Goal: Information Seeking & Learning: Learn about a topic

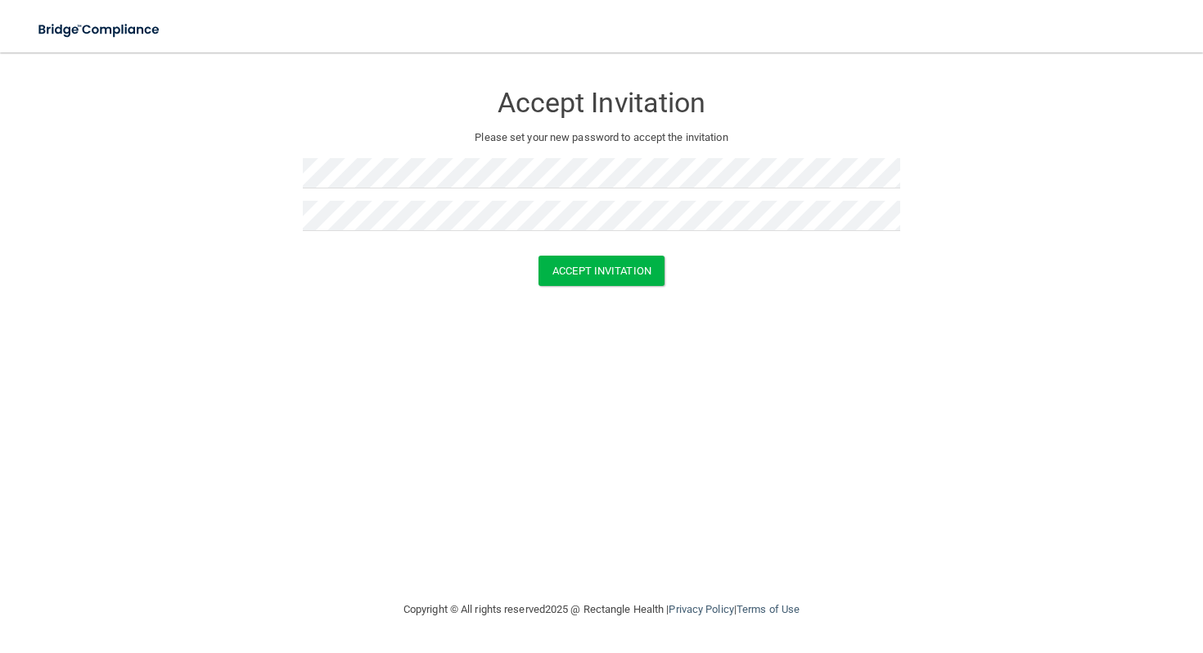
click at [677, 327] on div "Accept Invitation Please set your new password to accept the invitation Accept …" at bounding box center [602, 326] width 1138 height 514
click at [616, 268] on button "Accept Invitation" at bounding box center [602, 270] width 126 height 30
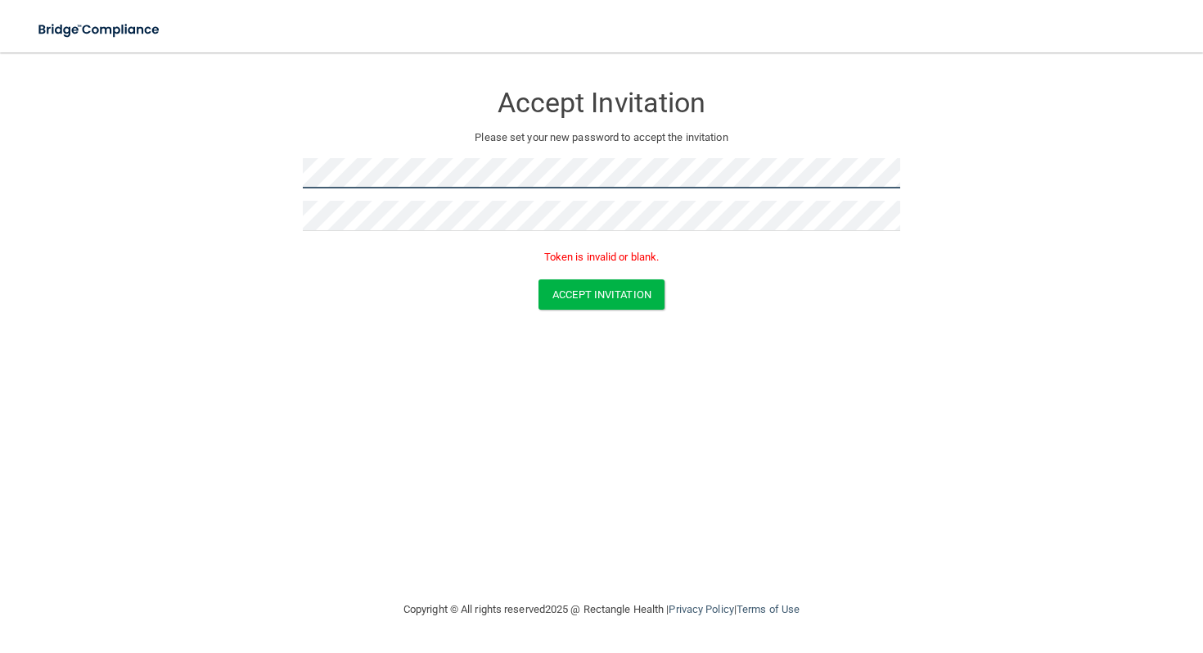
click at [235, 185] on form "Accept Invitation Please set your new password to accept the invitation Token i…" at bounding box center [602, 199] width 1138 height 260
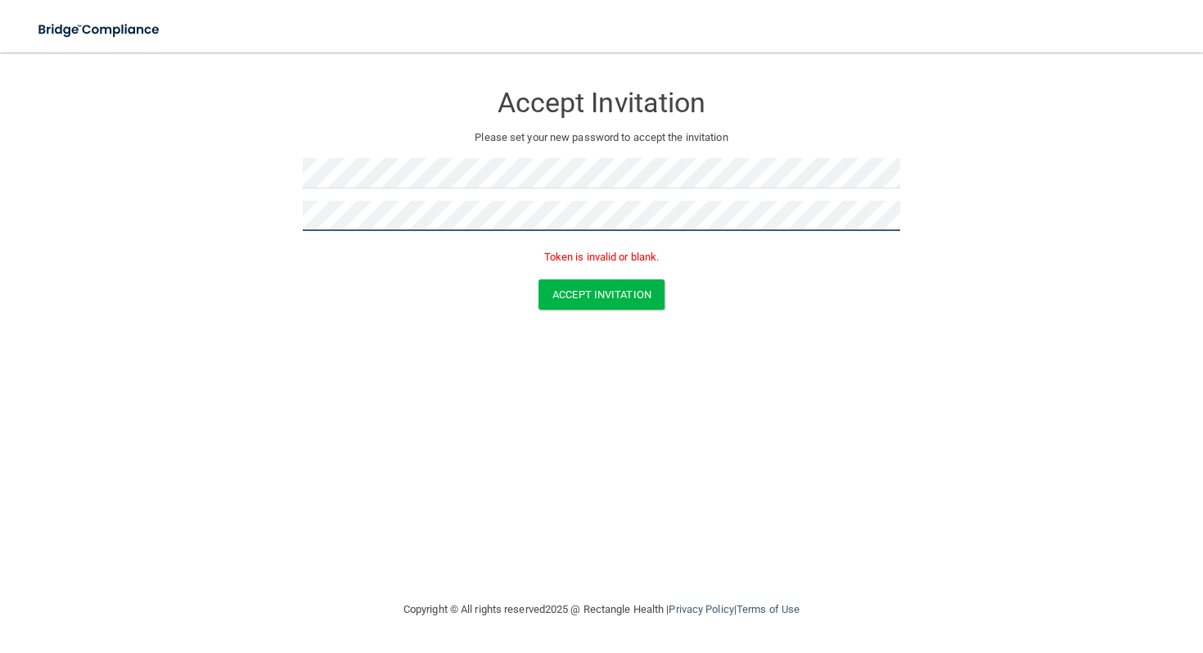
click at [255, 219] on form "Accept Invitation Please set your new password to accept the invitation Token i…" at bounding box center [602, 199] width 1138 height 260
click at [606, 295] on button "Accept Invitation" at bounding box center [602, 294] width 126 height 30
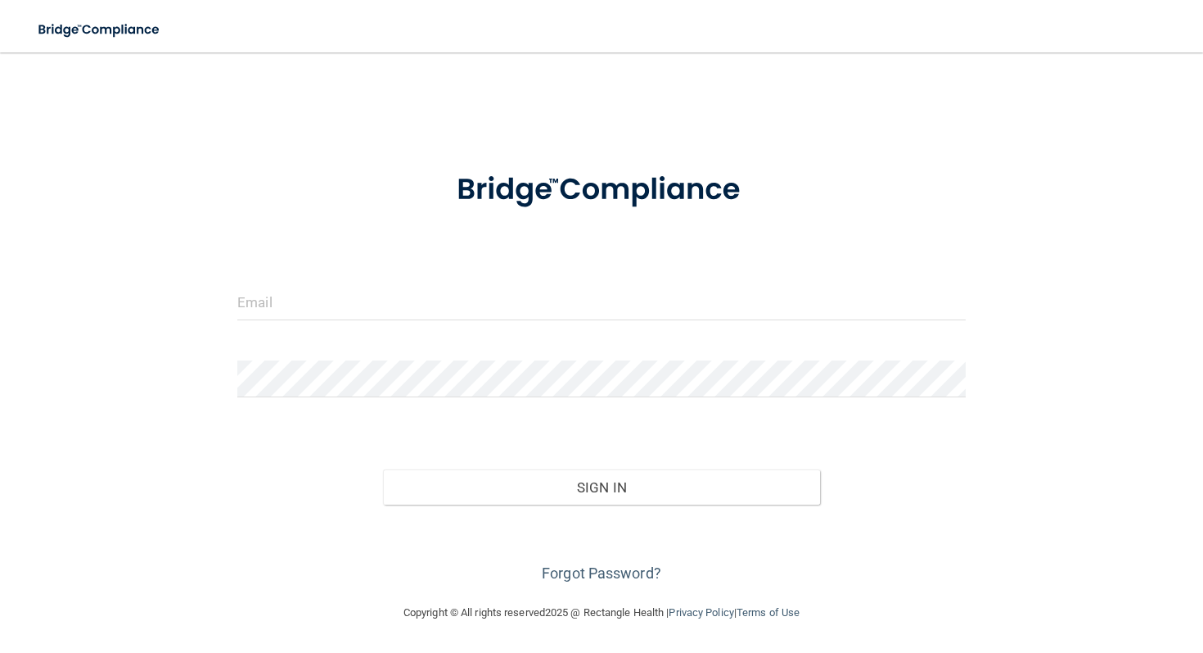
click at [571, 326] on div at bounding box center [601, 307] width 753 height 49
click at [583, 317] on input "email" at bounding box center [601, 301] width 729 height 37
type input "[EMAIL_ADDRESS][DOMAIN_NAME]"
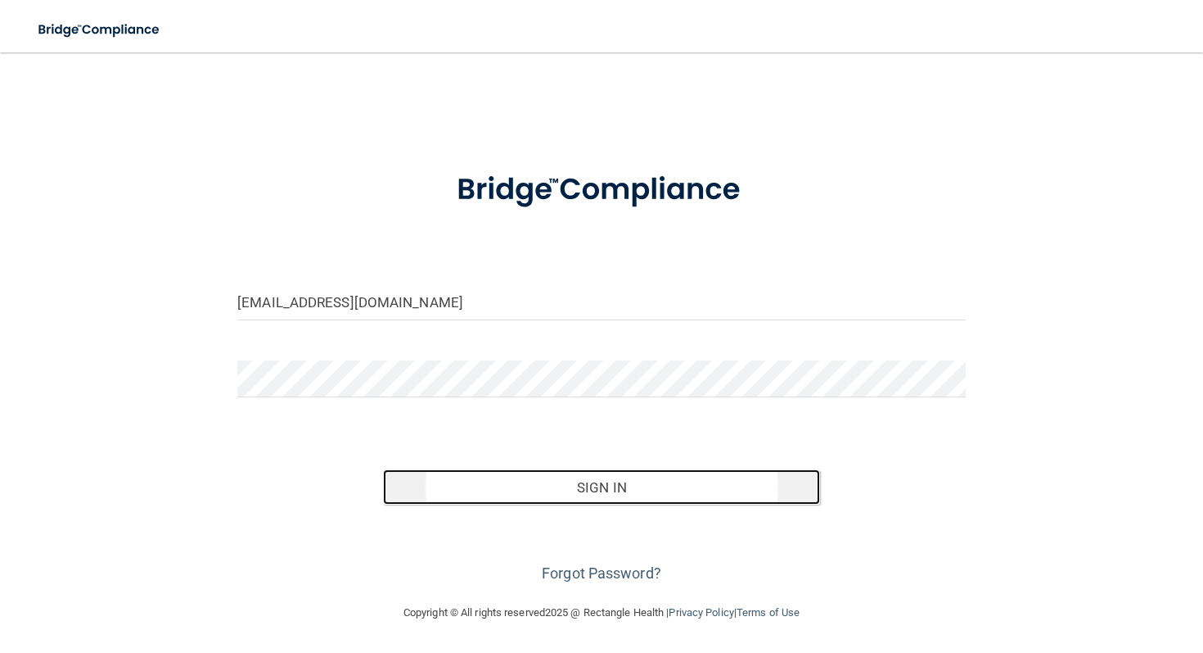
click at [626, 472] on button "Sign In" at bounding box center [601, 487] width 437 height 36
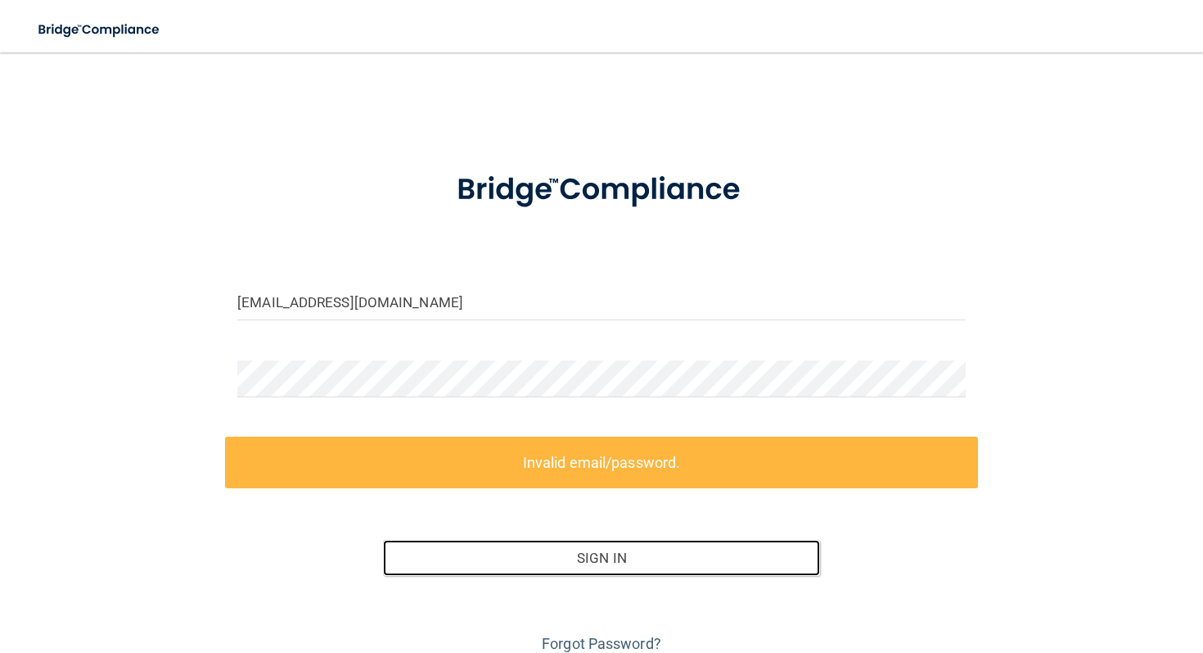
scroll to position [70, 0]
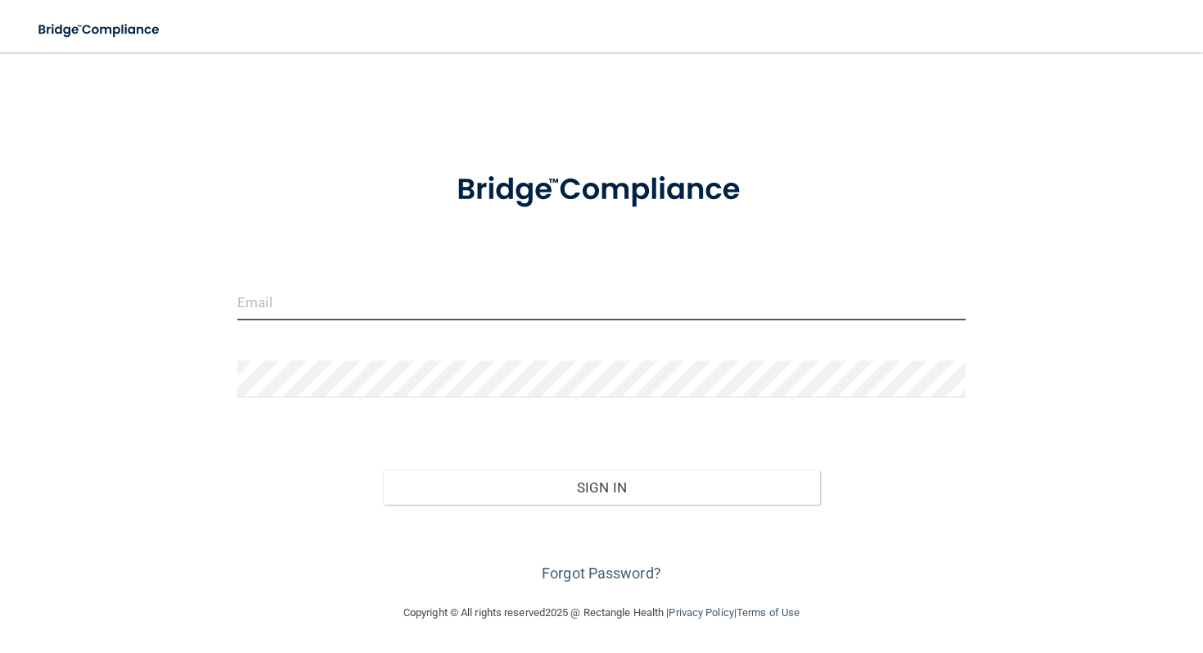
click at [409, 305] on input "email" at bounding box center [601, 301] width 729 height 37
type input "[EMAIL_ADDRESS][DOMAIN_NAME]"
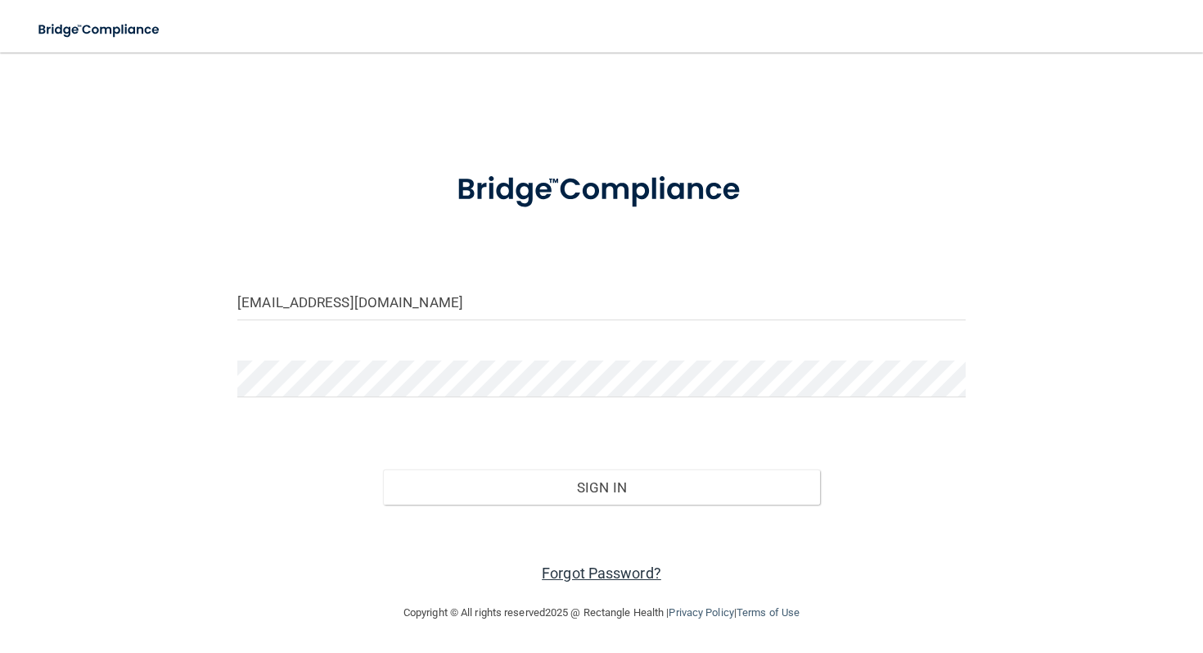
click at [591, 571] on link "Forgot Password?" at bounding box center [602, 572] width 120 height 17
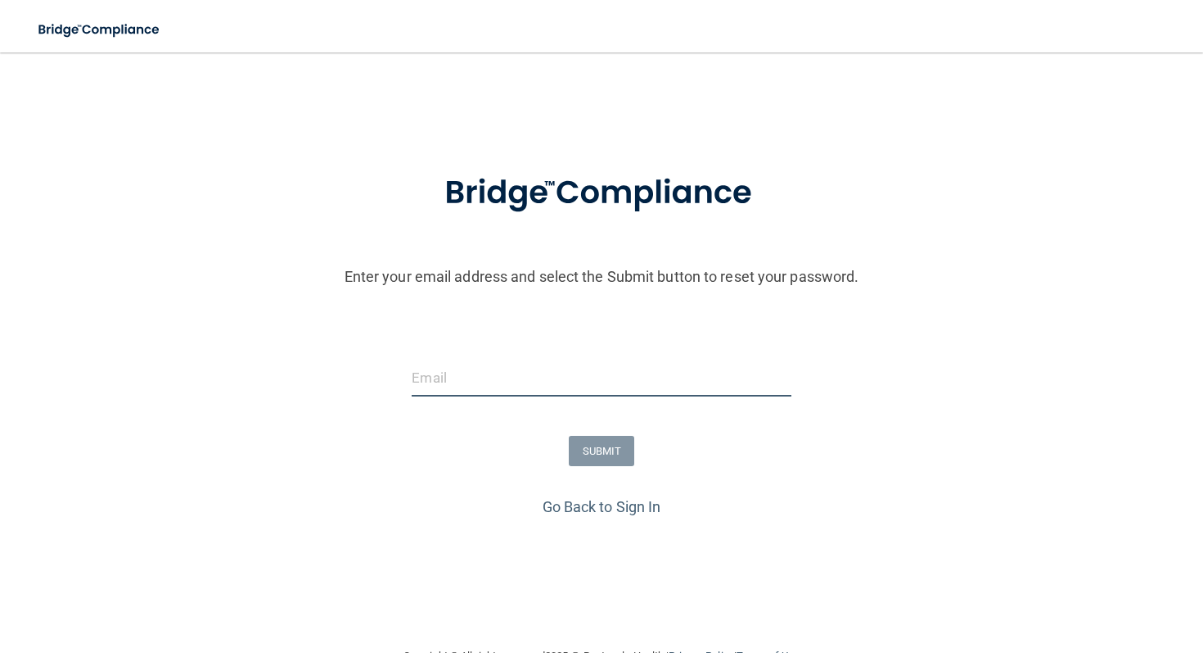
click at [584, 395] on input "email" at bounding box center [601, 377] width 379 height 37
type input "[EMAIL_ADDRESS][DOMAIN_NAME]"
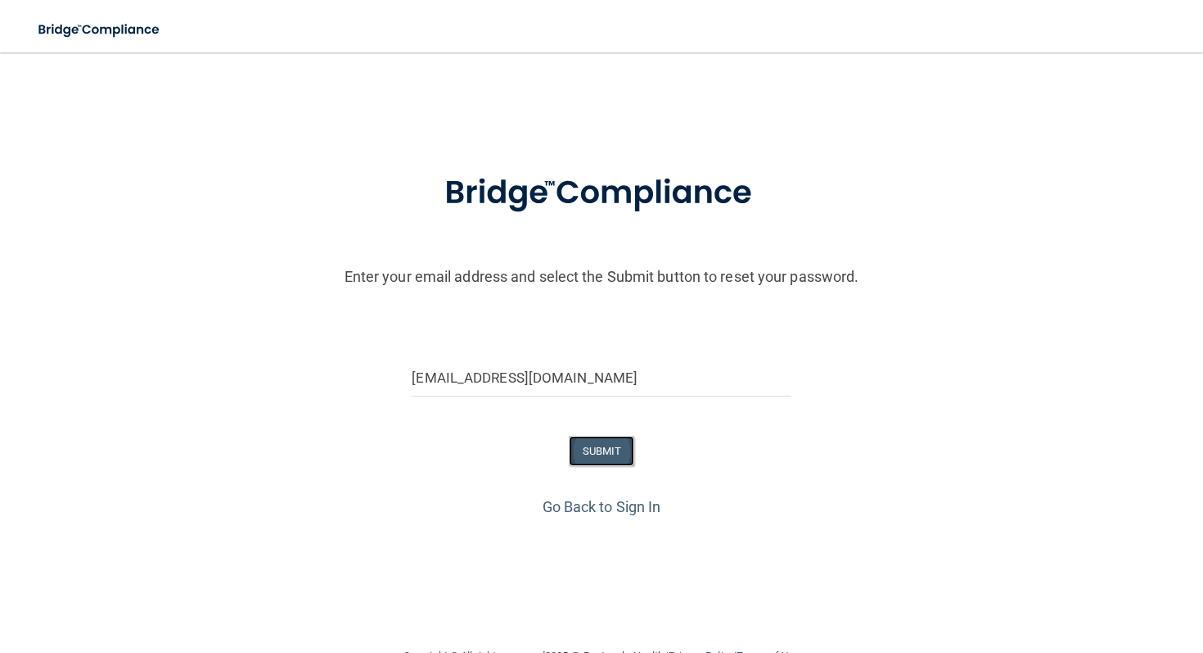
click at [582, 462] on button "SUBMIT" at bounding box center [602, 451] width 66 height 30
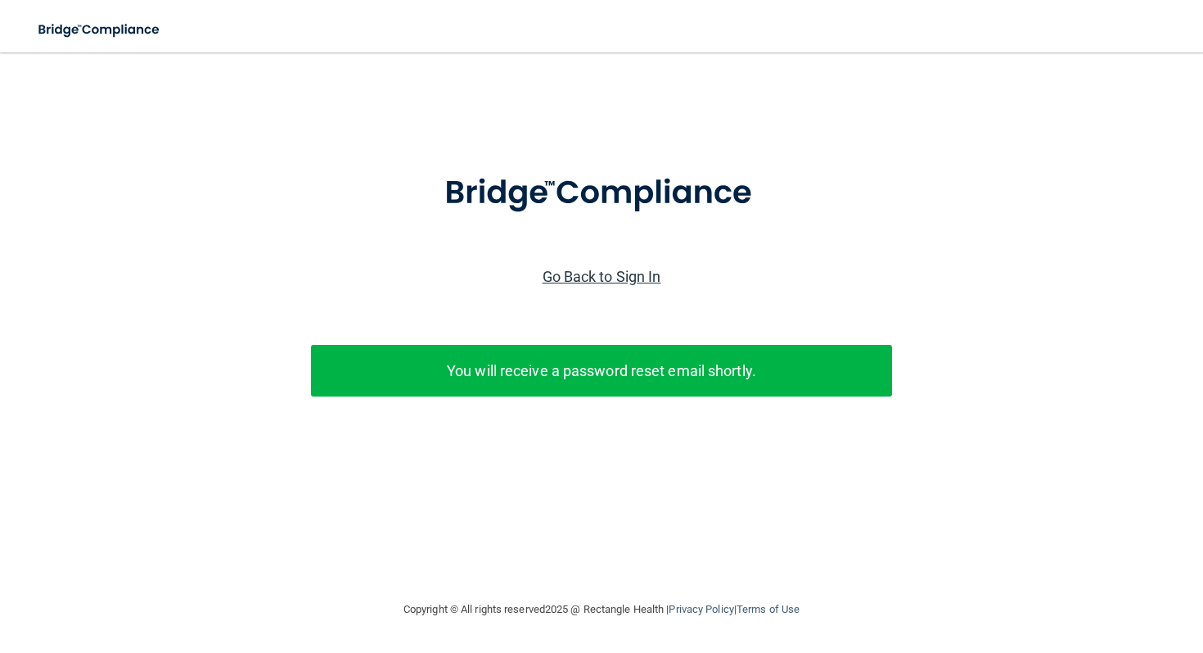
click at [620, 275] on link "Go Back to Sign In" at bounding box center [602, 276] width 119 height 17
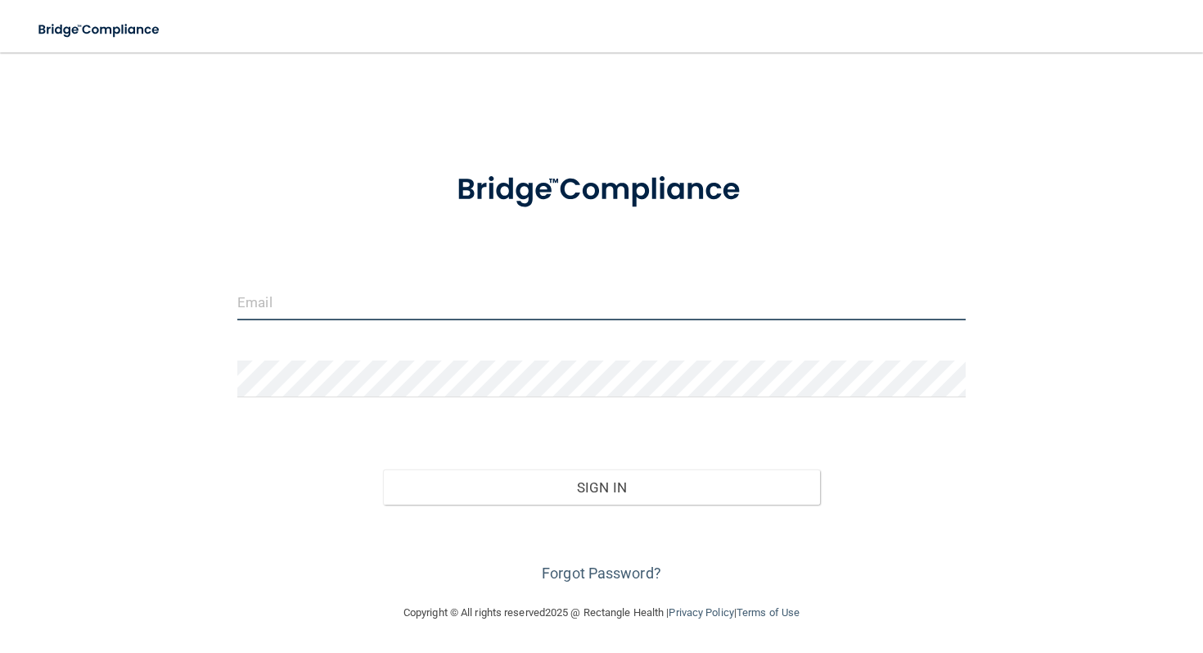
click at [584, 308] on input "email" at bounding box center [601, 301] width 729 height 37
type input "[EMAIL_ADDRESS][DOMAIN_NAME]"
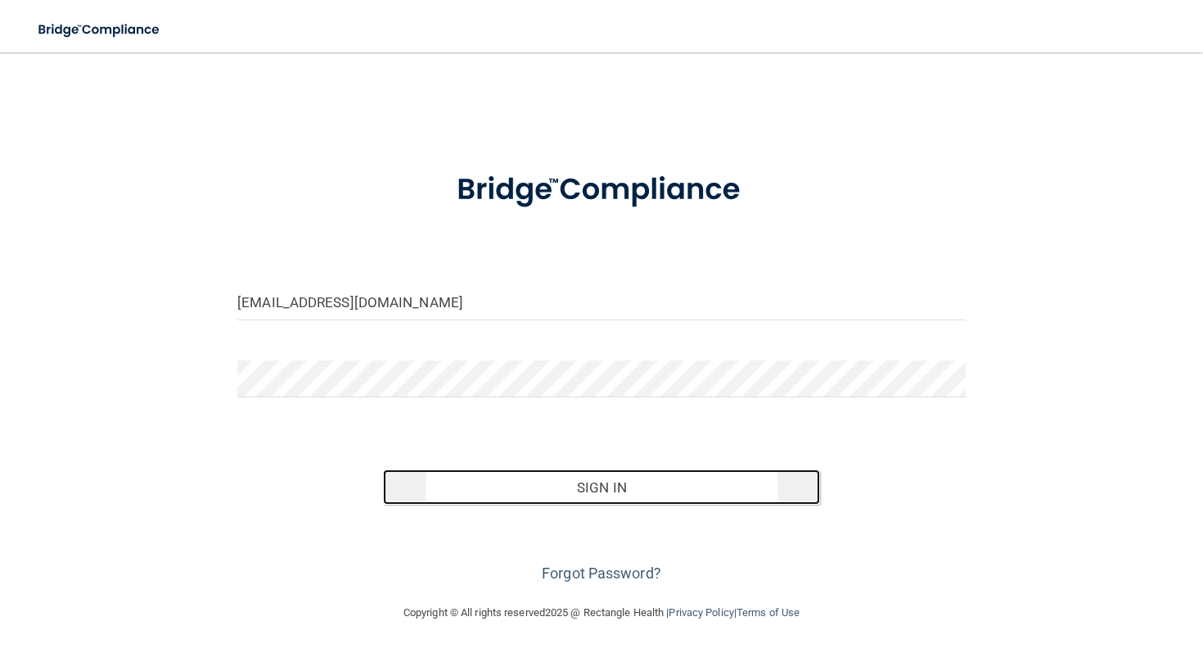
click at [552, 474] on button "Sign In" at bounding box center [601, 487] width 437 height 36
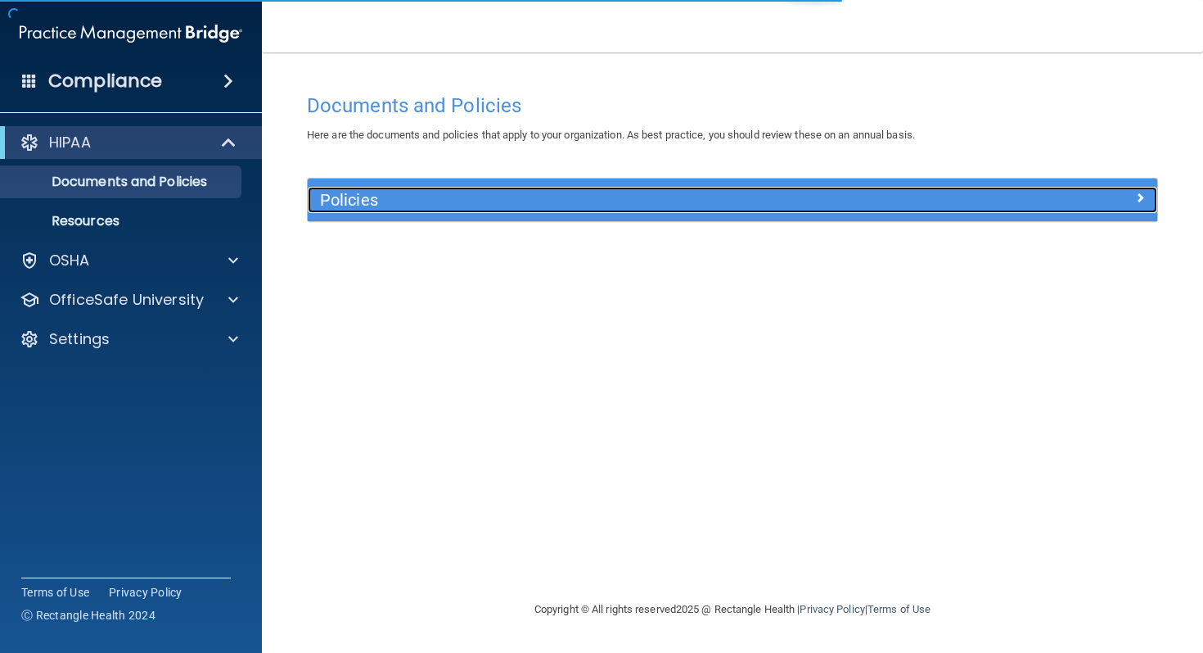
click at [598, 206] on h5 "Policies" at bounding box center [626, 200] width 613 height 18
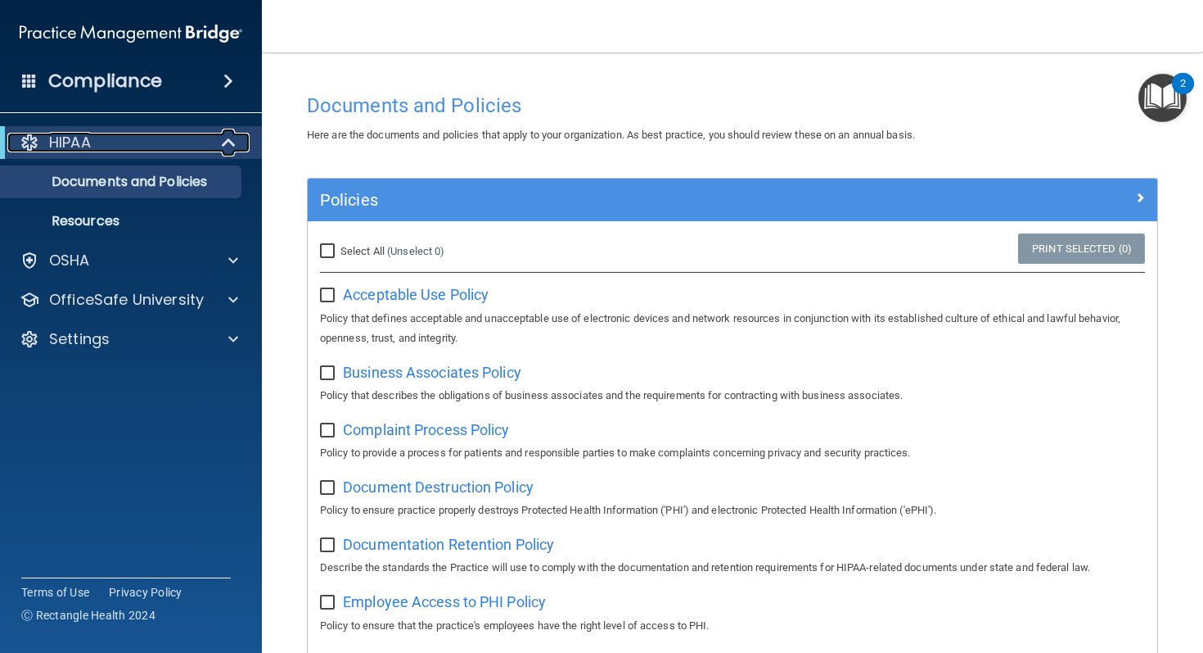
click at [189, 135] on div "HIPAA" at bounding box center [108, 143] width 202 height 20
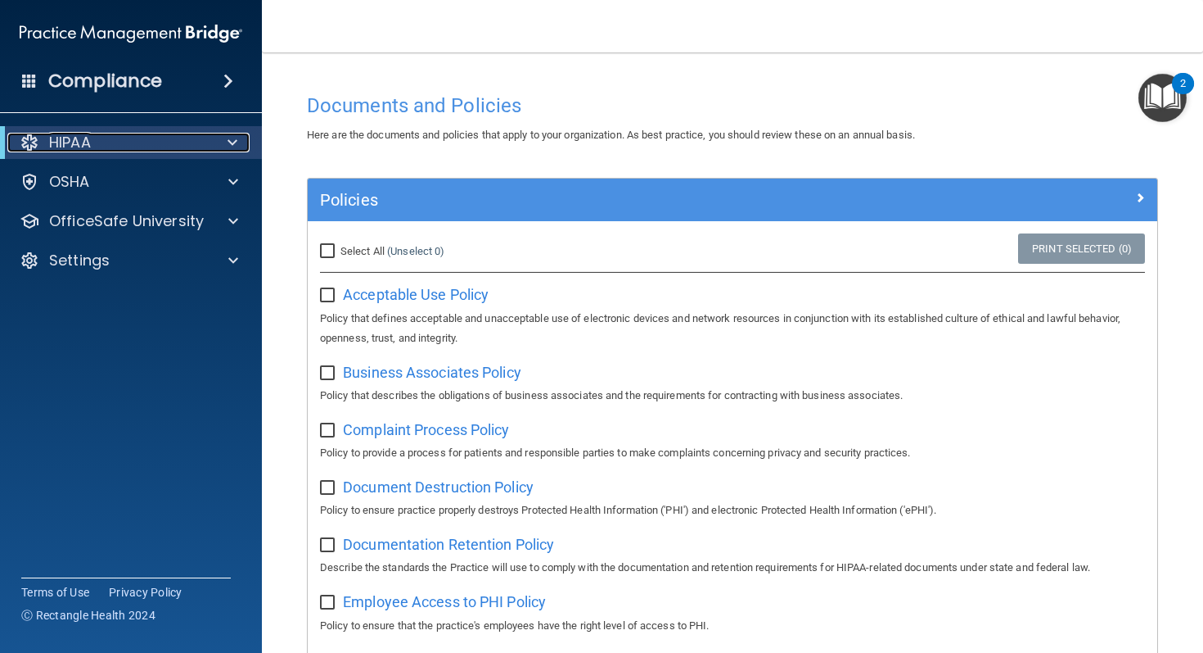
click at [189, 136] on div "HIPAA" at bounding box center [108, 143] width 202 height 20
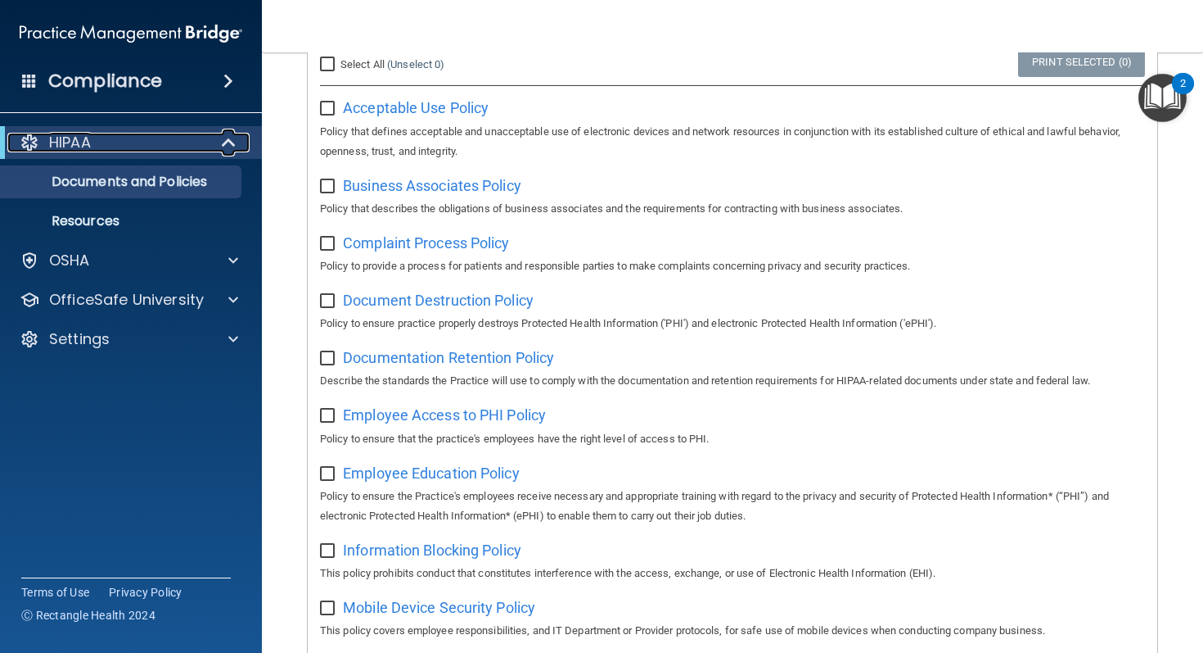
scroll to position [188, 0]
click at [323, 106] on input "checkbox" at bounding box center [329, 107] width 19 height 13
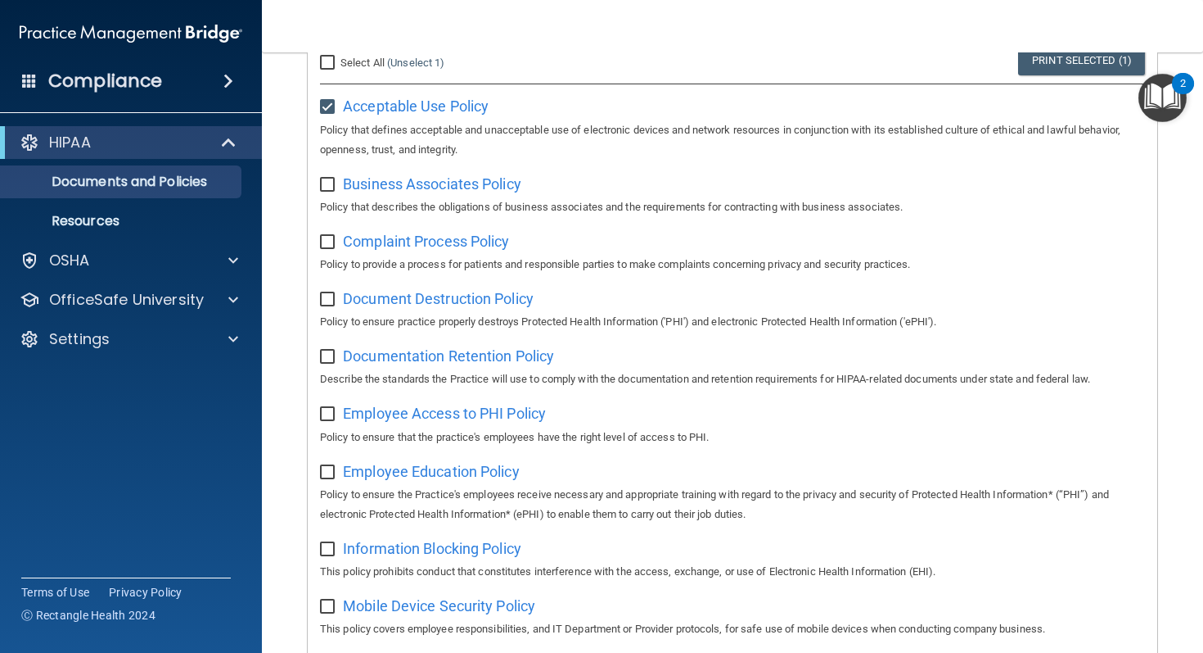
click at [322, 105] on input "checkbox" at bounding box center [329, 107] width 19 height 13
checkbox input "false"
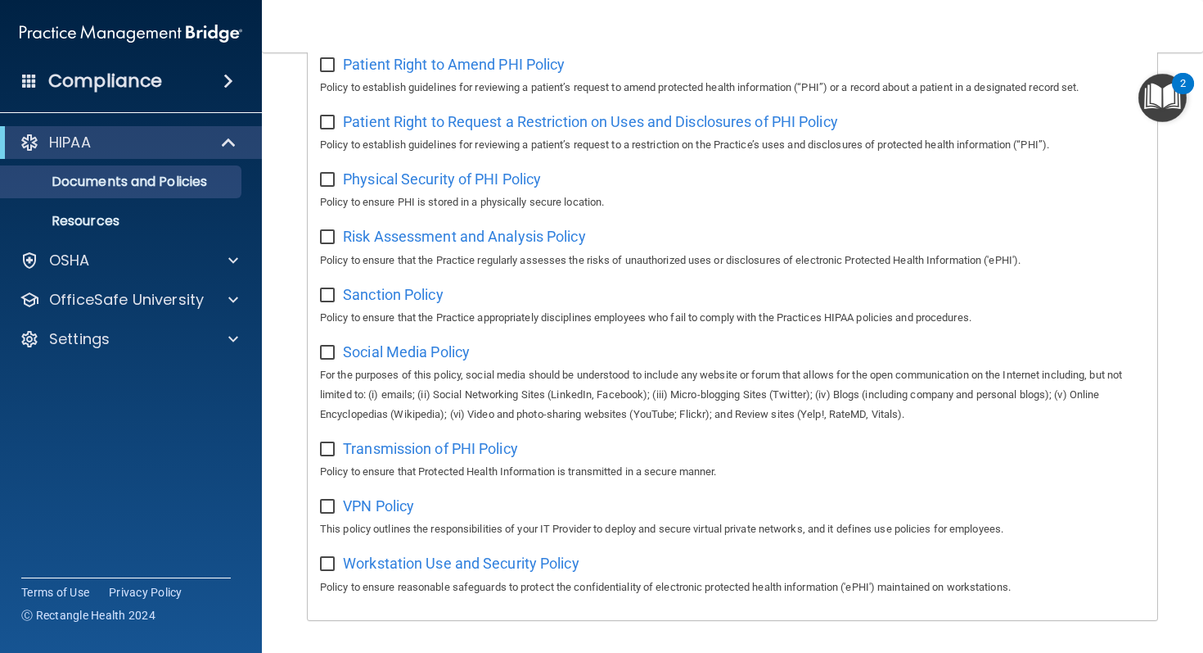
scroll to position [1020, 0]
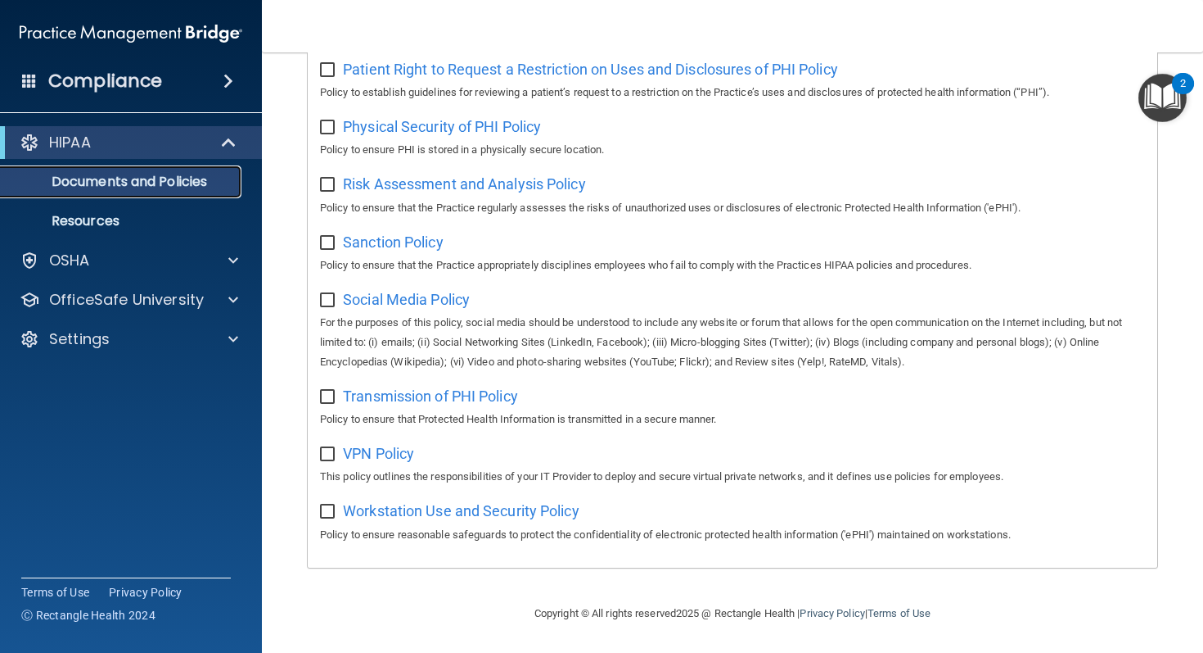
click at [178, 184] on p "Documents and Policies" at bounding box center [123, 182] width 224 height 16
click at [153, 217] on p "Resources" at bounding box center [123, 221] width 224 height 16
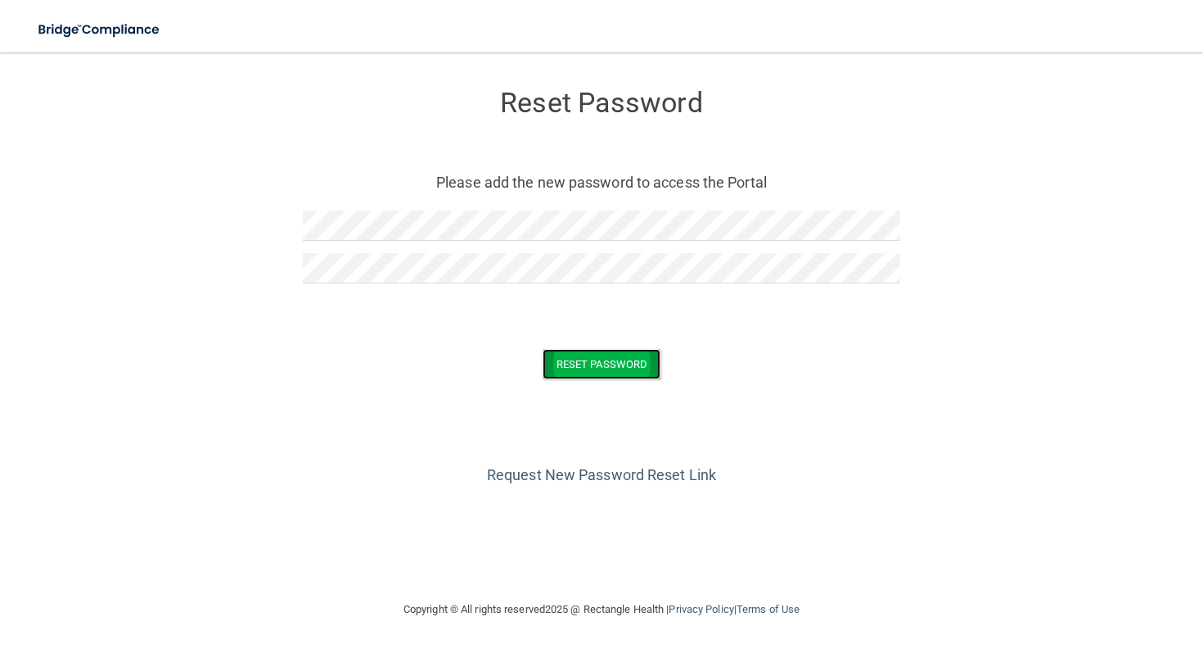
click at [601, 356] on button "Reset Password" at bounding box center [602, 364] width 118 height 30
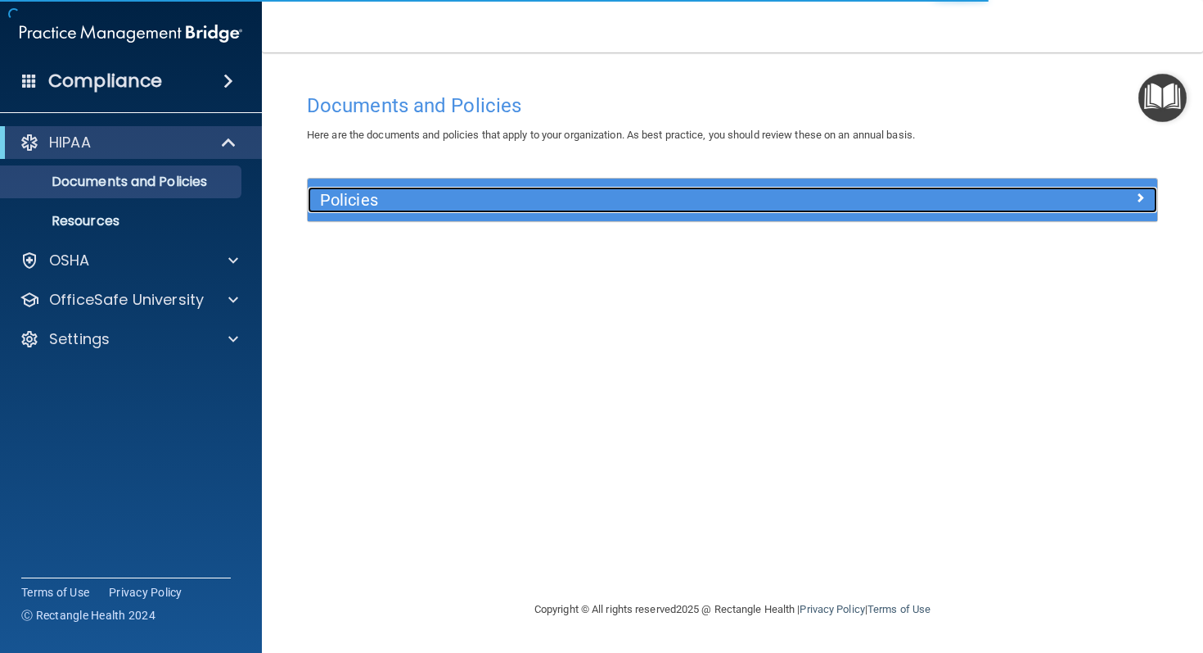
click at [440, 196] on h5 "Policies" at bounding box center [626, 200] width 613 height 18
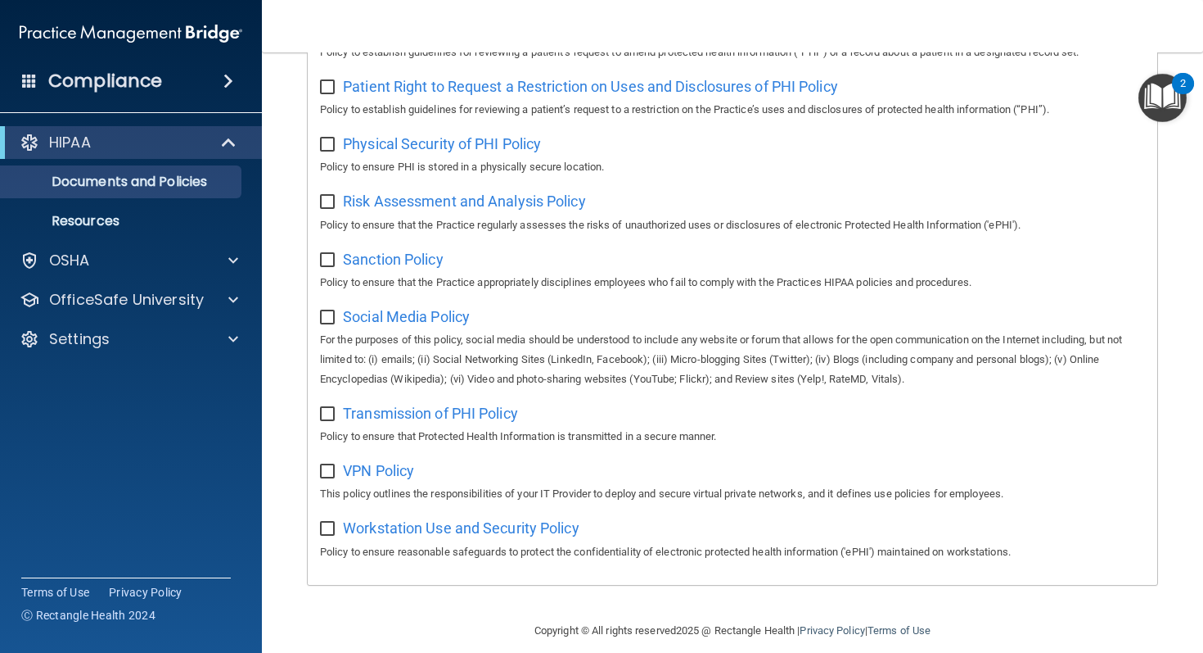
scroll to position [1020, 0]
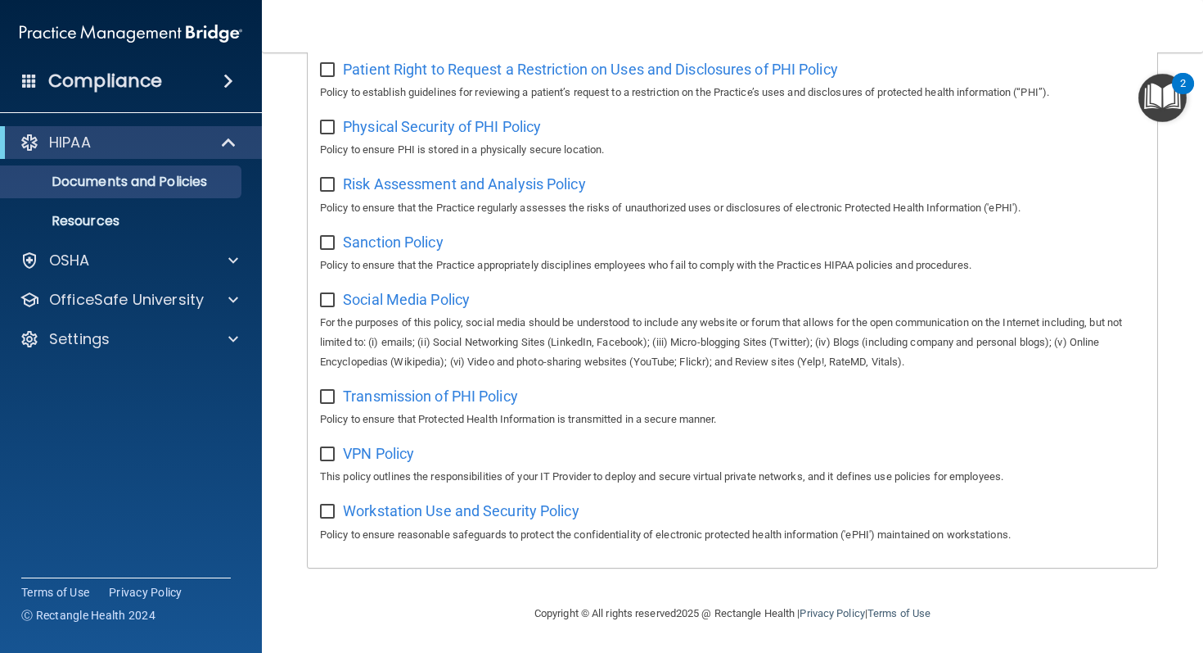
click at [328, 512] on input "checkbox" at bounding box center [329, 511] width 19 height 13
checkbox input "true"
click at [325, 468] on p "This policy outlines the responsibilities of your IT Provider to deploy and sec…" at bounding box center [732, 477] width 825 height 20
click at [325, 464] on div "VPN Policy This policy outlines the responsibilities of your IT Provider to dep…" at bounding box center [732, 463] width 825 height 47
click at [382, 514] on span "Workstation Use and Security Policy" at bounding box center [461, 510] width 237 height 17
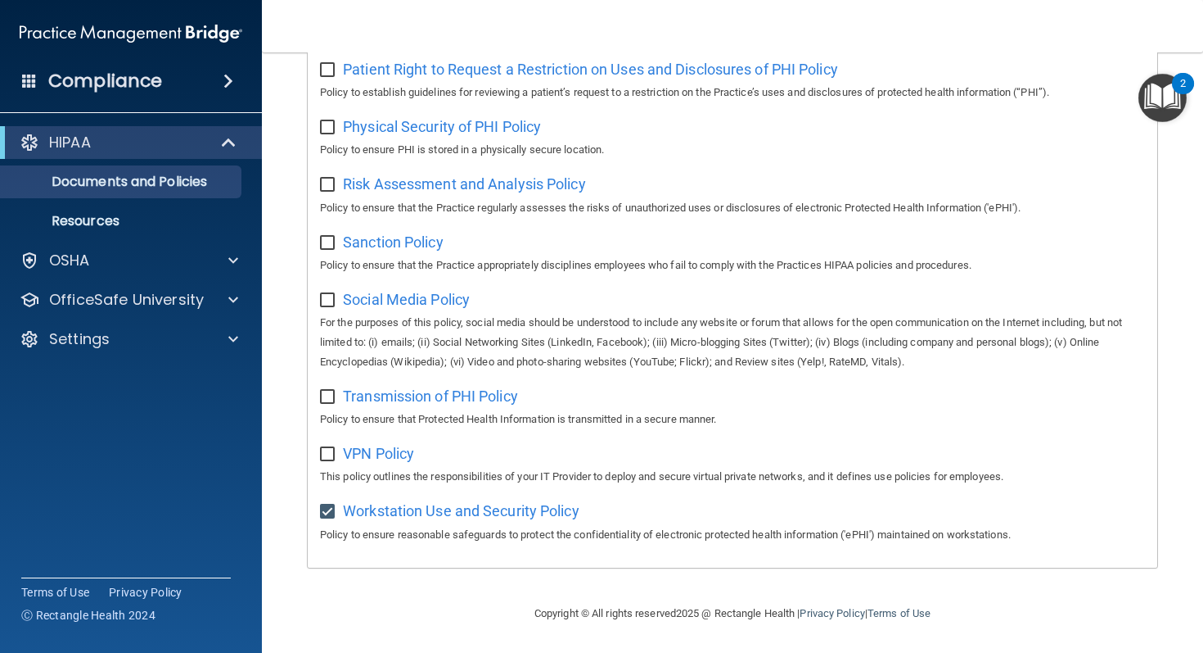
click at [325, 453] on input "checkbox" at bounding box center [329, 454] width 19 height 13
checkbox input "true"
click at [328, 412] on p "Policy to ensure that Protected Health Information is transmitted in a secure m…" at bounding box center [732, 419] width 825 height 20
click at [328, 397] on input "checkbox" at bounding box center [329, 397] width 19 height 13
checkbox input "true"
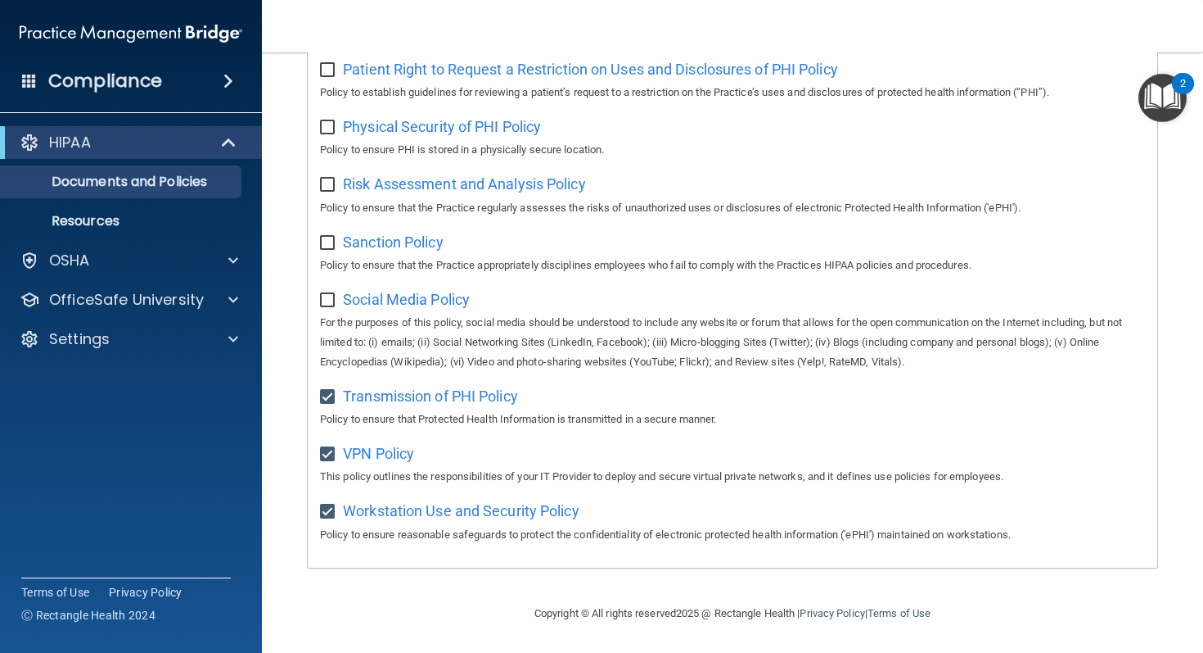
click at [323, 299] on input "checkbox" at bounding box center [329, 300] width 19 height 13
checkbox input "true"
click at [322, 246] on input "checkbox" at bounding box center [329, 243] width 19 height 13
checkbox input "true"
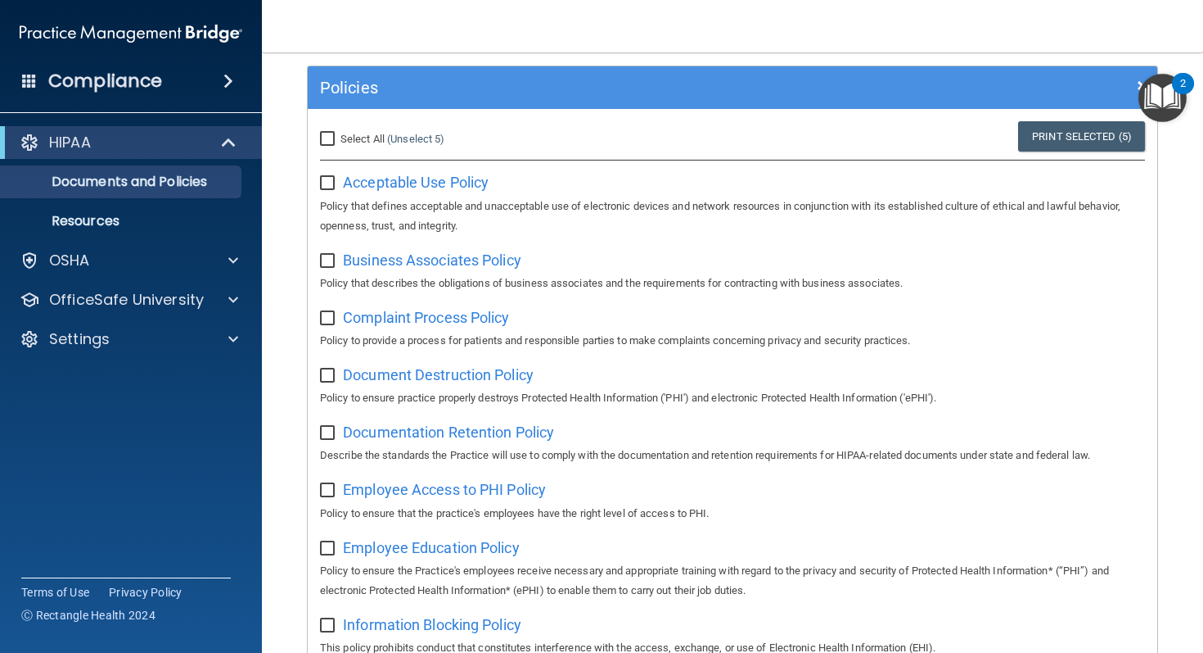
scroll to position [97, 0]
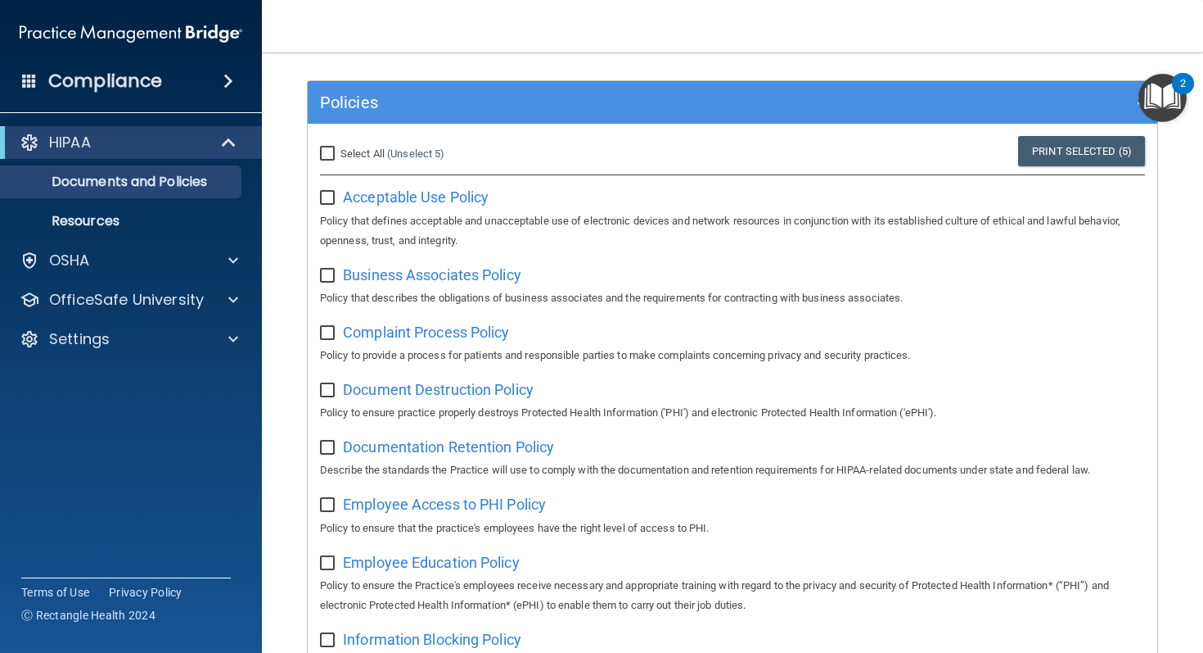
click at [330, 155] on input "Select All (Unselect 5) Unselect All" at bounding box center [329, 153] width 19 height 13
checkbox input "true"
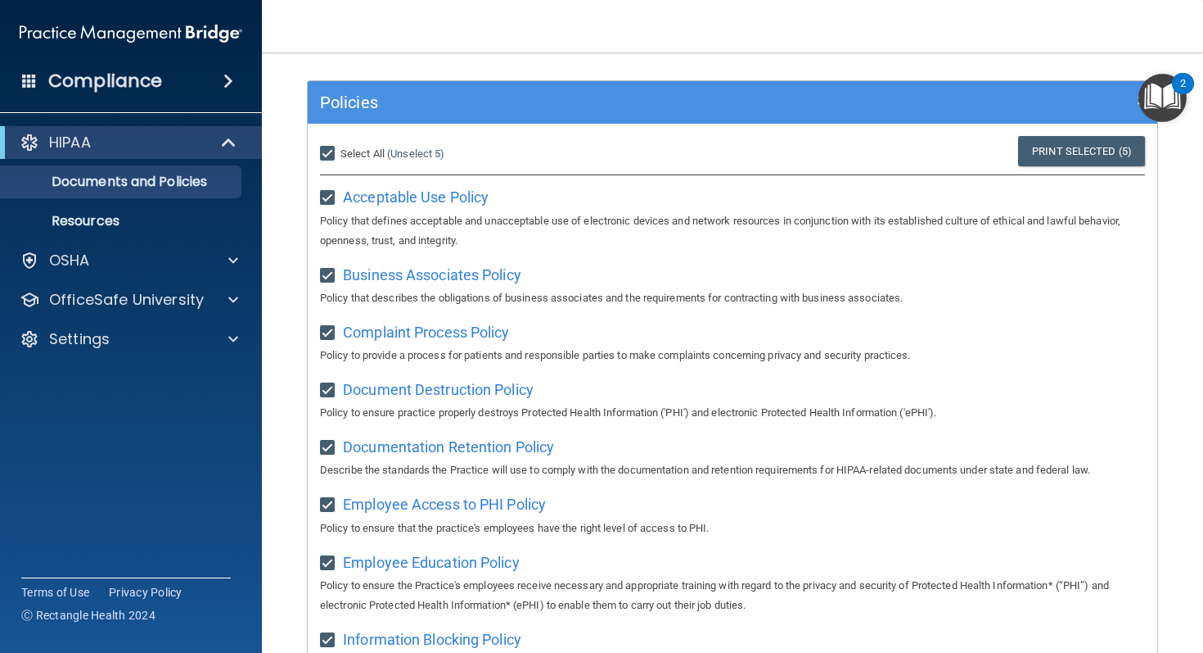
checkbox input "true"
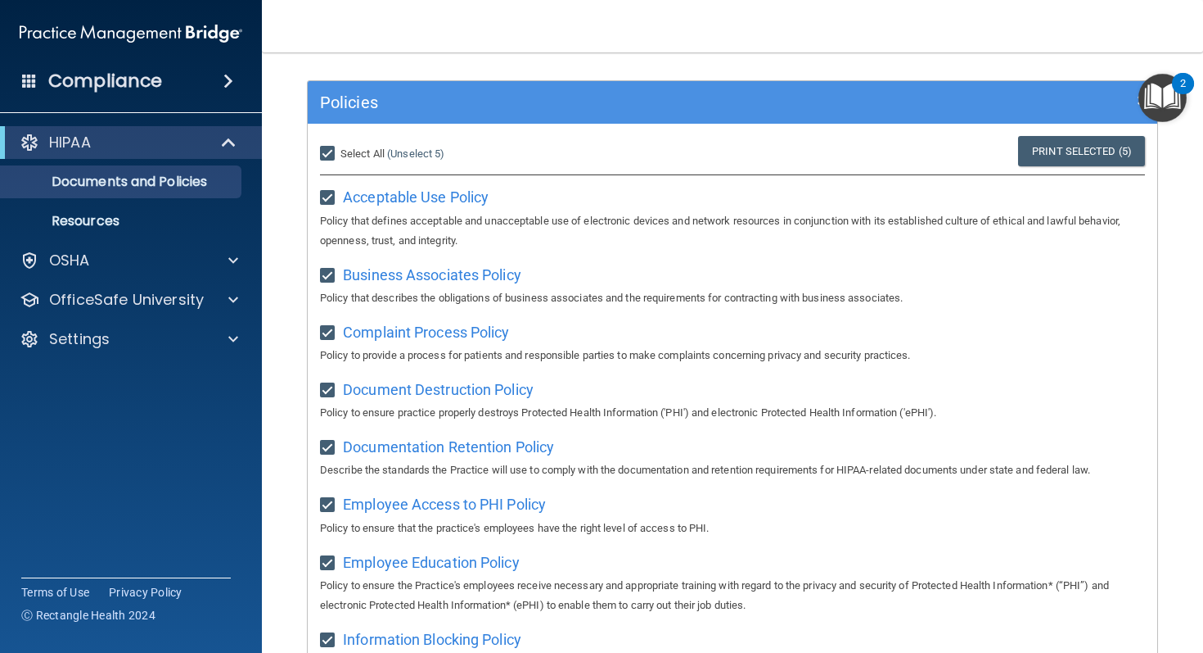
checkbox input "true"
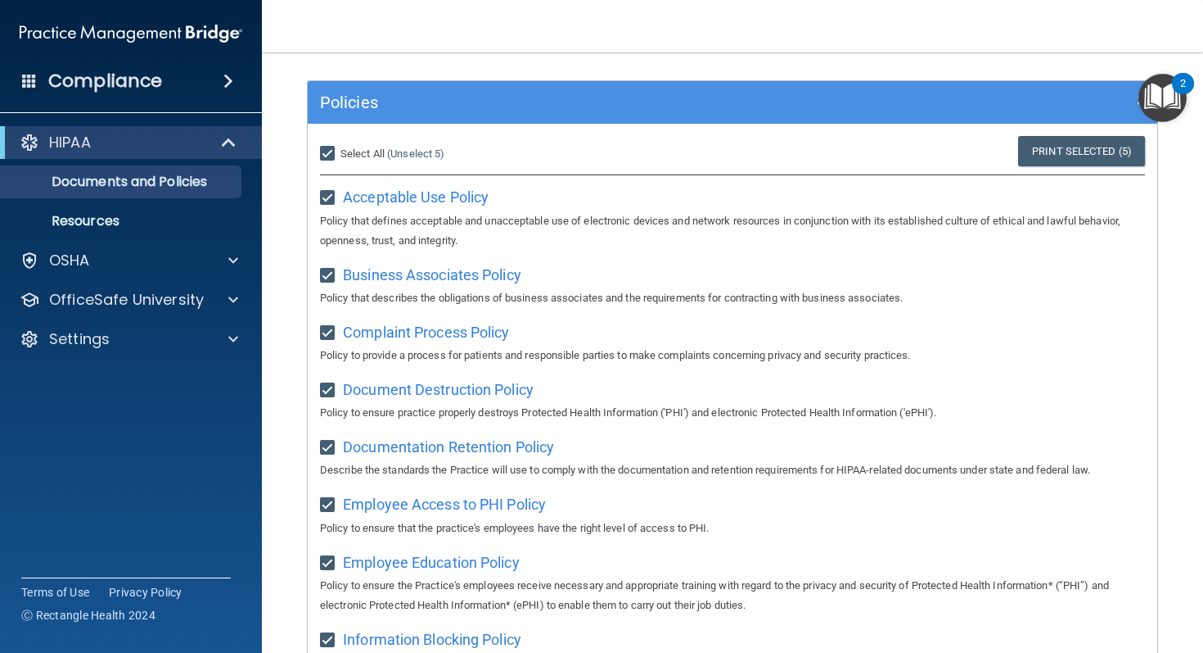
checkbox input "true"
click at [1167, 97] on img "Open Resource Center, 2 new notifications" at bounding box center [1163, 98] width 48 height 48
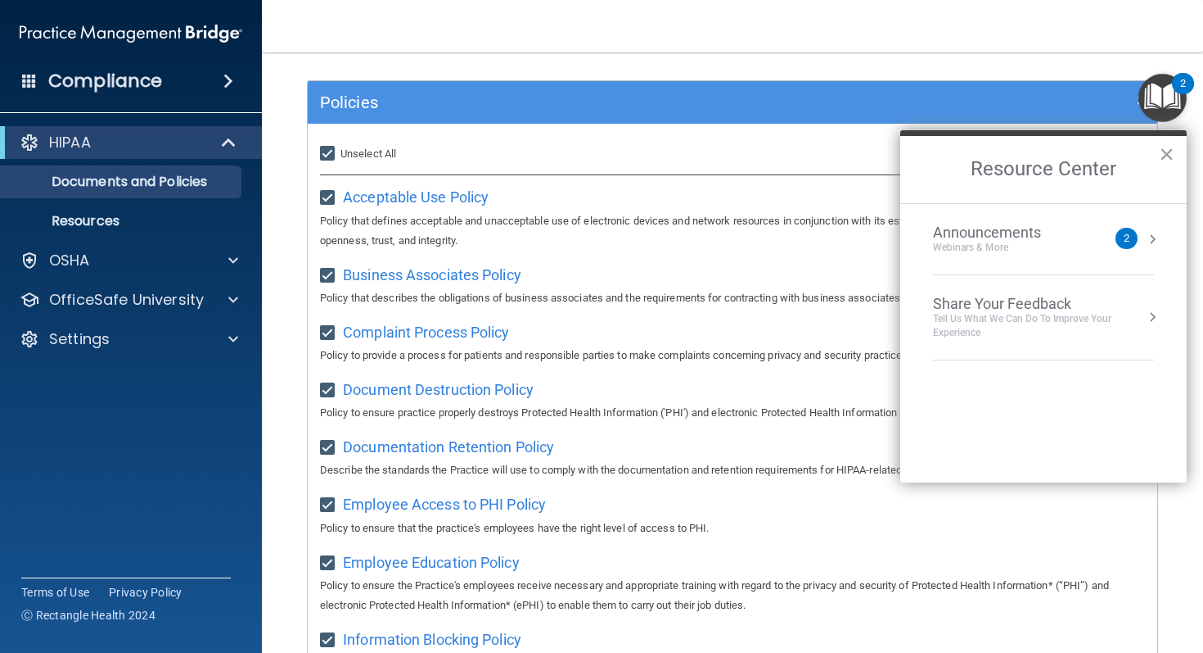
click at [1122, 234] on div "2" at bounding box center [1127, 238] width 22 height 21
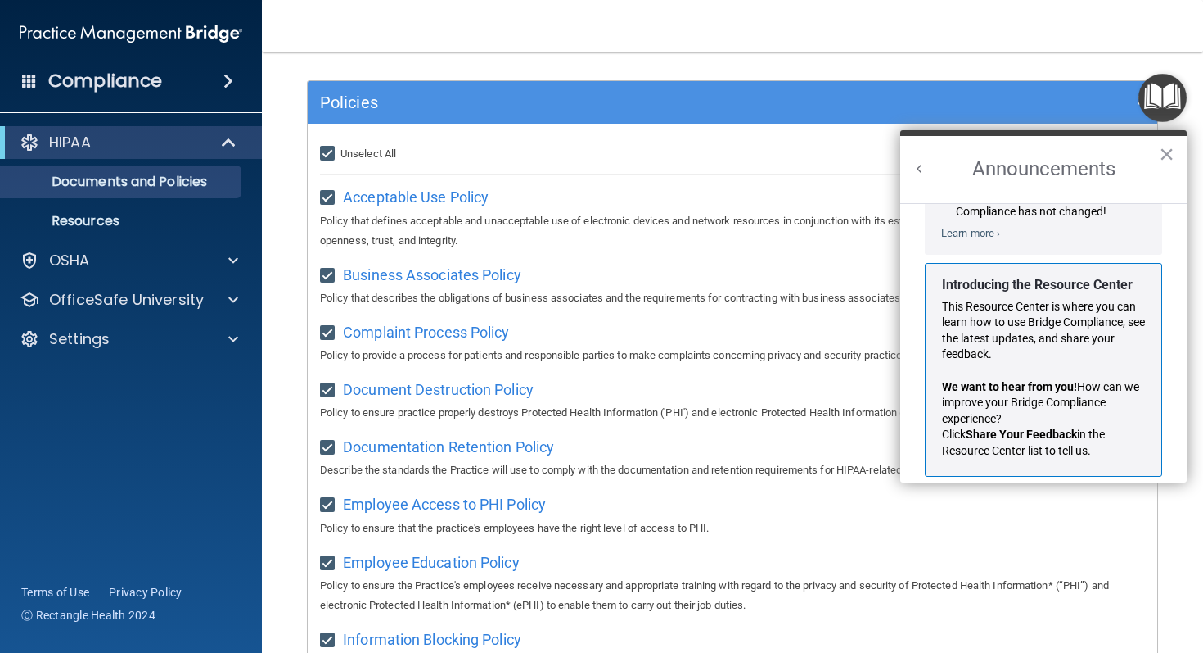
scroll to position [253, 0]
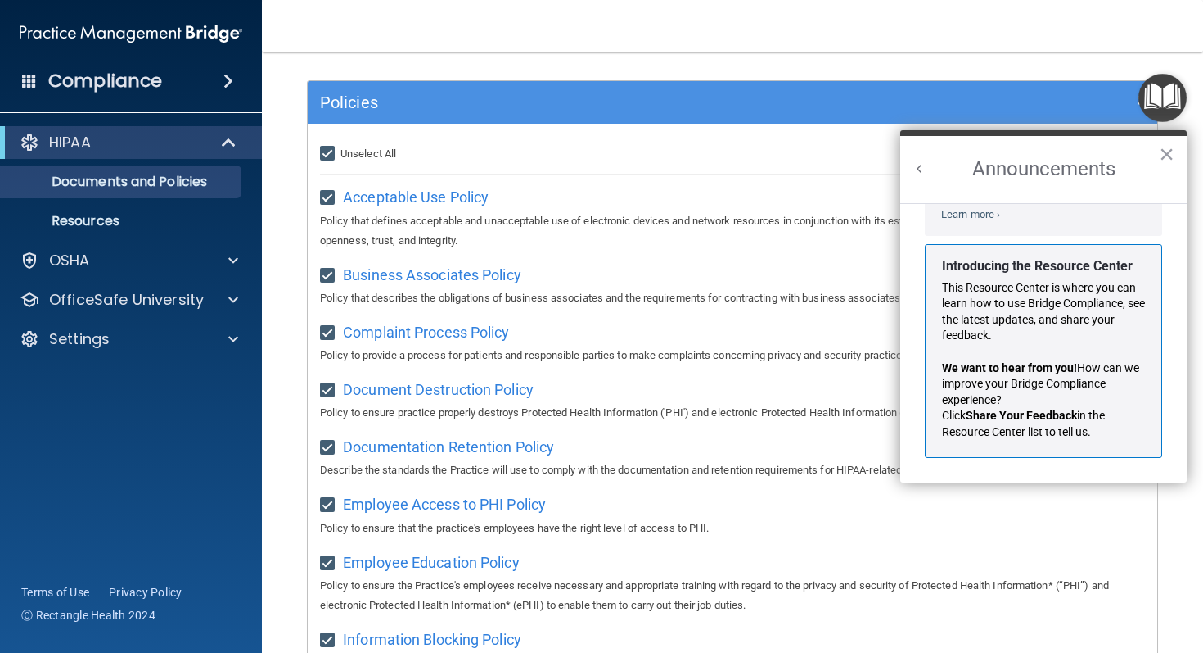
click at [1068, 296] on p "This Resource Center is where you can learn how to use Bridge Compliance, see t…" at bounding box center [1043, 312] width 203 height 64
click at [1162, 164] on button "×" at bounding box center [1167, 154] width 16 height 26
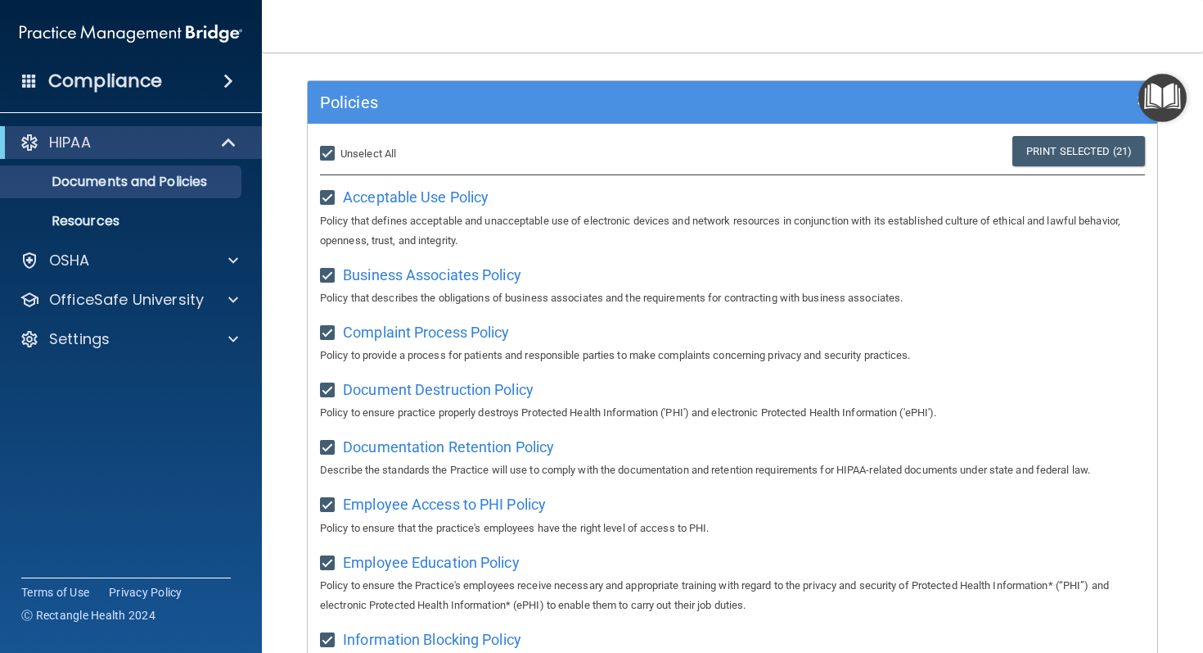
click at [856, 215] on p "Policy that defines acceptable and unacceptable use of electronic devices and n…" at bounding box center [732, 230] width 825 height 39
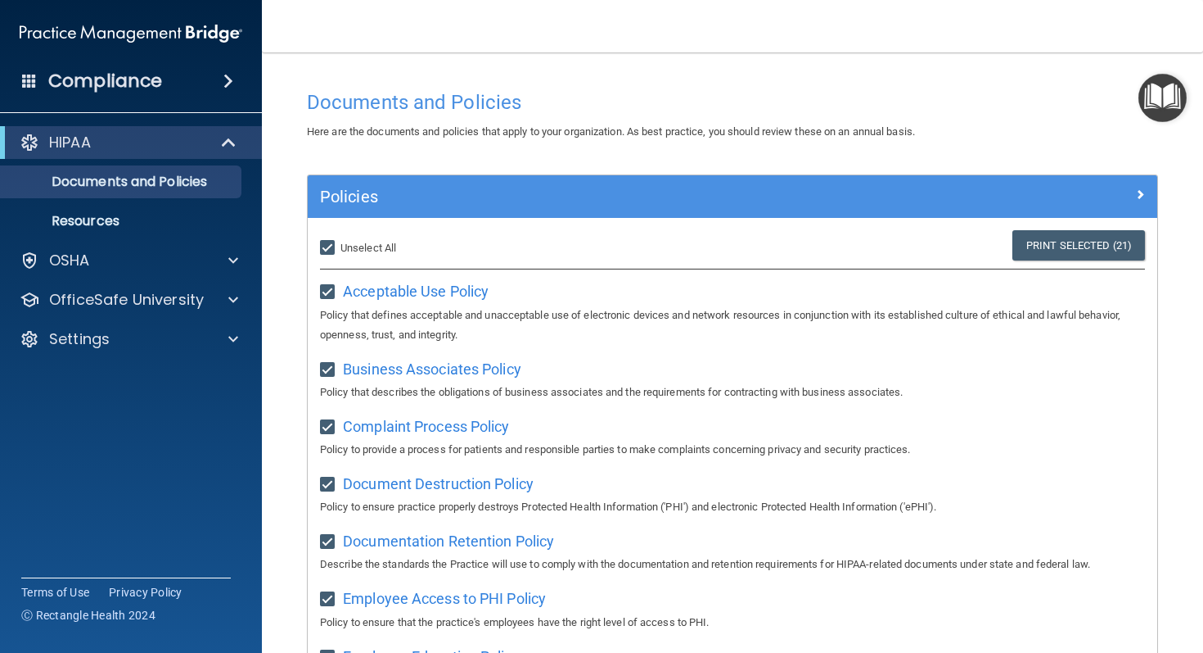
scroll to position [0, 0]
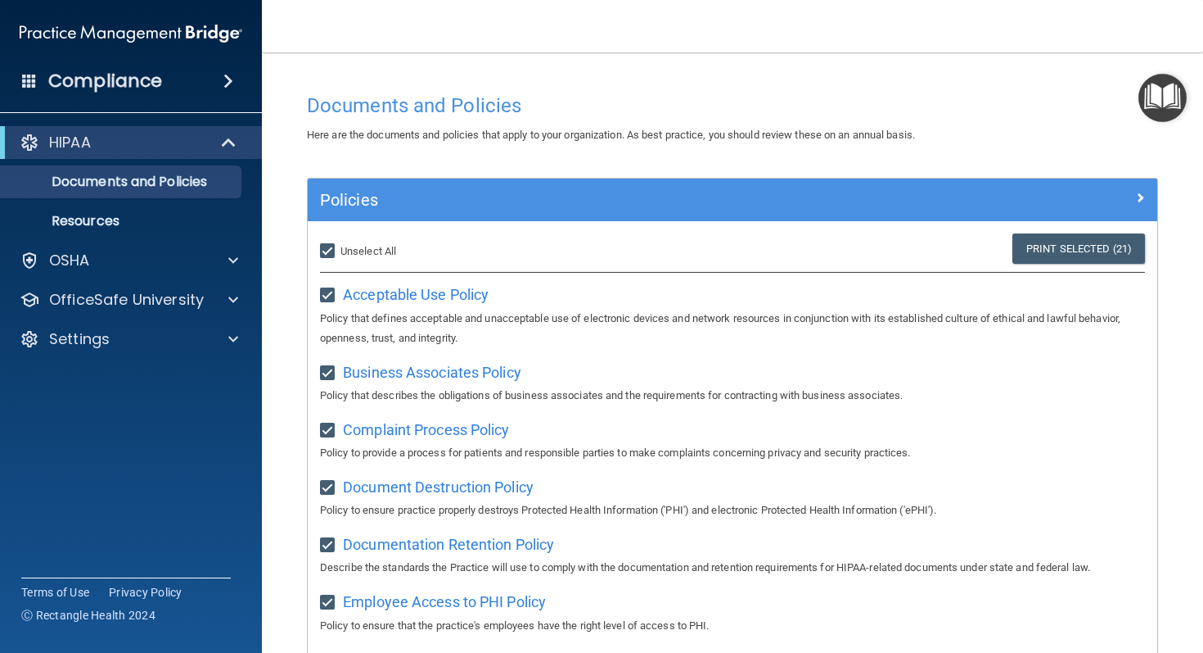
click at [326, 245] on input "Select All (Unselect 21) Unselect All" at bounding box center [329, 251] width 19 height 13
checkbox input "false"
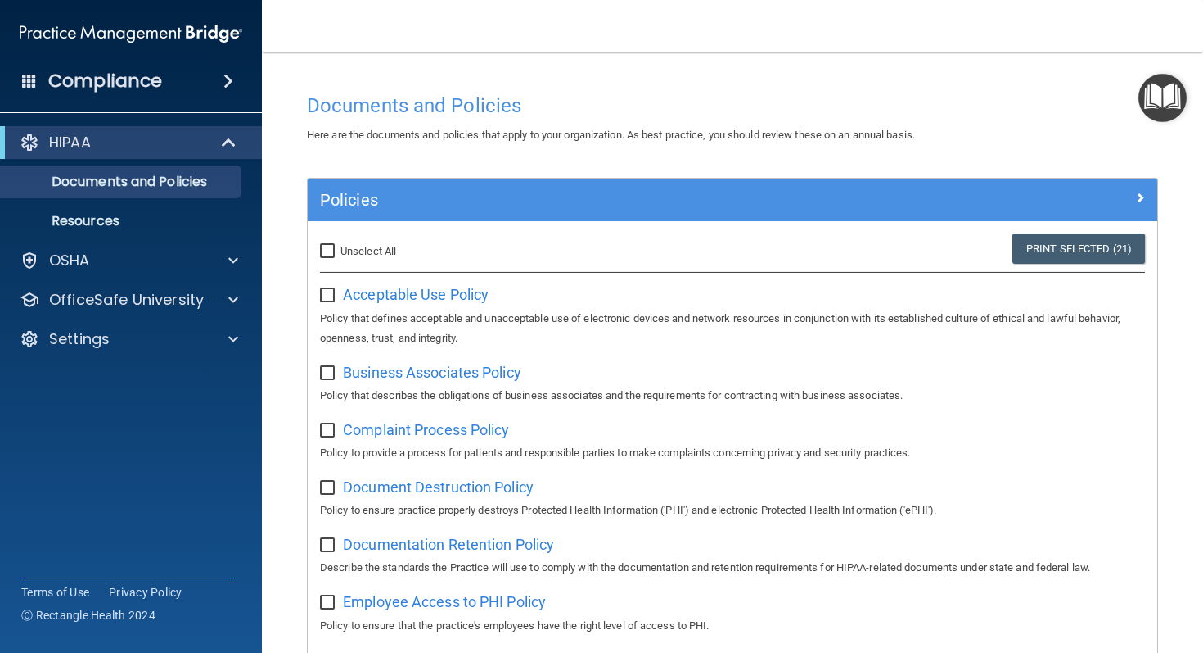
checkbox input "false"
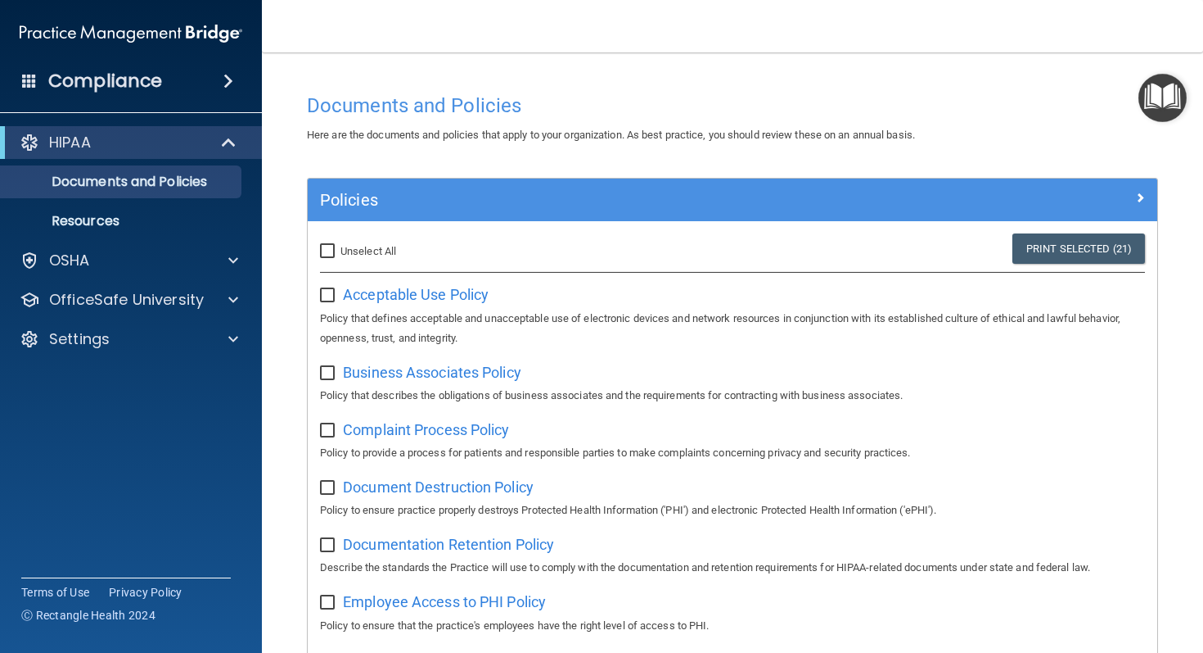
checkbox input "false"
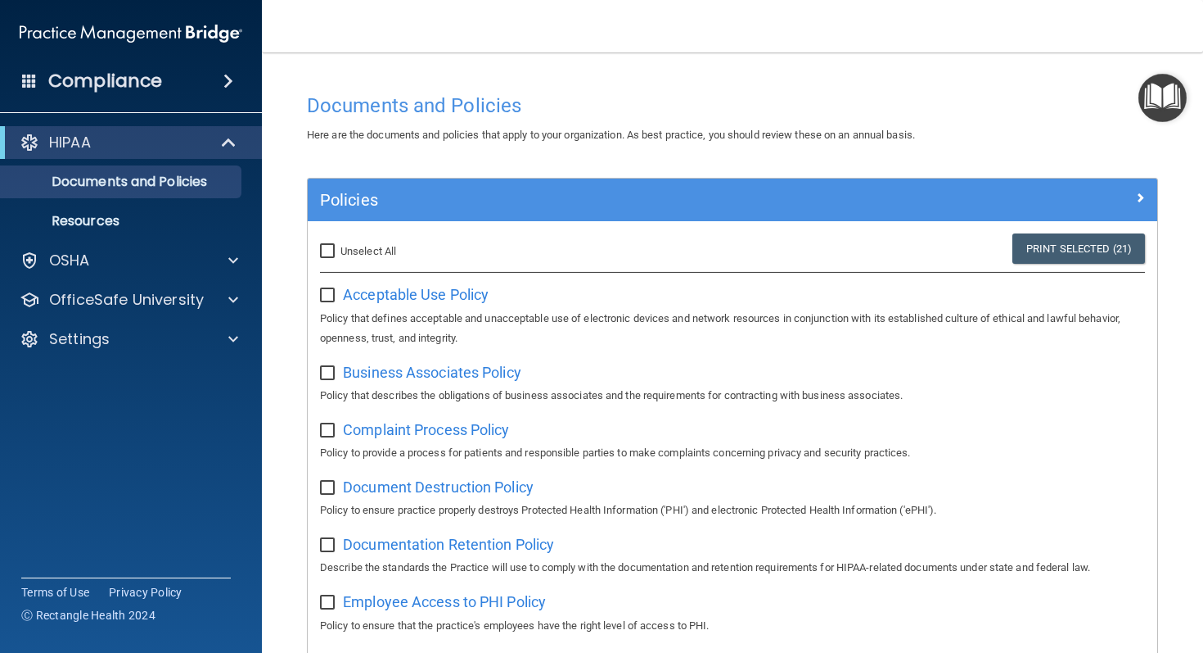
checkbox input "false"
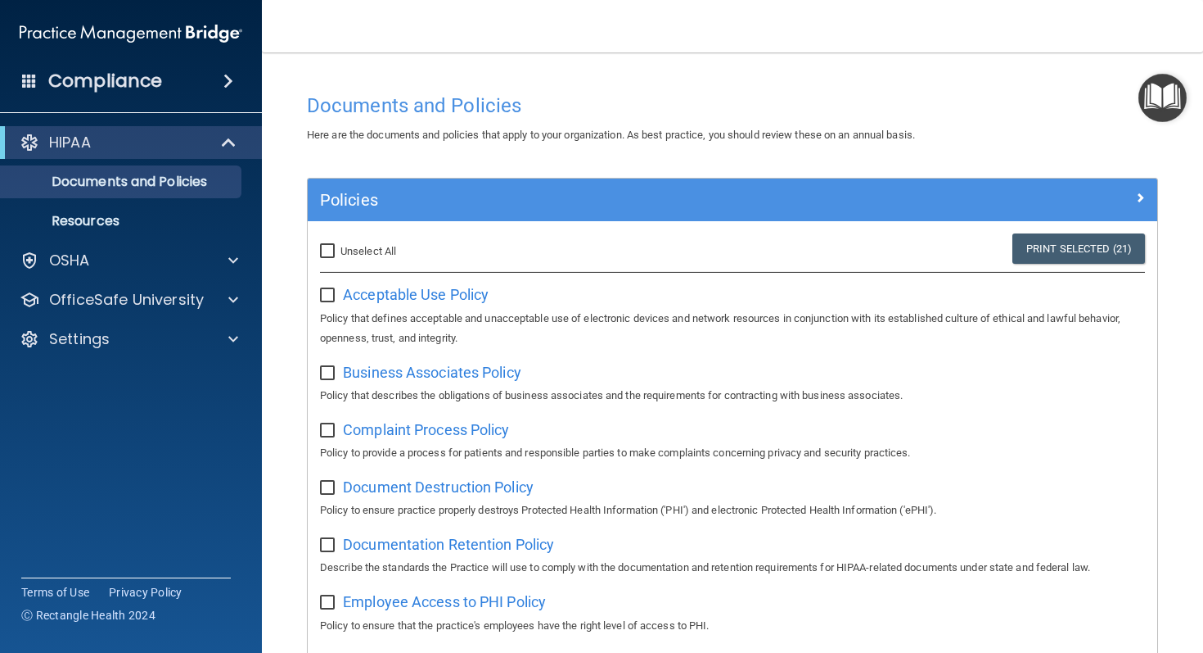
checkbox input "false"
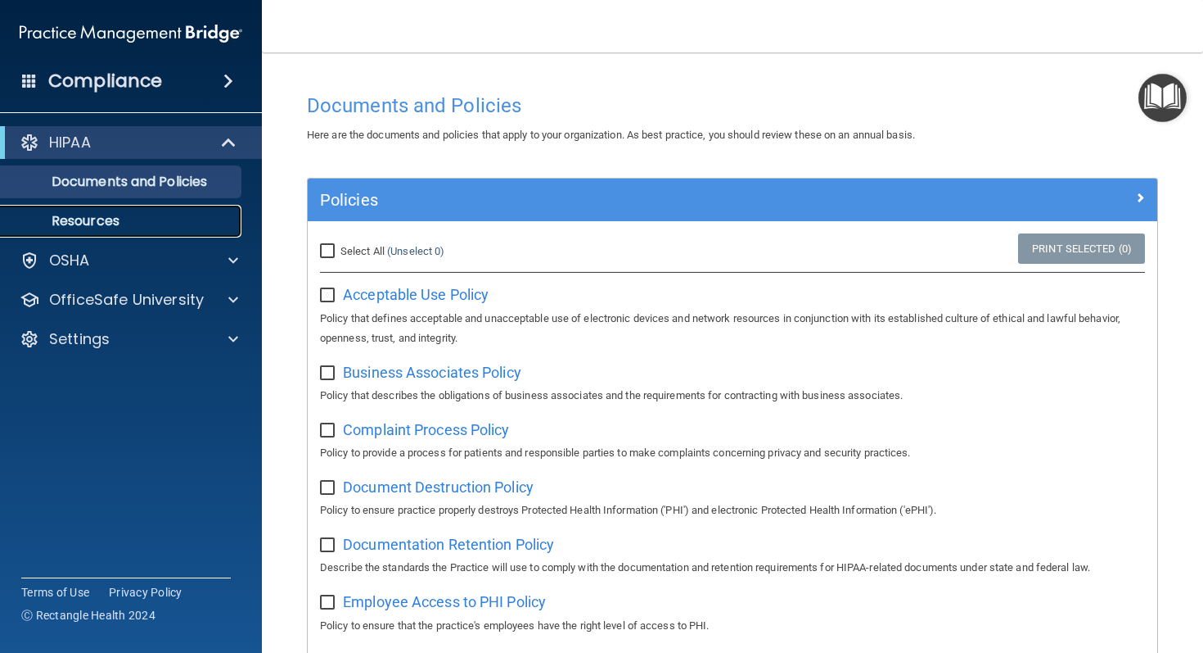
click at [109, 221] on p "Resources" at bounding box center [123, 221] width 224 height 16
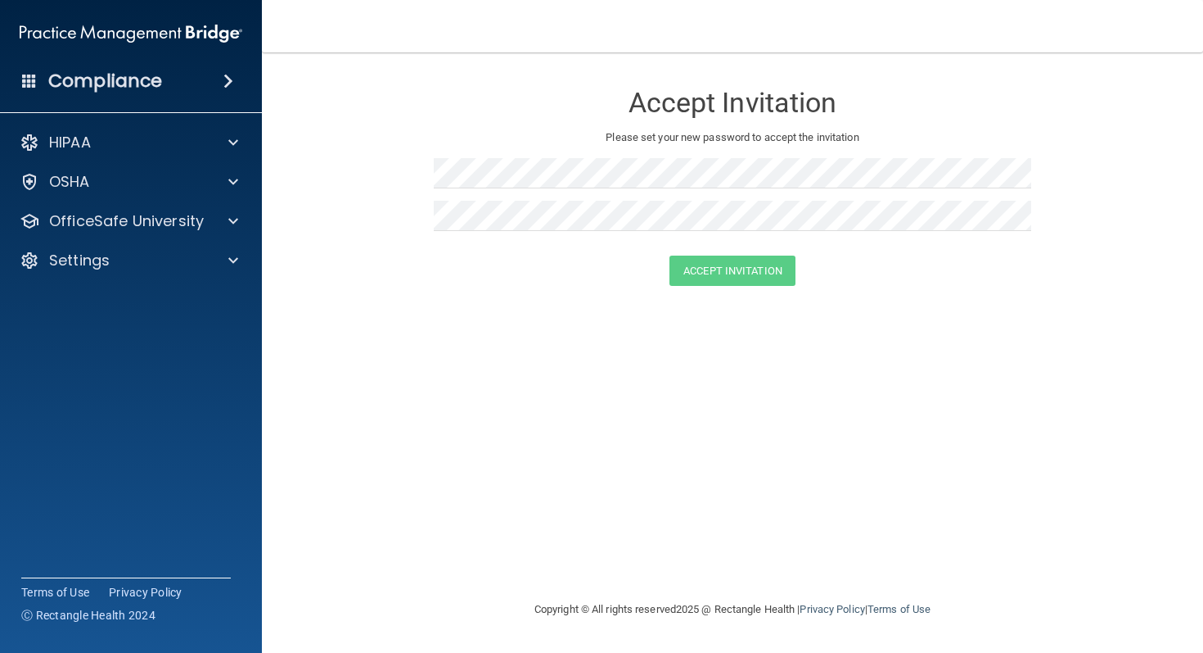
click at [664, 198] on div at bounding box center [733, 179] width 598 height 43
click at [763, 278] on button "Accept Invitation" at bounding box center [733, 270] width 126 height 30
click at [734, 300] on button "Accept Invitation" at bounding box center [733, 294] width 126 height 30
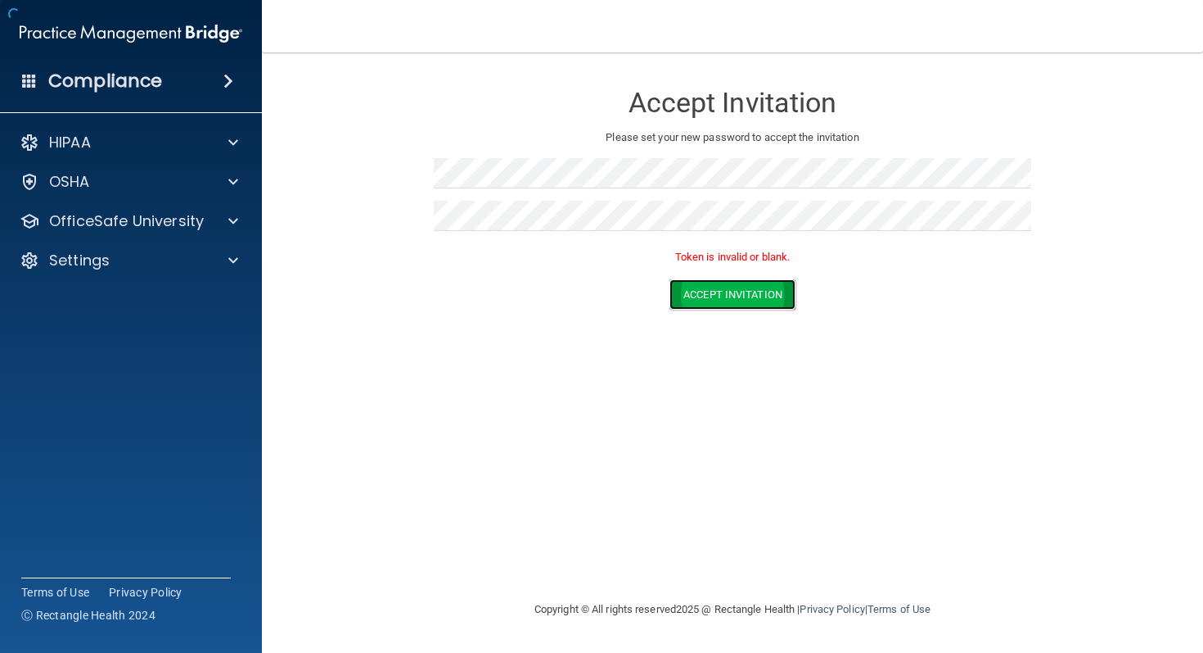
click at [734, 300] on button "Accept Invitation" at bounding box center [733, 294] width 126 height 30
click at [388, 174] on form "Accept Invitation Please set your new password to accept the invitation Token i…" at bounding box center [733, 199] width 876 height 260
click at [366, 214] on form "Accept Invitation Please set your new password to accept the invitation Token i…" at bounding box center [733, 199] width 876 height 260
click at [716, 289] on button "Accept Invitation" at bounding box center [733, 294] width 126 height 30
click at [723, 304] on button "Accept Invitation" at bounding box center [733, 294] width 126 height 30
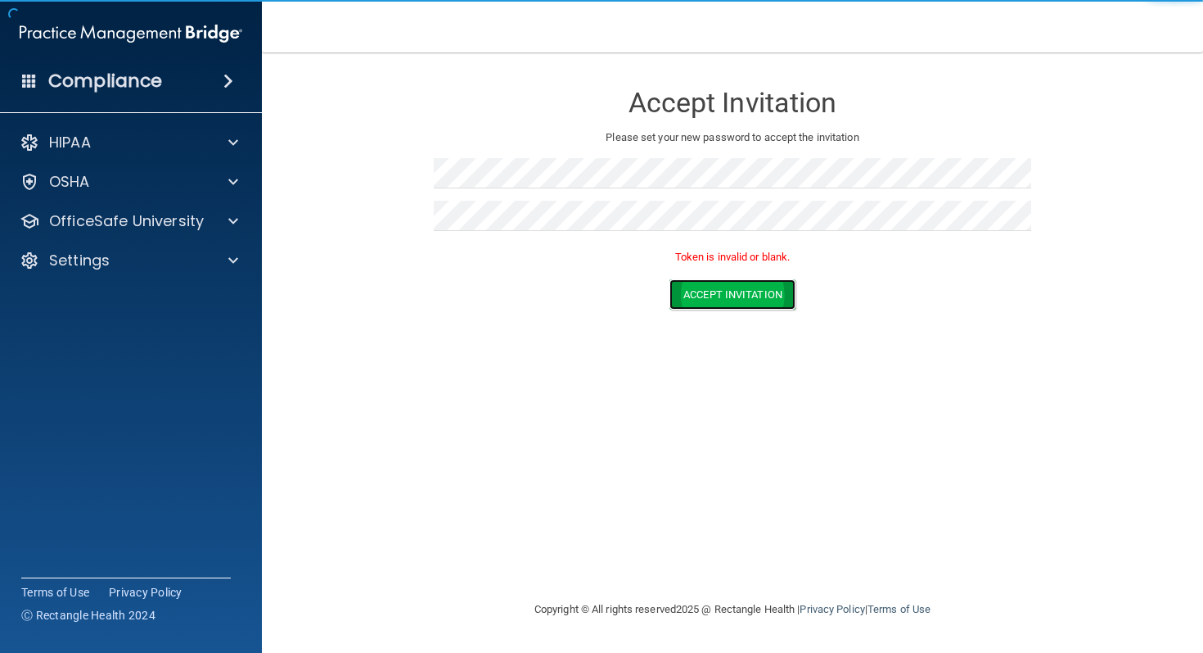
click at [723, 304] on button "Accept Invitation" at bounding box center [733, 294] width 126 height 30
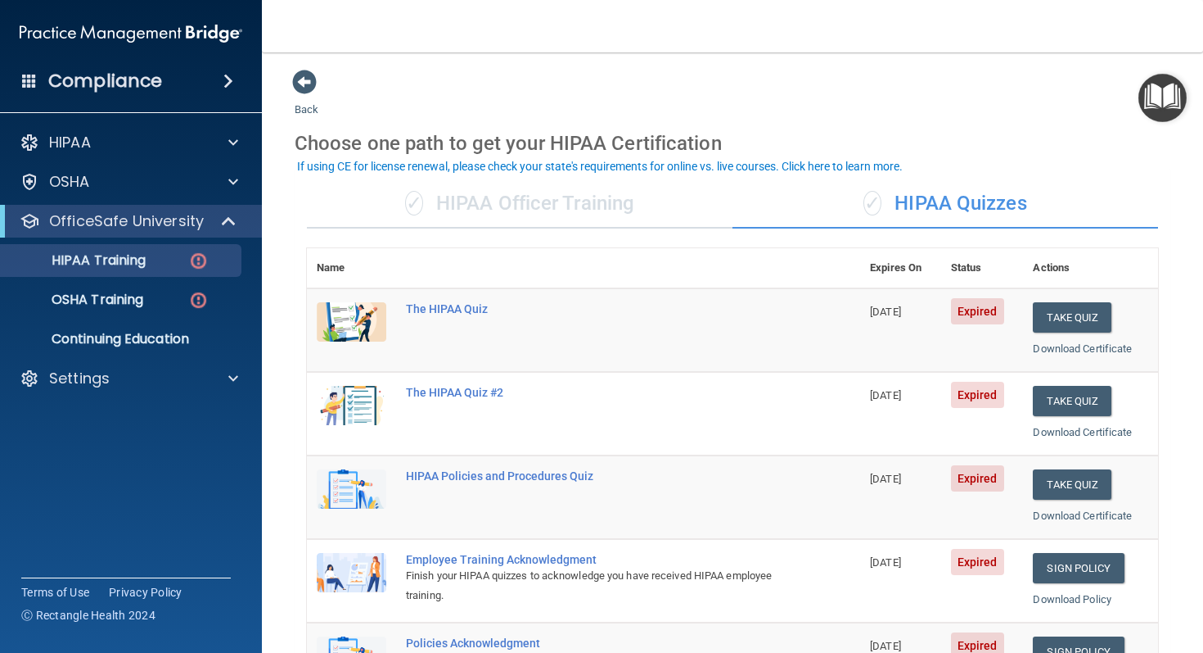
click at [603, 196] on div "✓ HIPAA Officer Training" at bounding box center [520, 203] width 426 height 49
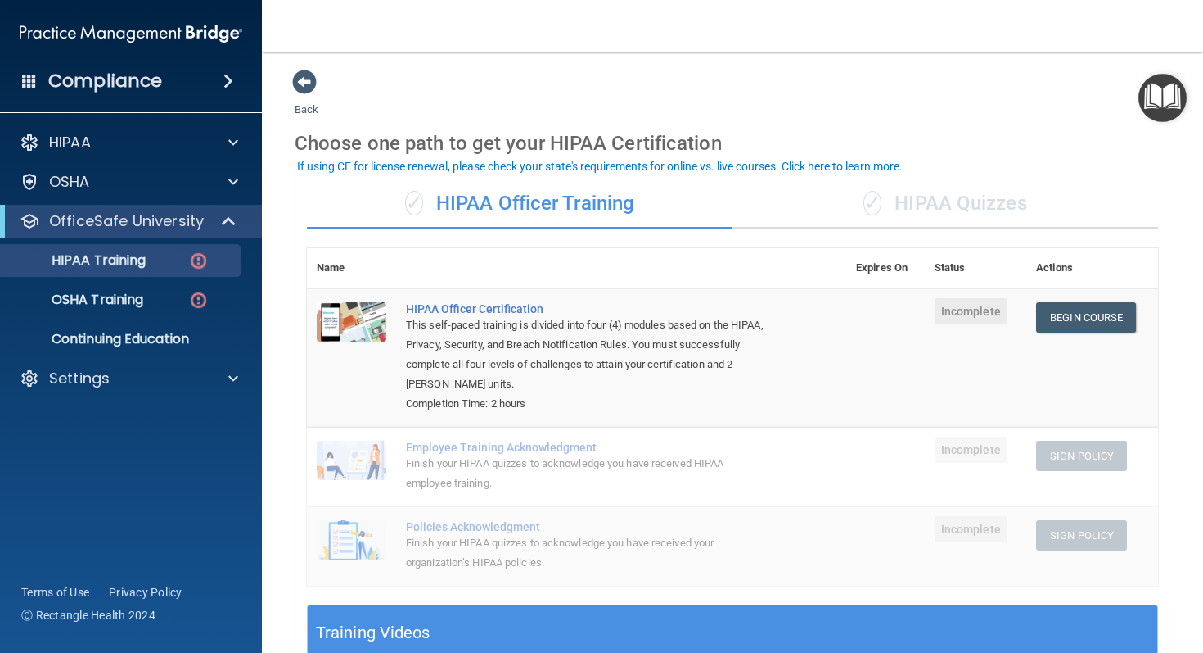
click at [902, 203] on div "✓ HIPAA Quizzes" at bounding box center [946, 203] width 426 height 49
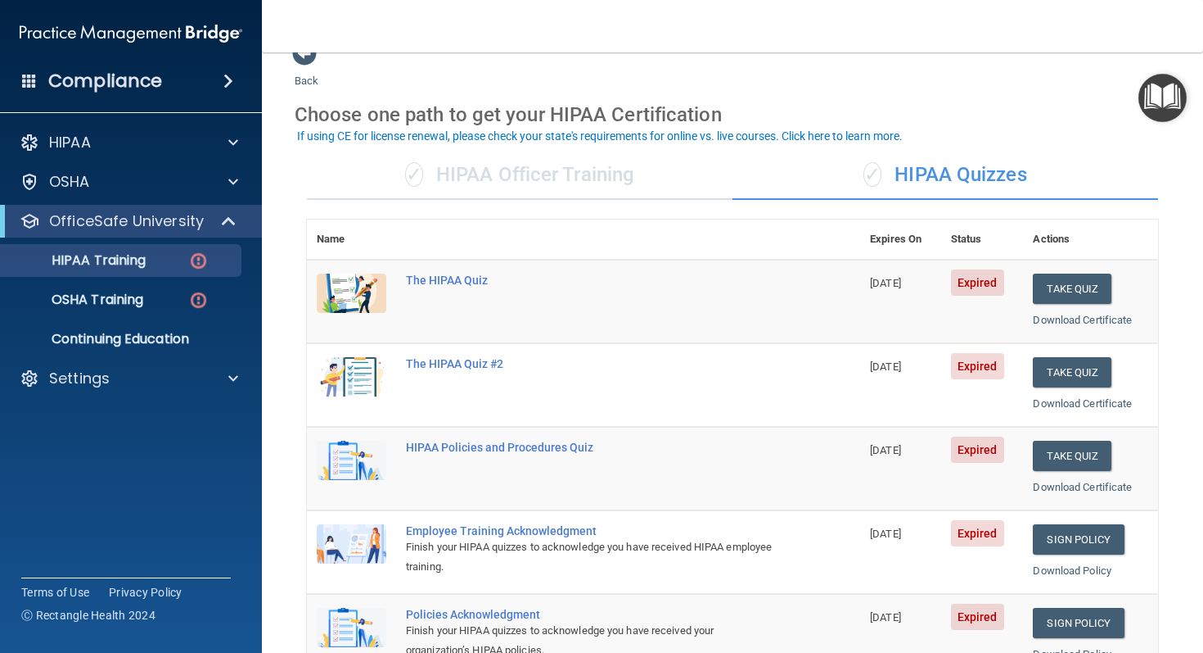
scroll to position [30, 0]
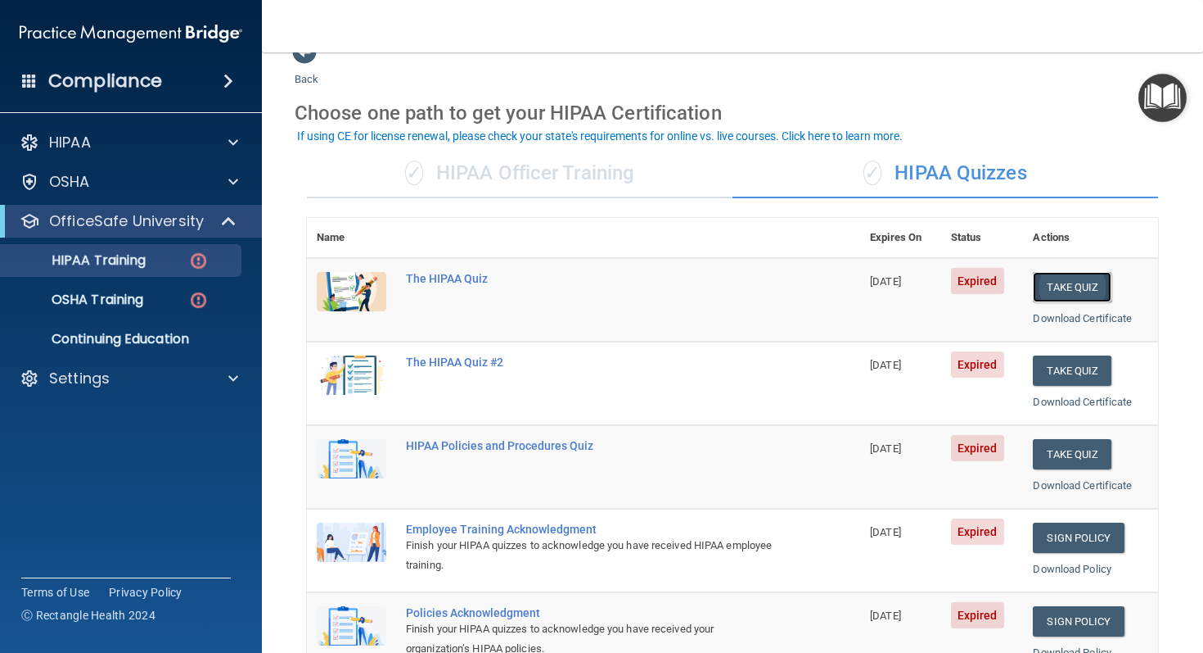
click at [1075, 286] on button "Take Quiz" at bounding box center [1072, 287] width 79 height 30
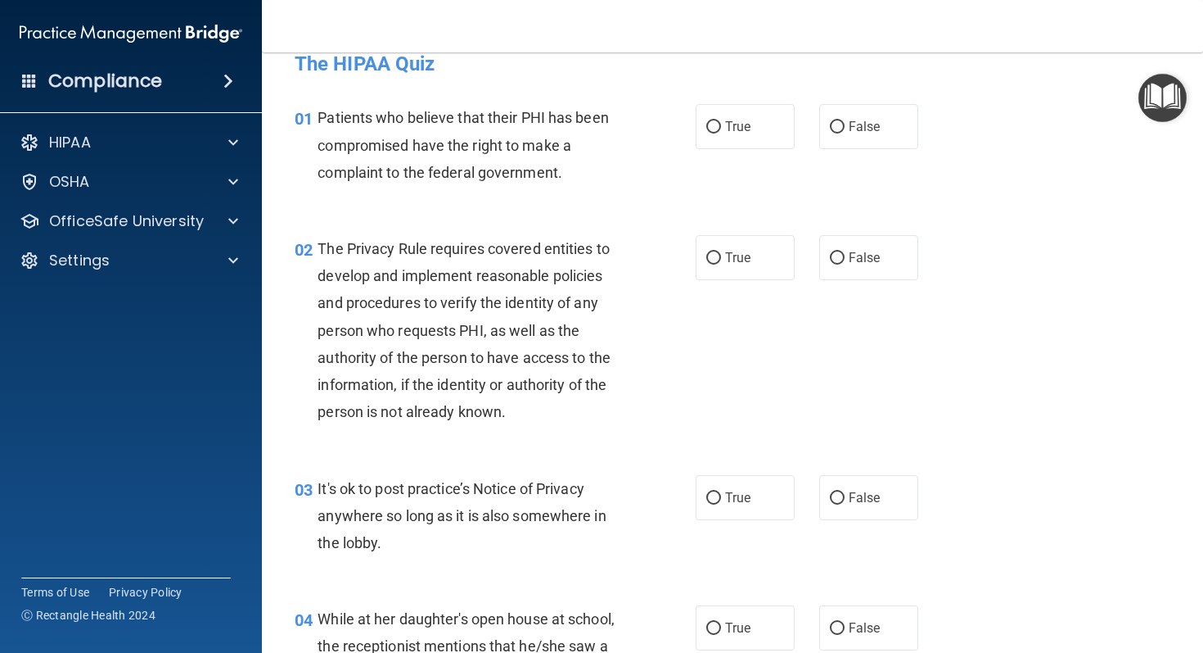
scroll to position [25, 0]
drag, startPoint x: 317, startPoint y: 114, endPoint x: 522, endPoint y: 187, distance: 218.3
click at [522, 187] on div "01 Patients who believe that their PHI has been compromised have the right to m…" at bounding box center [495, 149] width 450 height 90
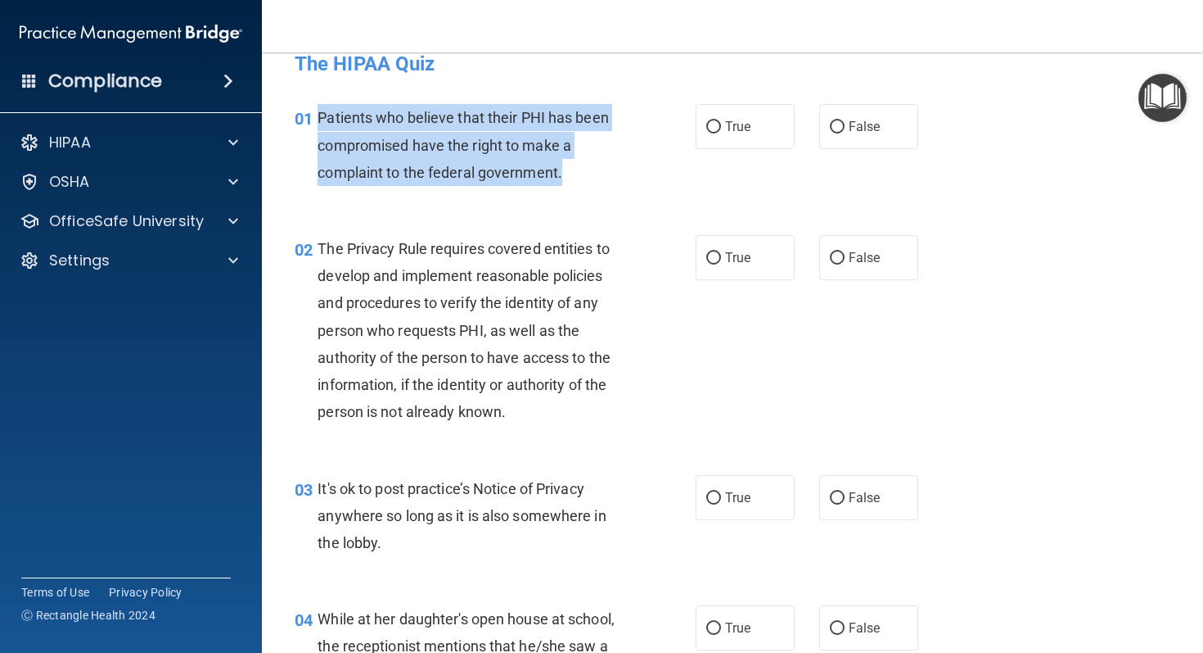
drag, startPoint x: 318, startPoint y: 116, endPoint x: 569, endPoint y: 181, distance: 258.7
click at [569, 181] on div "Patients who believe that their PHI has been compromised have the right to make…" at bounding box center [477, 145] width 319 height 82
copy span "Patients who believe that their PHI has been compromised have the right to make…"
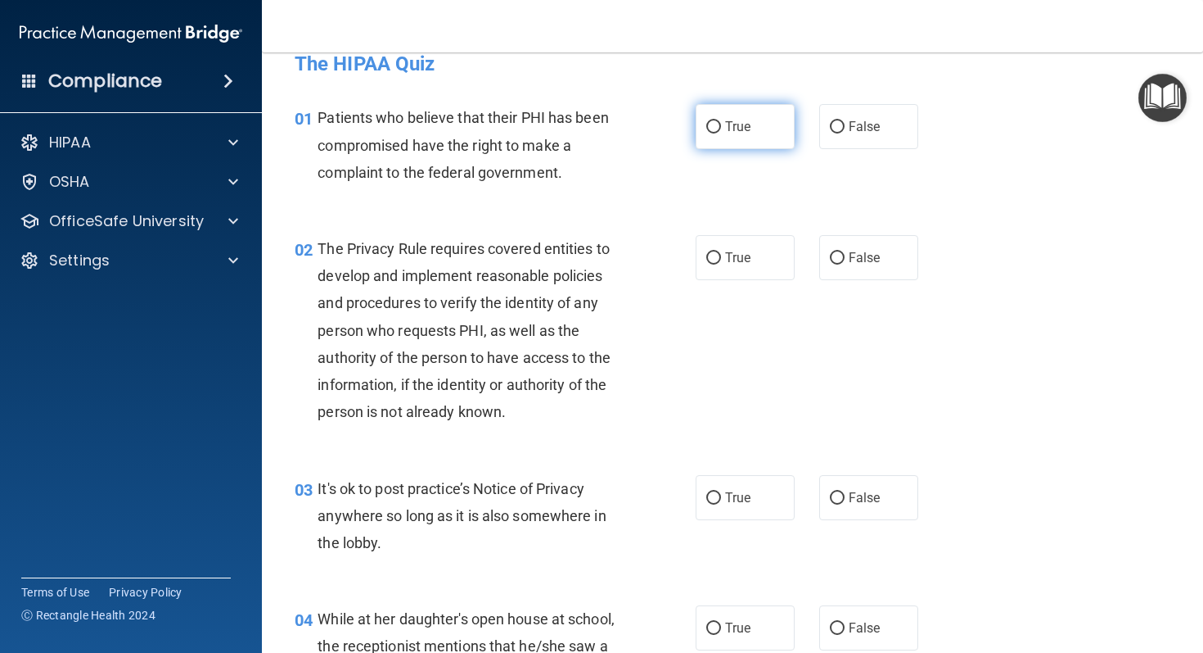
click at [722, 126] on label "True" at bounding box center [745, 126] width 99 height 45
click at [721, 126] on input "True" at bounding box center [714, 127] width 15 height 12
radio input "true"
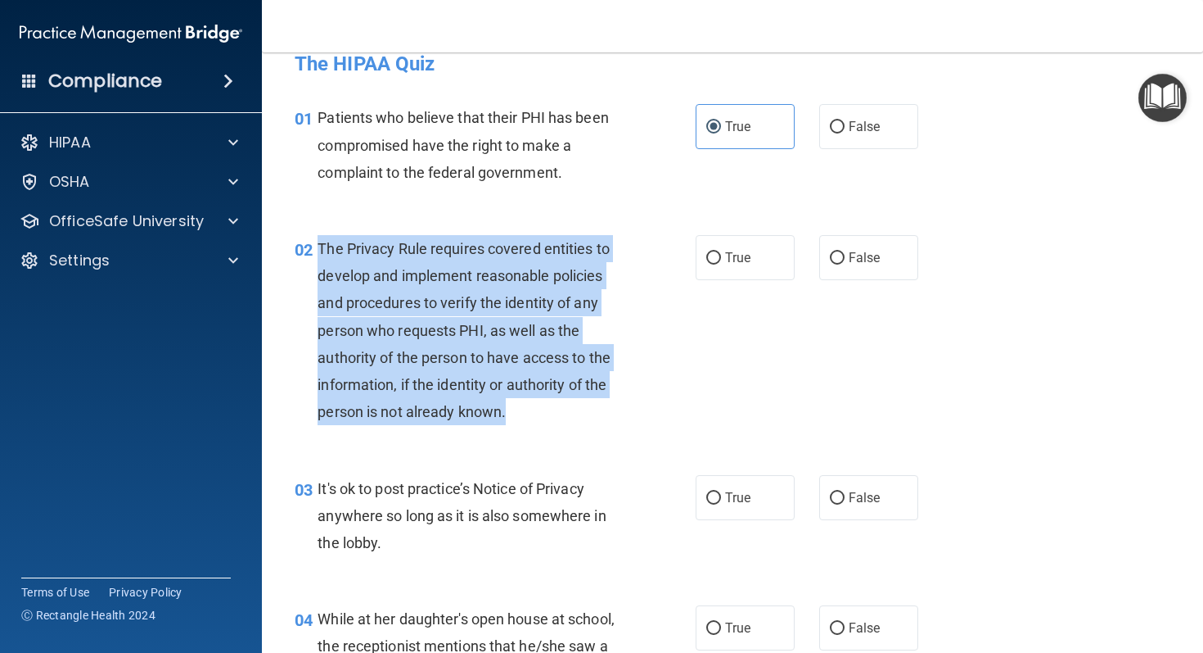
drag, startPoint x: 317, startPoint y: 242, endPoint x: 541, endPoint y: 431, distance: 293.4
click at [541, 431] on div "02 The Privacy Rule requires covered entities to develop and implement reasonab…" at bounding box center [495, 334] width 450 height 199
copy div "The Privacy Rule requires covered entities to develop and implement reasonable …"
click at [747, 271] on label "True" at bounding box center [745, 257] width 99 height 45
click at [721, 264] on input "True" at bounding box center [714, 258] width 15 height 12
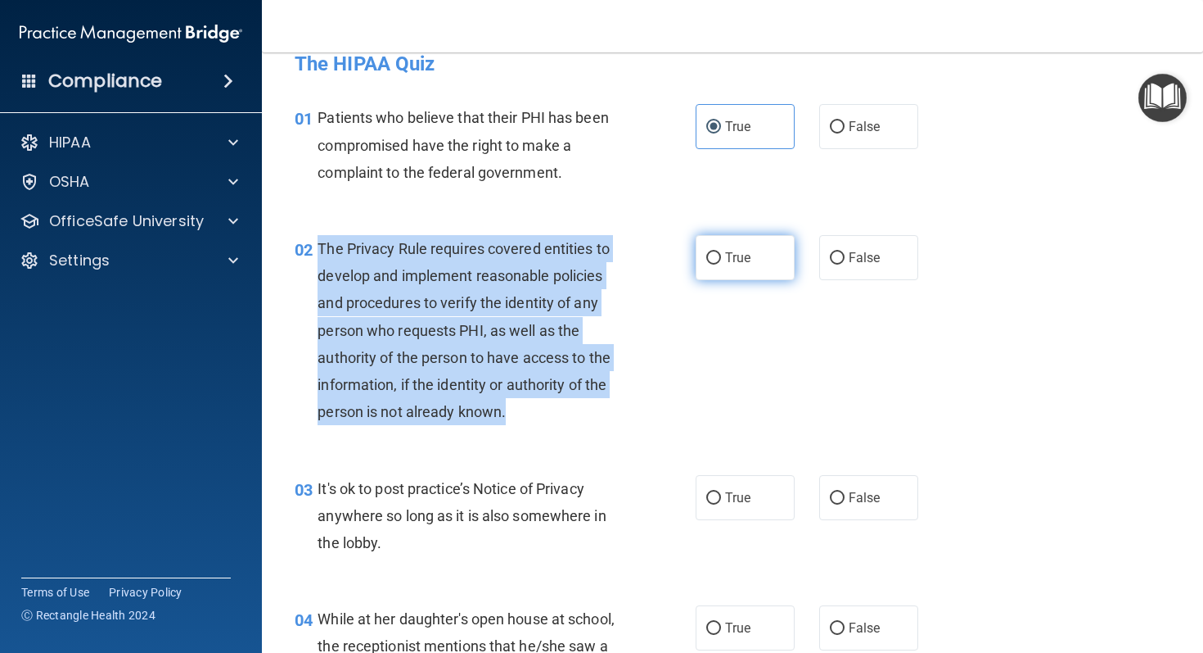
radio input "true"
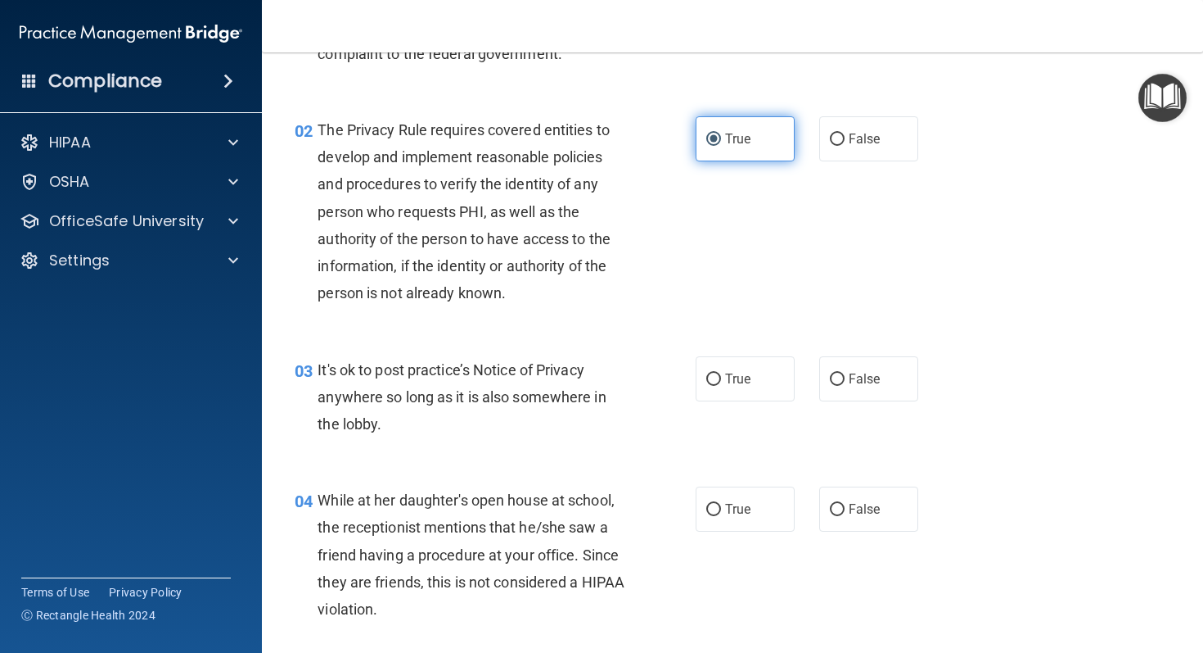
scroll to position [329, 0]
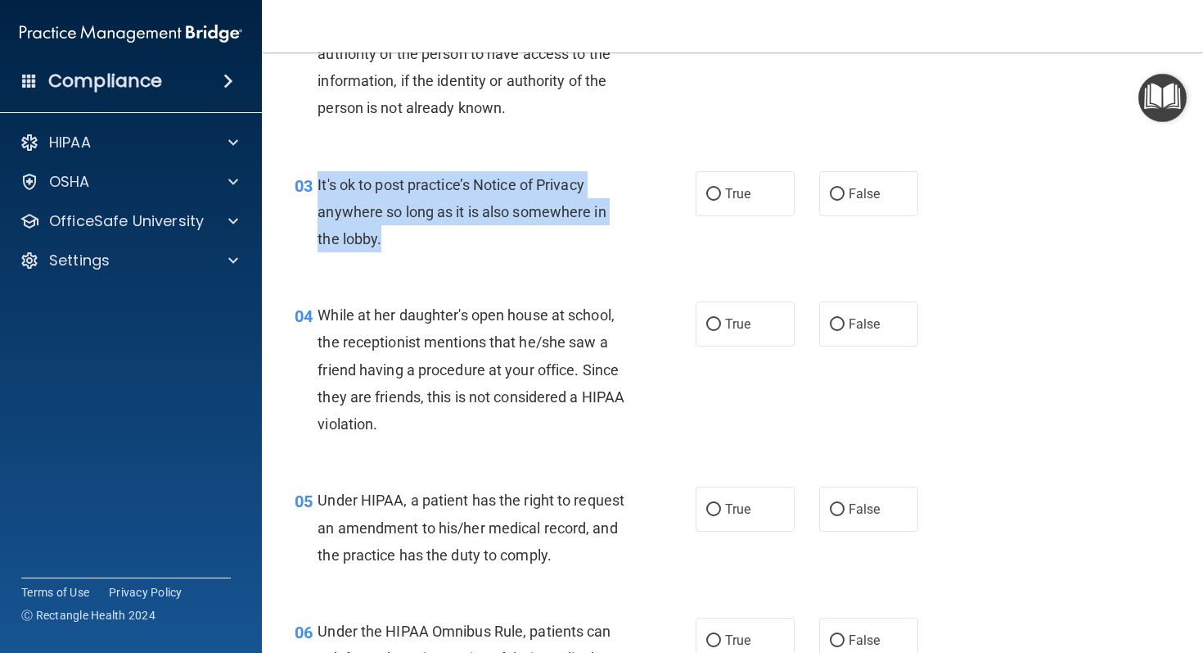
drag, startPoint x: 318, startPoint y: 182, endPoint x: 418, endPoint y: 253, distance: 123.3
click at [419, 253] on div "03 It's ok to post practice’s Notice of Privacy anywhere so long as it is also …" at bounding box center [495, 216] width 450 height 90
copy span "It's ok to post practice’s Notice of Privacy anywhere so long as it is also som…"
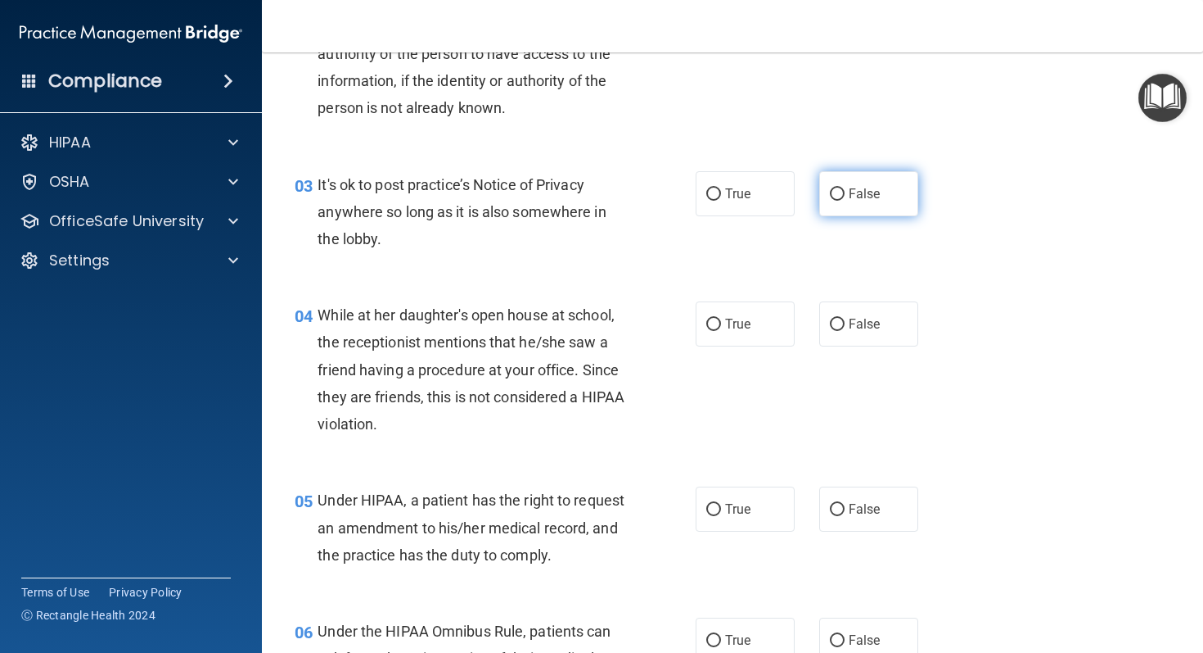
click at [833, 205] on label "False" at bounding box center [869, 193] width 99 height 45
click at [833, 201] on input "False" at bounding box center [837, 194] width 15 height 12
radio input "true"
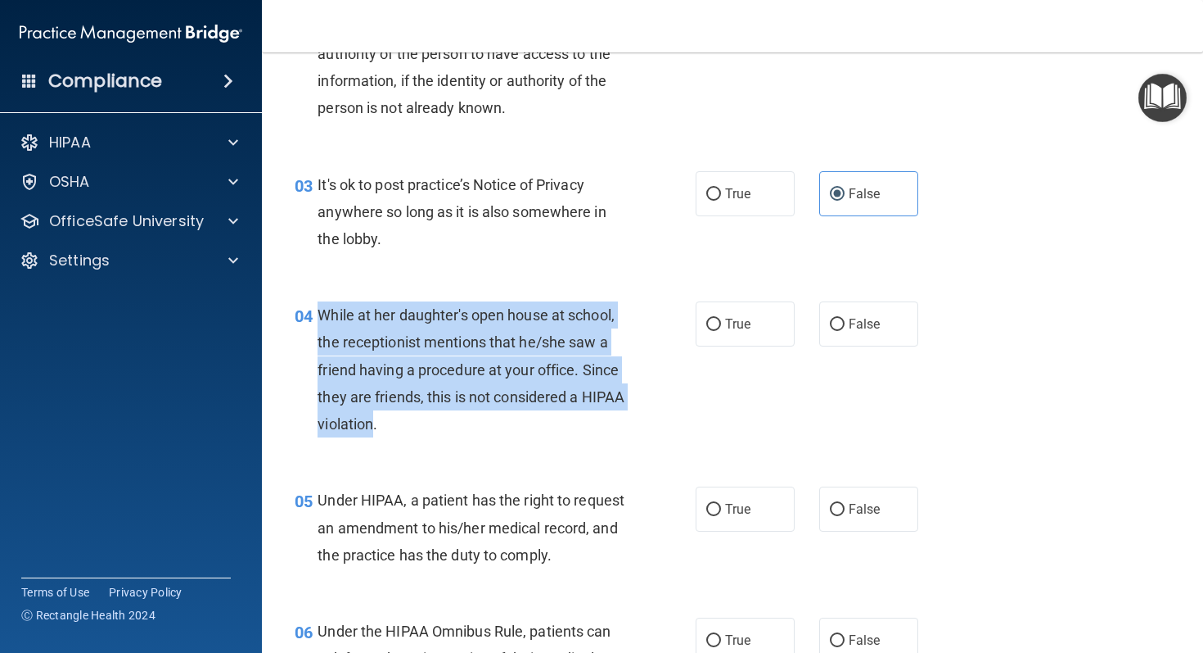
drag, startPoint x: 315, startPoint y: 311, endPoint x: 417, endPoint y: 434, distance: 159.3
click at [417, 434] on div "04 While at her daughter's open house at school, the receptionist mentions that…" at bounding box center [495, 373] width 450 height 144
copy div "While at her daughter's open house at school, the receptionist mentions that he…"
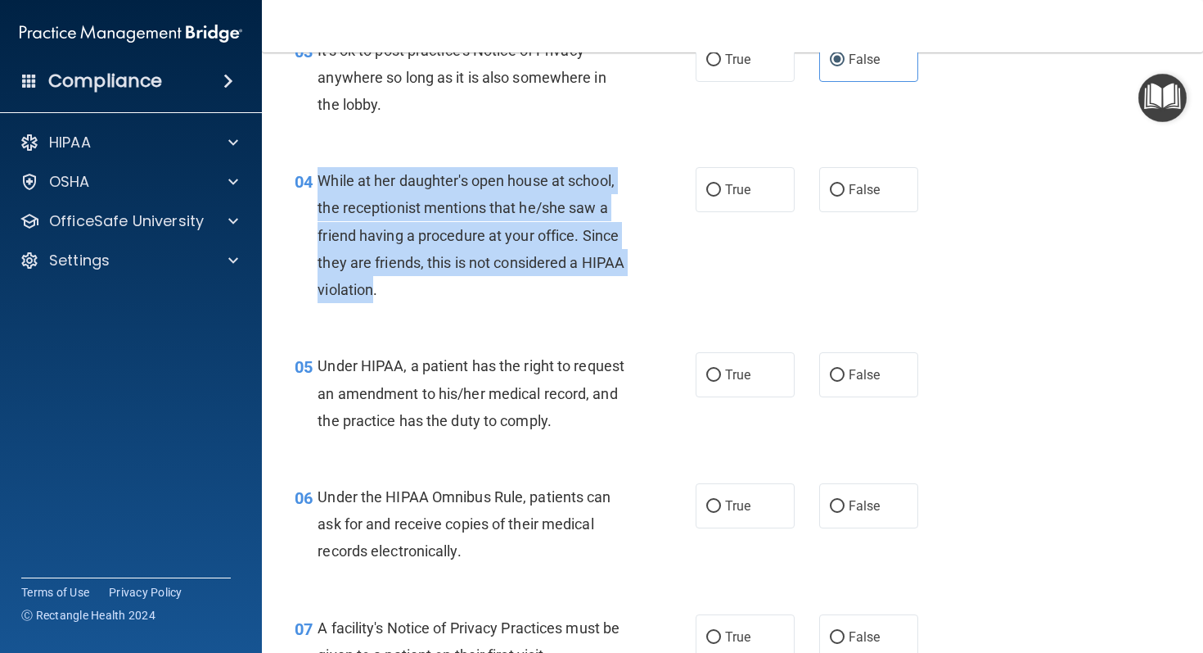
scroll to position [466, 0]
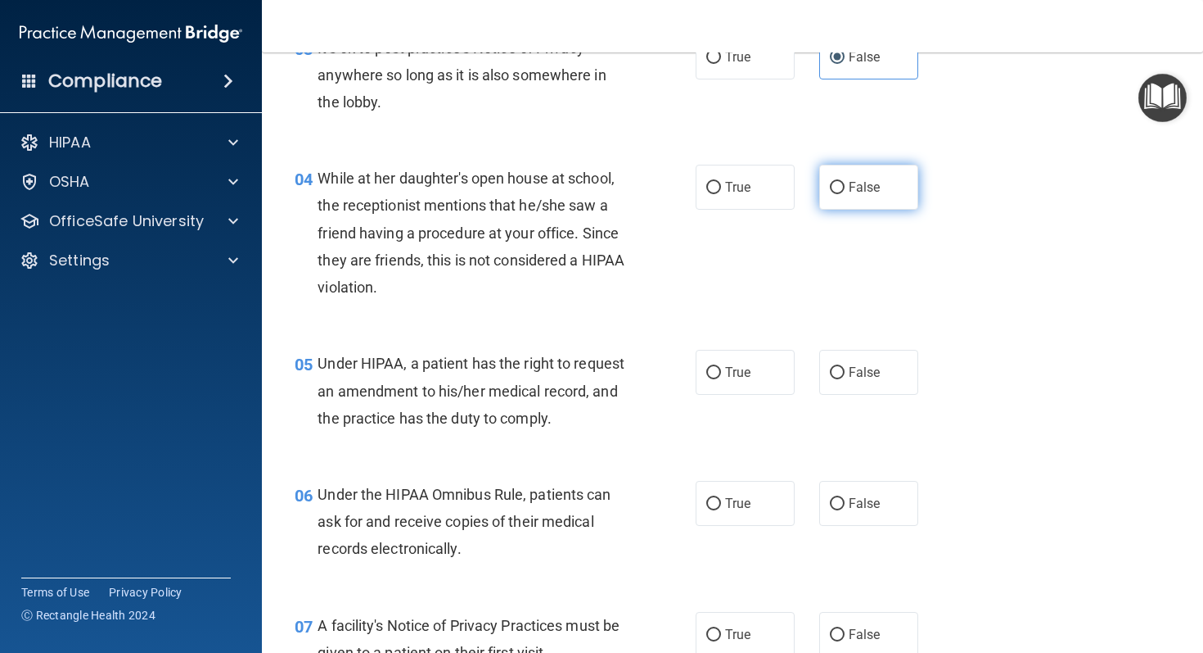
click at [847, 188] on label "False" at bounding box center [869, 187] width 99 height 45
click at [845, 188] on input "False" at bounding box center [837, 188] width 15 height 12
radio input "true"
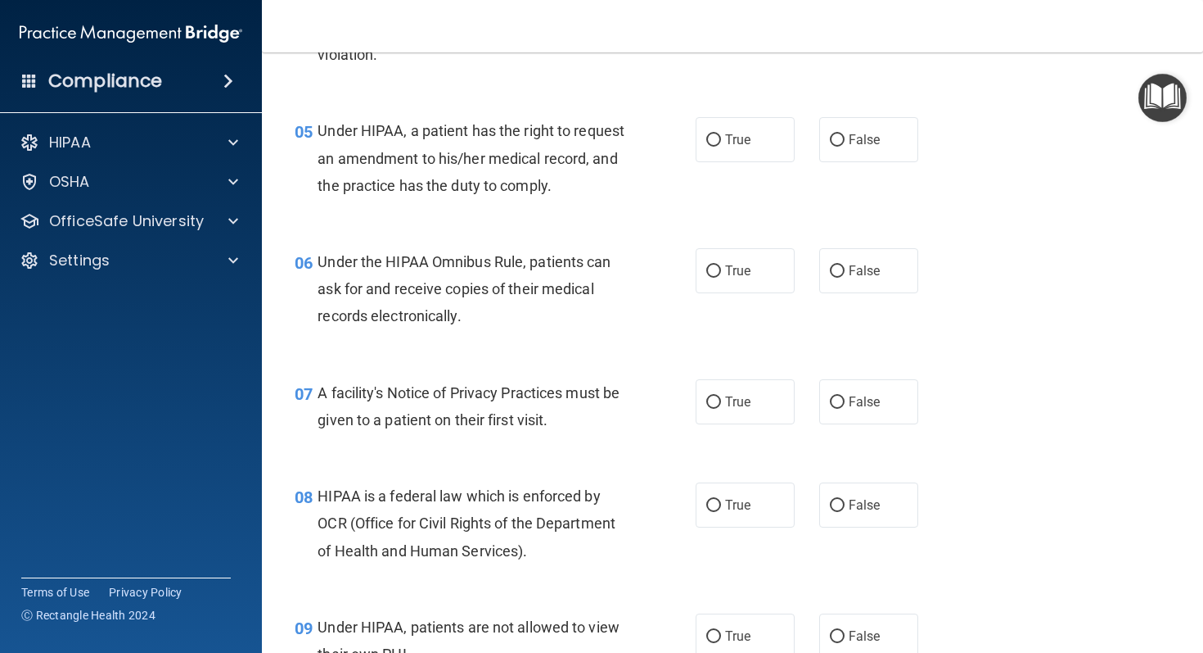
scroll to position [696, 0]
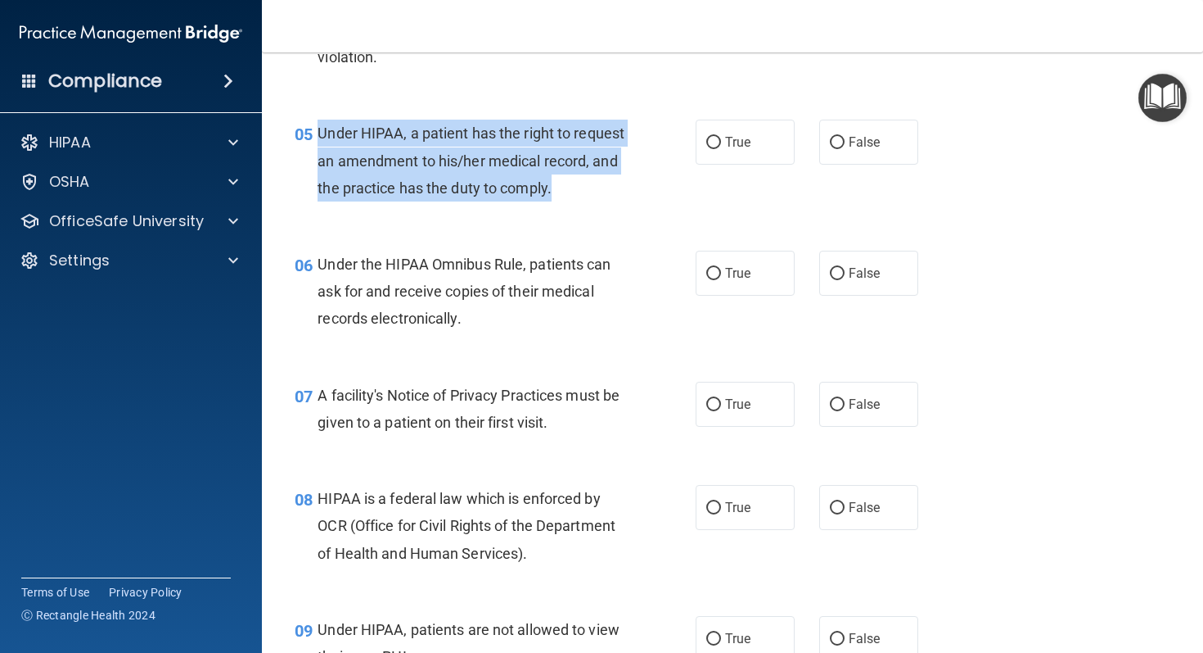
drag, startPoint x: 318, startPoint y: 133, endPoint x: 391, endPoint y: 223, distance: 115.3
click at [391, 201] on div "Under HIPAA, a patient has the right to request an amendment to his/her medical…" at bounding box center [477, 161] width 319 height 82
copy span "Under HIPAA, a patient has the right to request an amendment to his/her medical…"
click at [738, 159] on label "True" at bounding box center [745, 142] width 99 height 45
click at [721, 149] on input "True" at bounding box center [714, 143] width 15 height 12
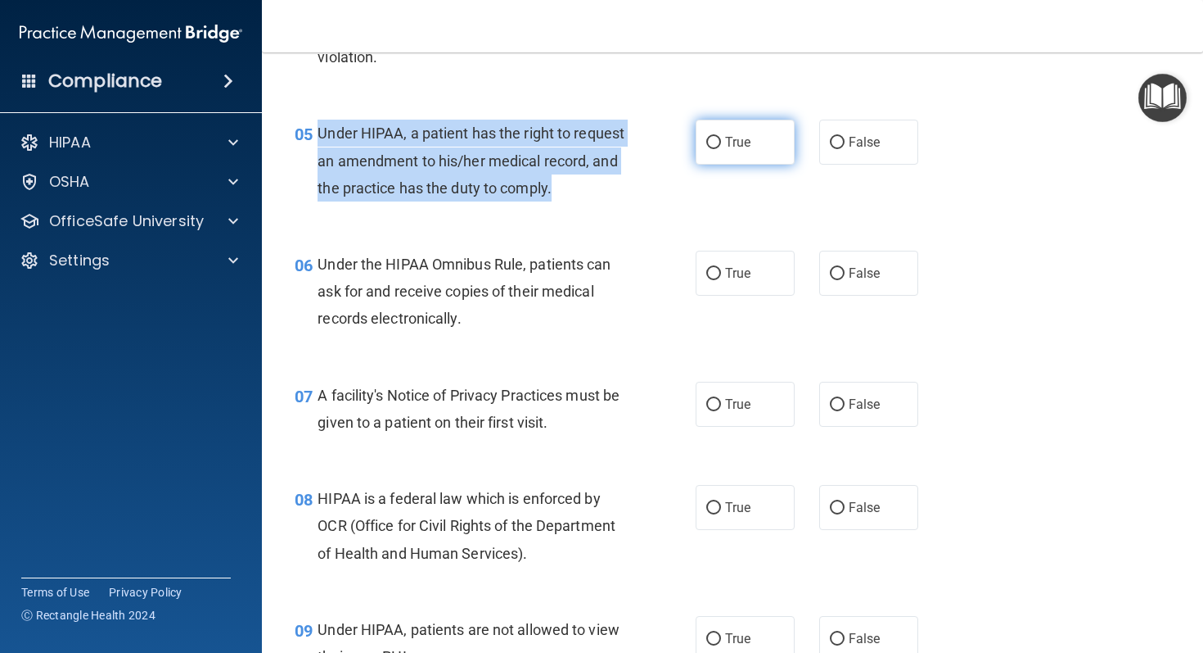
radio input "true"
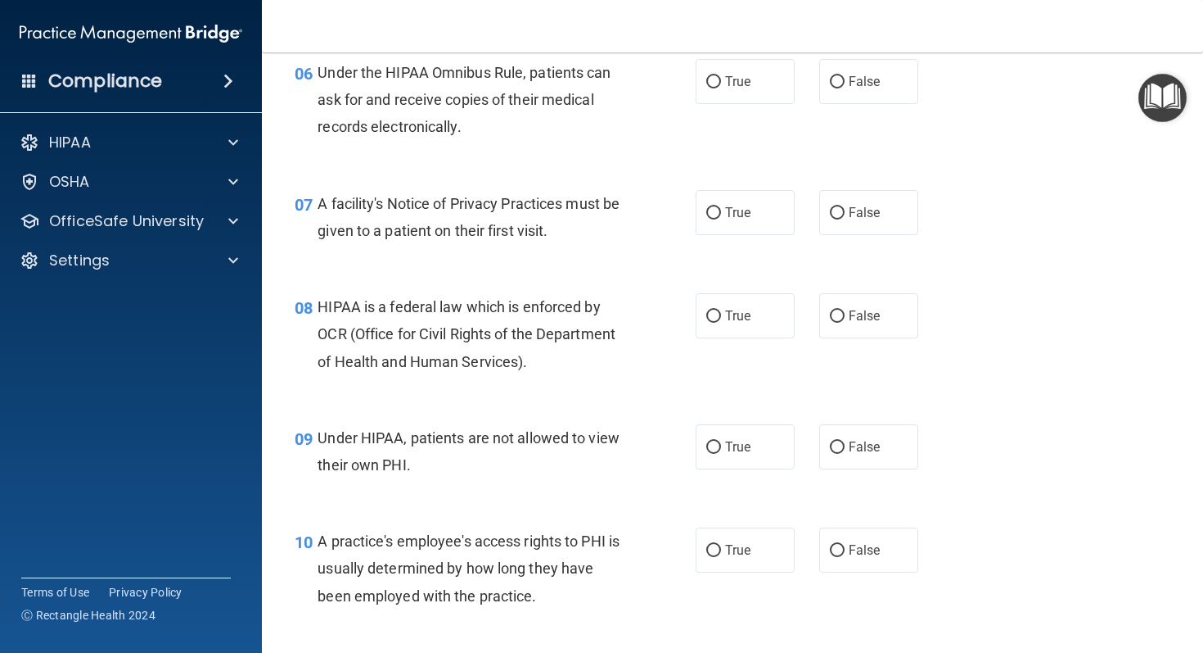
scroll to position [893, 0]
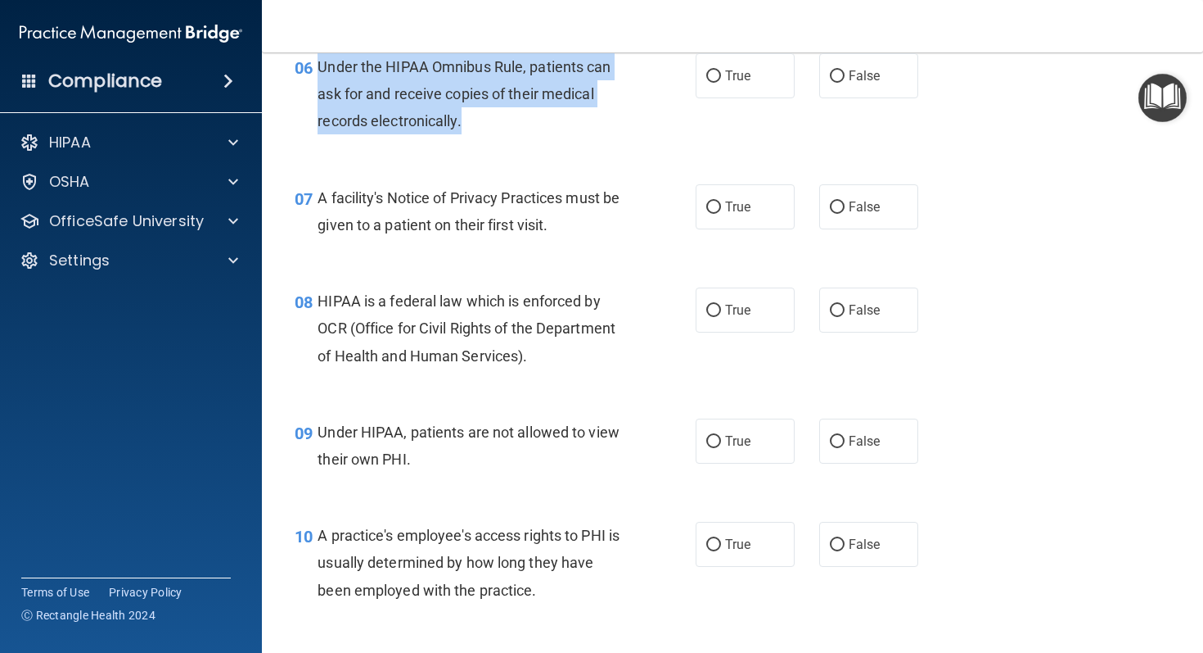
drag, startPoint x: 320, startPoint y: 88, endPoint x: 472, endPoint y: 165, distance: 170.6
click at [472, 143] on div "06 Under the HIPAA Omnibus Rule, patients can ask for and receive copies of the…" at bounding box center [495, 98] width 450 height 90
copy span "Under the HIPAA Omnibus Rule, patients can ask for and receive copies of their …"
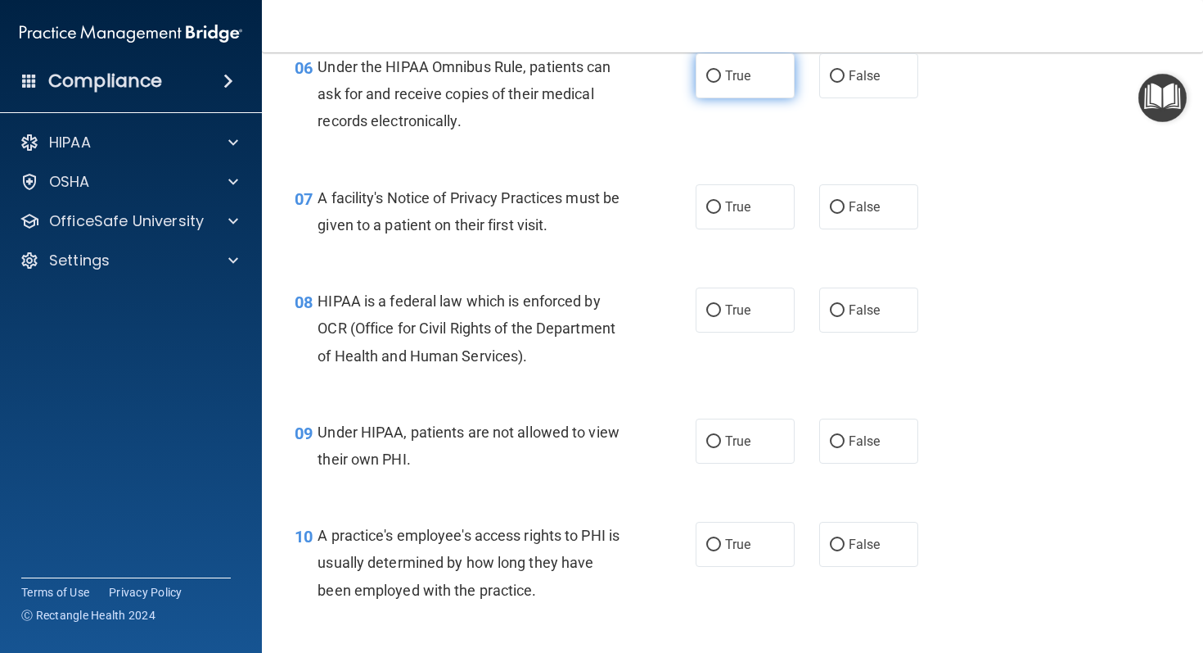
click at [725, 84] on span "True" at bounding box center [737, 76] width 25 height 16
click at [721, 83] on input "True" at bounding box center [714, 76] width 15 height 12
radio input "true"
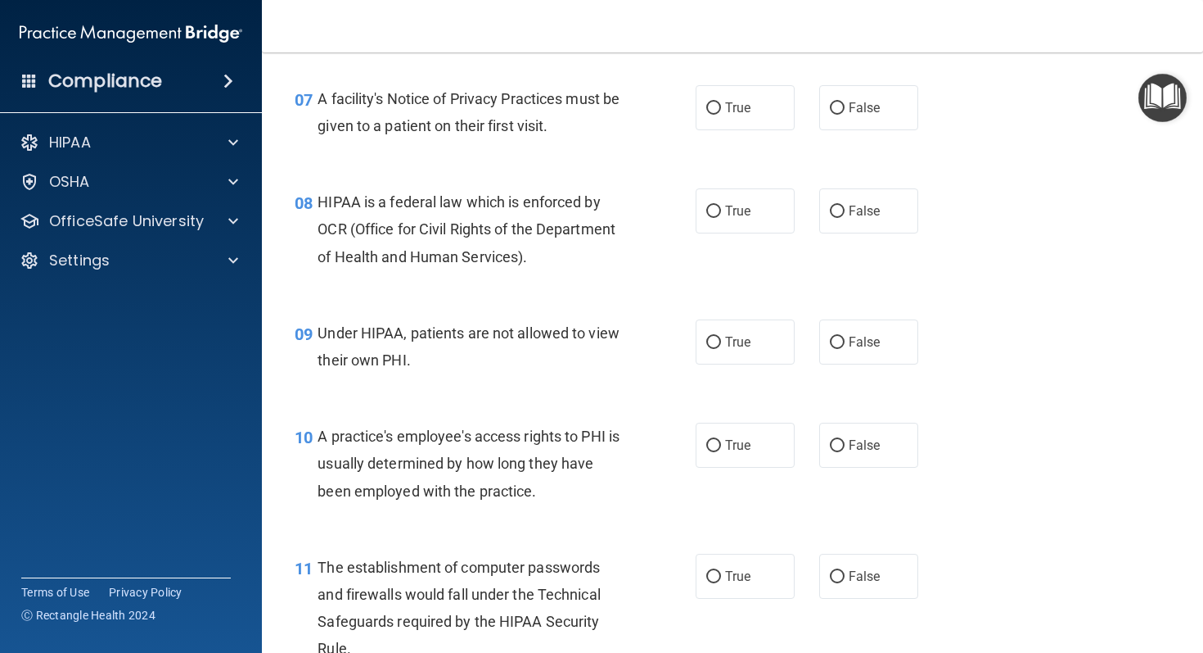
scroll to position [993, 0]
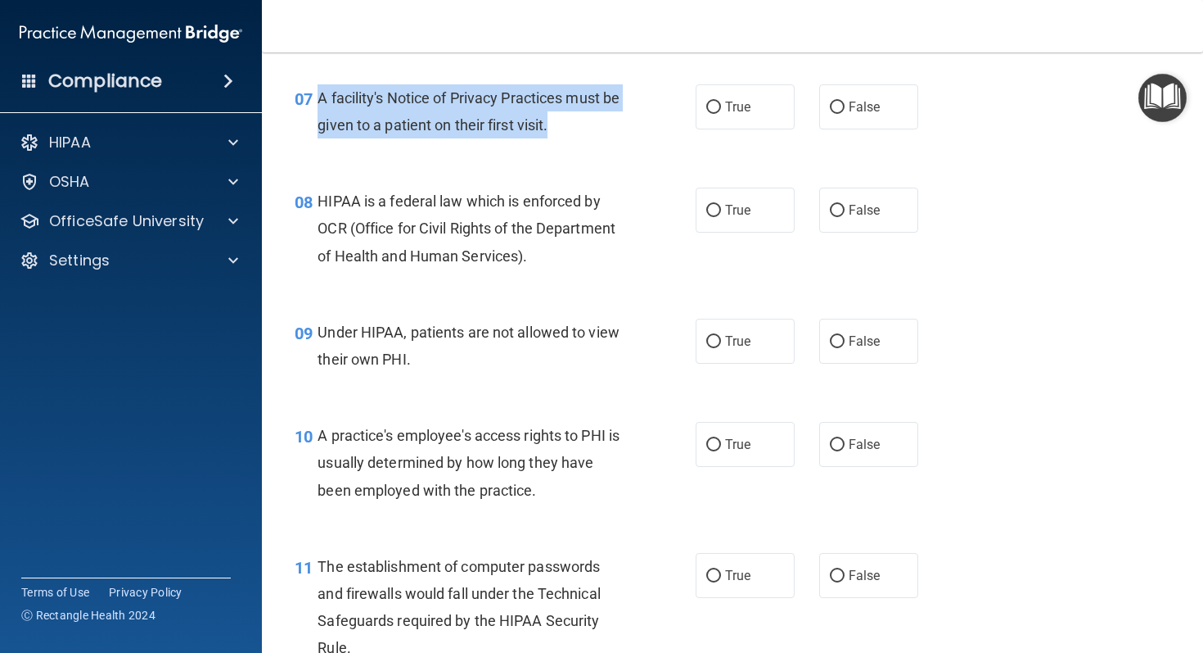
drag, startPoint x: 319, startPoint y: 124, endPoint x: 572, endPoint y: 148, distance: 254.1
click at [572, 138] on div "A facility's Notice of Privacy Practices must be given to a patient on their fi…" at bounding box center [477, 111] width 319 height 54
copy span "A facility's Notice of Privacy Practices must be given to a patient on their fi…"
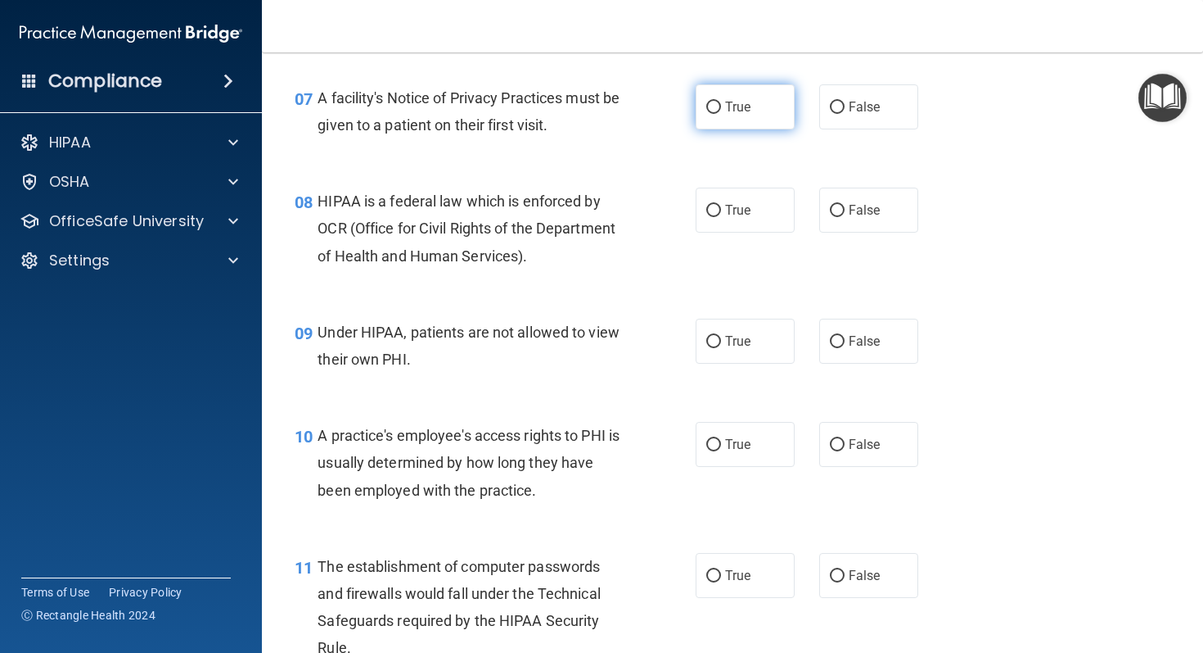
click at [702, 129] on label "True" at bounding box center [745, 106] width 99 height 45
click at [707, 114] on input "True" at bounding box center [714, 108] width 15 height 12
radio input "true"
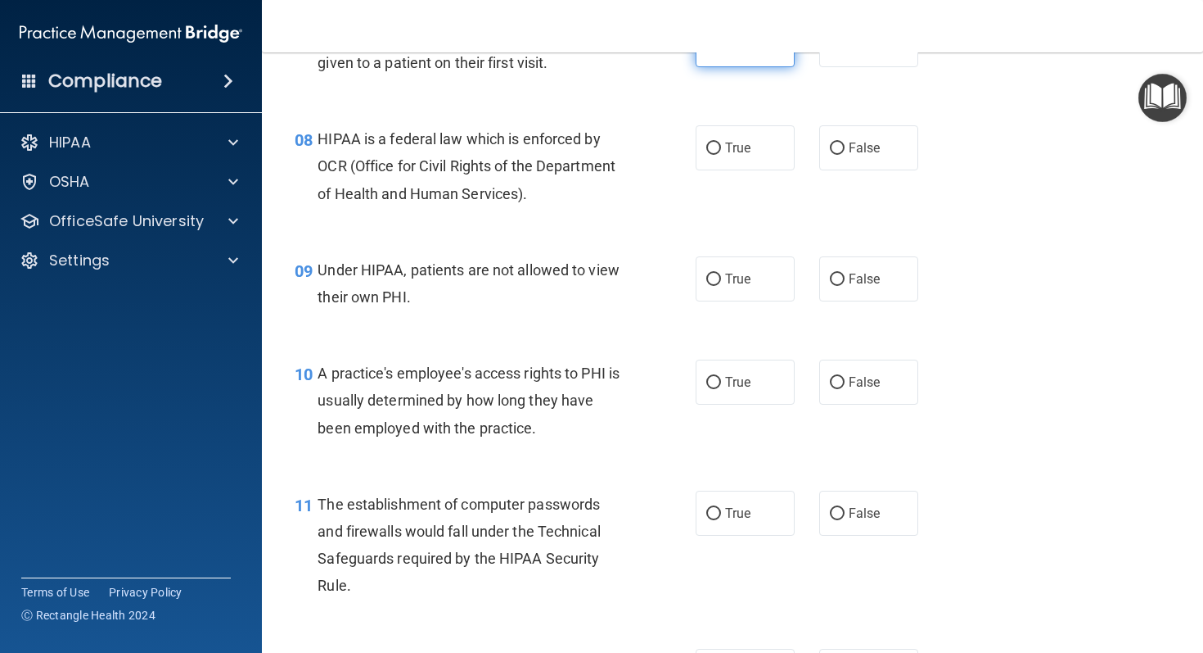
scroll to position [1064, 0]
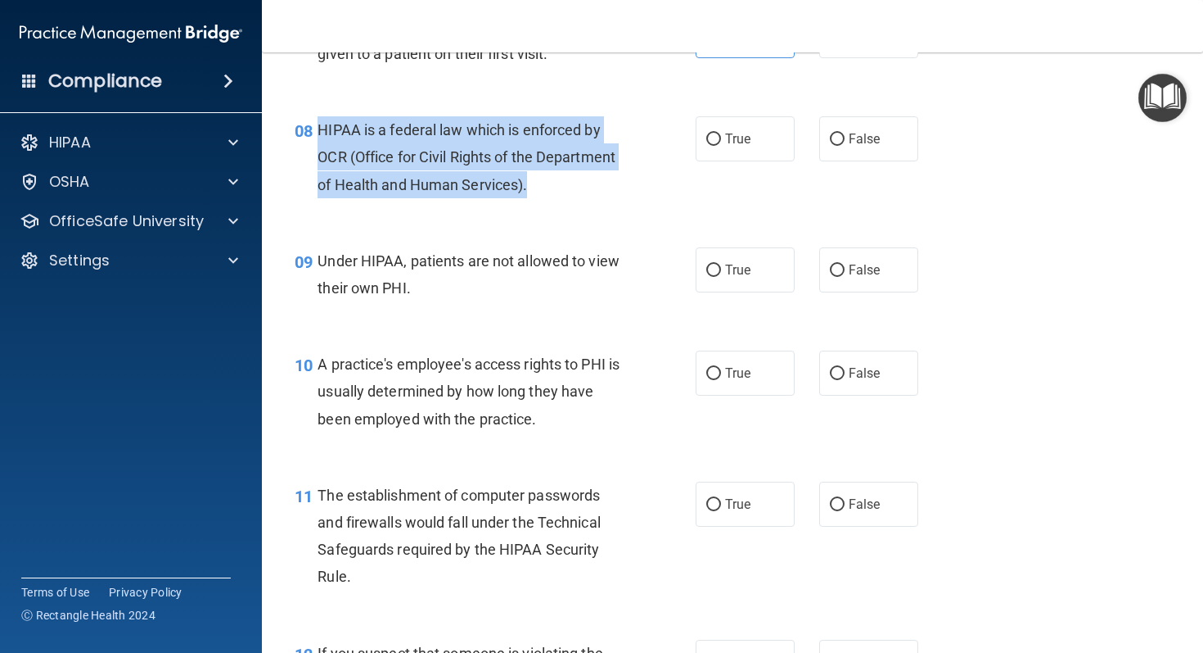
drag, startPoint x: 318, startPoint y: 156, endPoint x: 581, endPoint y: 220, distance: 270.6
click at [581, 198] on div "HIPAA is a federal law which is enforced by OCR (Office for Civil Rights of the…" at bounding box center [477, 157] width 319 height 82
copy span "HIPAA is a federal law which is enforced by OCR (Office for Civil Rights of the…"
click at [752, 161] on label "True" at bounding box center [745, 138] width 99 height 45
click at [721, 146] on input "True" at bounding box center [714, 139] width 15 height 12
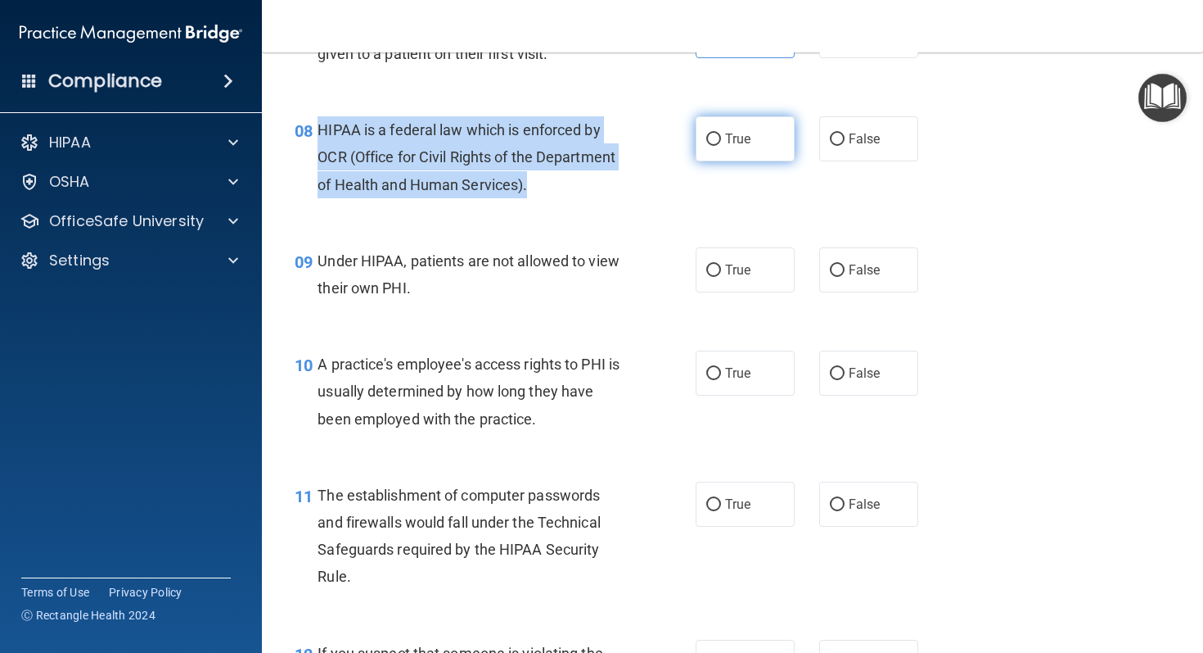
radio input "true"
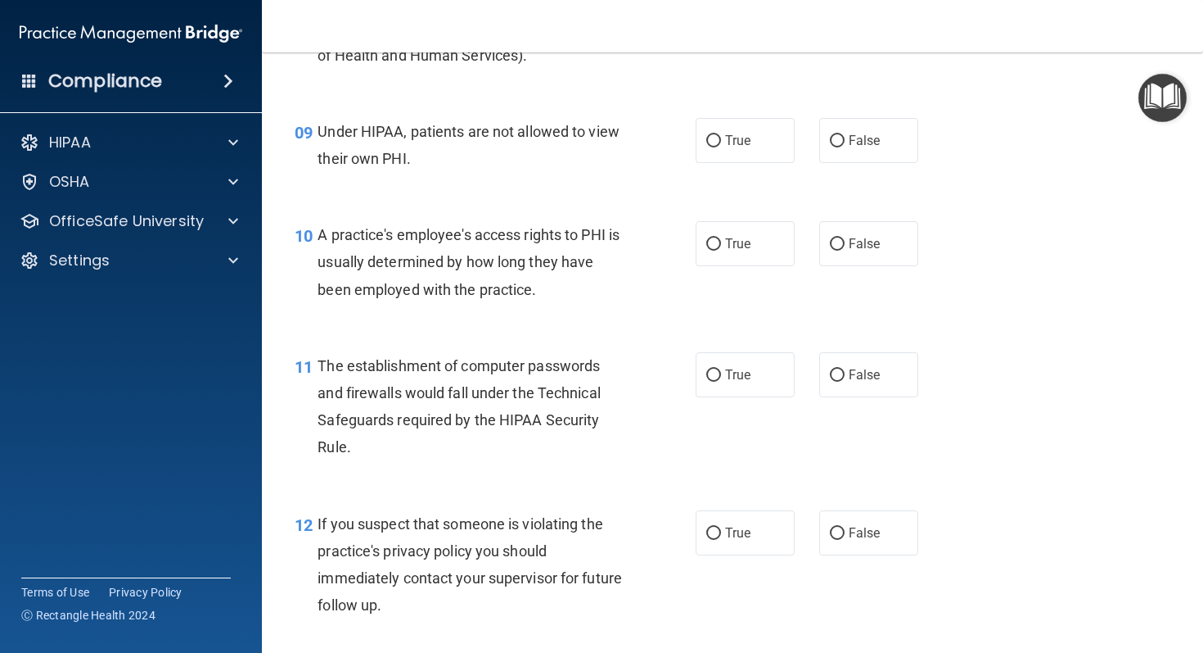
scroll to position [1195, 0]
drag, startPoint x: 319, startPoint y: 151, endPoint x: 469, endPoint y: 208, distance: 160.4
click at [469, 199] on div "09 Under HIPAA, patients are not allowed to view their own PHI. True False" at bounding box center [732, 147] width 901 height 103
click at [316, 147] on div "09" at bounding box center [299, 131] width 35 height 30
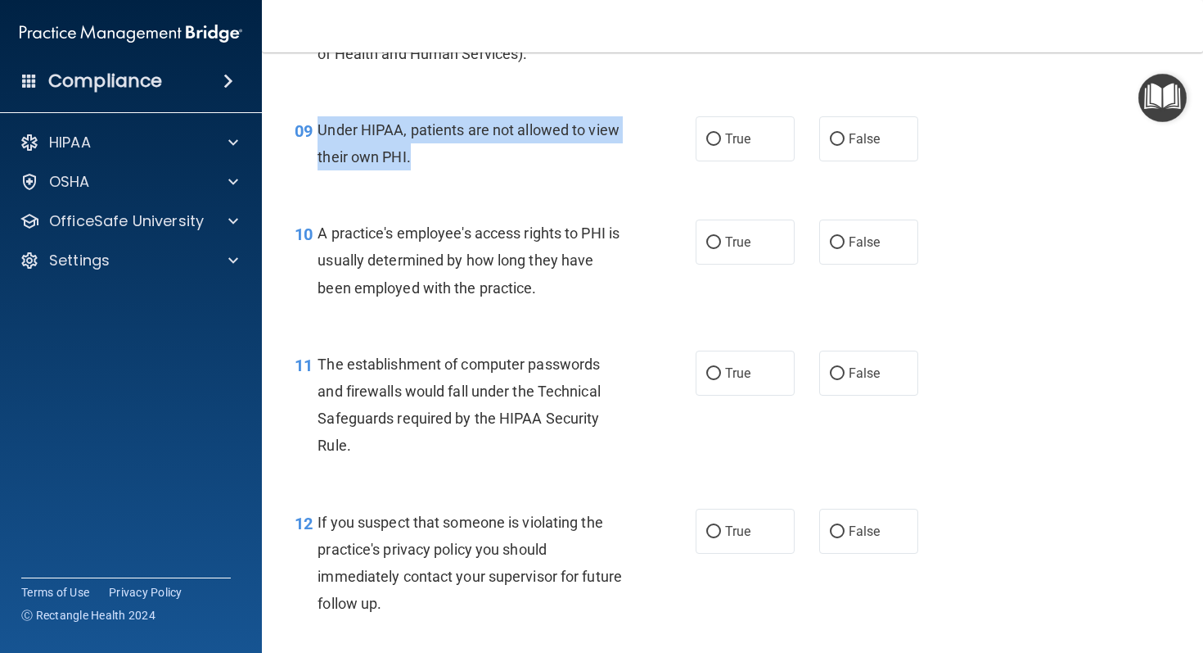
drag, startPoint x: 322, startPoint y: 155, endPoint x: 449, endPoint y: 199, distance: 135.2
click at [449, 178] on div "09 Under HIPAA, patients are not allowed to view their own PHI." at bounding box center [495, 147] width 450 height 62
copy span "Under HIPAA, patients are not allowed to view their own PHI."
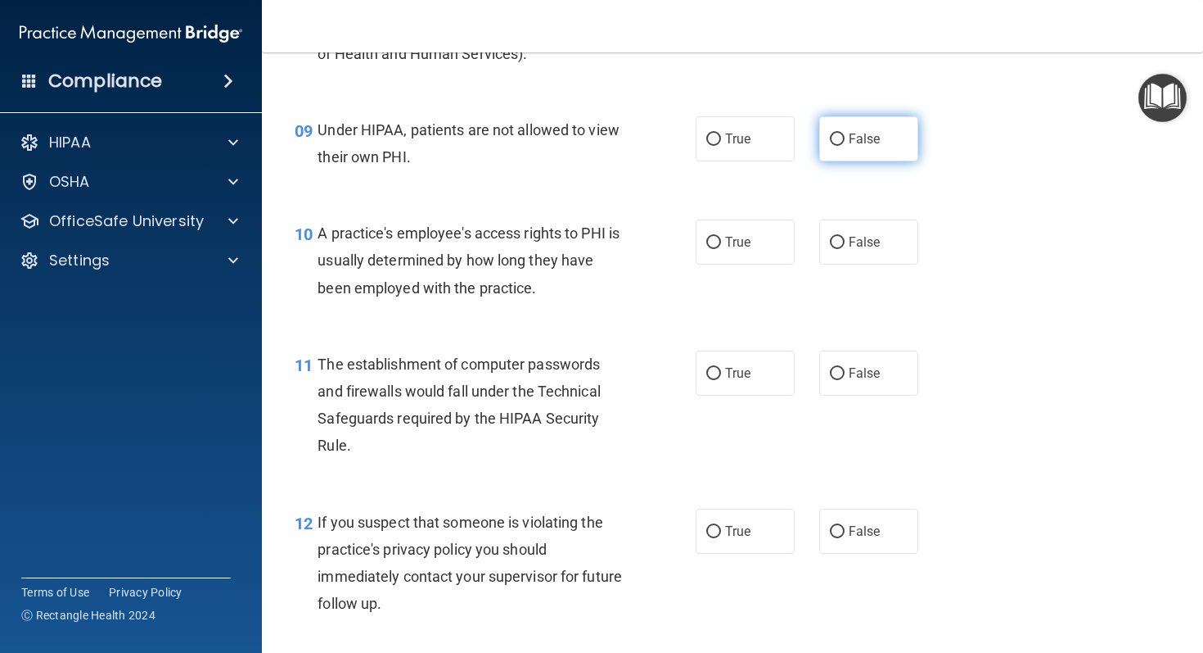
click at [827, 161] on label "False" at bounding box center [869, 138] width 99 height 45
click at [830, 146] on input "False" at bounding box center [837, 139] width 15 height 12
radio input "true"
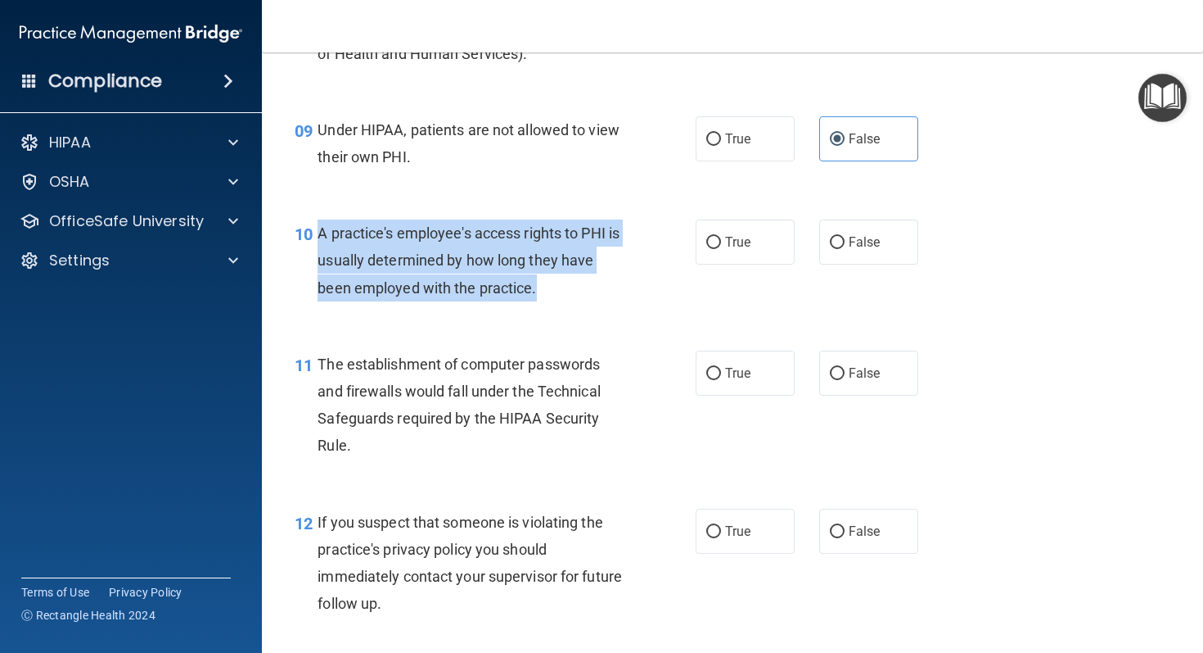
drag, startPoint x: 320, startPoint y: 259, endPoint x: 561, endPoint y: 322, distance: 248.8
click at [561, 301] on div "A practice's employee's access rights to PHI is usually determined by how long …" at bounding box center [477, 260] width 319 height 82
copy span "A practice's employee's access rights to PHI is usually determined by how long …"
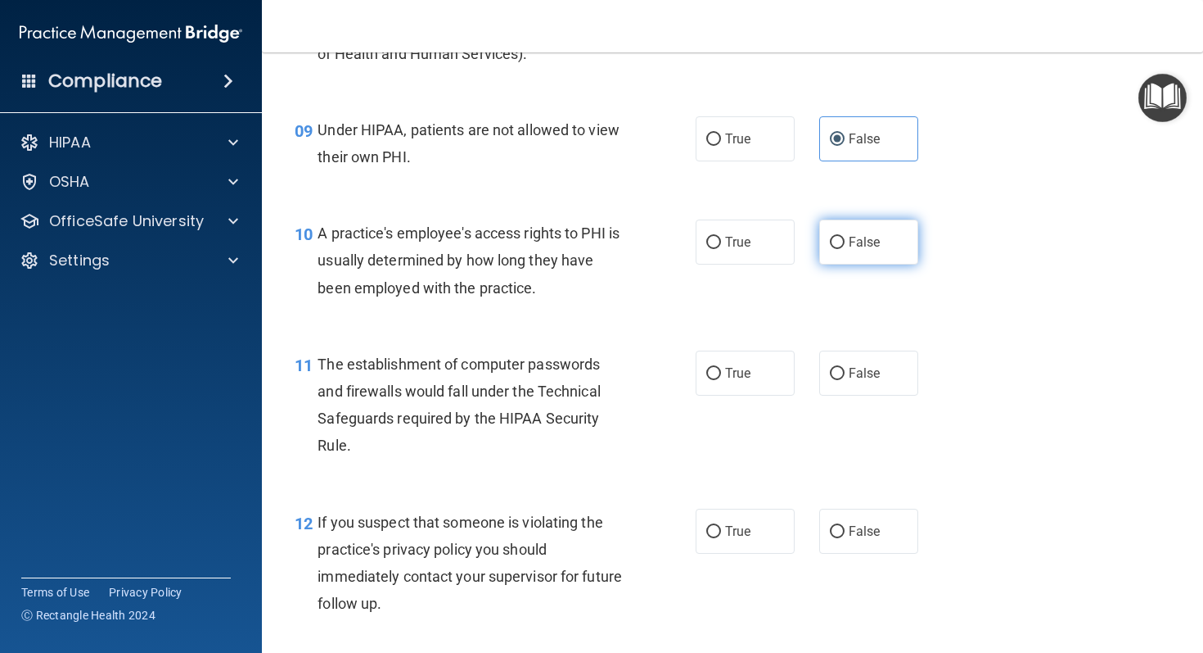
click at [847, 255] on label "False" at bounding box center [869, 241] width 99 height 45
click at [845, 249] on input "False" at bounding box center [837, 243] width 15 height 12
radio input "true"
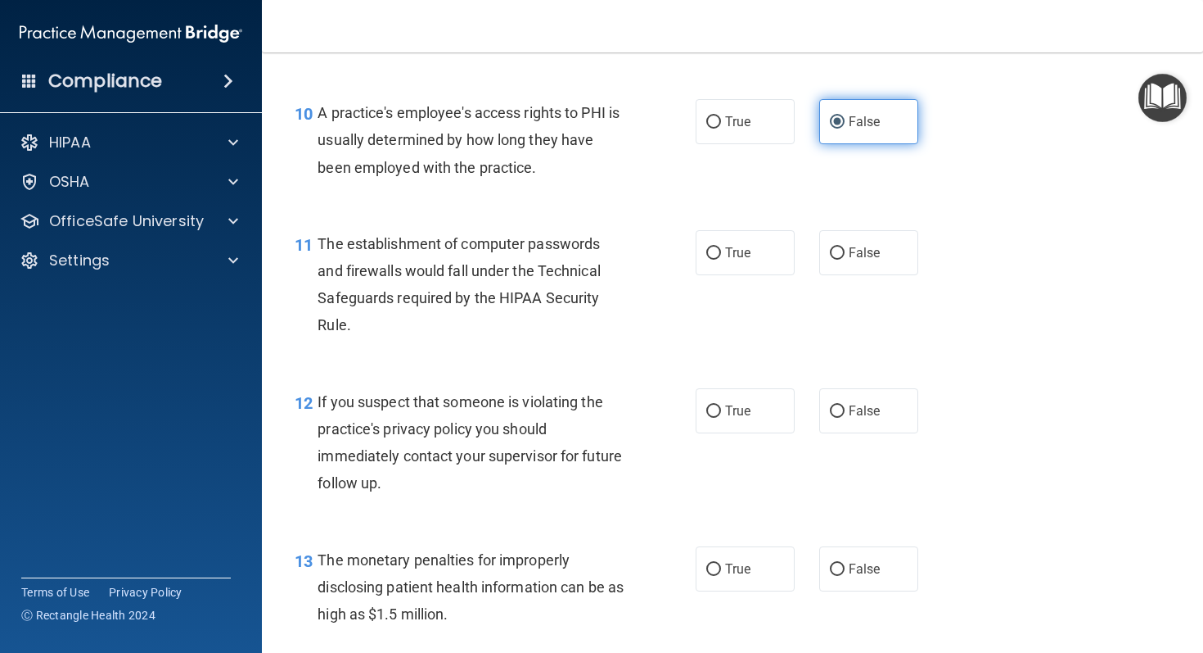
scroll to position [1340, 0]
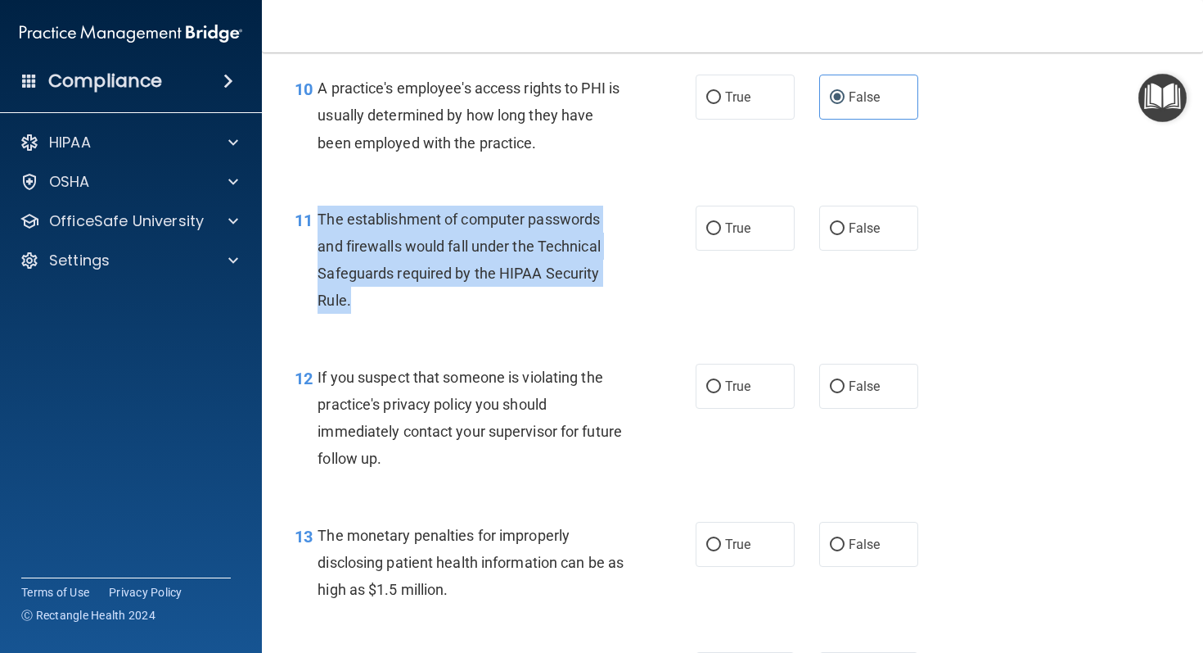
drag, startPoint x: 319, startPoint y: 242, endPoint x: 379, endPoint y: 336, distance: 112.2
click at [379, 314] on div "The establishment of computer passwords and firewalls would fall under the Tech…" at bounding box center [477, 259] width 319 height 109
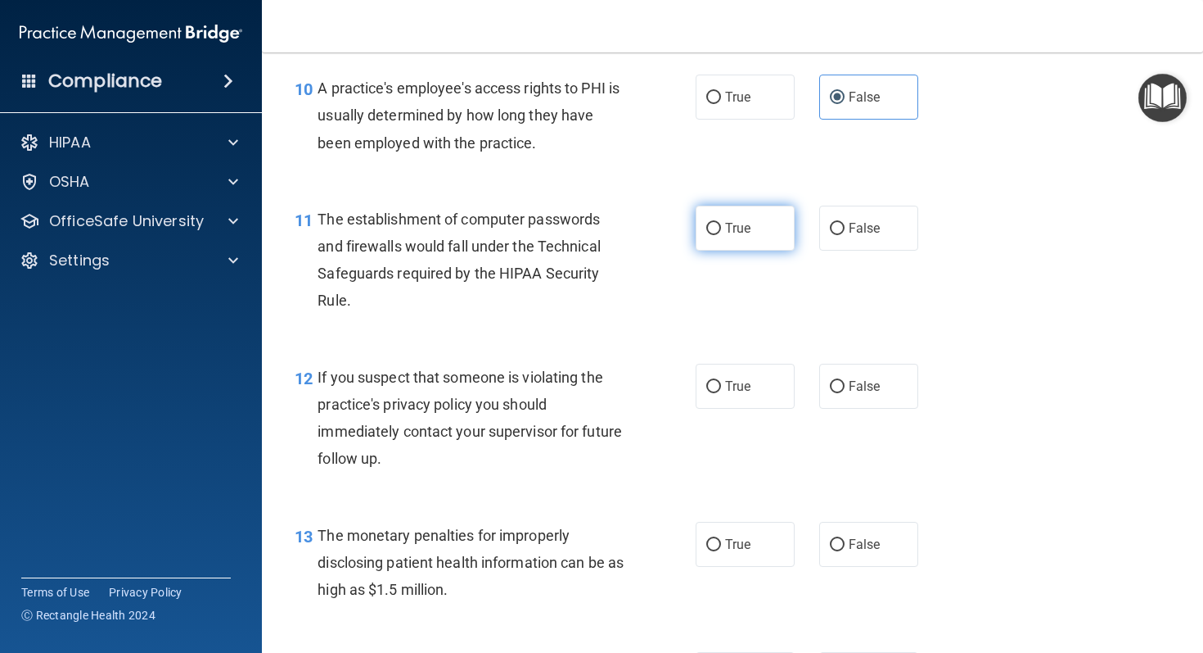
click at [750, 251] on label "True" at bounding box center [745, 227] width 99 height 45
click at [721, 235] on input "True" at bounding box center [714, 229] width 15 height 12
radio input "true"
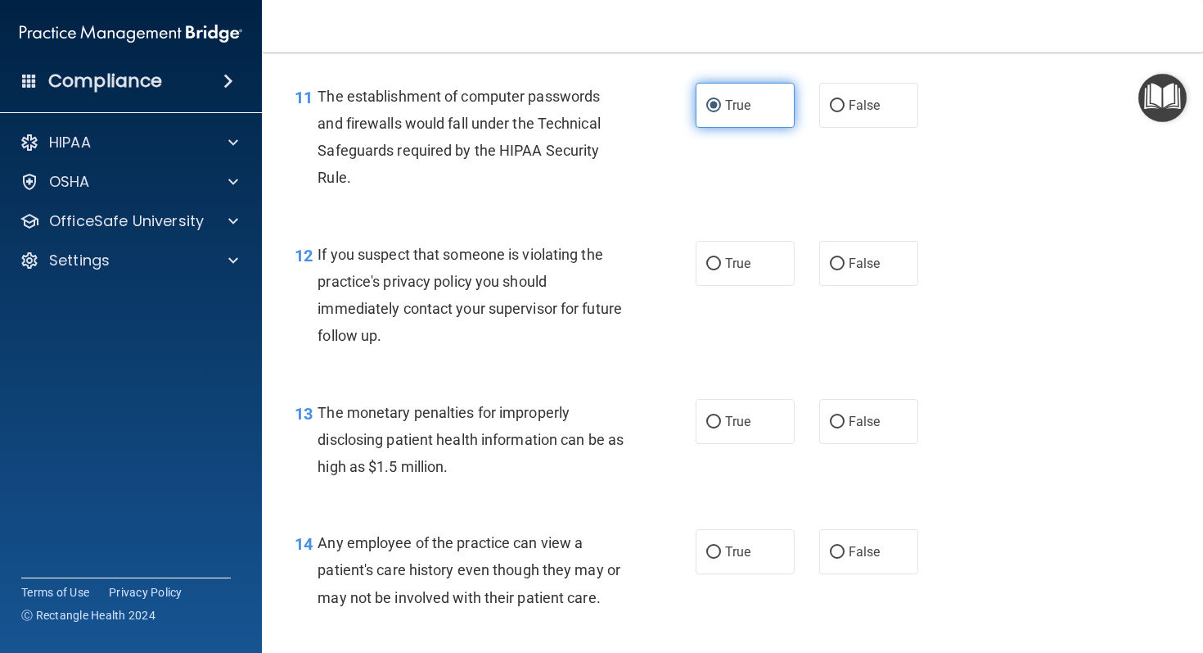
scroll to position [1474, 0]
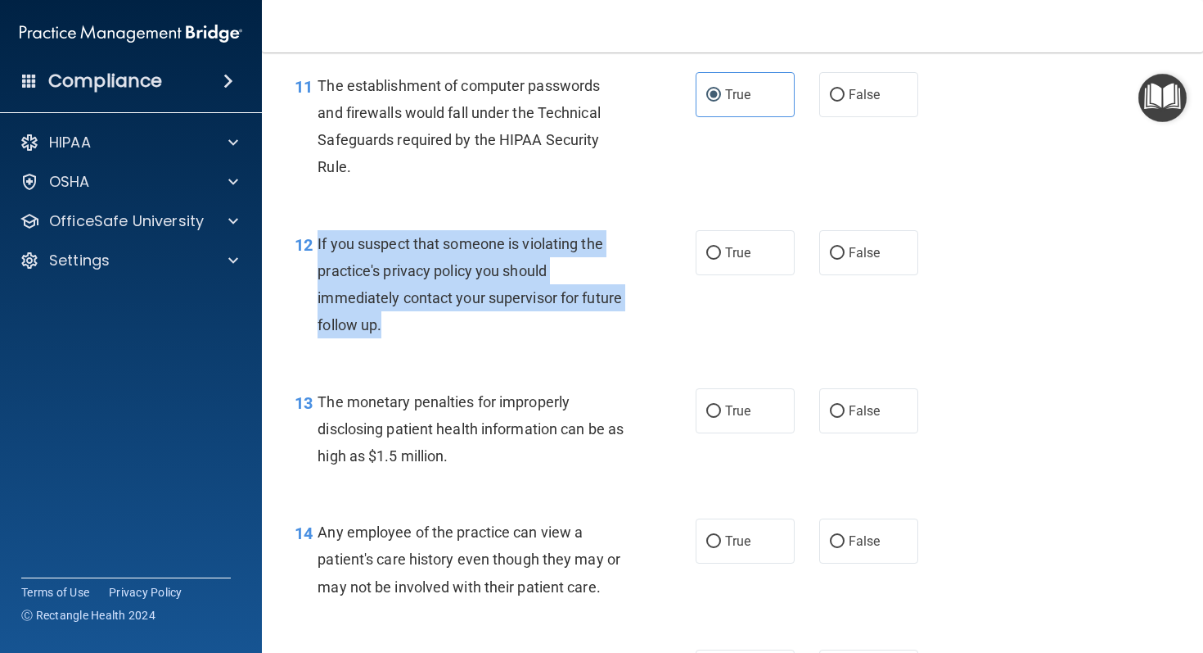
drag, startPoint x: 319, startPoint y: 268, endPoint x: 436, endPoint y: 353, distance: 144.8
click at [436, 339] on div "If you suspect that someone is violating the practice's privacy policy you shou…" at bounding box center [477, 284] width 319 height 109
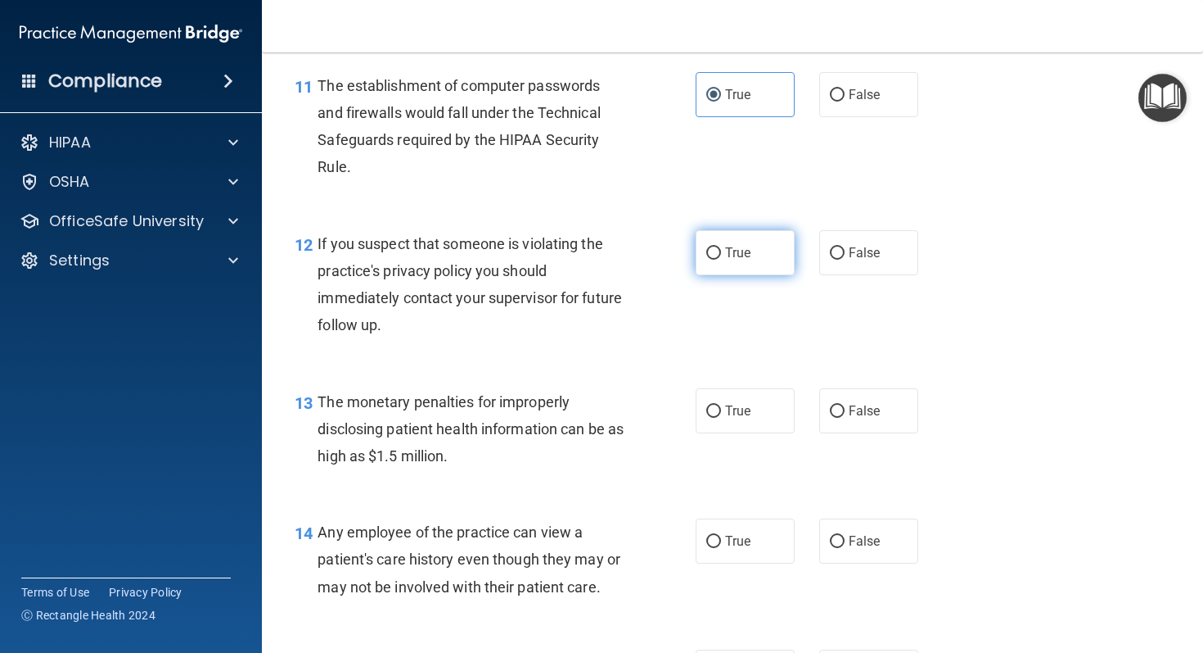
click at [784, 274] on label "True" at bounding box center [745, 252] width 99 height 45
click at [721, 260] on input "True" at bounding box center [714, 253] width 15 height 12
radio input "true"
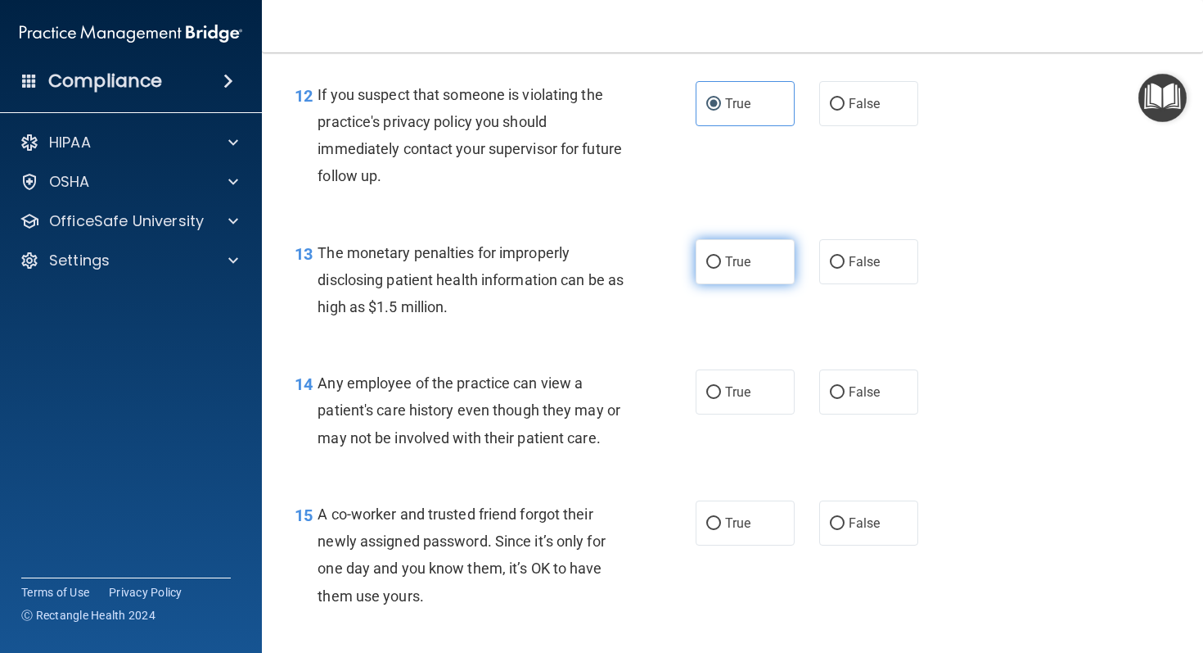
scroll to position [1646, 0]
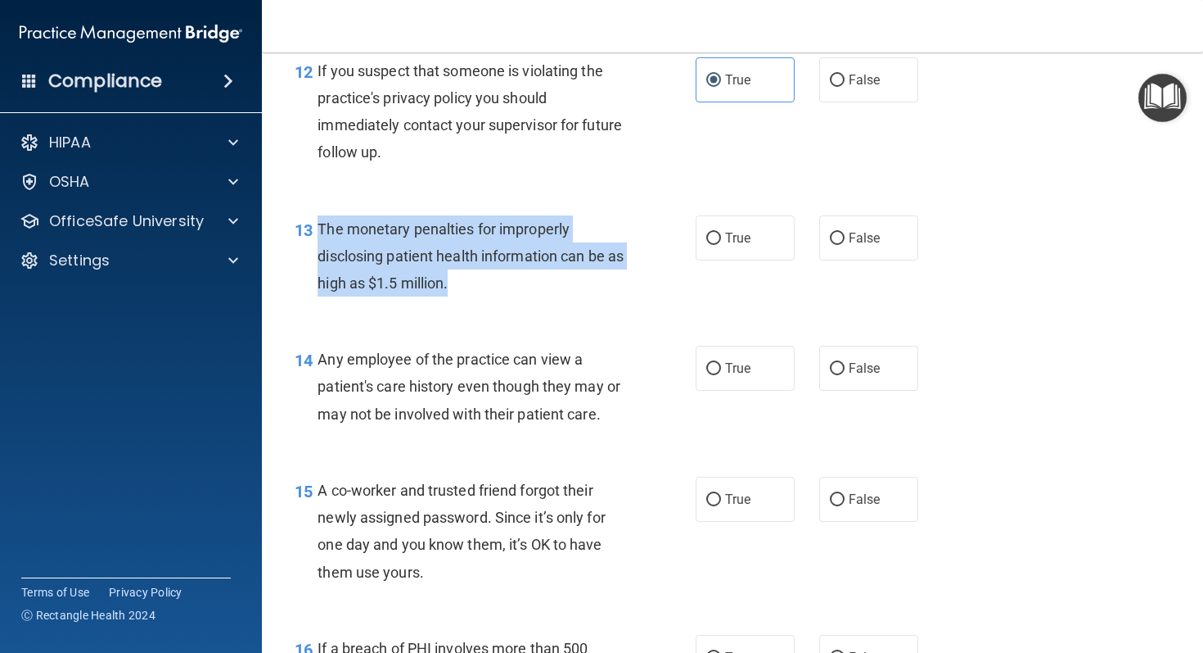
drag, startPoint x: 318, startPoint y: 251, endPoint x: 531, endPoint y: 310, distance: 221.7
click at [532, 297] on div "The monetary penalties for improperly disclosing patient health information can…" at bounding box center [477, 256] width 319 height 82
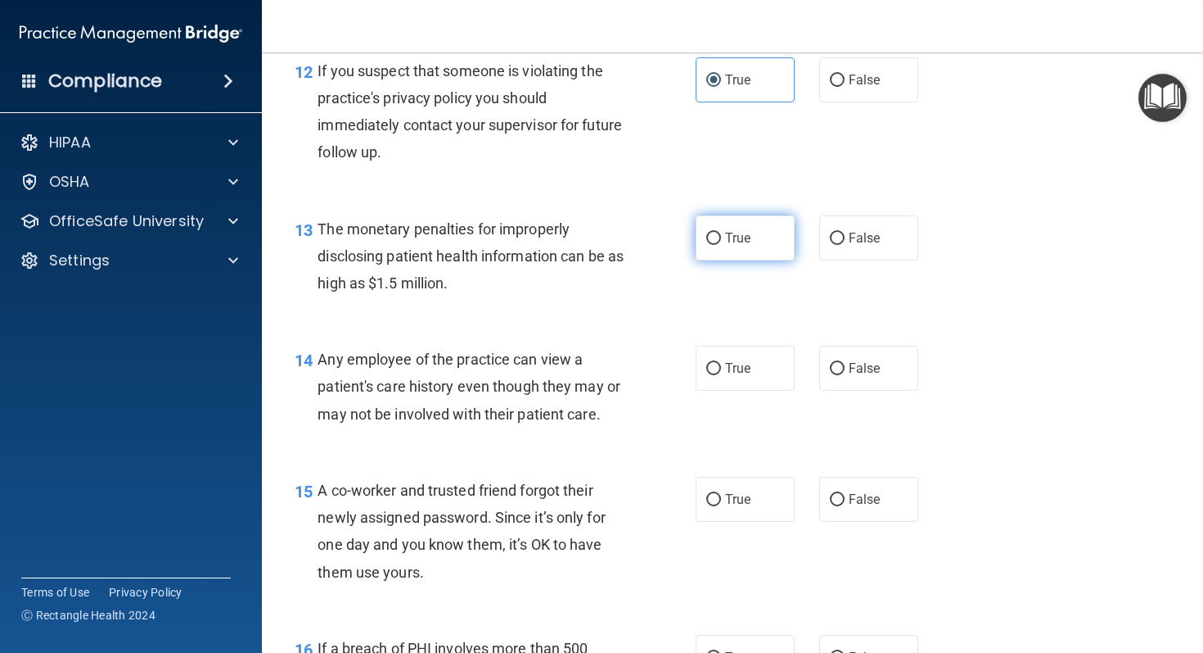
click at [734, 245] on label "True" at bounding box center [745, 237] width 99 height 45
click at [721, 245] on input "True" at bounding box center [714, 239] width 15 height 12
radio input "true"
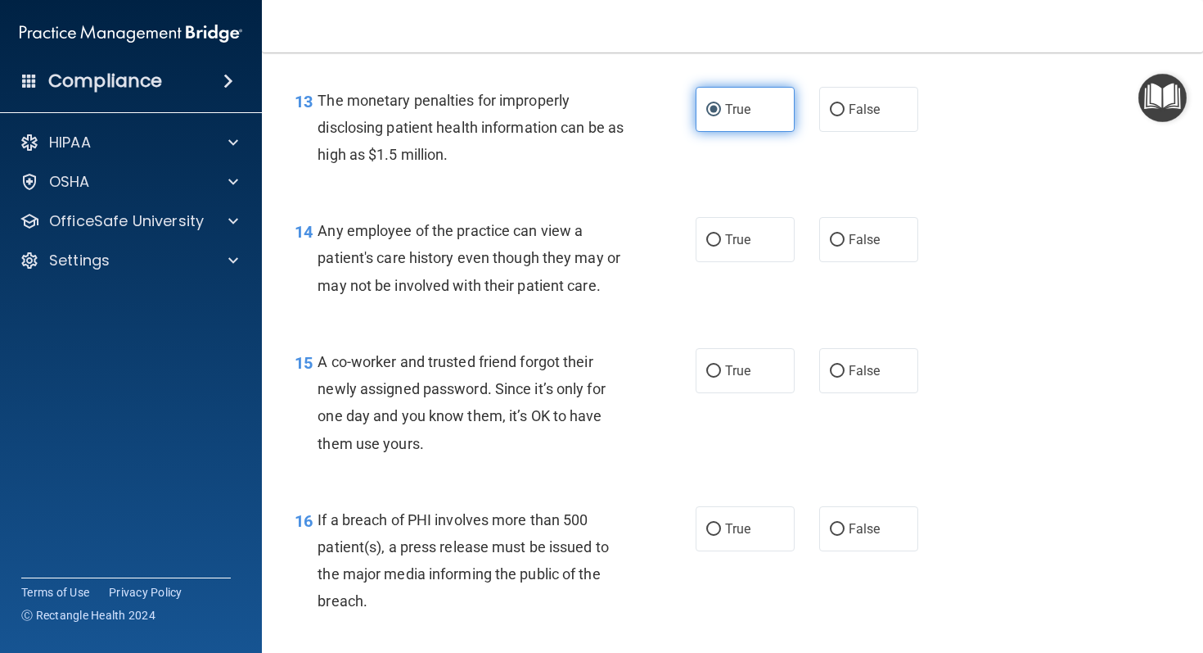
scroll to position [1786, 0]
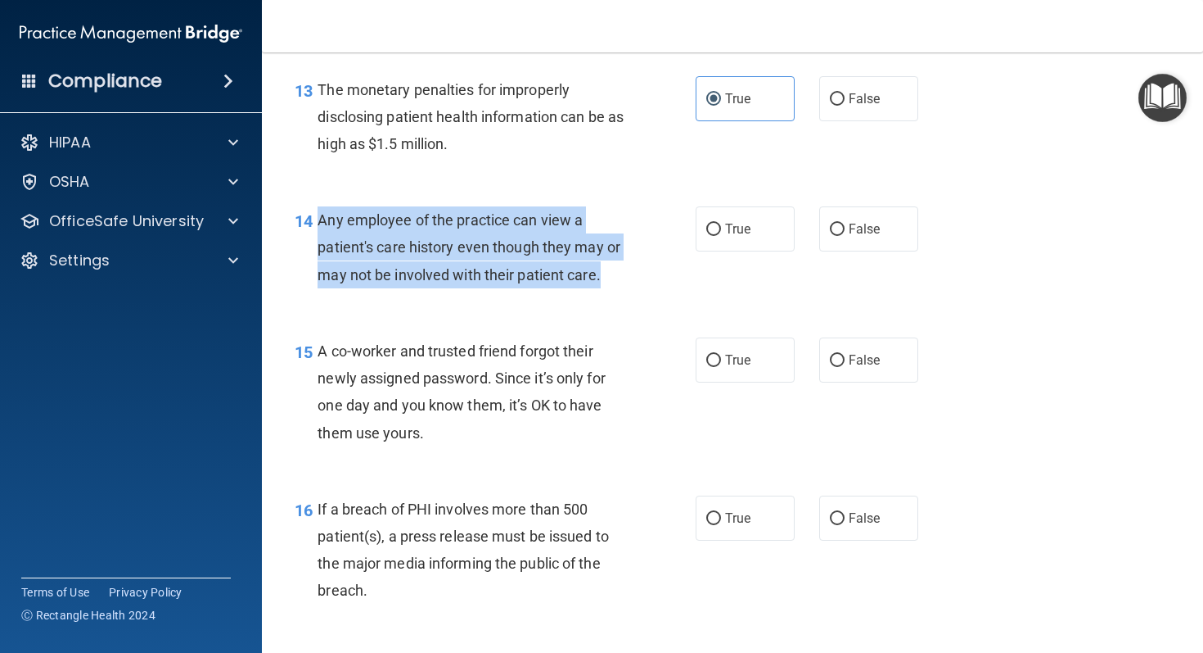
drag, startPoint x: 322, startPoint y: 243, endPoint x: 617, endPoint y: 316, distance: 304.4
click at [617, 296] on div "14 Any employee of the practice can view a patient's care history even though t…" at bounding box center [495, 251] width 450 height 90
click at [840, 236] on input "False" at bounding box center [837, 230] width 15 height 12
radio input "true"
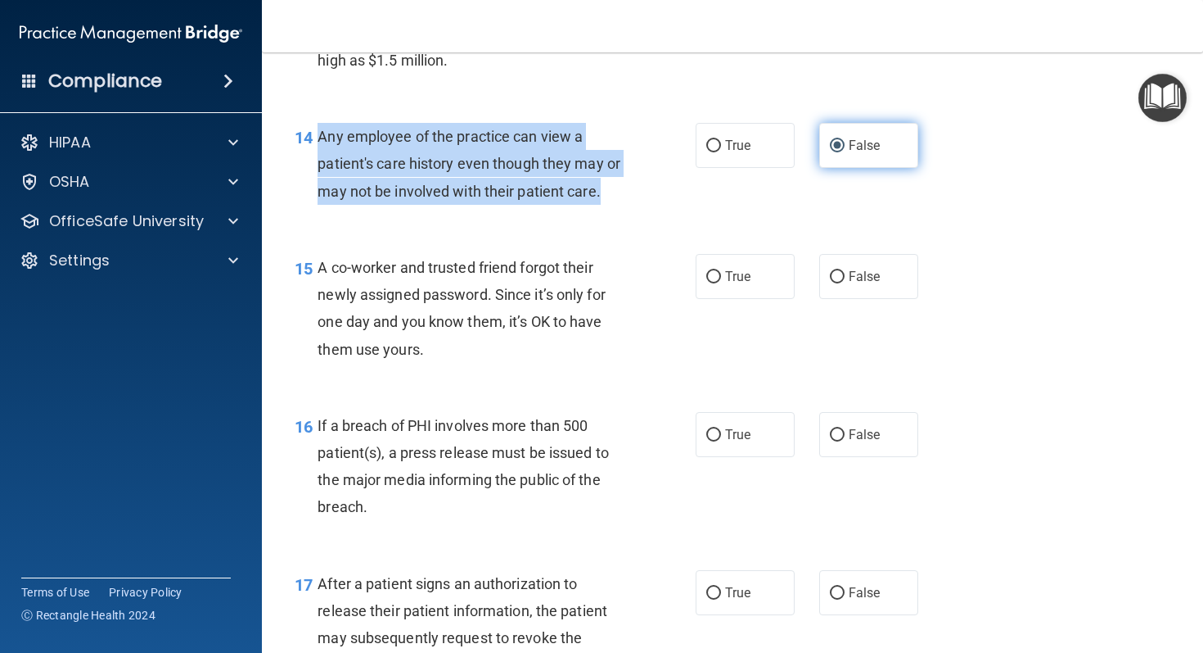
scroll to position [1880, 0]
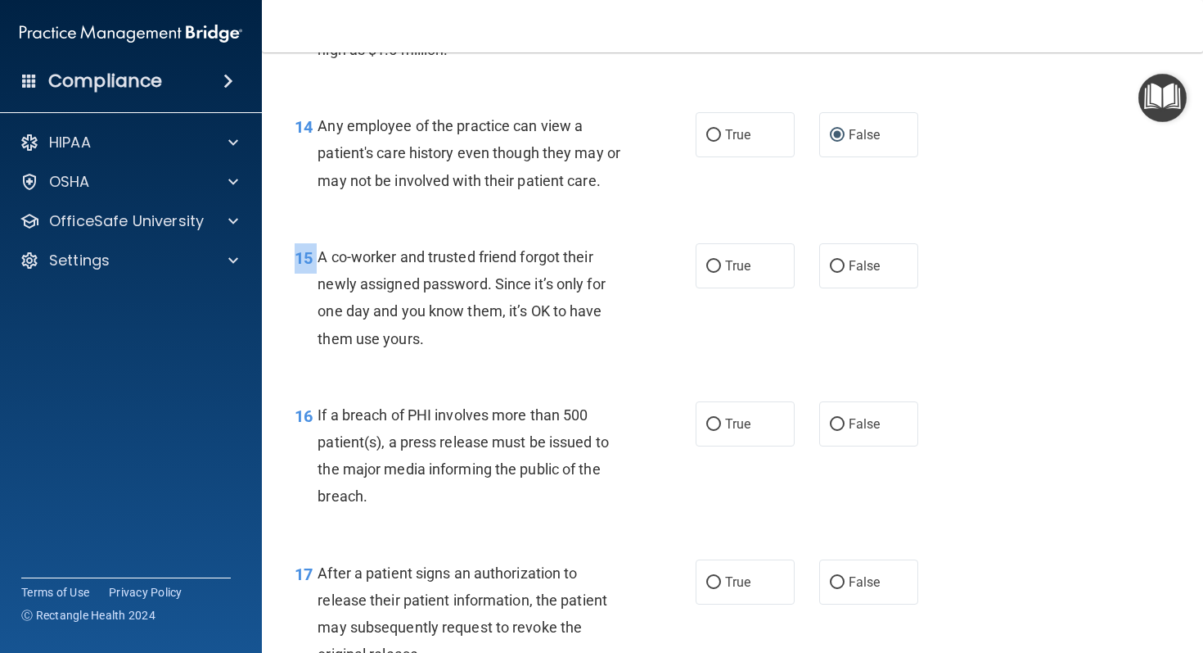
drag, startPoint x: 320, startPoint y: 282, endPoint x: 476, endPoint y: 393, distance: 191.3
click at [476, 381] on div "15 A co-worker and trusted friend forgot their newly assigned password. Since i…" at bounding box center [732, 302] width 901 height 158
click at [321, 286] on span "A co-worker and trusted friend forgot their newly assigned password. Since it’s…" at bounding box center [461, 297] width 287 height 99
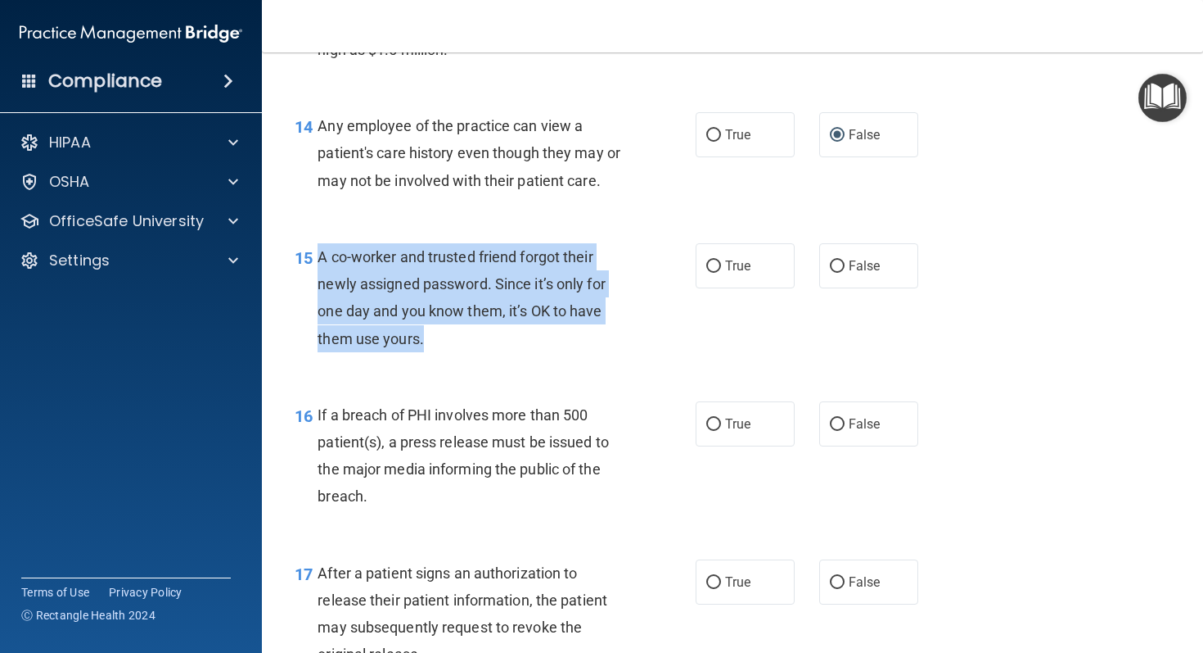
drag, startPoint x: 318, startPoint y: 283, endPoint x: 461, endPoint y: 368, distance: 166.7
click at [461, 352] on div "A co-worker and trusted friend forgot their newly assigned password. Since it’s…" at bounding box center [477, 297] width 319 height 109
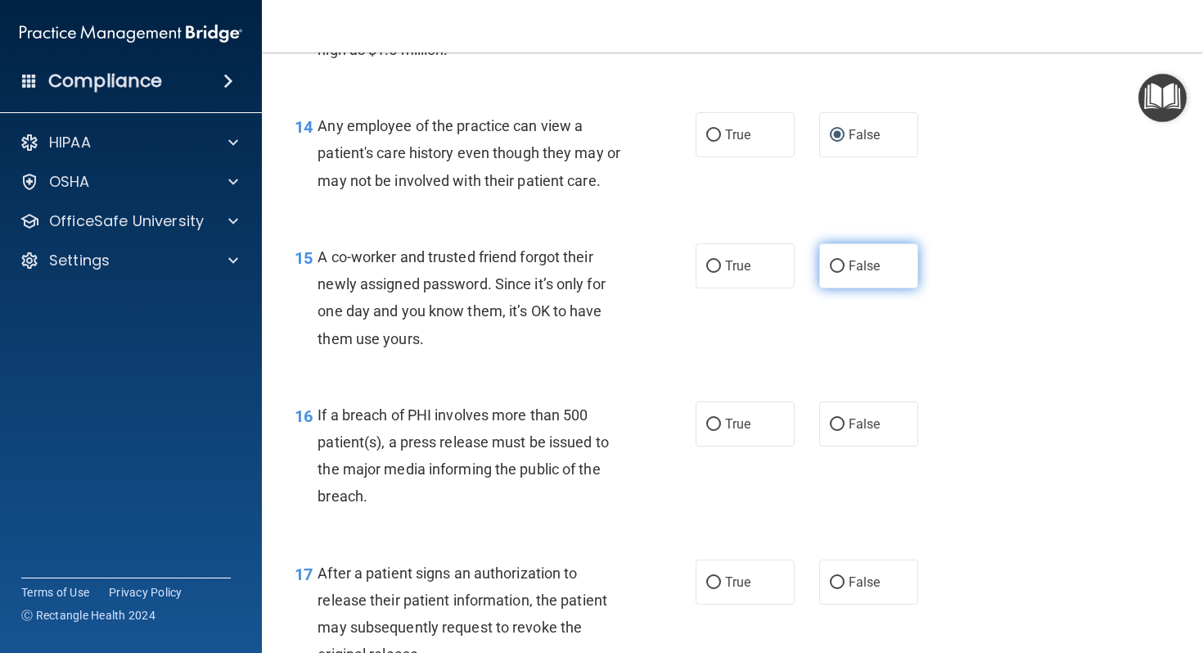
click at [843, 288] on label "False" at bounding box center [869, 265] width 99 height 45
click at [843, 273] on input "False" at bounding box center [837, 266] width 15 height 12
radio input "true"
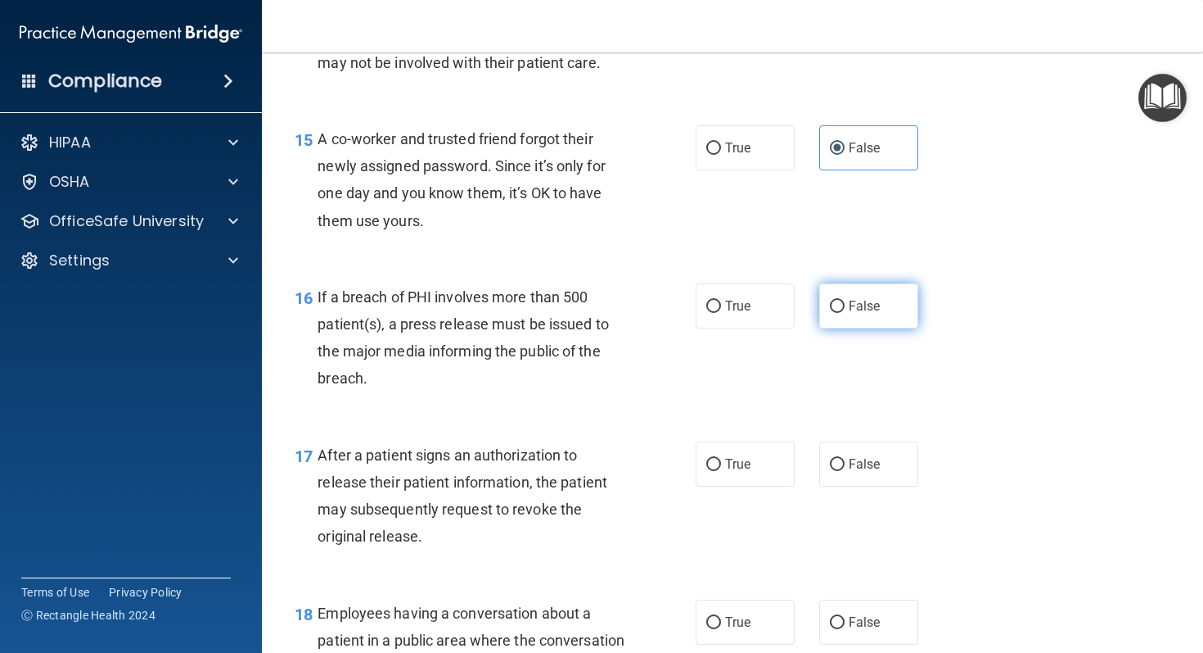
scroll to position [2017, 0]
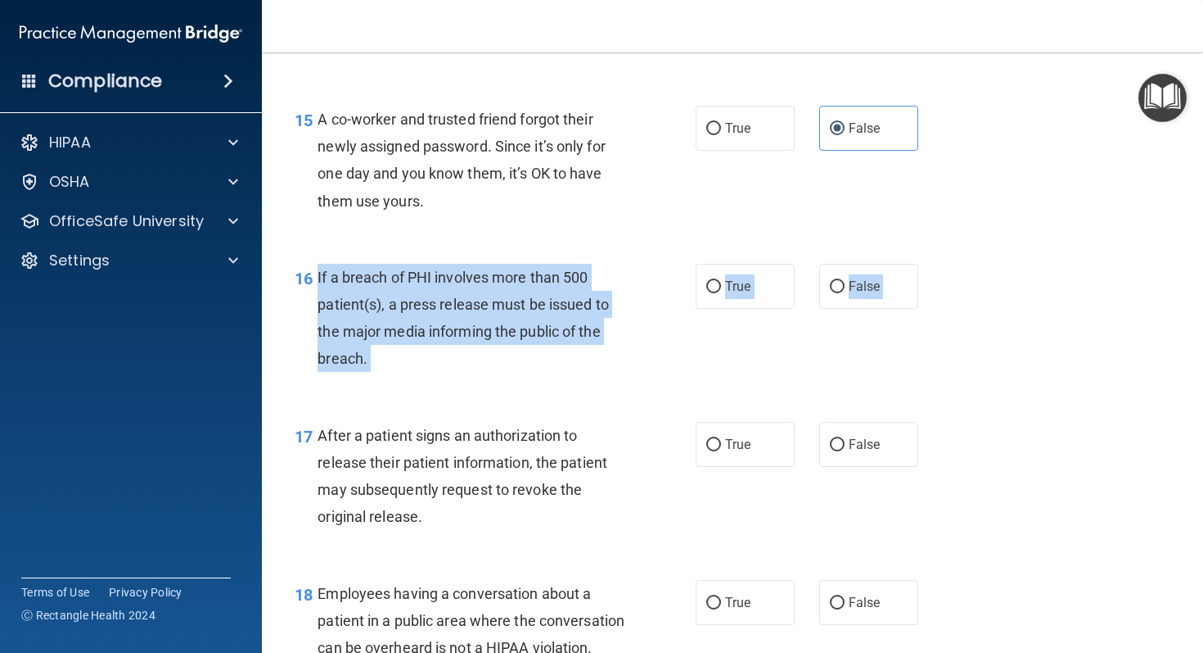
drag, startPoint x: 318, startPoint y: 300, endPoint x: 394, endPoint y: 428, distance: 148.3
click at [394, 428] on div "01 Patients who believe that their PHI has been compromised have the right to m…" at bounding box center [732, 297] width 901 height 4411
click at [779, 336] on div "16 If a breach of PHI involves more than 500 patient(s), a press release must b…" at bounding box center [732, 322] width 901 height 158
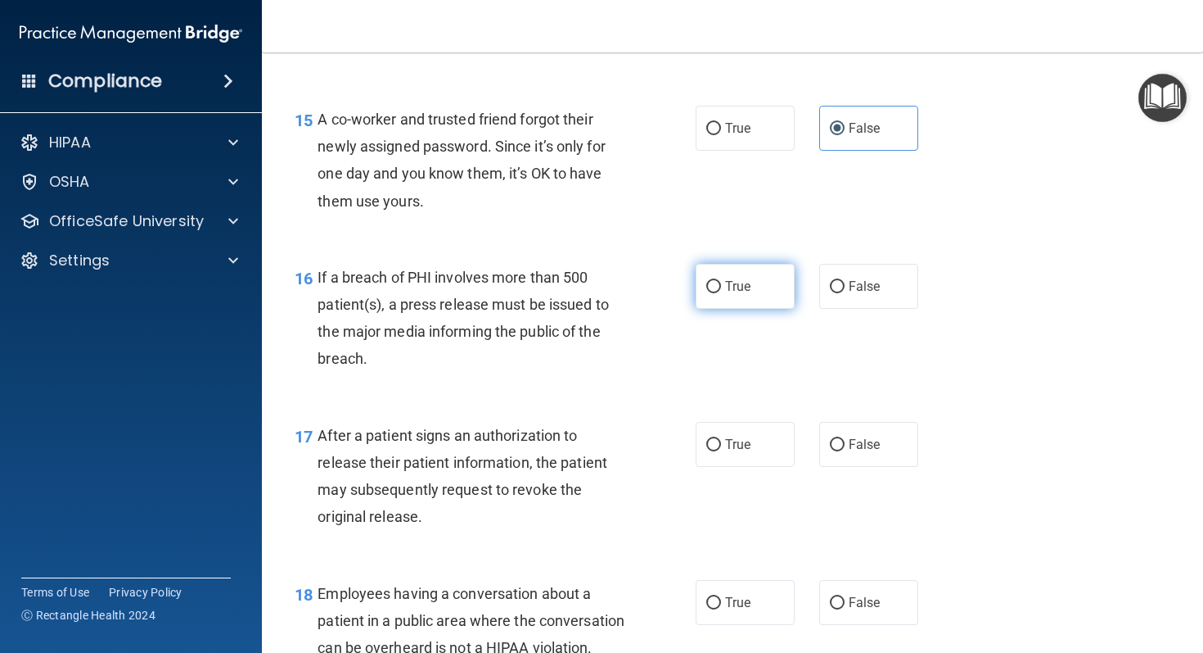
click at [741, 294] on span "True" at bounding box center [737, 286] width 25 height 16
click at [721, 293] on input "True" at bounding box center [714, 287] width 15 height 12
radio input "true"
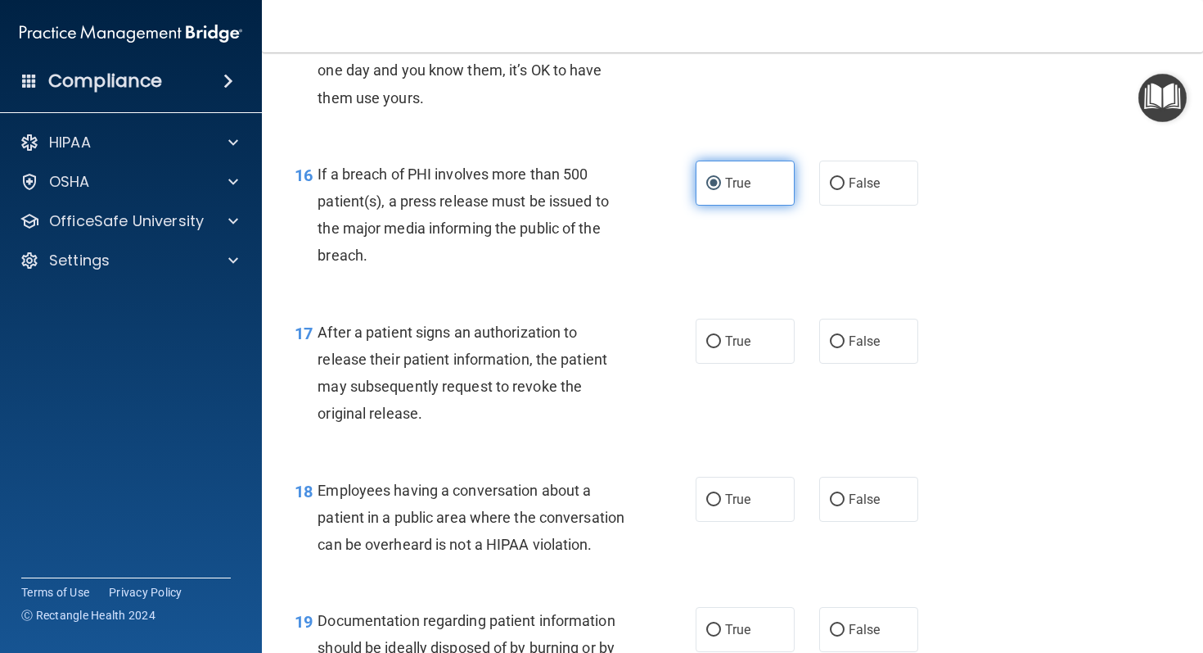
scroll to position [2142, 0]
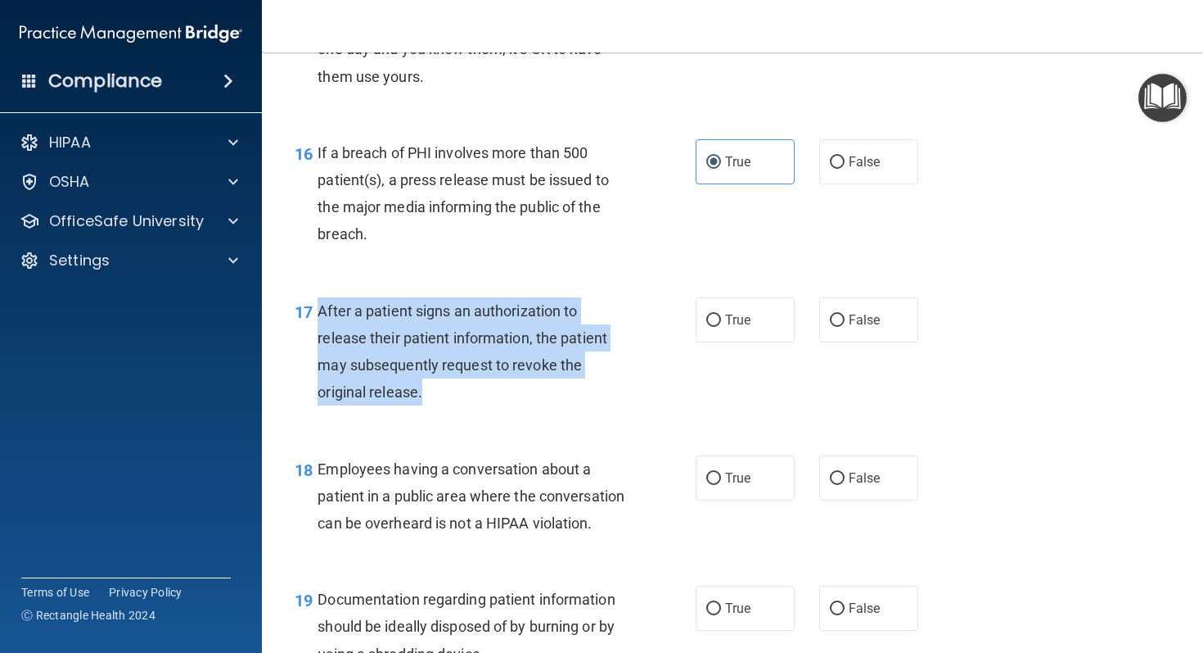
drag, startPoint x: 319, startPoint y: 334, endPoint x: 451, endPoint y: 426, distance: 160.6
click at [451, 406] on div "After a patient signs an authorization to release their patient information, th…" at bounding box center [477, 351] width 319 height 109
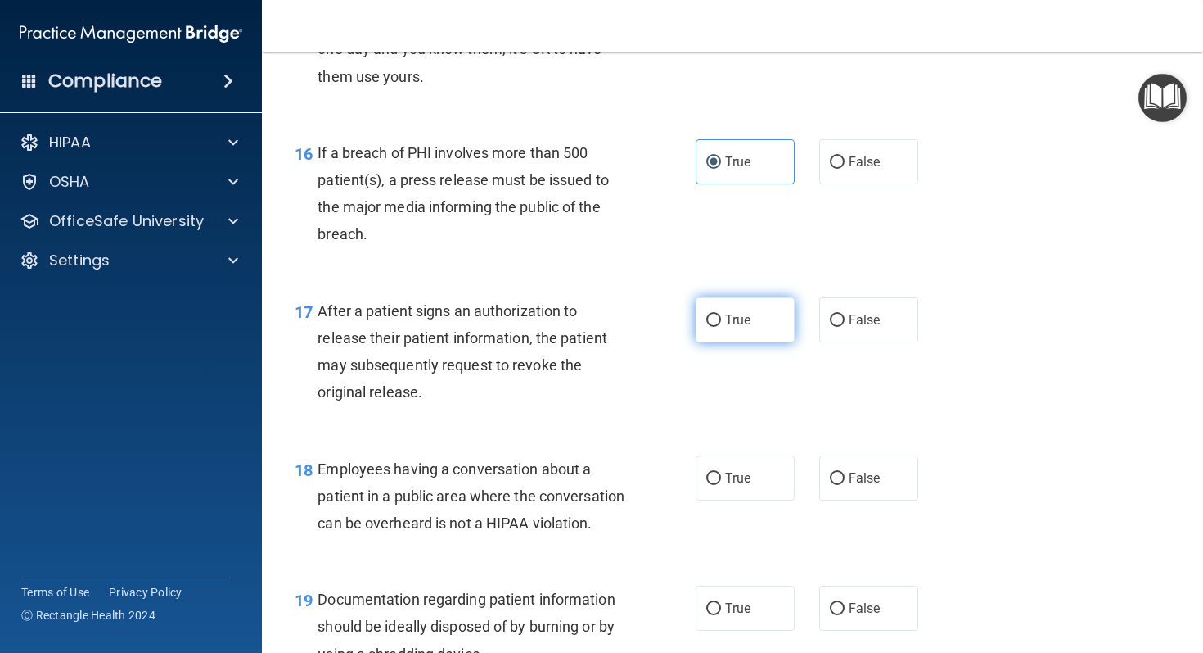
click at [772, 342] on label "True" at bounding box center [745, 319] width 99 height 45
click at [721, 327] on input "True" at bounding box center [714, 320] width 15 height 12
radio input "true"
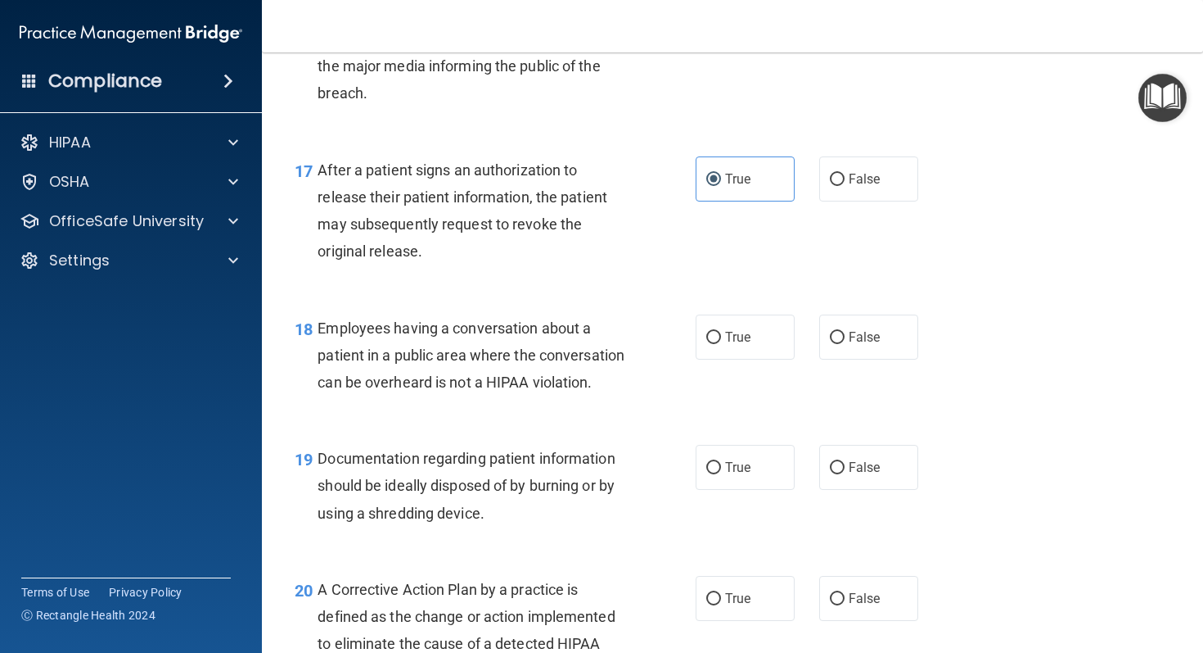
scroll to position [2306, 0]
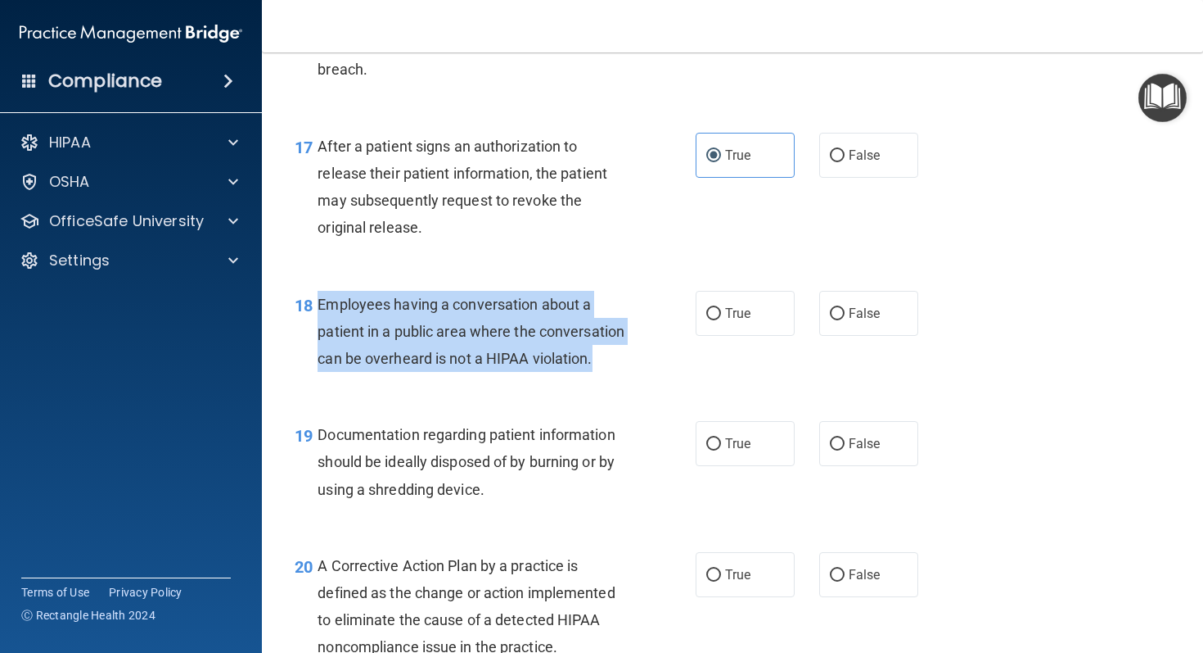
drag, startPoint x: 318, startPoint y: 328, endPoint x: 404, endPoint y: 413, distance: 121.0
click at [404, 373] on div "Employees having a conversation about a patient in a public area where the conv…" at bounding box center [477, 332] width 319 height 82
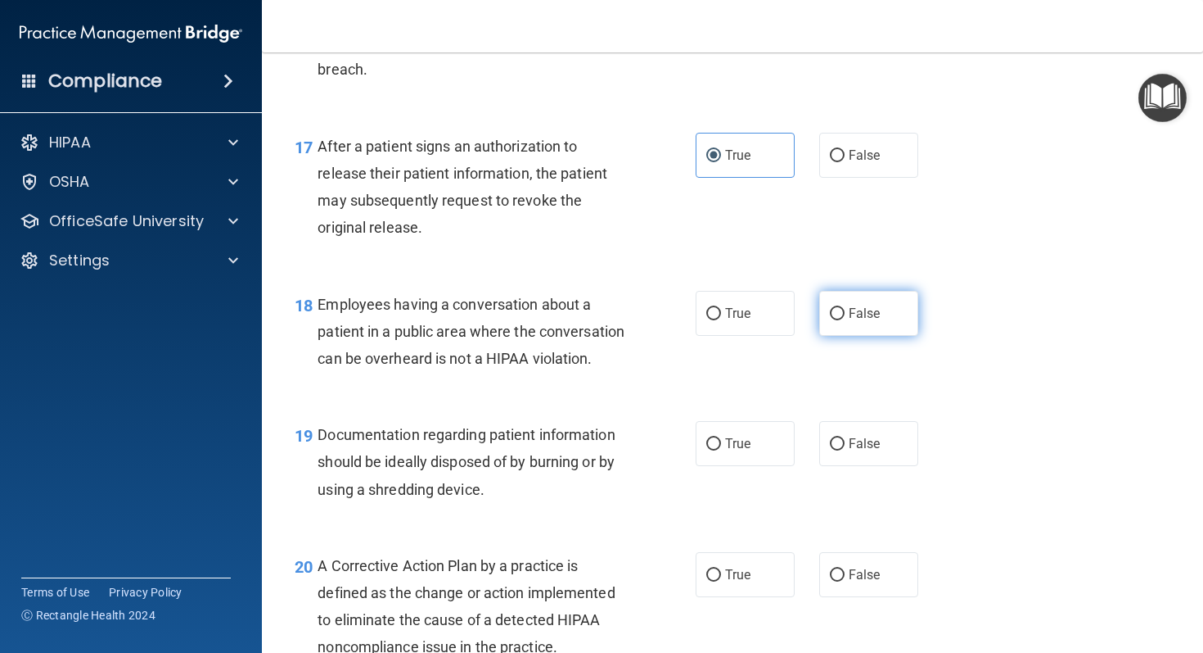
click at [826, 332] on label "False" at bounding box center [869, 313] width 99 height 45
click at [830, 320] on input "False" at bounding box center [837, 314] width 15 height 12
radio input "true"
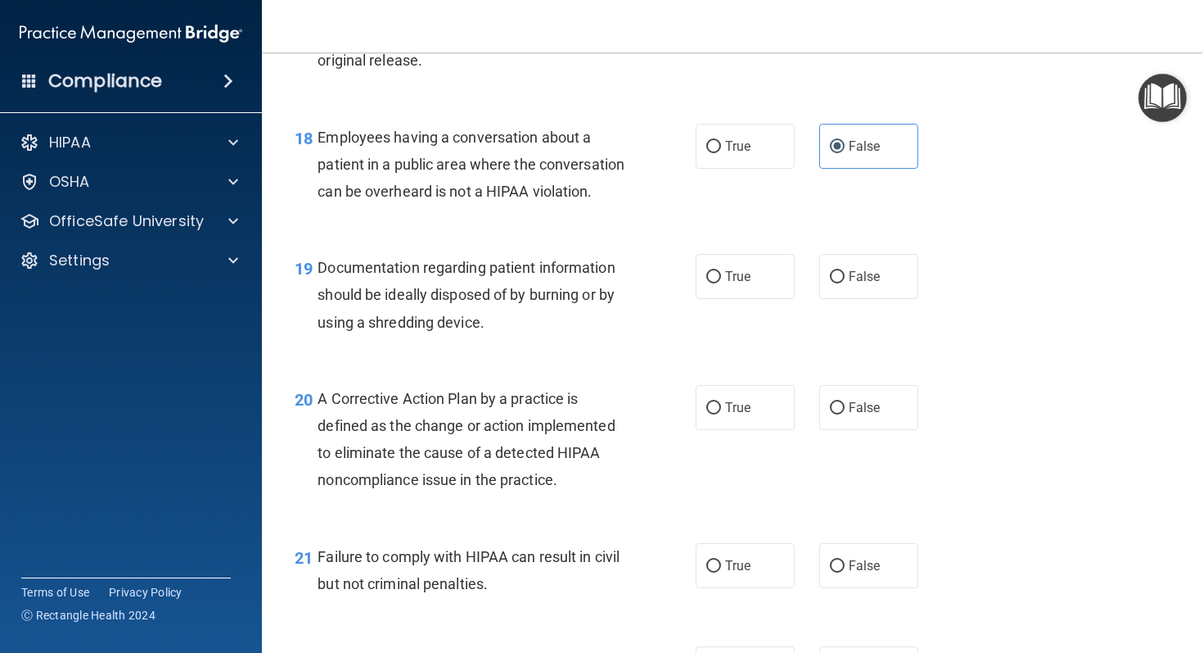
scroll to position [2531, 0]
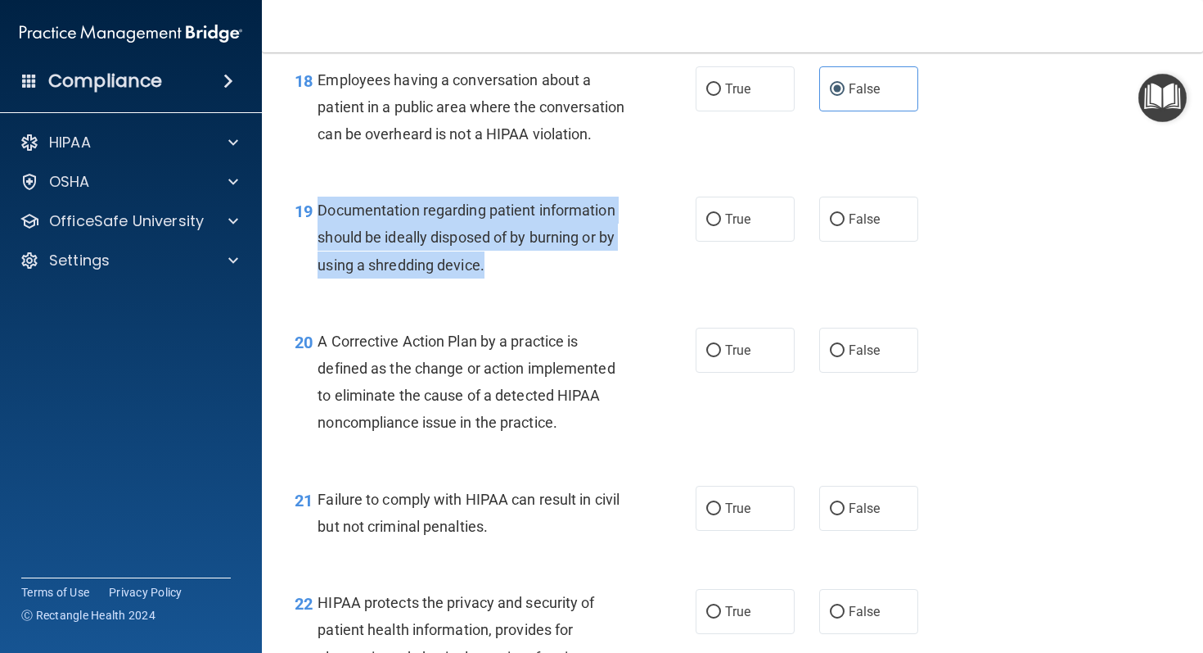
drag, startPoint x: 321, startPoint y: 258, endPoint x: 517, endPoint y: 335, distance: 211.0
click at [517, 287] on div "19 Documentation regarding patient information should be ideally disposed of by…" at bounding box center [495, 241] width 450 height 90
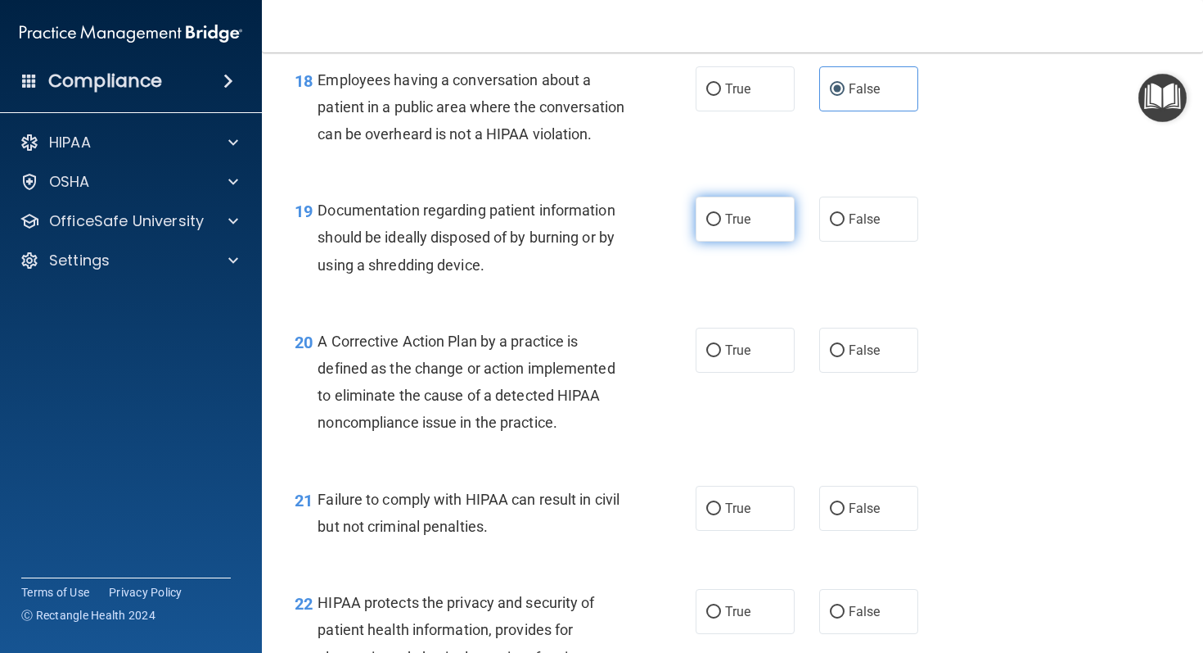
click at [792, 242] on label "True" at bounding box center [745, 218] width 99 height 45
click at [721, 226] on input "True" at bounding box center [714, 220] width 15 height 12
radio input "true"
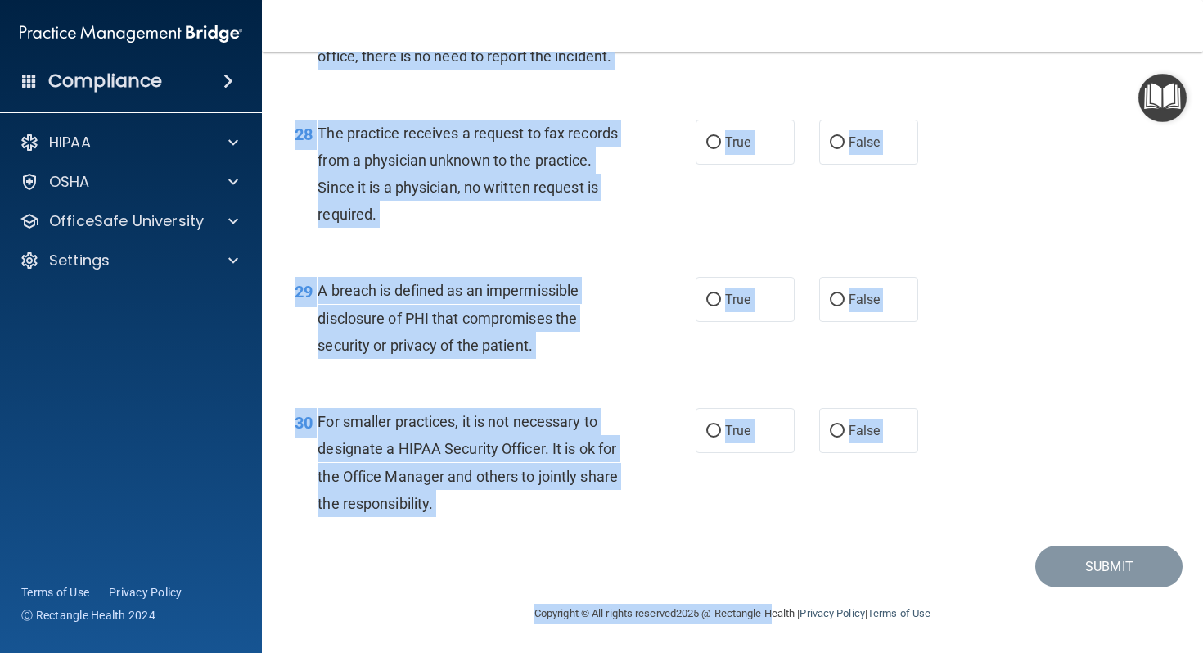
scroll to position [4057, 0]
drag, startPoint x: 318, startPoint y: 251, endPoint x: 836, endPoint y: 549, distance: 598.2
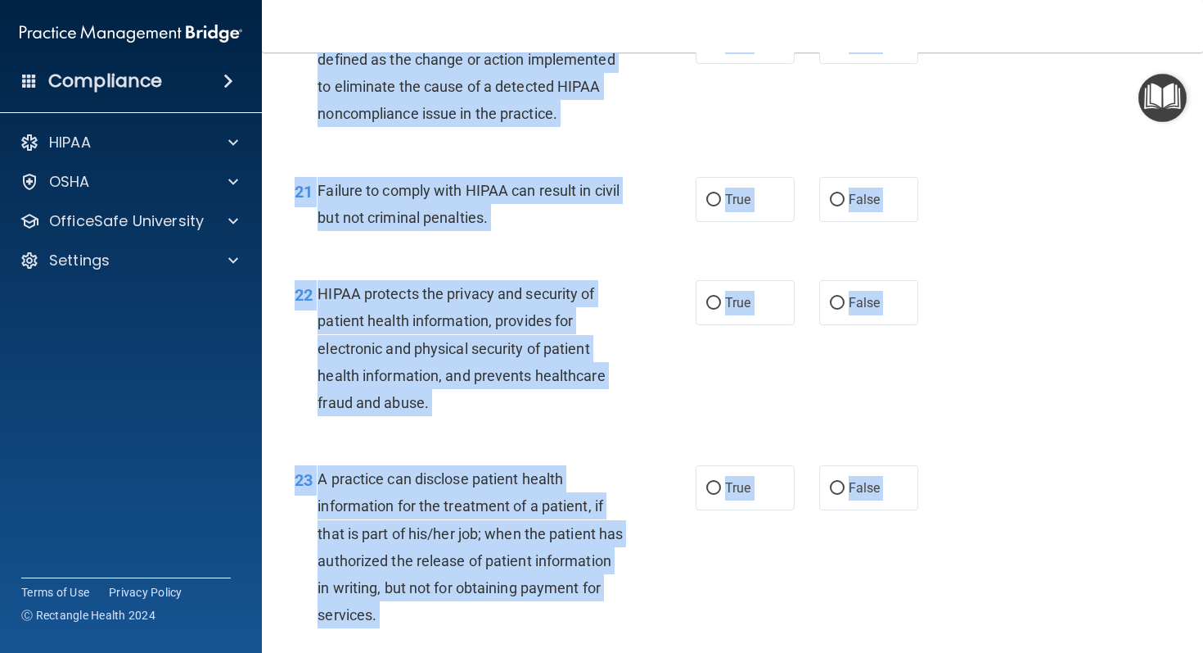
scroll to position [2681, 0]
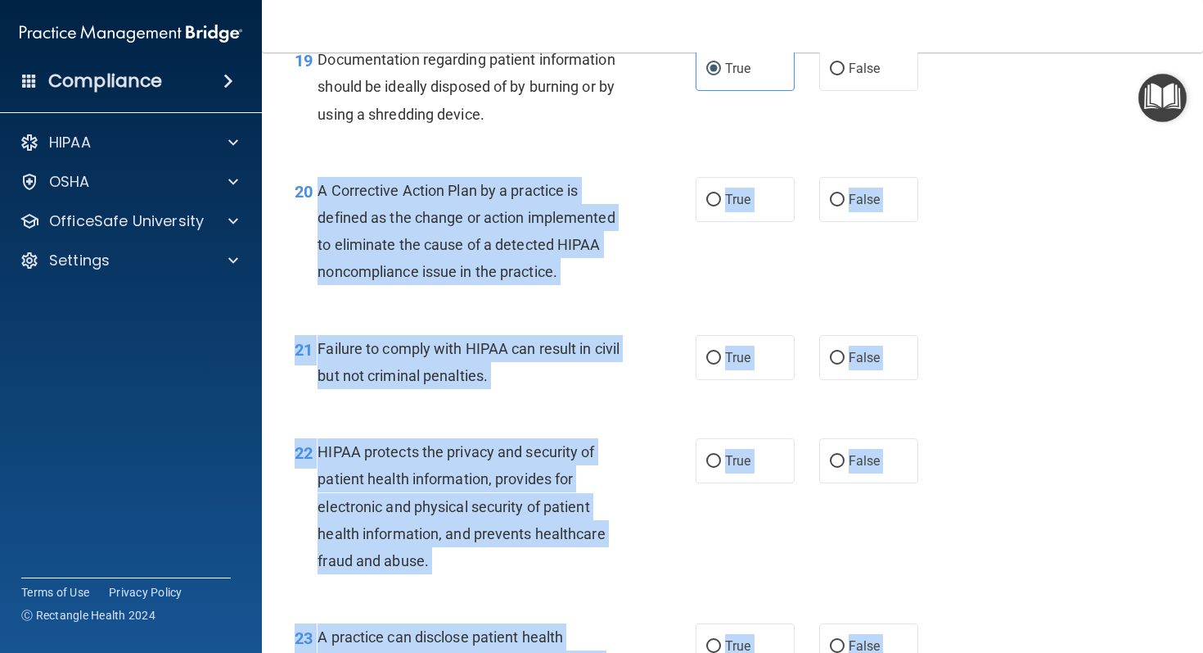
click at [586, 281] on span "A Corrective Action Plan by a practice is defined as the change or action imple…" at bounding box center [466, 231] width 297 height 99
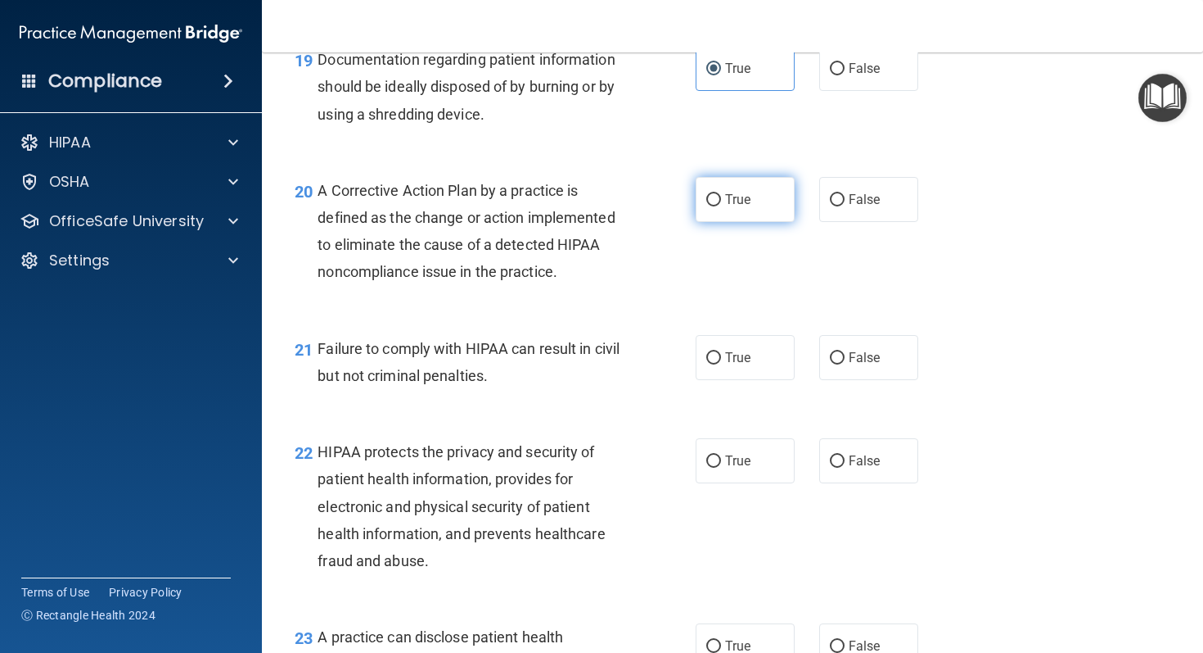
click at [729, 222] on label "True" at bounding box center [745, 199] width 99 height 45
click at [721, 206] on input "True" at bounding box center [714, 200] width 15 height 12
radio input "true"
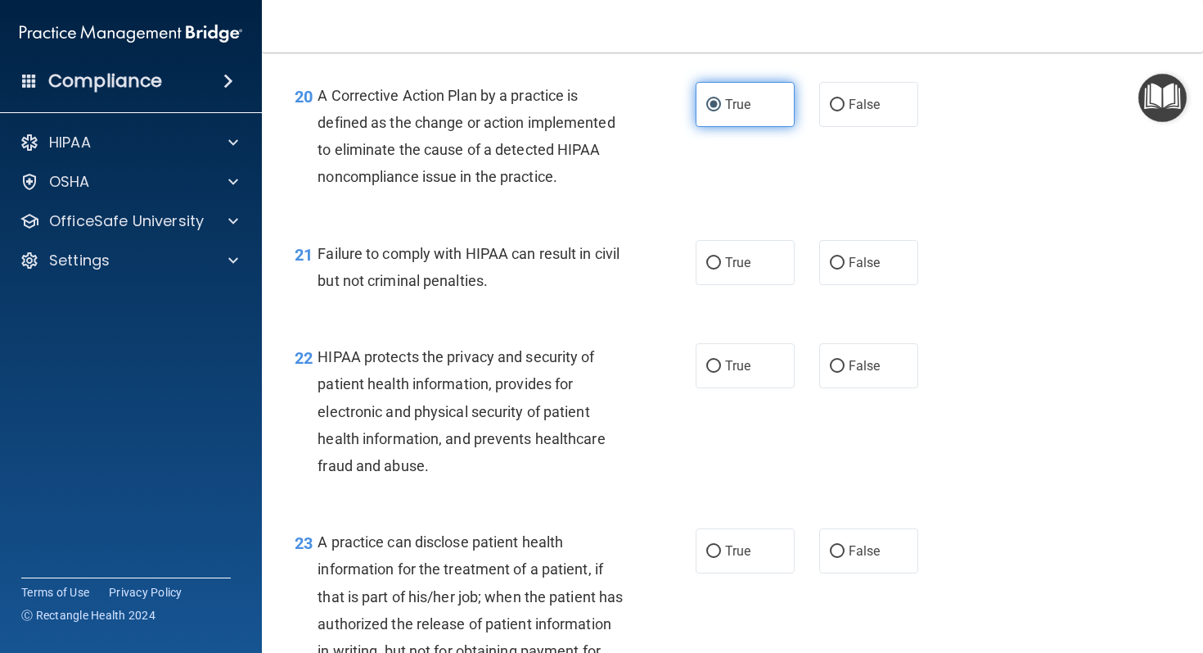
scroll to position [2827, 0]
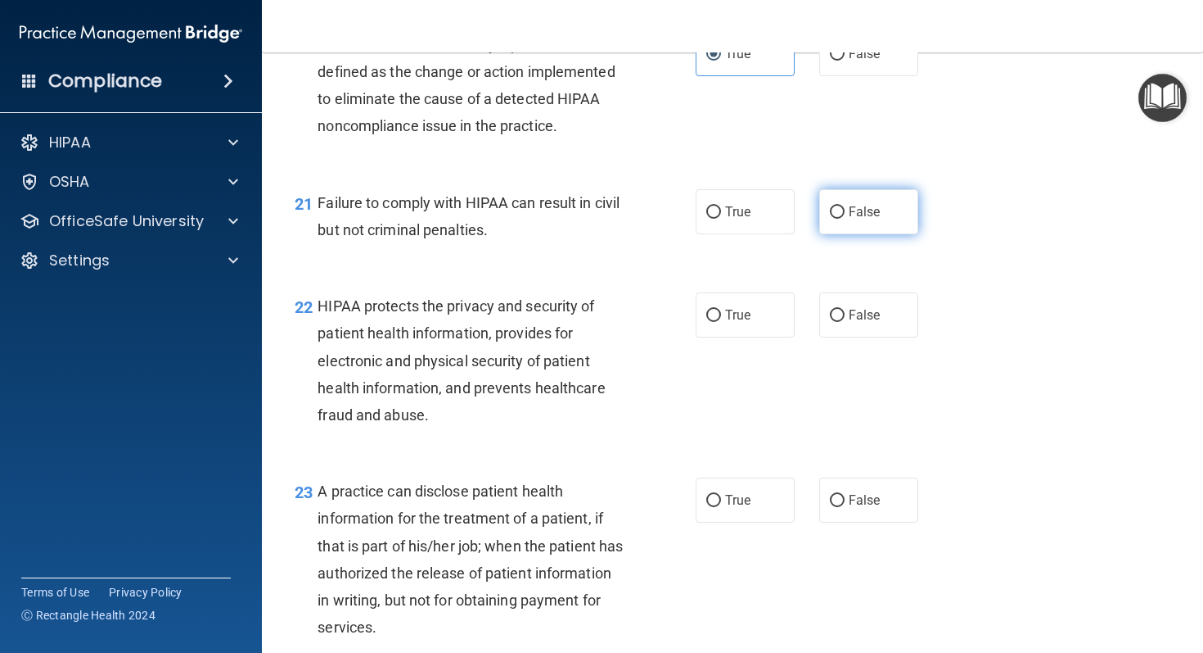
click at [872, 234] on label "False" at bounding box center [869, 211] width 99 height 45
click at [845, 219] on input "False" at bounding box center [837, 212] width 15 height 12
radio input "true"
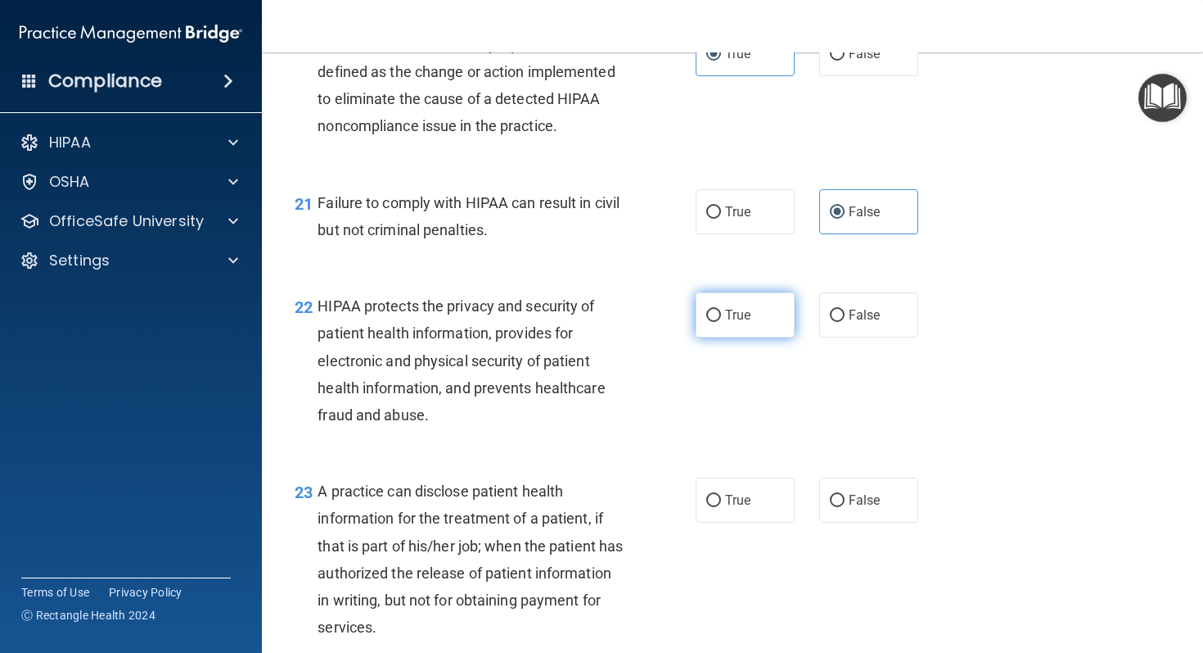
click at [759, 337] on label "True" at bounding box center [745, 314] width 99 height 45
click at [721, 322] on input "True" at bounding box center [714, 315] width 15 height 12
radio input "true"
click at [837, 507] on input "False" at bounding box center [837, 500] width 15 height 12
radio input "true"
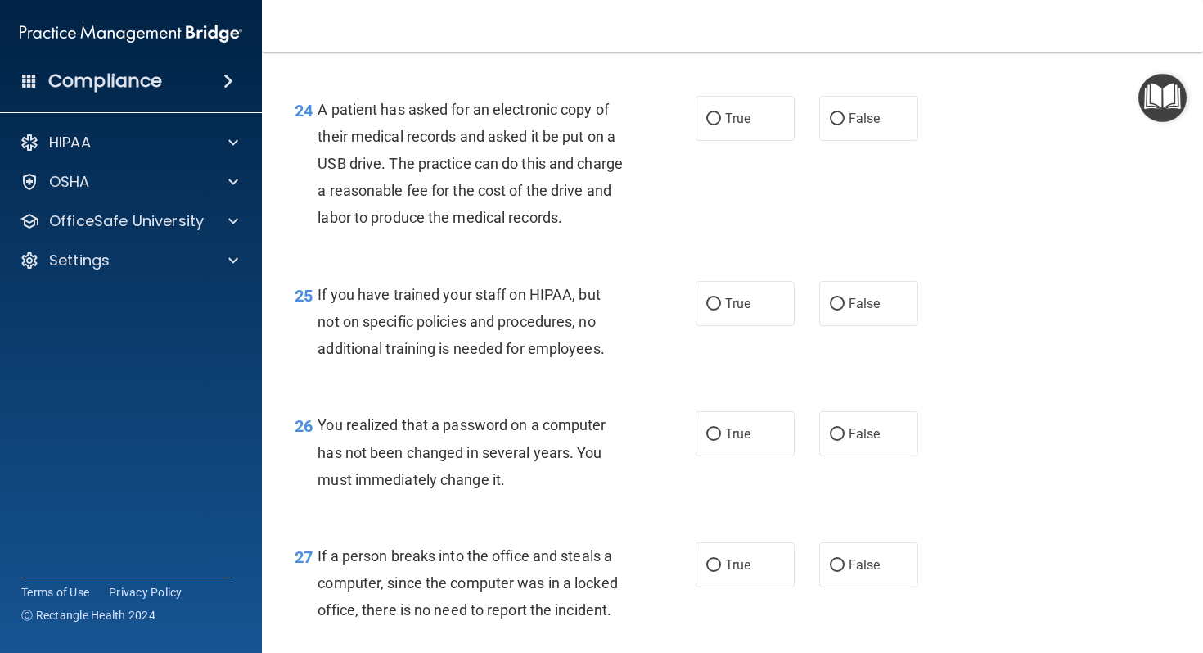
scroll to position [3425, 0]
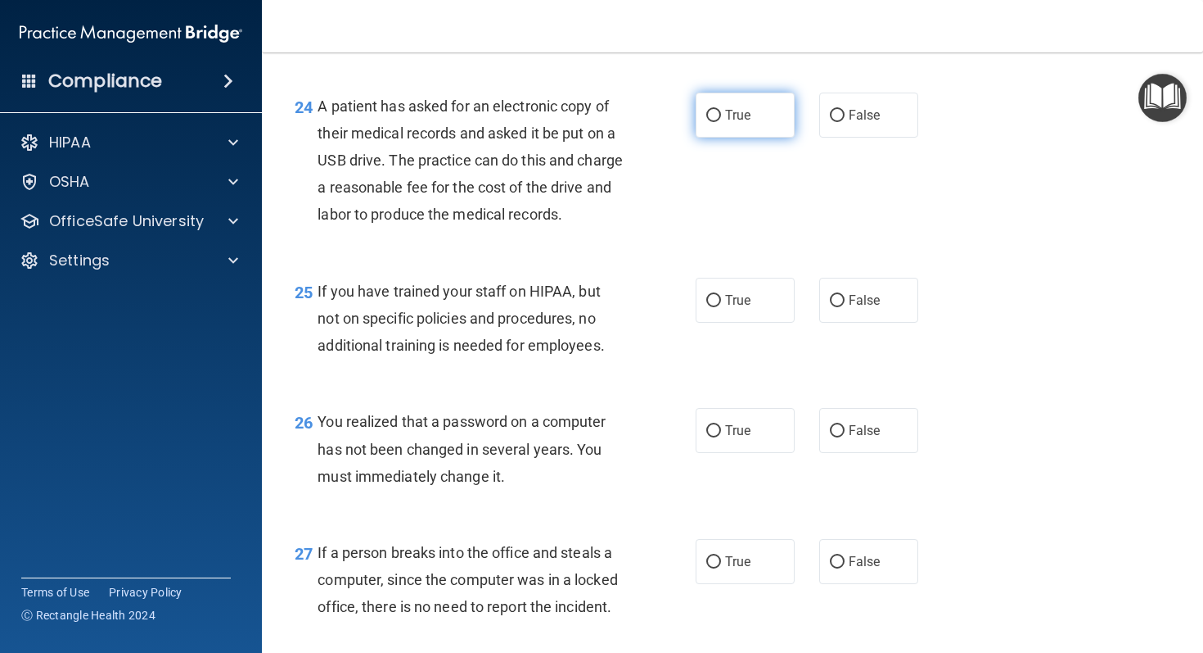
click at [741, 138] on label "True" at bounding box center [745, 115] width 99 height 45
click at [721, 122] on input "True" at bounding box center [714, 116] width 15 height 12
radio input "true"
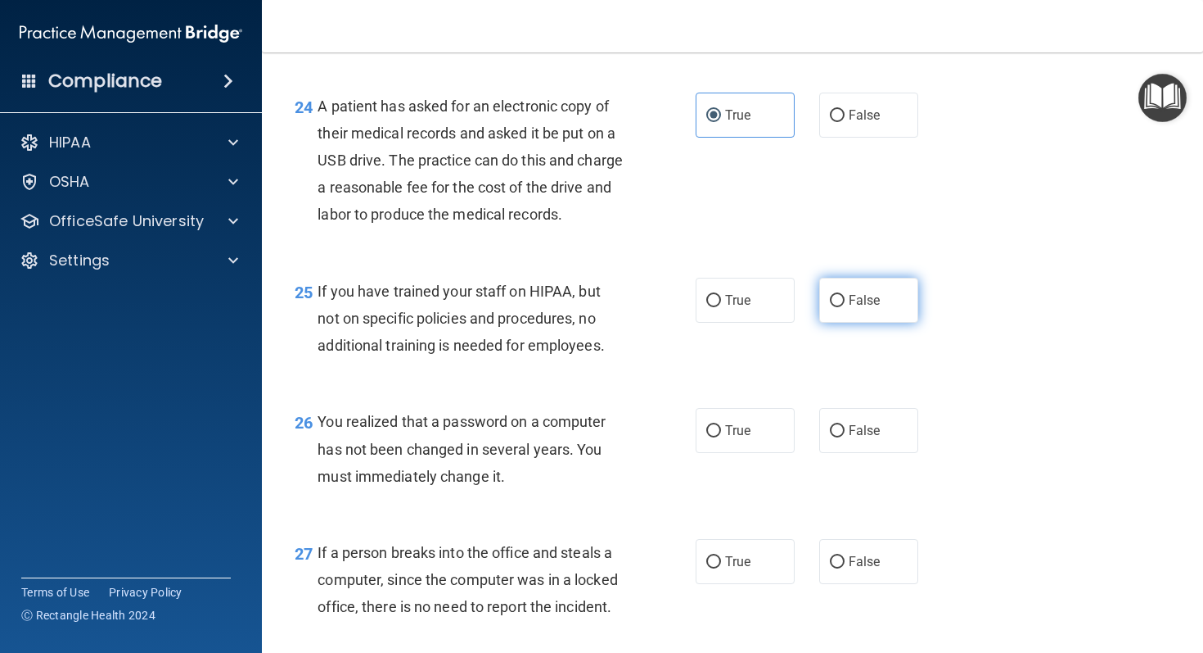
click at [878, 308] on span "False" at bounding box center [865, 300] width 32 height 16
click at [845, 307] on input "False" at bounding box center [837, 301] width 15 height 12
radio input "true"
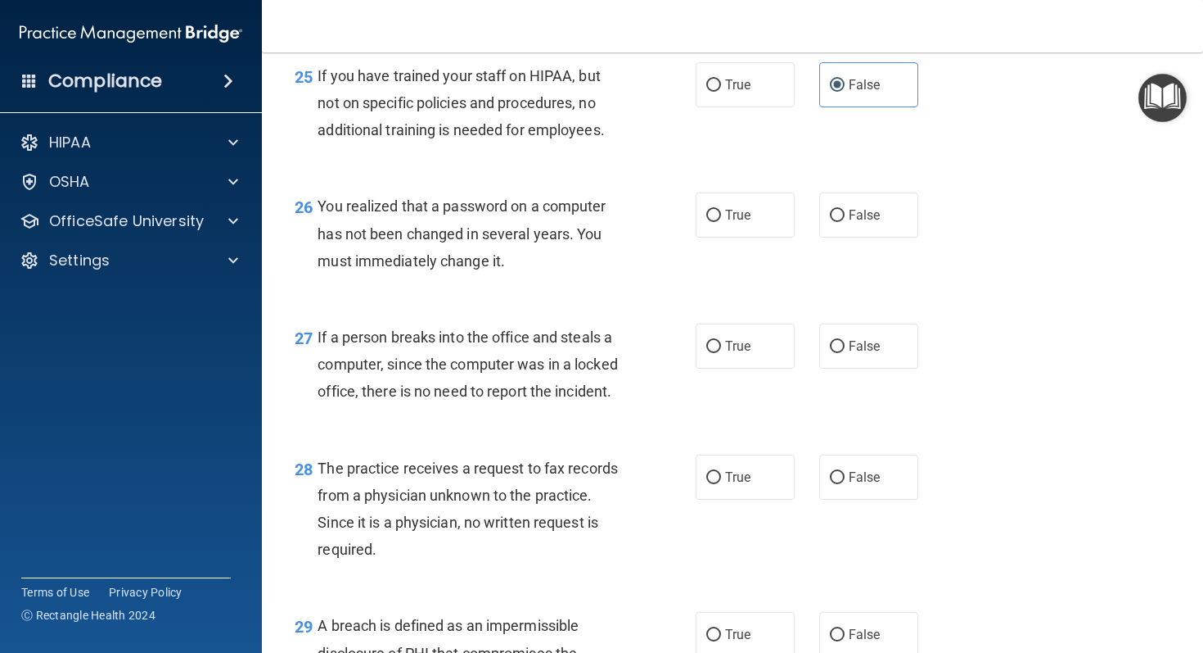
scroll to position [3679, 0]
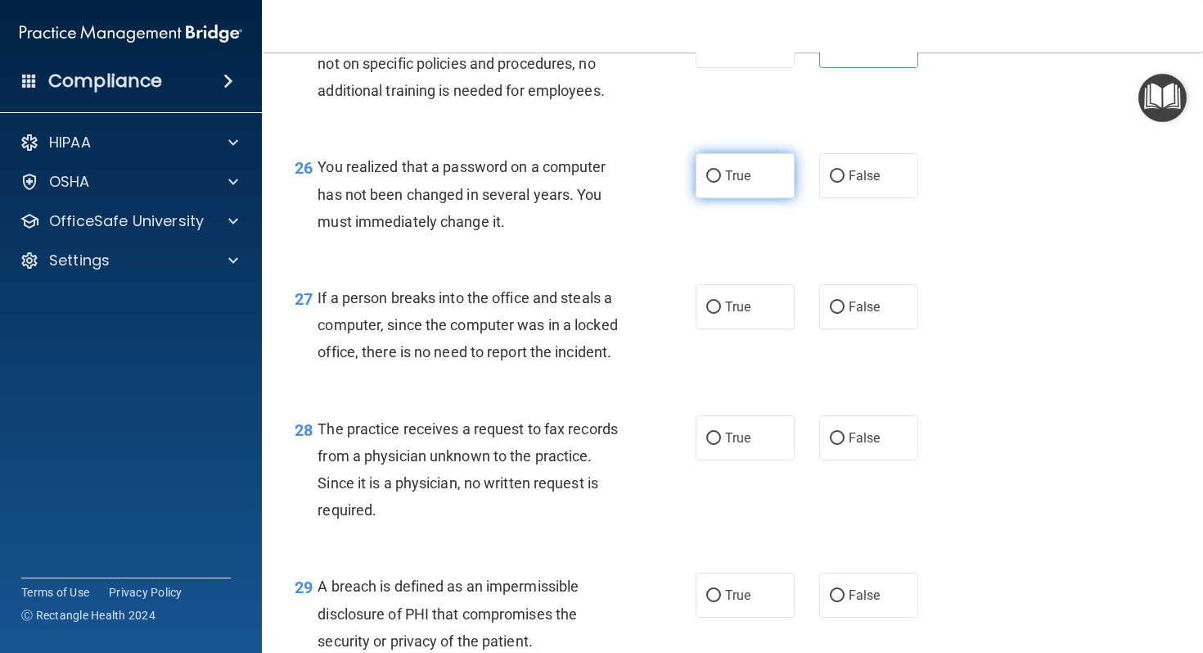
click at [749, 183] on span "True" at bounding box center [737, 176] width 25 height 16
click at [721, 183] on input "True" at bounding box center [714, 176] width 15 height 12
radio input "true"
click at [907, 395] on div "27 If a person breaks into the office and steals a computer, since the computer…" at bounding box center [732, 329] width 901 height 131
click at [875, 314] on span "False" at bounding box center [865, 307] width 32 height 16
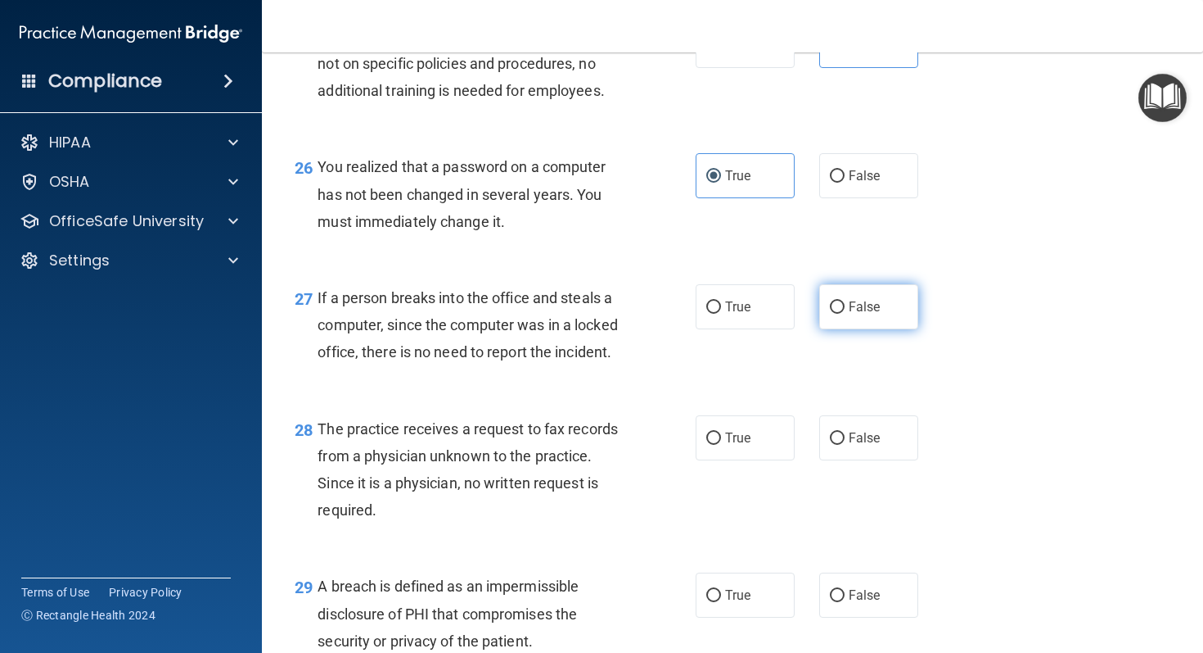
click at [845, 314] on input "False" at bounding box center [837, 307] width 15 height 12
radio input "true"
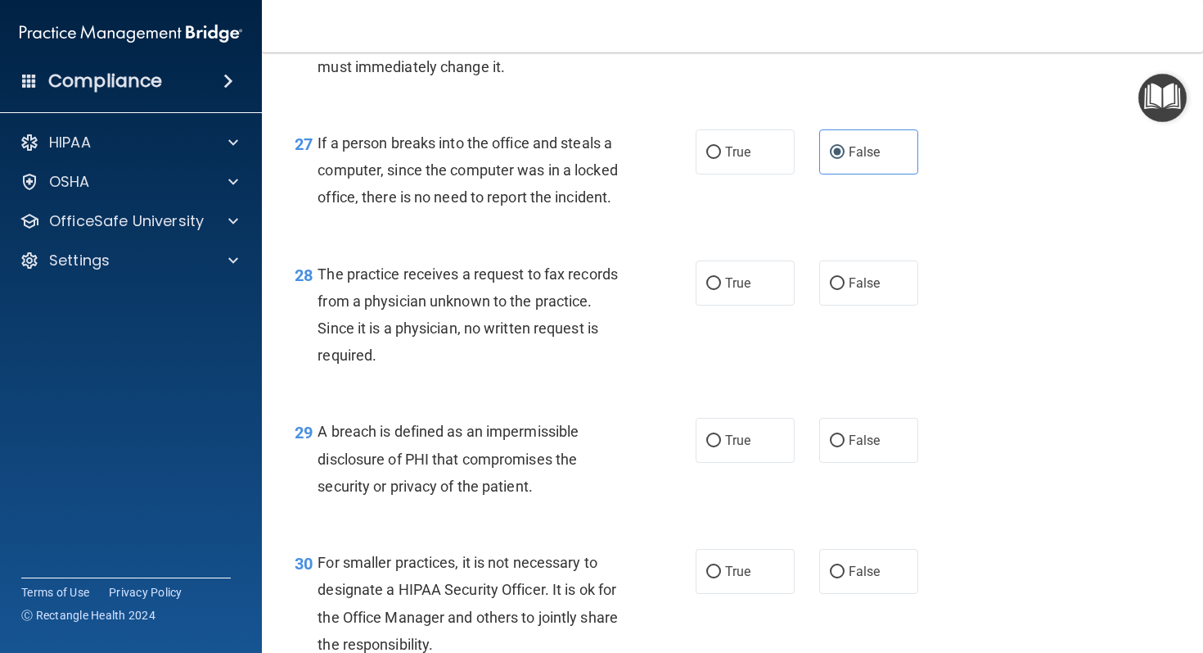
scroll to position [3851, 0]
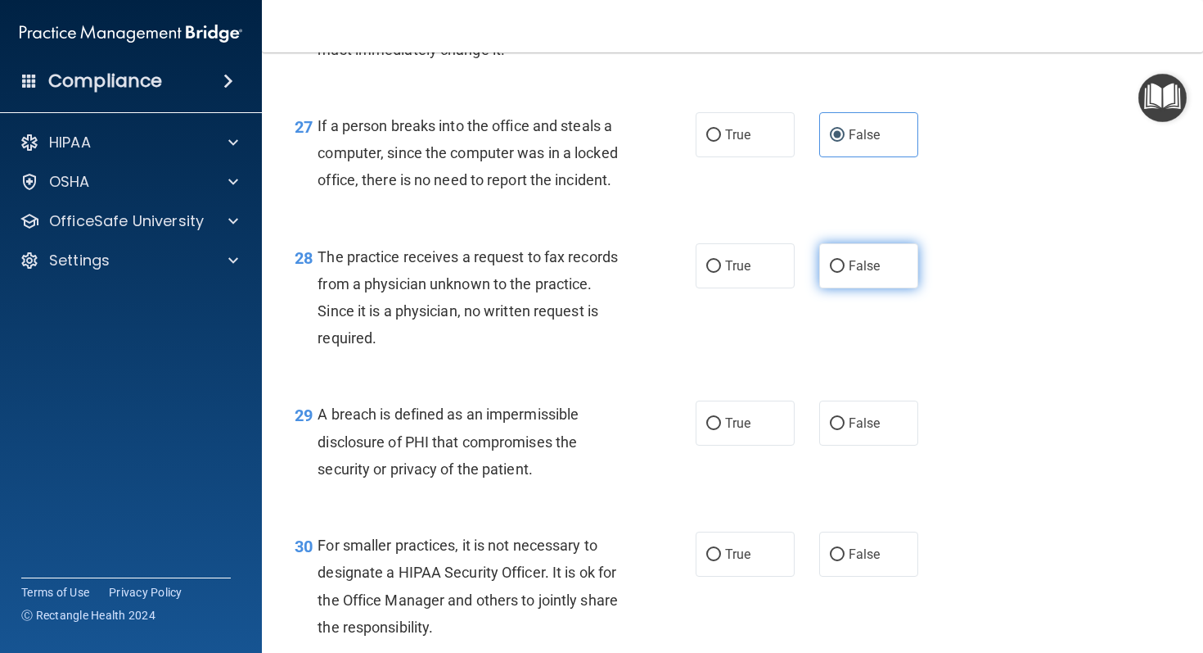
click at [878, 273] on span "False" at bounding box center [865, 266] width 32 height 16
click at [845, 273] on input "False" at bounding box center [837, 266] width 15 height 12
radio input "true"
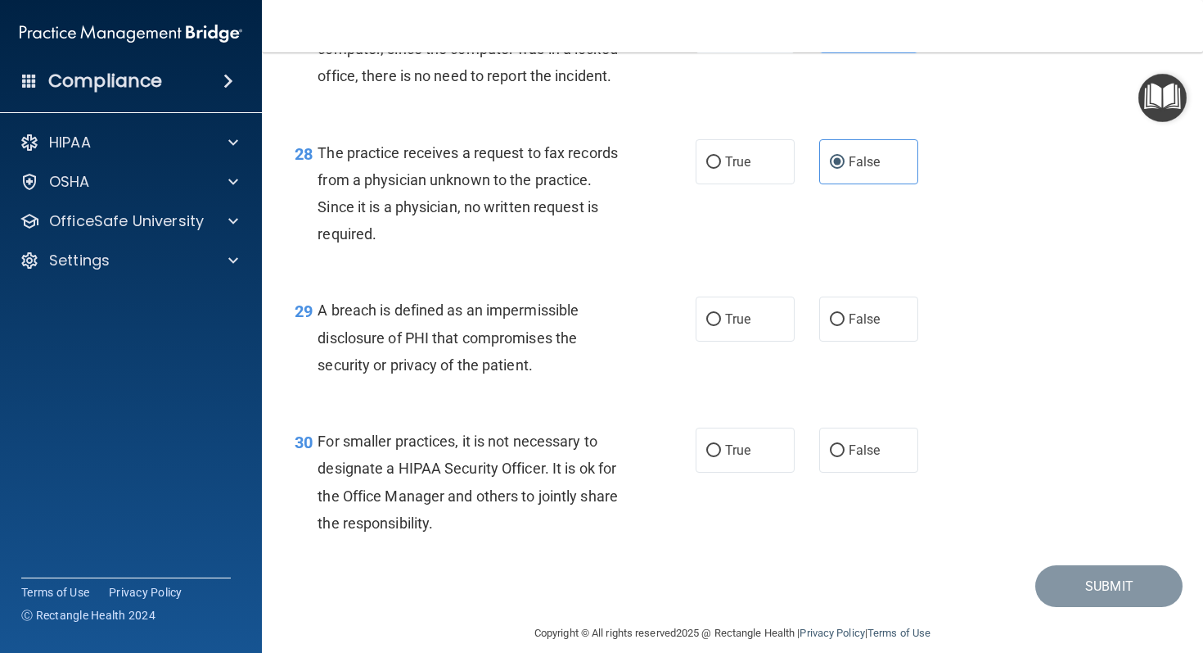
scroll to position [3987, 0]
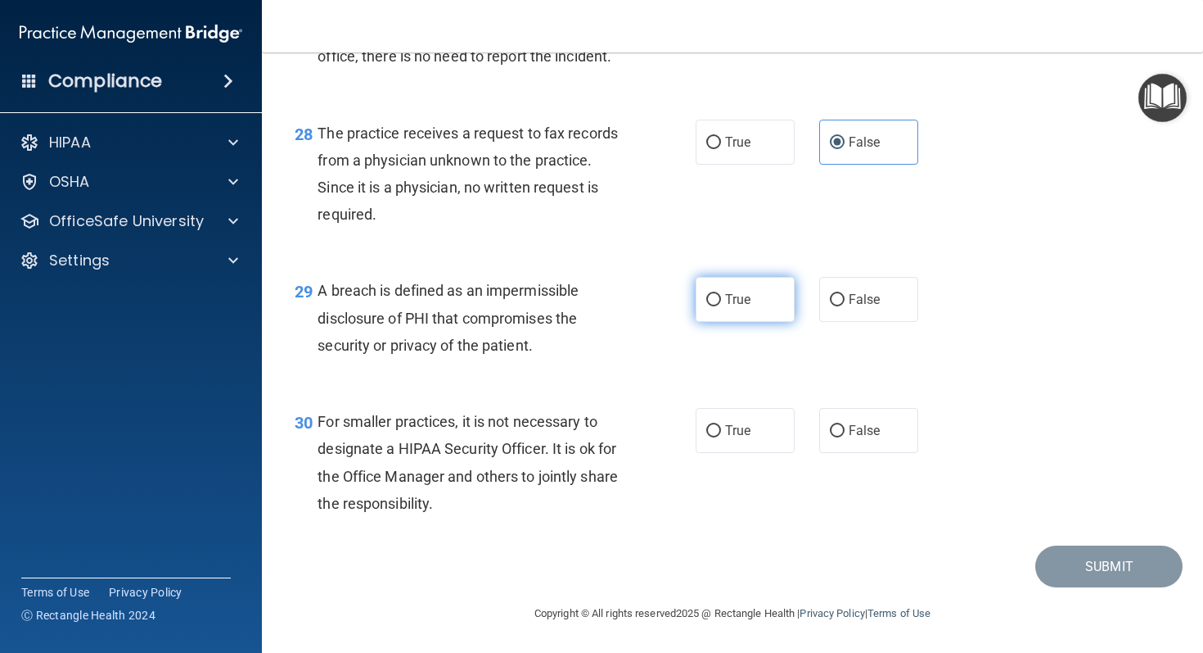
click at [724, 322] on label "True" at bounding box center [745, 299] width 99 height 45
click at [721, 306] on input "True" at bounding box center [714, 300] width 15 height 12
radio input "true"
click at [844, 453] on label "False" at bounding box center [869, 430] width 99 height 45
click at [844, 437] on input "False" at bounding box center [837, 431] width 15 height 12
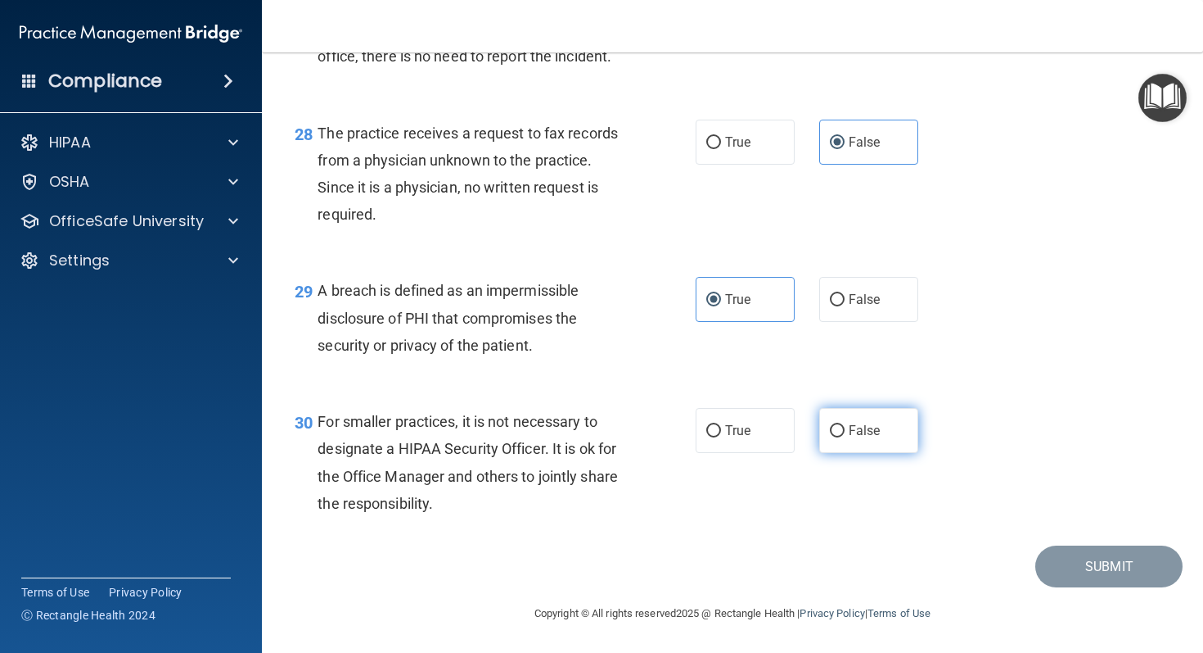
radio input "true"
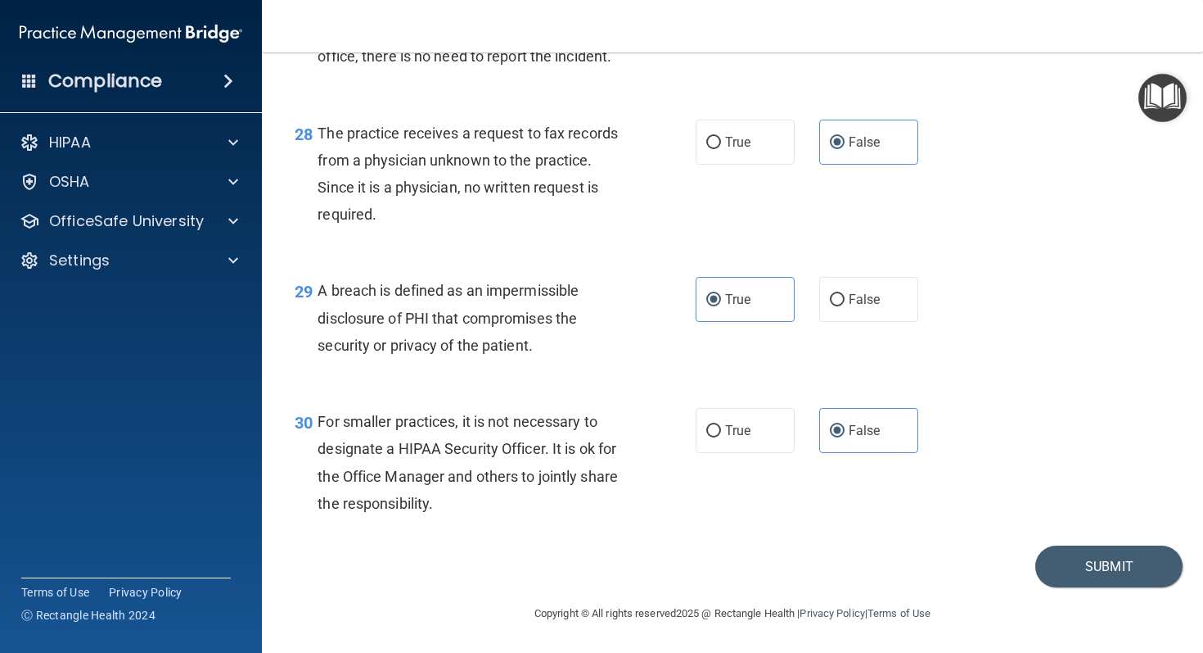
scroll to position [4057, 0]
click at [1121, 585] on button "Submit" at bounding box center [1109, 566] width 147 height 42
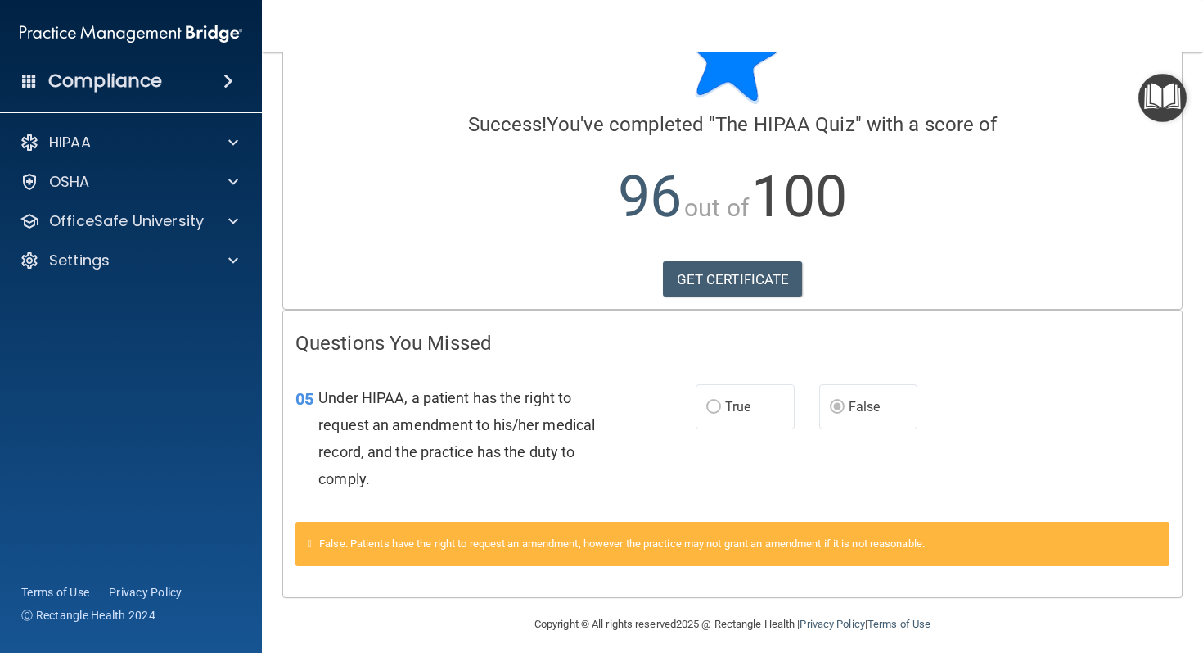
scroll to position [83, 0]
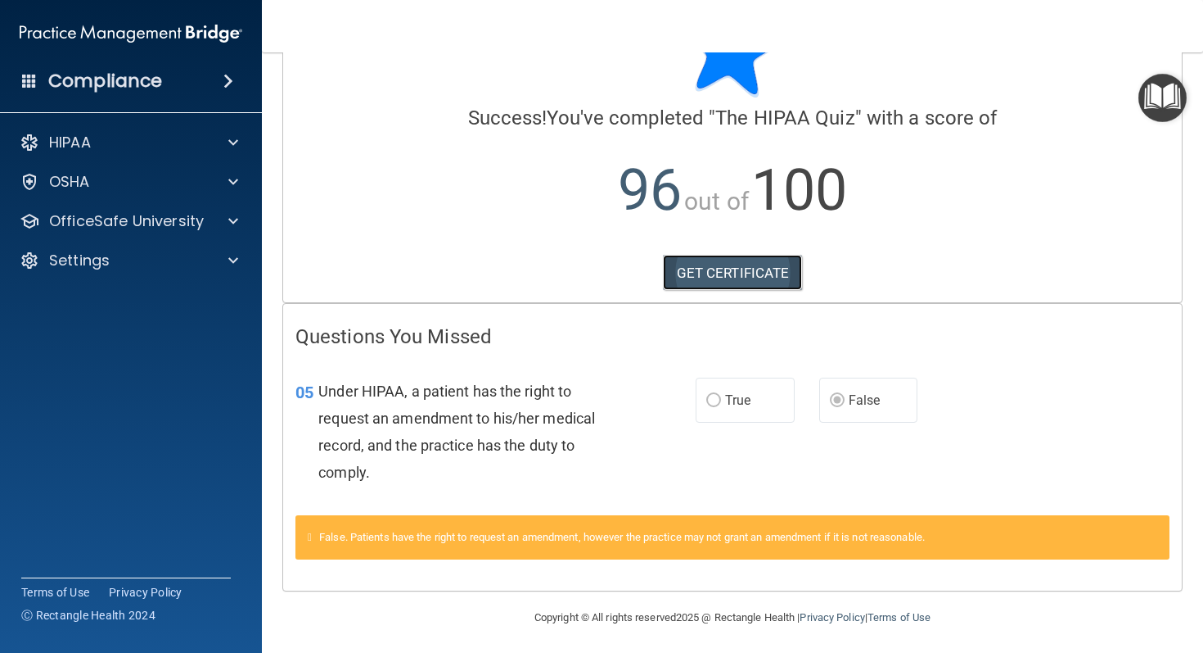
click at [760, 269] on link "GET CERTIFICATE" at bounding box center [733, 273] width 140 height 36
click at [219, 138] on div at bounding box center [230, 143] width 41 height 20
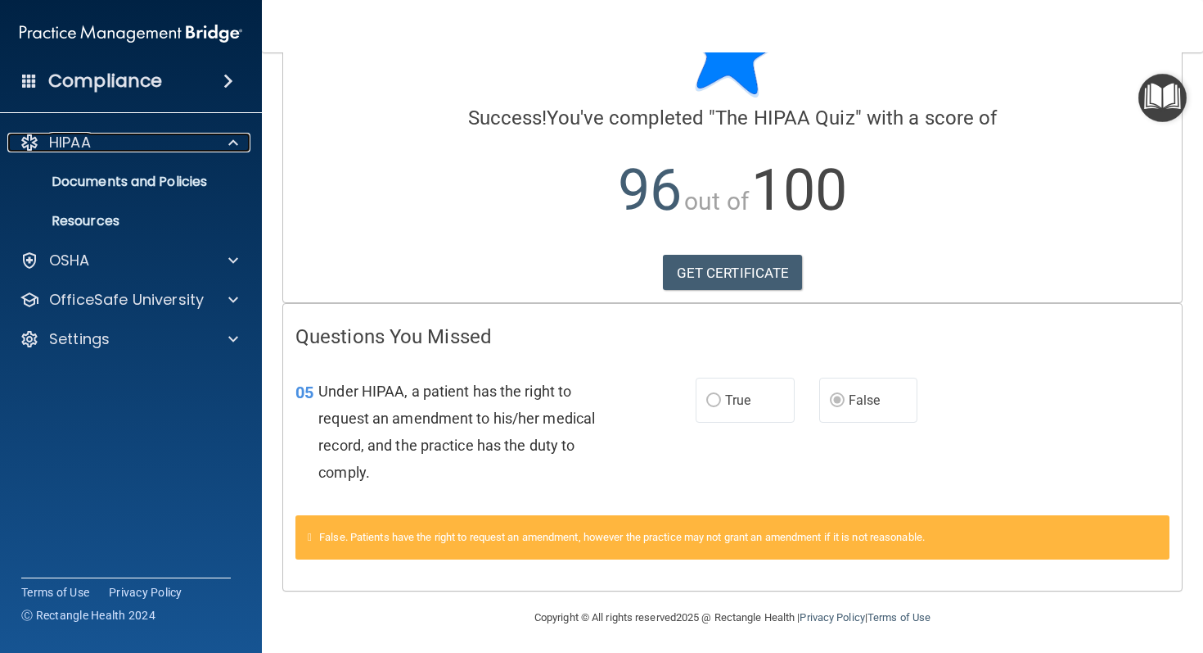
scroll to position [0, 0]
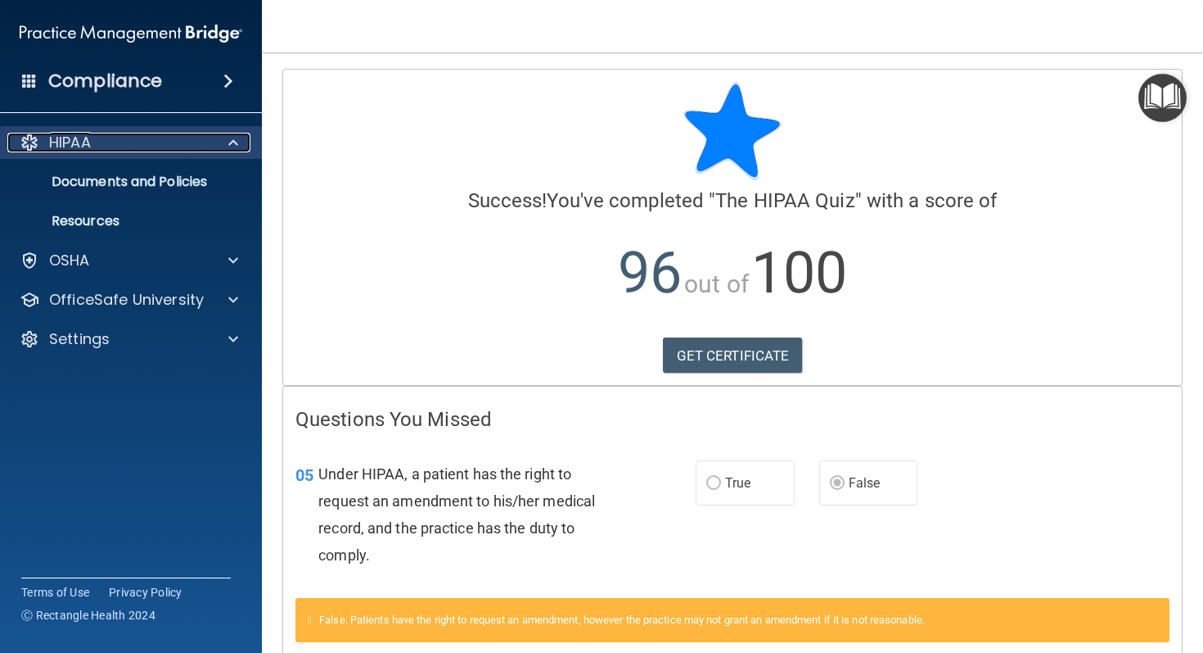
click at [227, 138] on div at bounding box center [230, 143] width 41 height 20
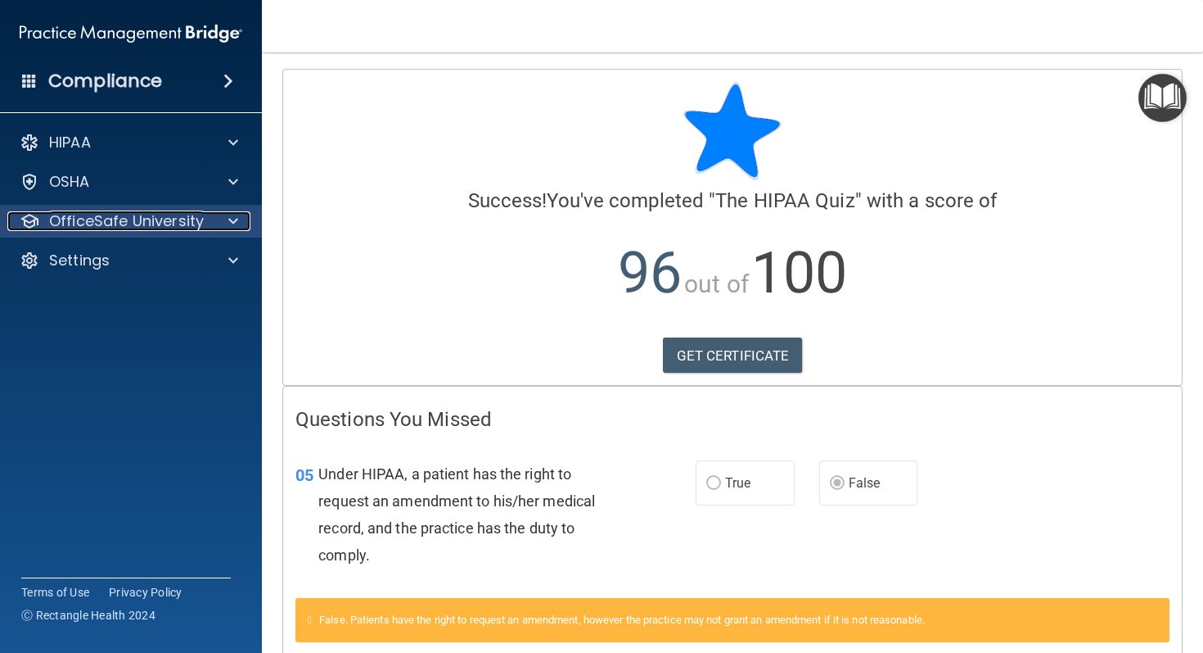
click at [237, 220] on span at bounding box center [233, 221] width 10 height 20
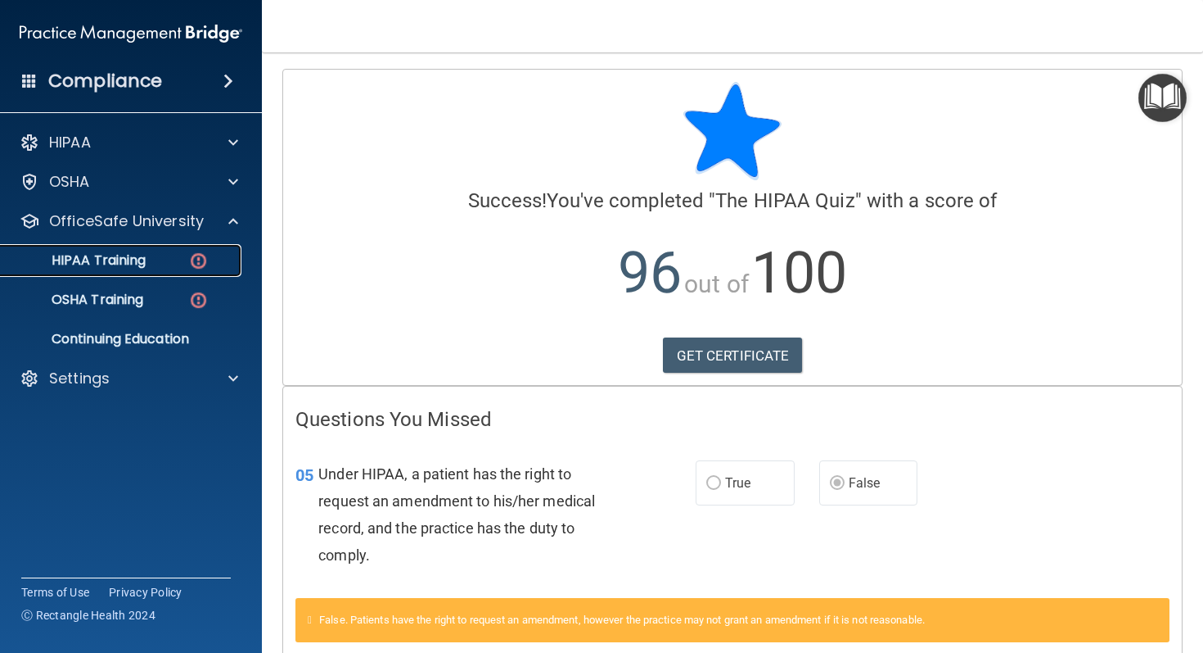
click at [176, 256] on div "HIPAA Training" at bounding box center [123, 260] width 224 height 16
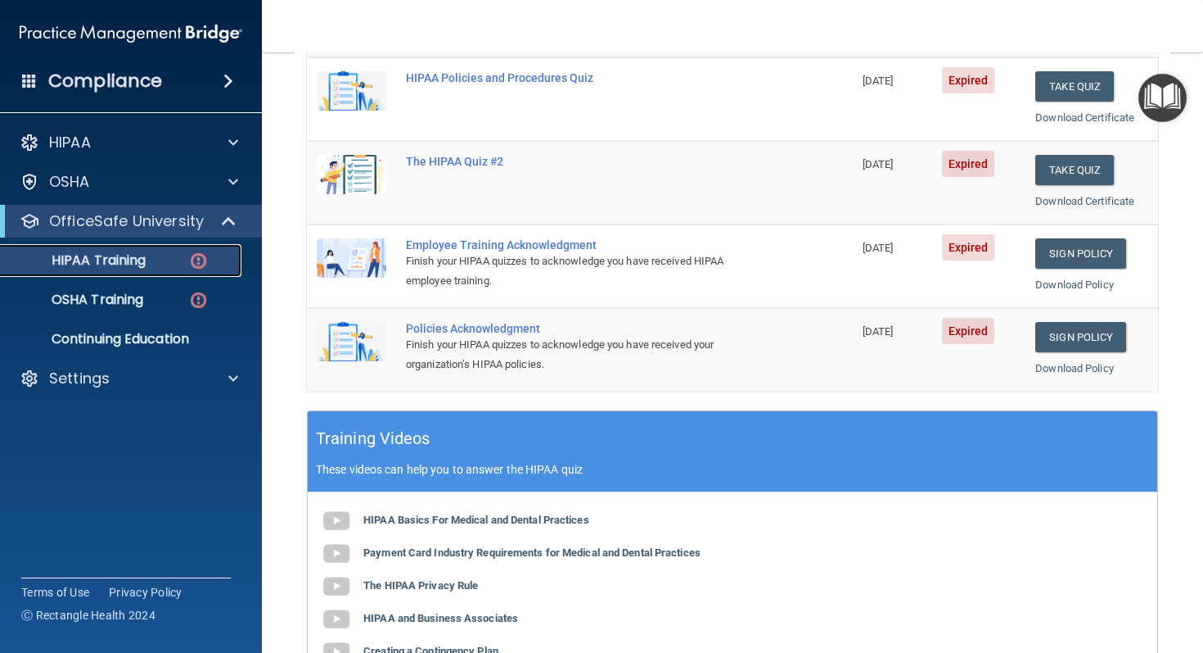
scroll to position [138, 0]
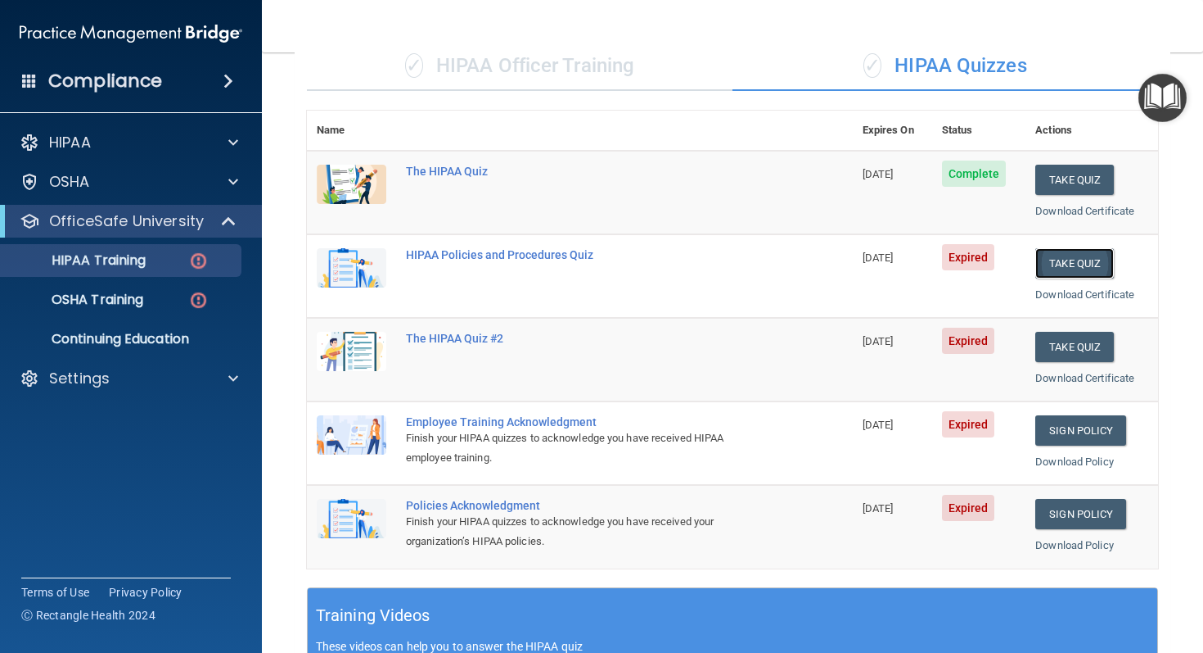
click at [1082, 259] on button "Take Quiz" at bounding box center [1075, 263] width 79 height 30
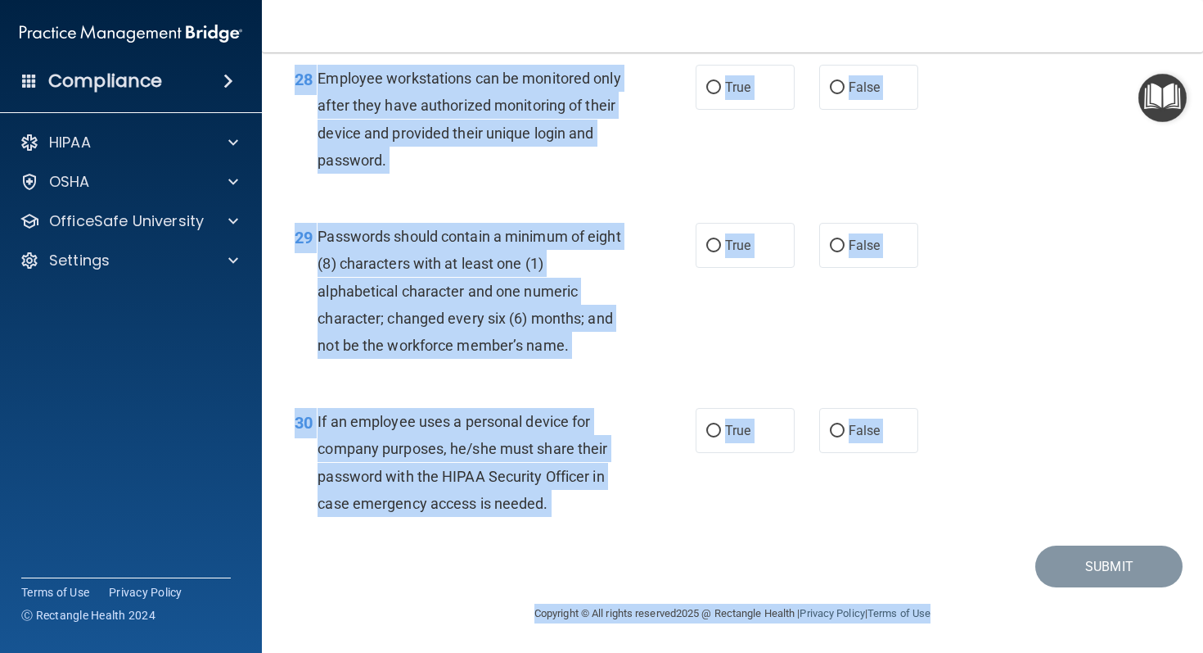
scroll to position [4383, 0]
drag, startPoint x: 317, startPoint y: 142, endPoint x: 814, endPoint y: 652, distance: 712.1
click at [814, 652] on main "- HIPAA Policies and Procedures Quiz This quiz doesn’t expire until 08/27/2025.…" at bounding box center [733, 352] width 942 height 600
click at [635, 210] on div "29 Passwords should contain a minimum of eight (8) characters with at least one…" at bounding box center [732, 294] width 901 height 185
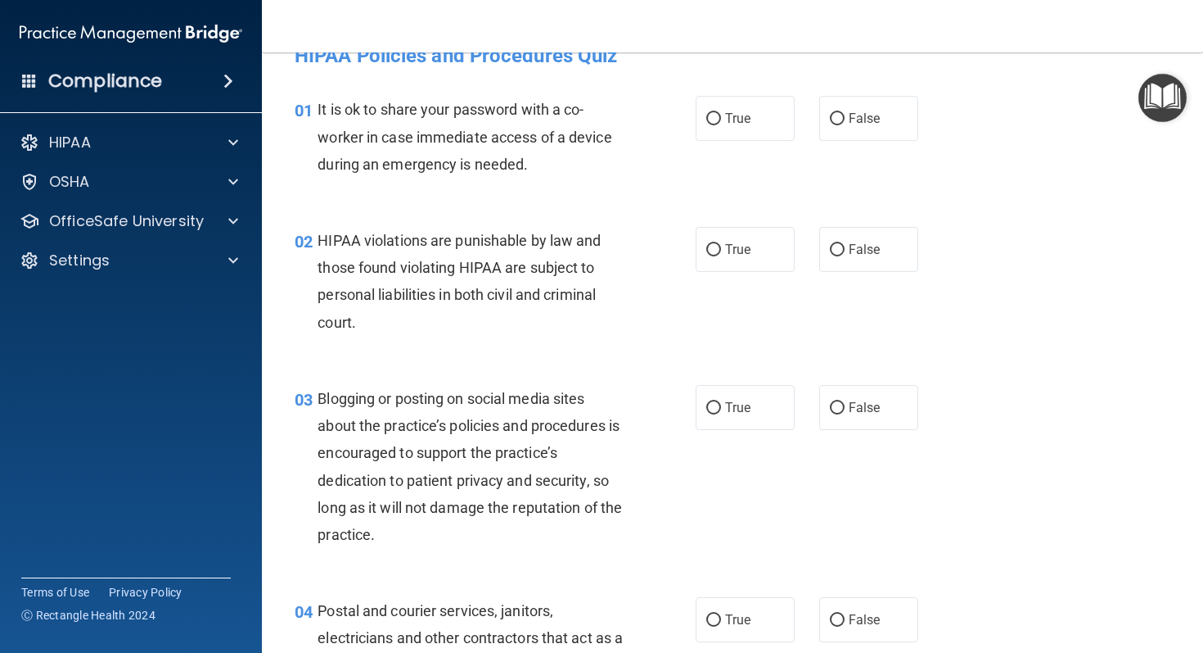
scroll to position [0, 0]
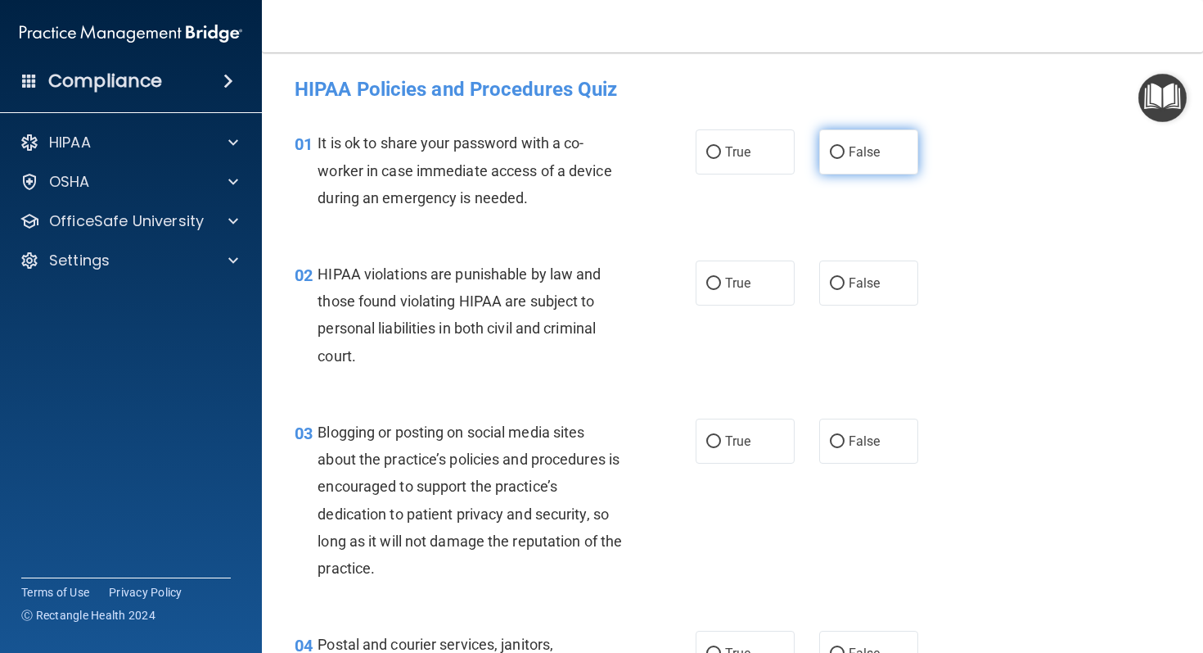
click at [860, 164] on label "False" at bounding box center [869, 151] width 99 height 45
click at [845, 159] on input "False" at bounding box center [837, 153] width 15 height 12
radio input "true"
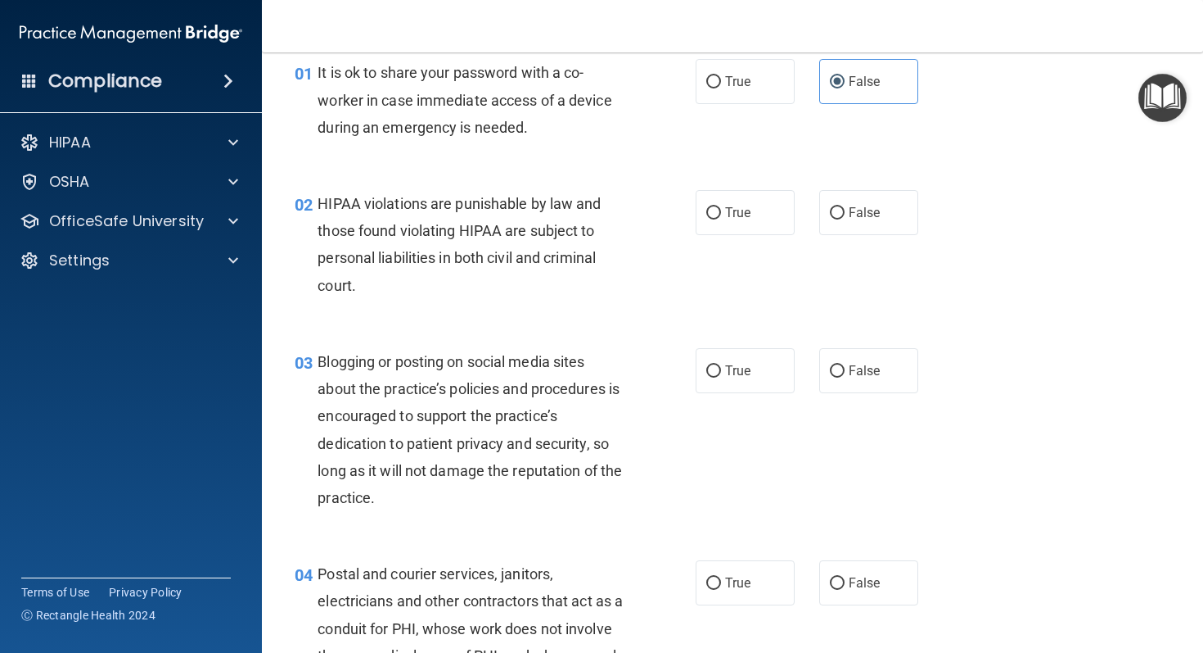
scroll to position [72, 0]
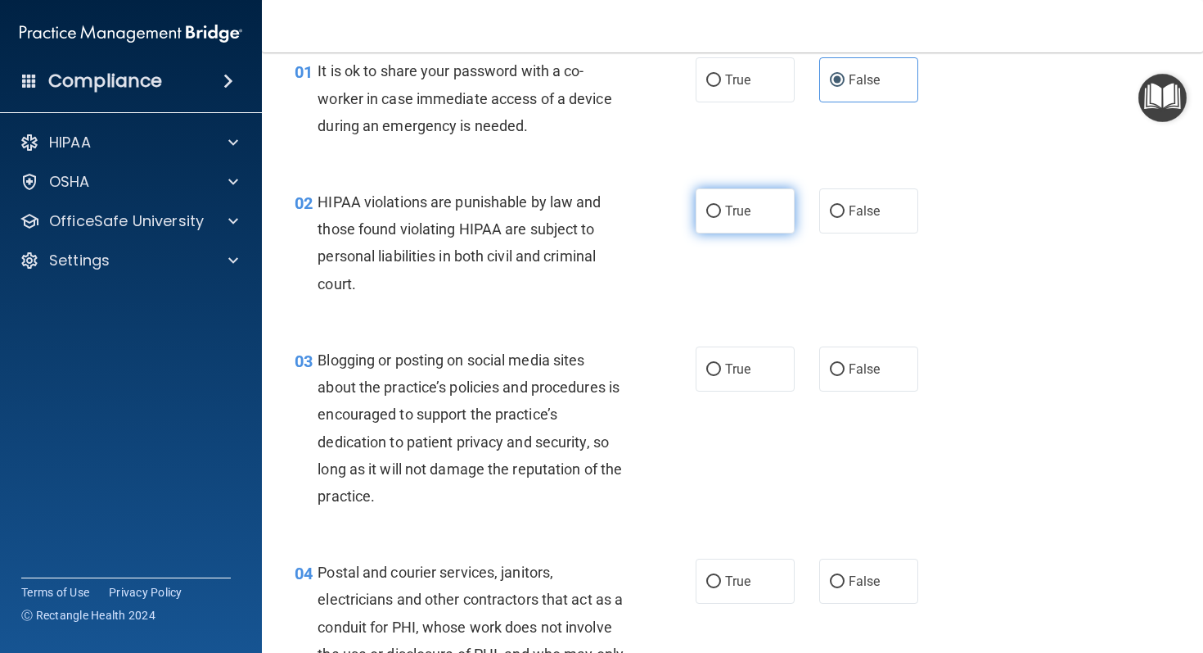
click at [764, 189] on label "True" at bounding box center [745, 210] width 99 height 45
click at [721, 205] on input "True" at bounding box center [714, 211] width 15 height 12
radio input "true"
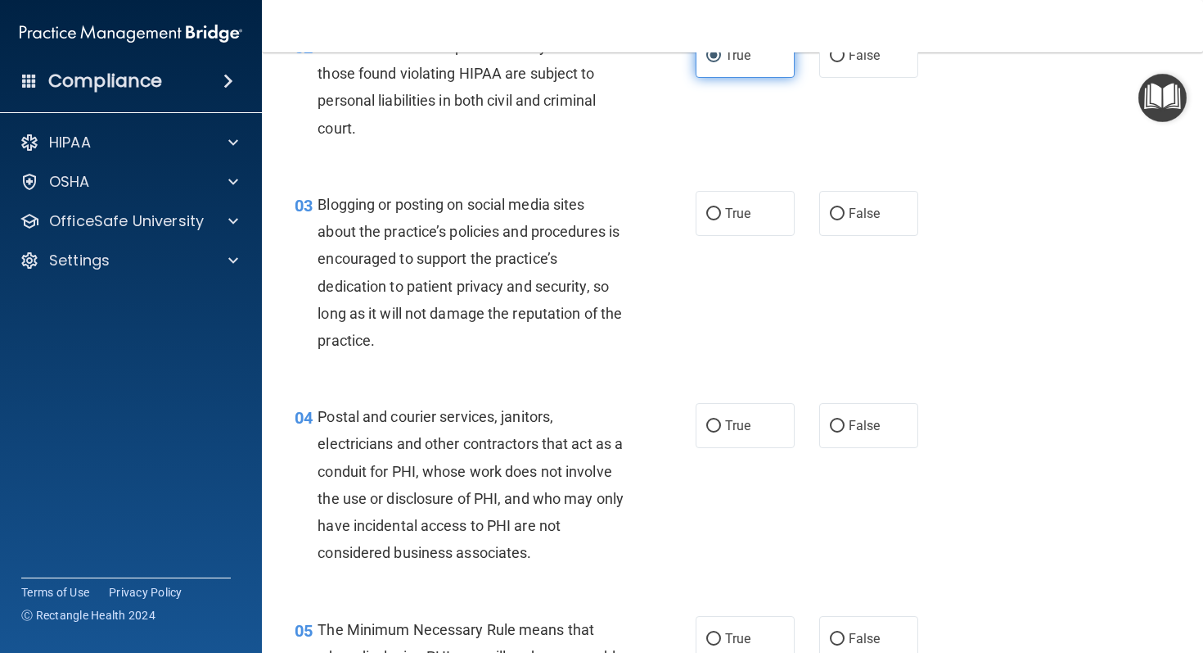
scroll to position [242, 0]
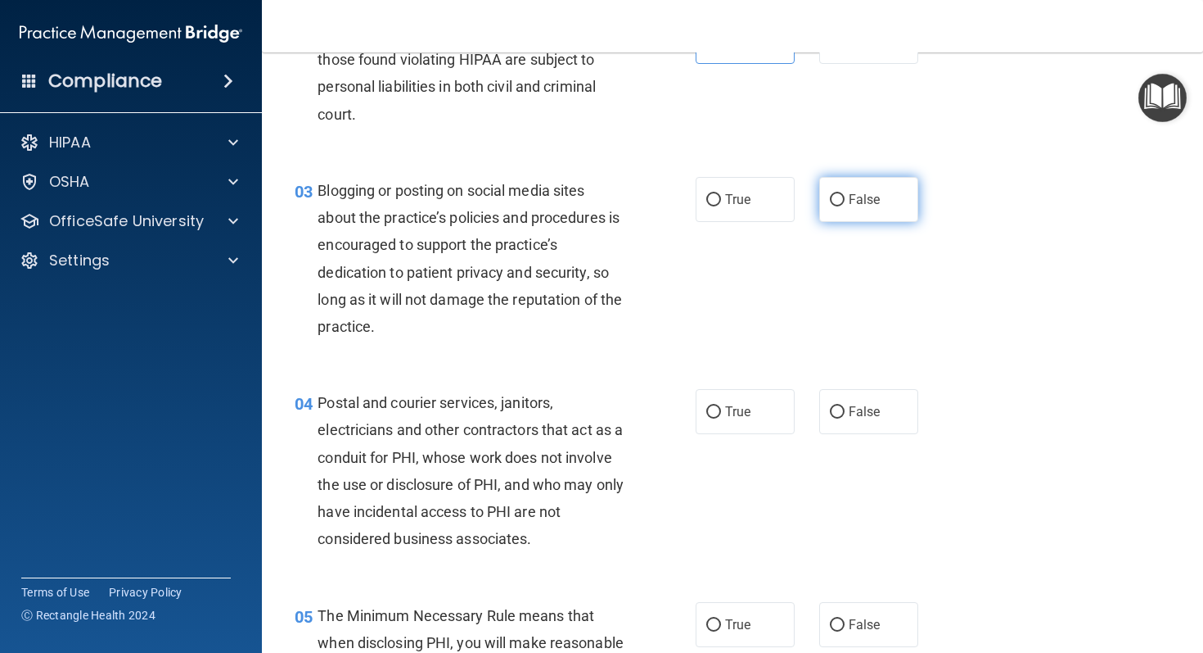
click at [856, 210] on label "False" at bounding box center [869, 199] width 99 height 45
click at [845, 206] on input "False" at bounding box center [837, 200] width 15 height 12
radio input "true"
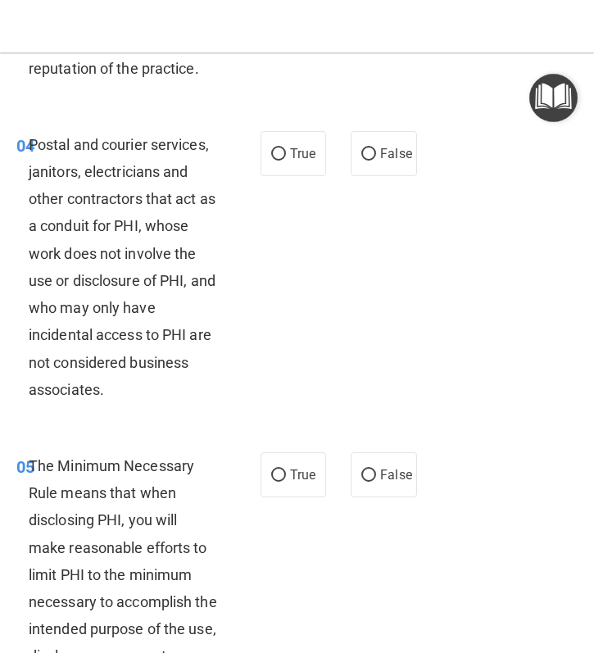
scroll to position [694, 0]
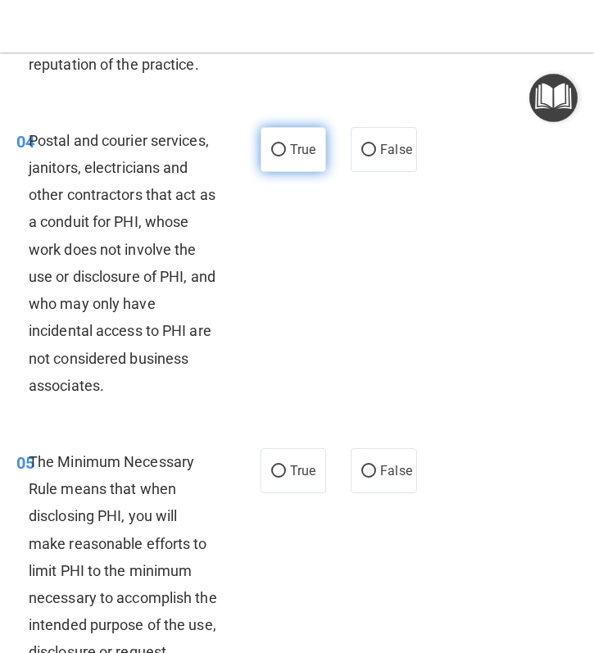
click at [321, 147] on label "True" at bounding box center [293, 149] width 66 height 45
click at [286, 147] on input "True" at bounding box center [278, 150] width 15 height 12
radio input "true"
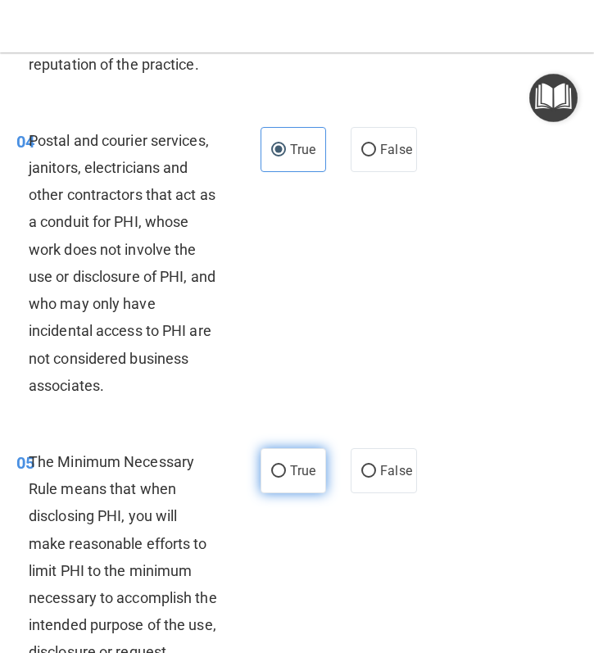
click at [296, 487] on label "True" at bounding box center [293, 470] width 66 height 45
click at [286, 477] on input "True" at bounding box center [278, 471] width 15 height 12
radio input "true"
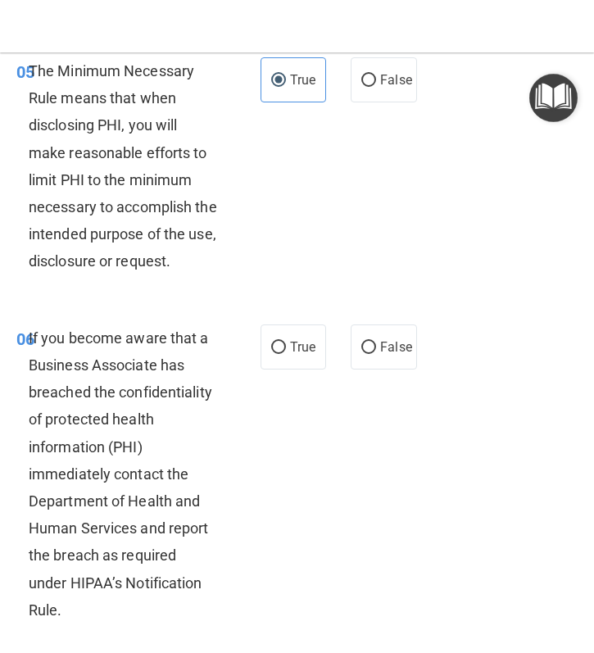
scroll to position [1099, 0]
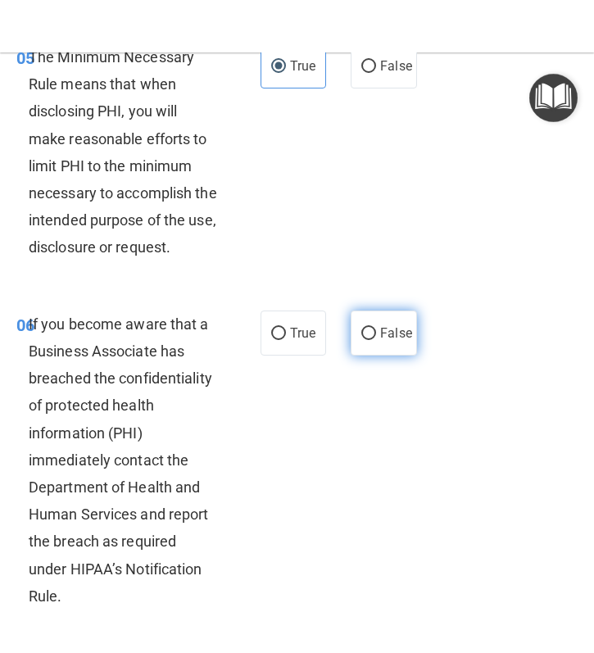
click at [407, 337] on span "False" at bounding box center [396, 333] width 32 height 16
click at [376, 337] on input "False" at bounding box center [368, 333] width 15 height 12
radio input "true"
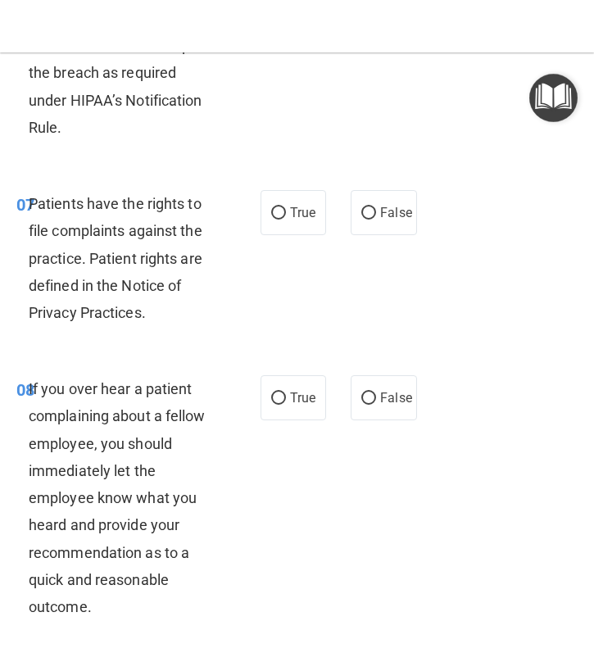
scroll to position [1574, 0]
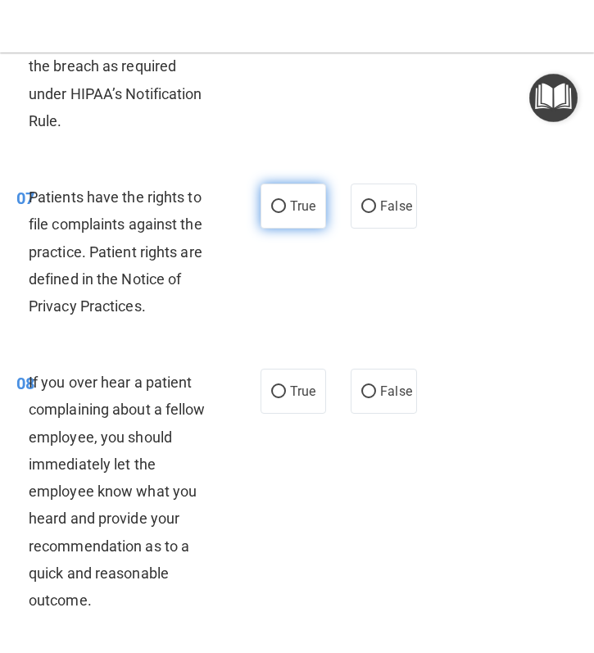
click at [271, 205] on input "True" at bounding box center [278, 207] width 15 height 12
radio input "true"
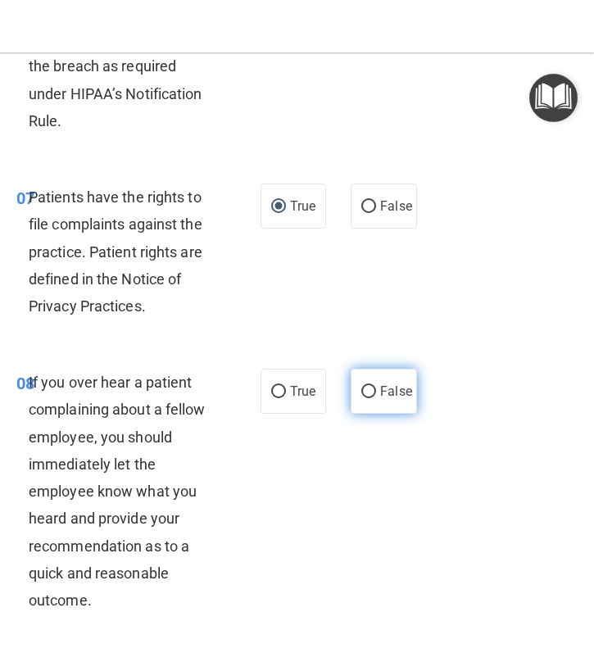
click at [395, 372] on label "False" at bounding box center [383, 390] width 66 height 45
click at [376, 386] on input "False" at bounding box center [368, 392] width 15 height 12
radio input "true"
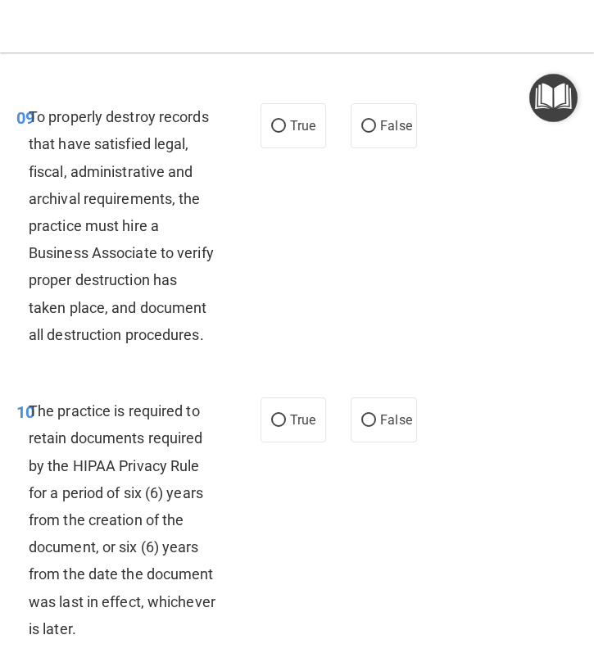
scroll to position [2129, 0]
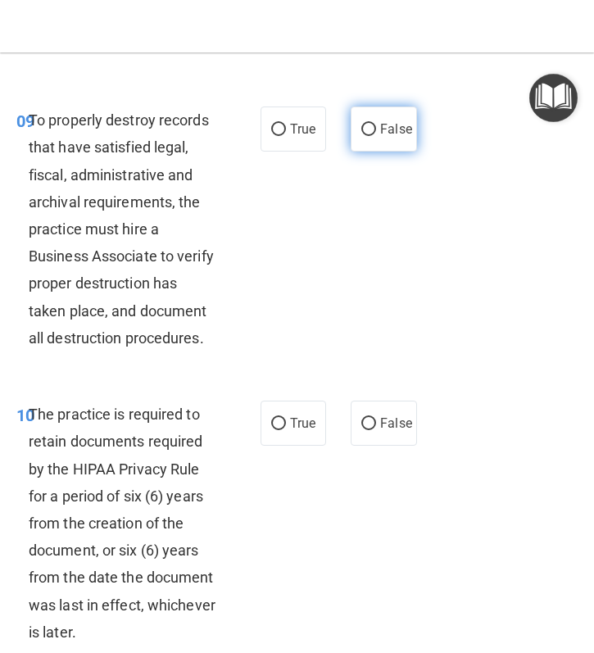
click at [403, 115] on label "False" at bounding box center [383, 128] width 66 height 45
click at [376, 124] on input "False" at bounding box center [368, 130] width 15 height 12
radio input "true"
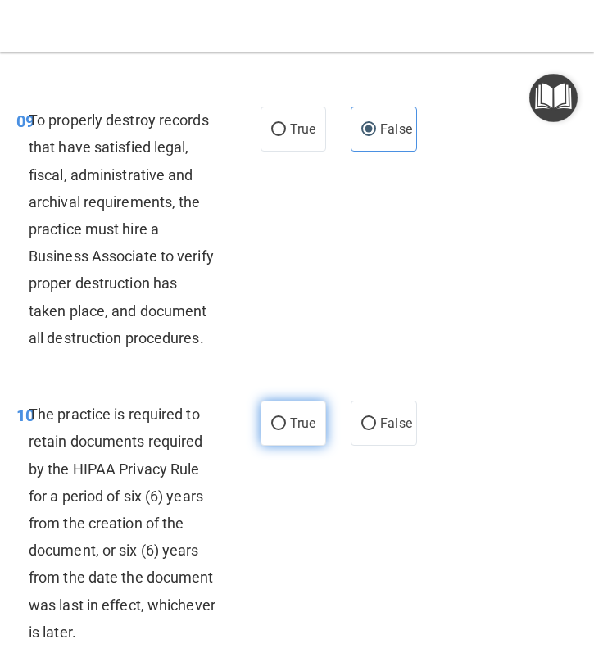
click at [272, 426] on input "True" at bounding box center [278, 424] width 15 height 12
radio input "true"
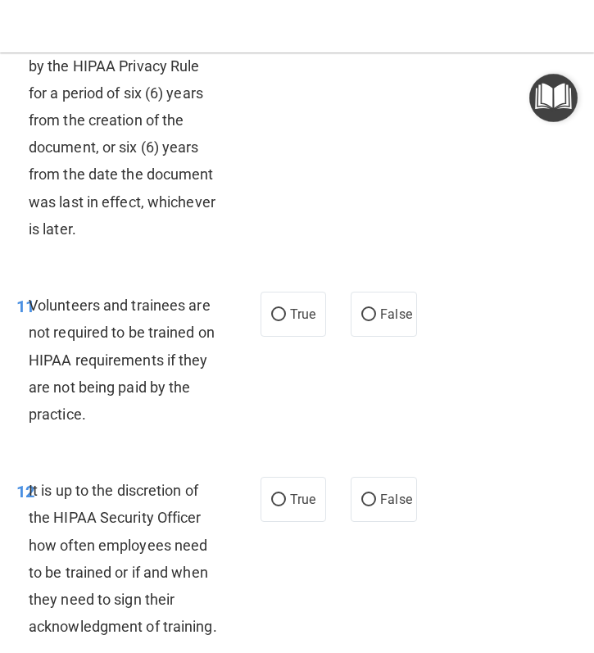
scroll to position [2533, 0]
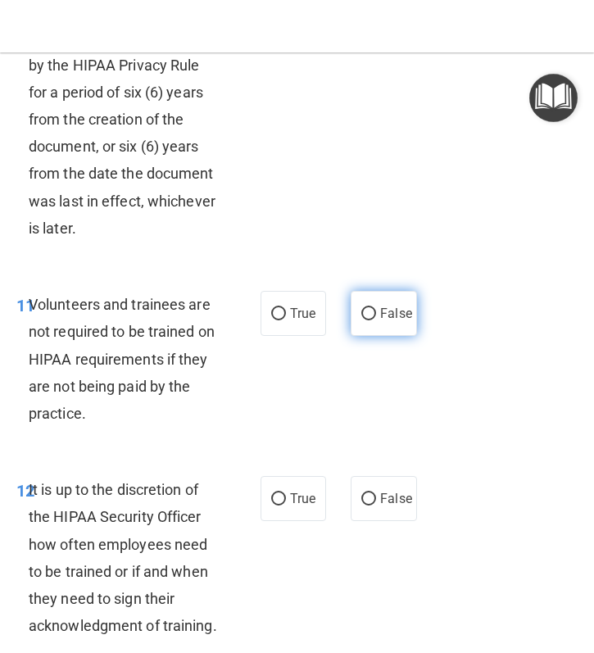
click at [383, 324] on label "False" at bounding box center [383, 313] width 66 height 45
click at [376, 320] on input "False" at bounding box center [368, 314] width 15 height 12
radio input "true"
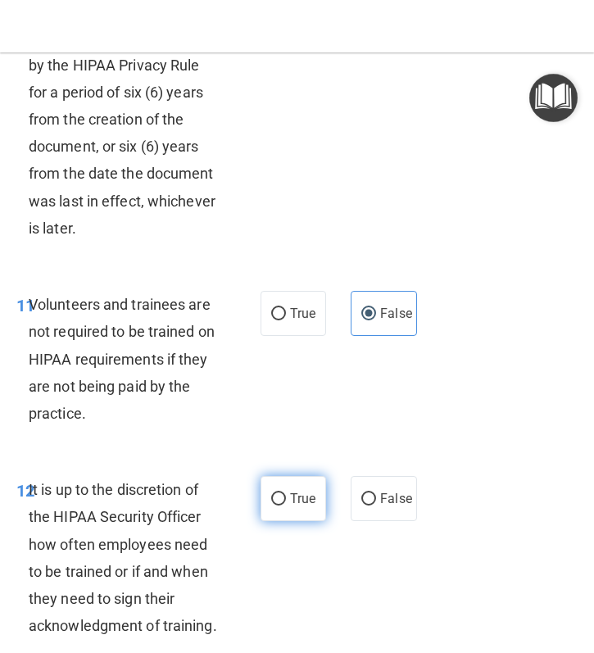
click at [273, 503] on input "True" at bounding box center [278, 499] width 15 height 12
radio input "true"
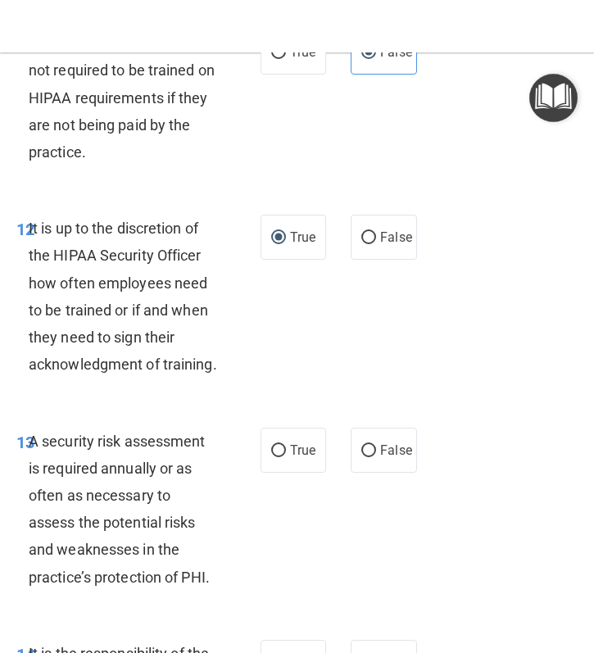
scroll to position [2801, 0]
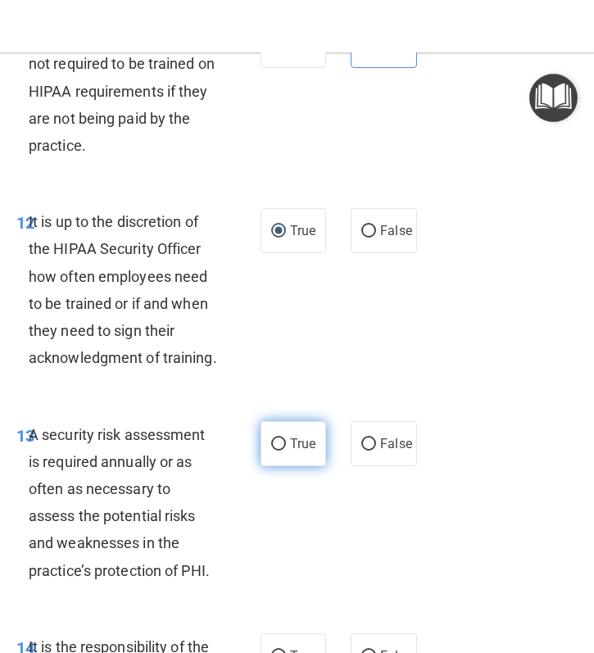
click at [287, 446] on label "True" at bounding box center [293, 443] width 66 height 45
click at [286, 446] on input "True" at bounding box center [278, 444] width 15 height 12
radio input "true"
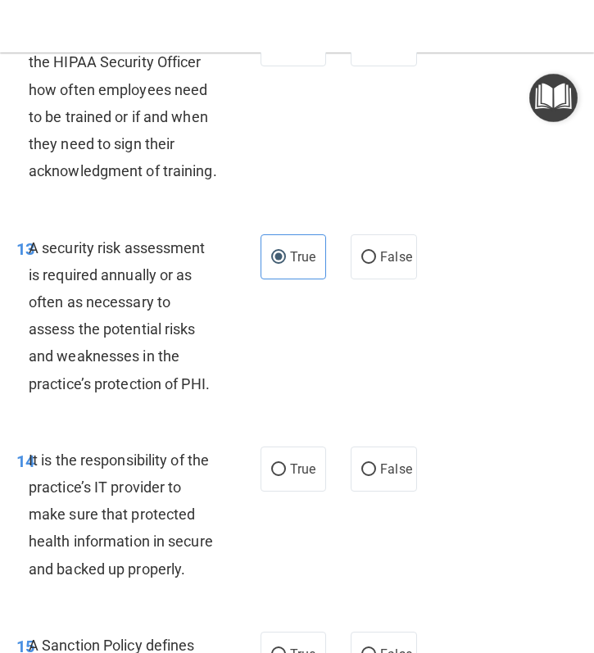
scroll to position [3064, 0]
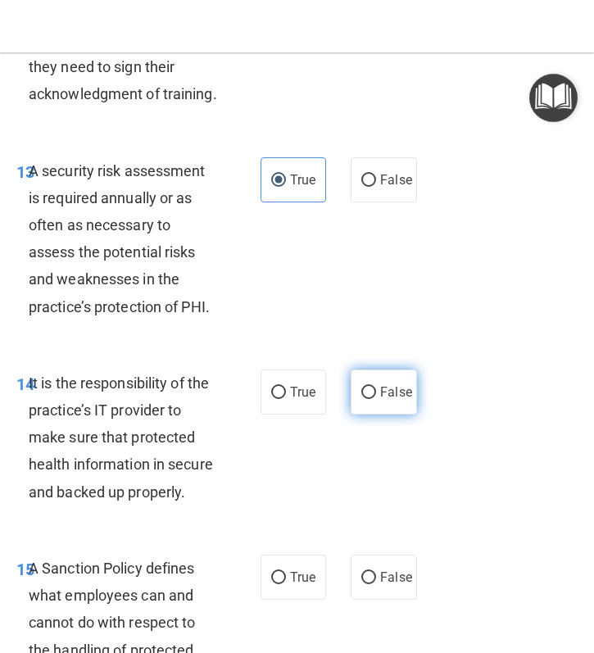
click at [359, 385] on label "False" at bounding box center [383, 391] width 66 height 45
click at [361, 386] on input "False" at bounding box center [368, 392] width 15 height 12
radio input "true"
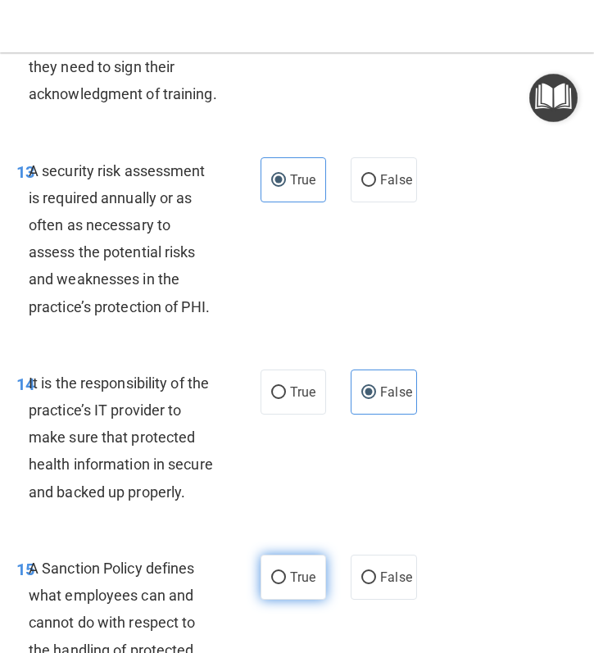
click at [270, 571] on label "True" at bounding box center [293, 576] width 66 height 45
click at [271, 571] on input "True" at bounding box center [278, 577] width 15 height 12
radio input "true"
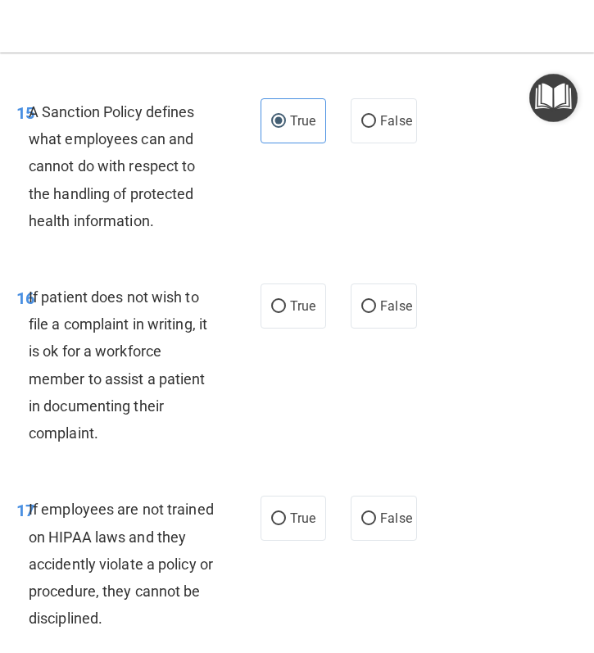
scroll to position [3523, 0]
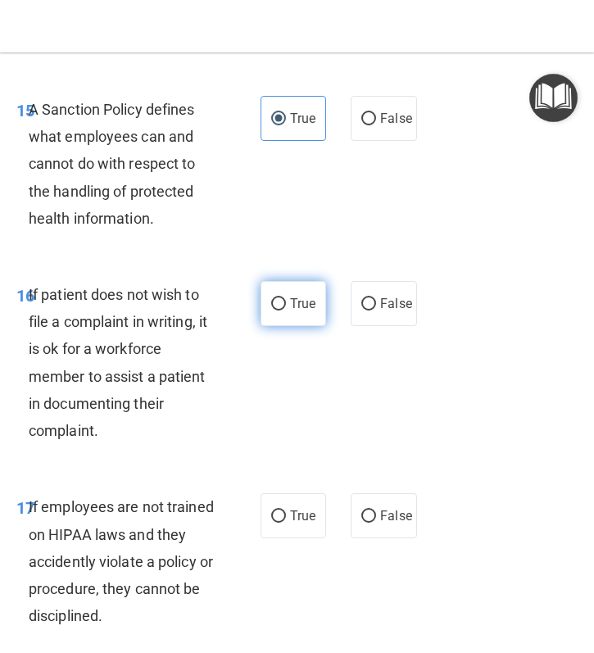
click at [306, 317] on label "True" at bounding box center [293, 303] width 66 height 45
click at [286, 310] on input "True" at bounding box center [278, 304] width 15 height 12
radio input "true"
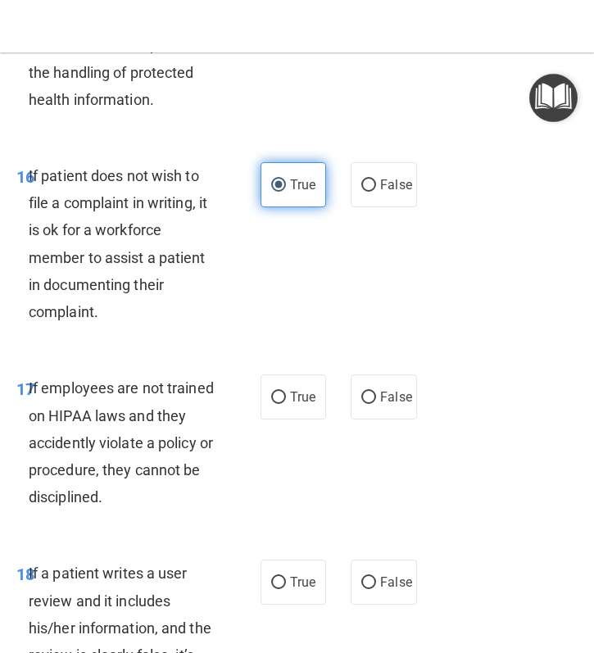
scroll to position [3644, 0]
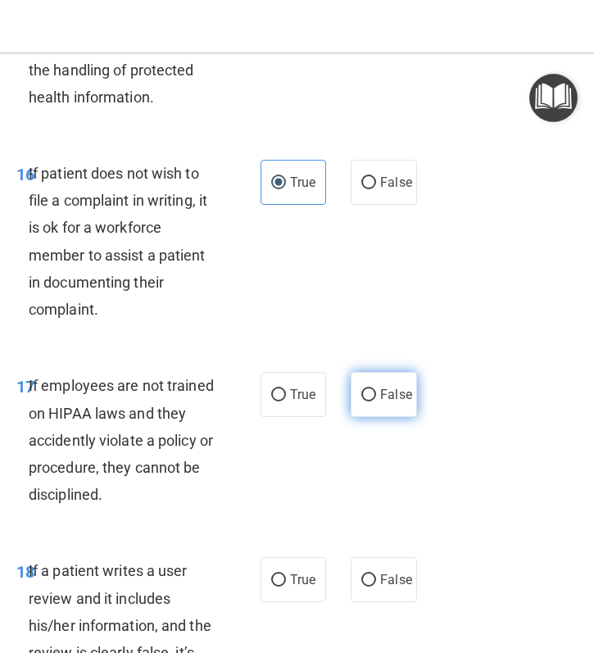
click at [382, 405] on label "False" at bounding box center [383, 394] width 66 height 45
click at [376, 401] on input "False" at bounding box center [368, 395] width 15 height 12
radio input "true"
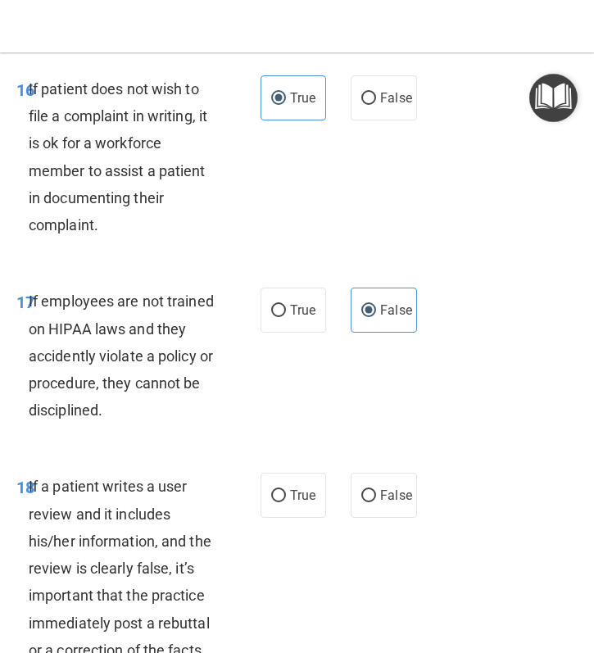
scroll to position [3735, 0]
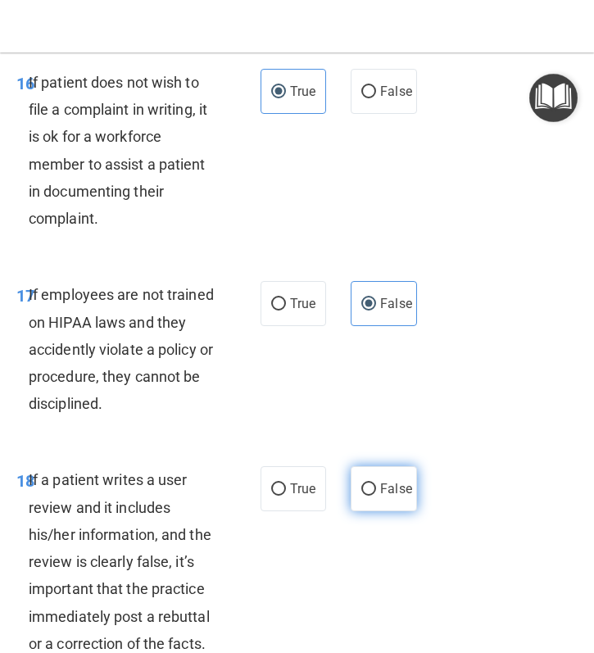
click at [384, 503] on label "False" at bounding box center [383, 488] width 66 height 45
click at [376, 495] on input "False" at bounding box center [368, 489] width 15 height 12
radio input "true"
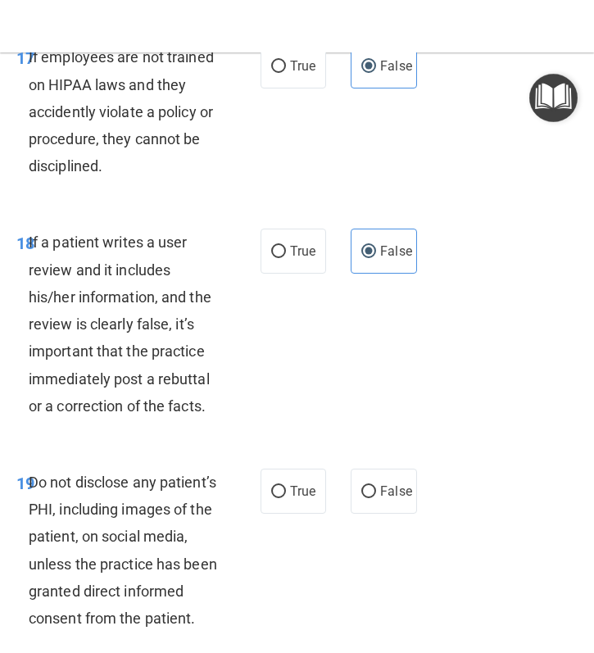
scroll to position [3973, 0]
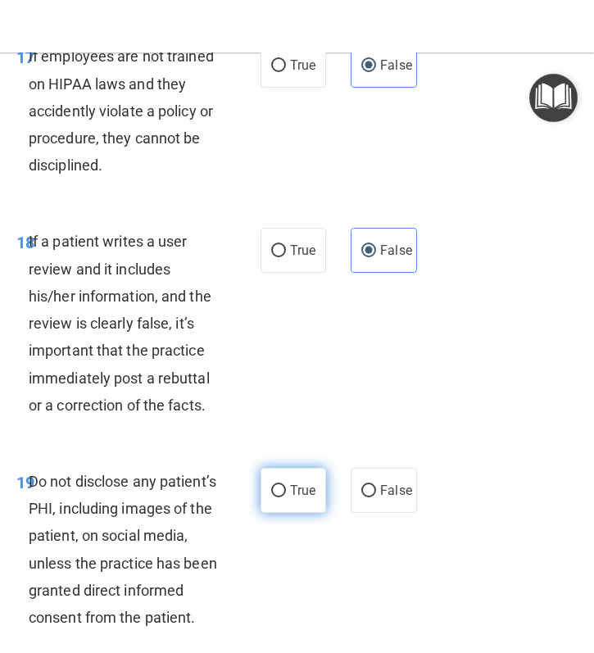
click at [276, 497] on input "True" at bounding box center [278, 491] width 15 height 12
radio input "true"
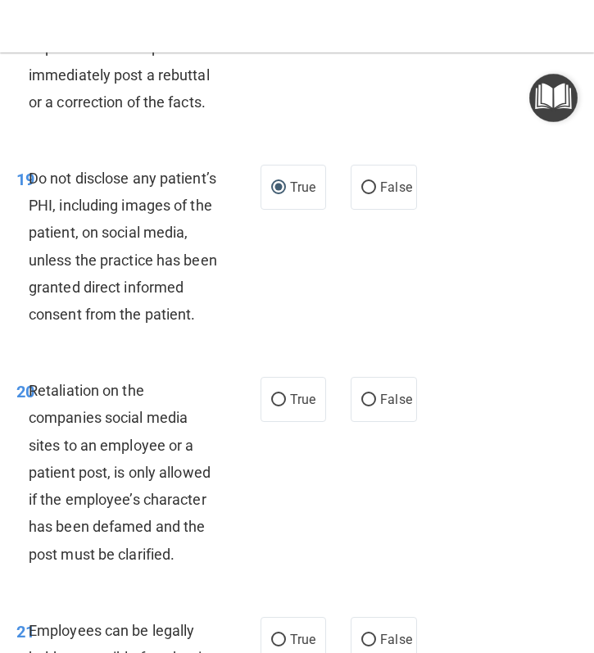
scroll to position [4280, 0]
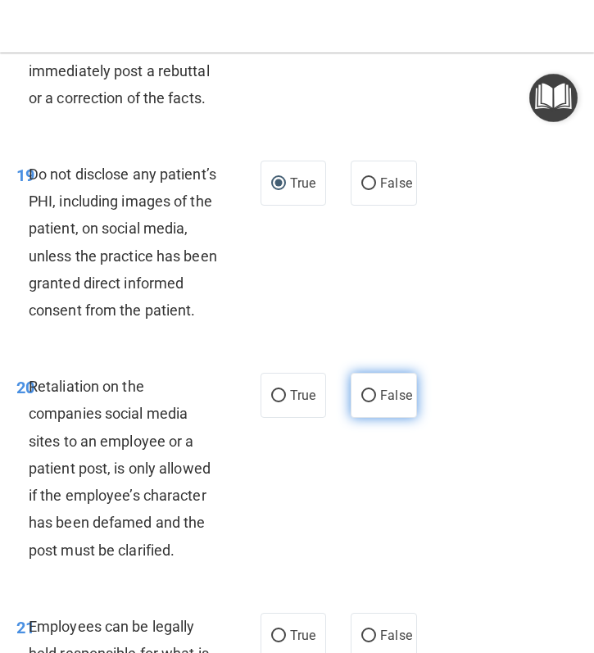
click at [383, 418] on label "False" at bounding box center [383, 395] width 66 height 45
click at [376, 402] on input "False" at bounding box center [368, 396] width 15 height 12
radio input "true"
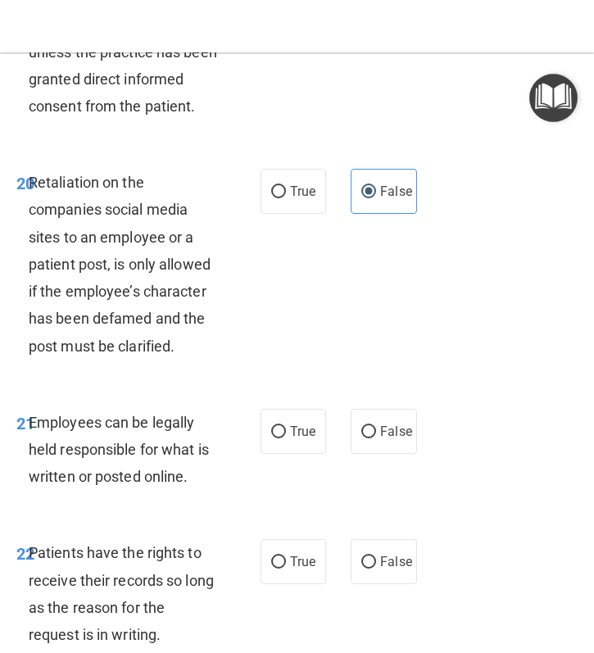
scroll to position [4518, 0]
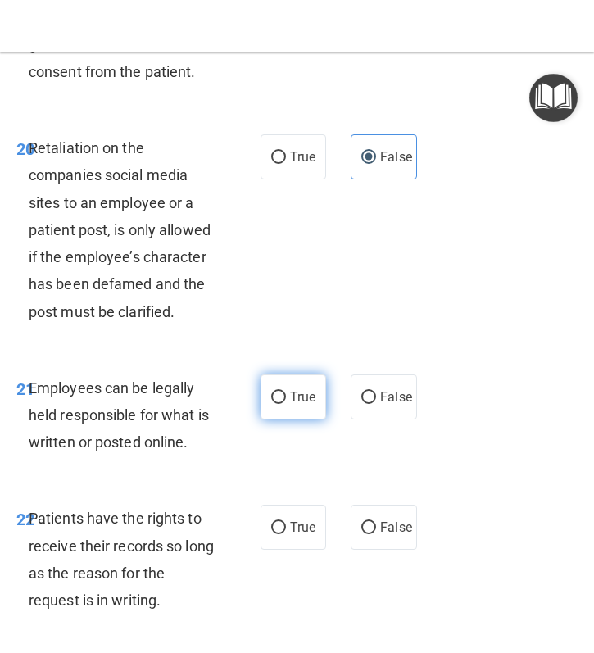
click at [316, 419] on label "True" at bounding box center [293, 396] width 66 height 45
click at [286, 404] on input "True" at bounding box center [278, 397] width 15 height 12
radio input "true"
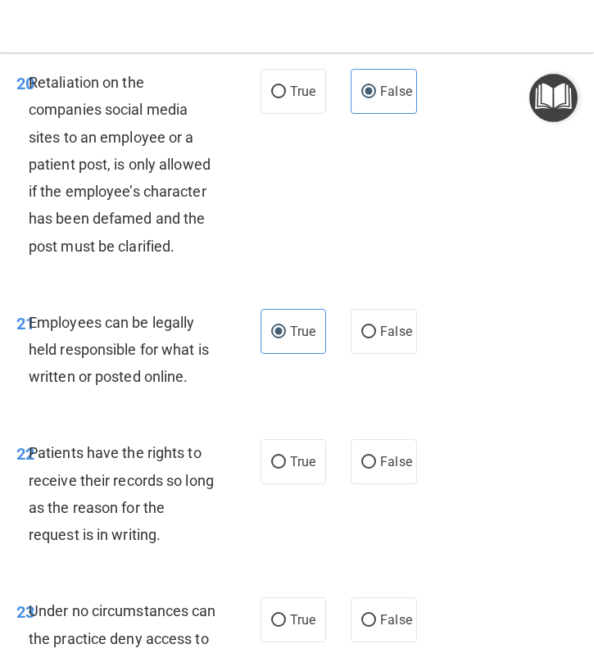
scroll to position [4635, 0]
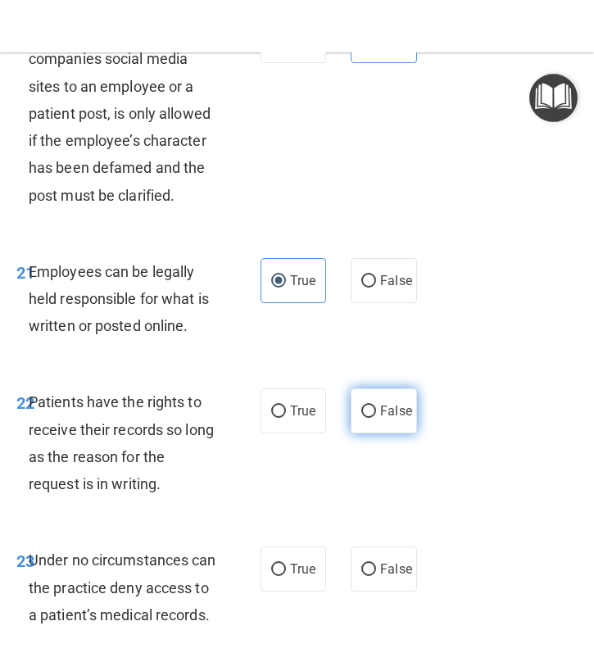
click at [361, 418] on input "False" at bounding box center [368, 411] width 15 height 12
radio input "true"
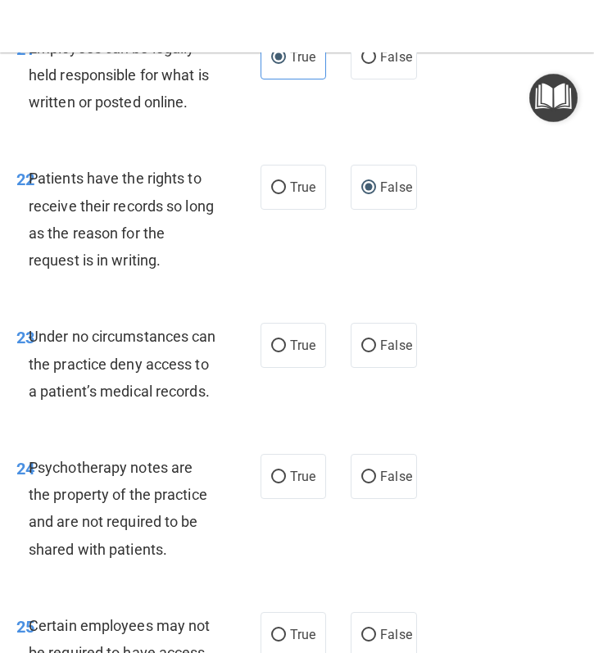
scroll to position [4861, 0]
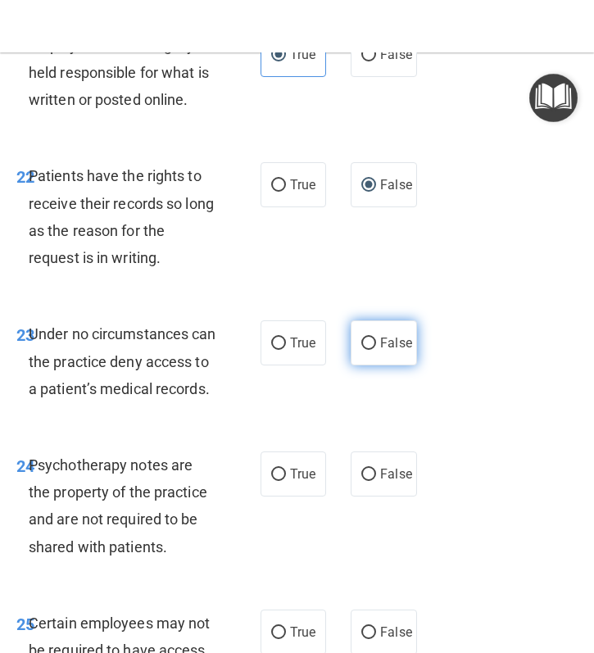
click at [400, 362] on label "False" at bounding box center [383, 342] width 66 height 45
click at [376, 350] on input "False" at bounding box center [368, 343] width 15 height 12
radio input "true"
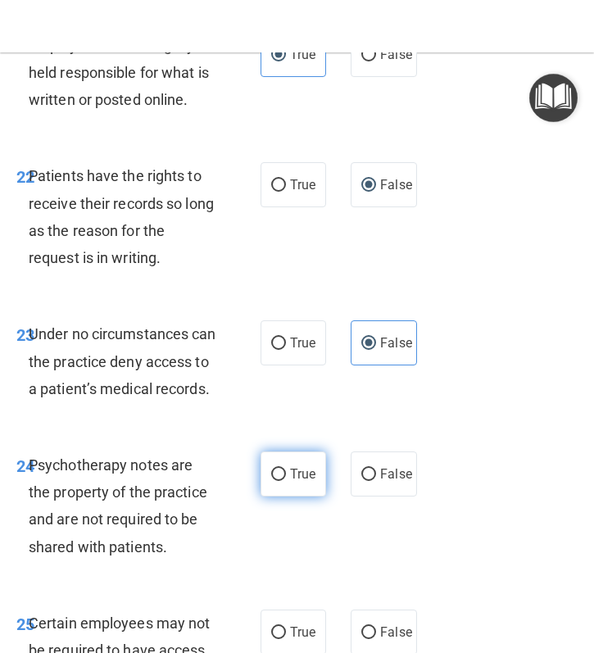
click at [273, 481] on input "True" at bounding box center [278, 474] width 15 height 12
radio input "true"
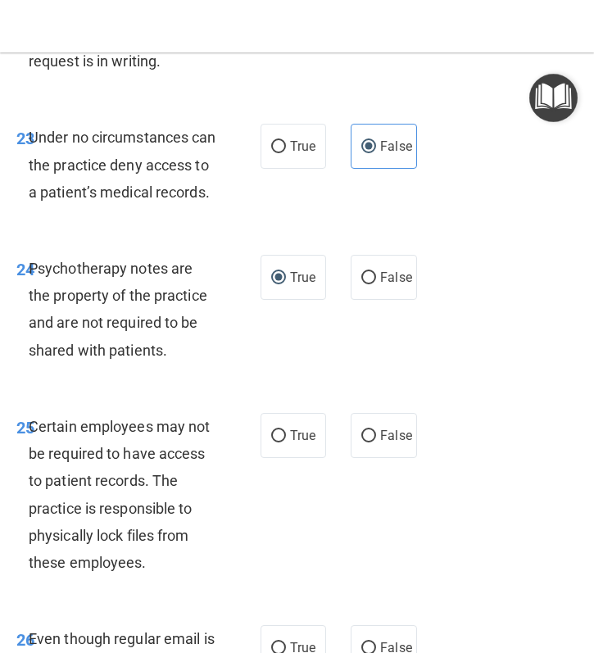
scroll to position [5096, 0]
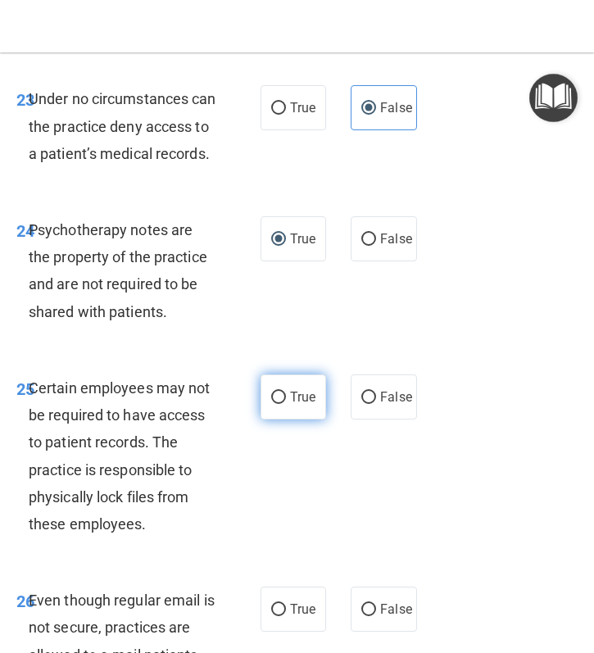
click at [299, 404] on span "True" at bounding box center [302, 397] width 25 height 16
click at [286, 404] on input "True" at bounding box center [278, 397] width 15 height 12
radio input "true"
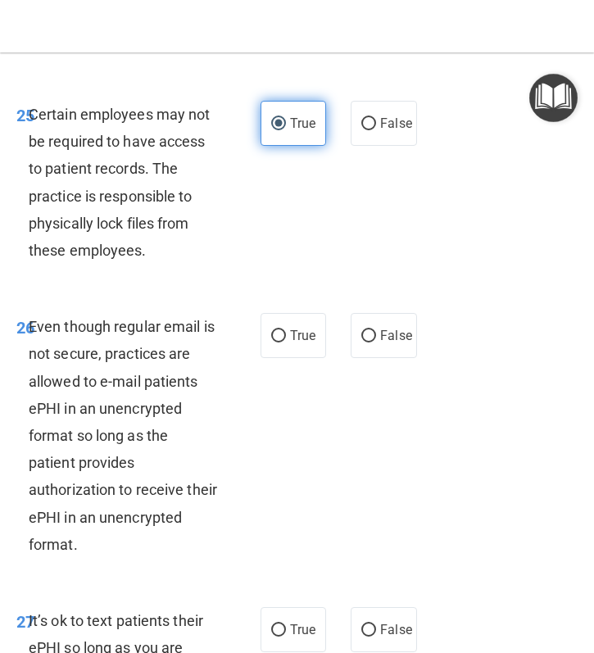
scroll to position [5402, 0]
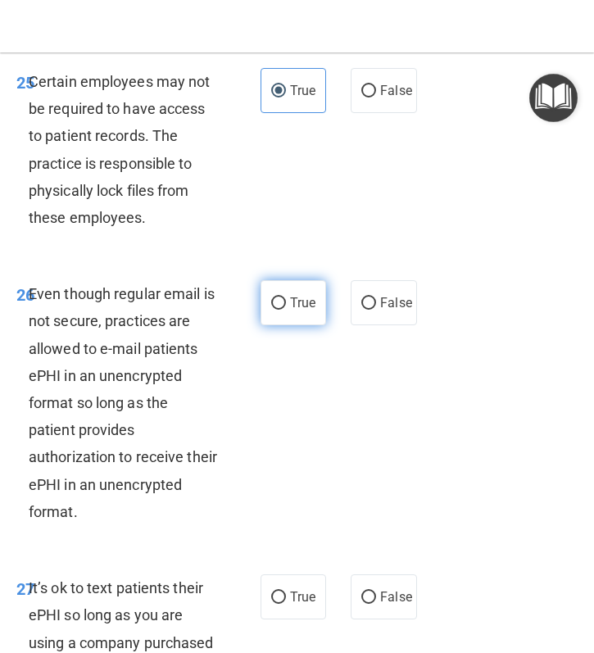
click at [276, 325] on label "True" at bounding box center [293, 302] width 66 height 45
click at [276, 309] on input "True" at bounding box center [278, 303] width 15 height 12
radio input "true"
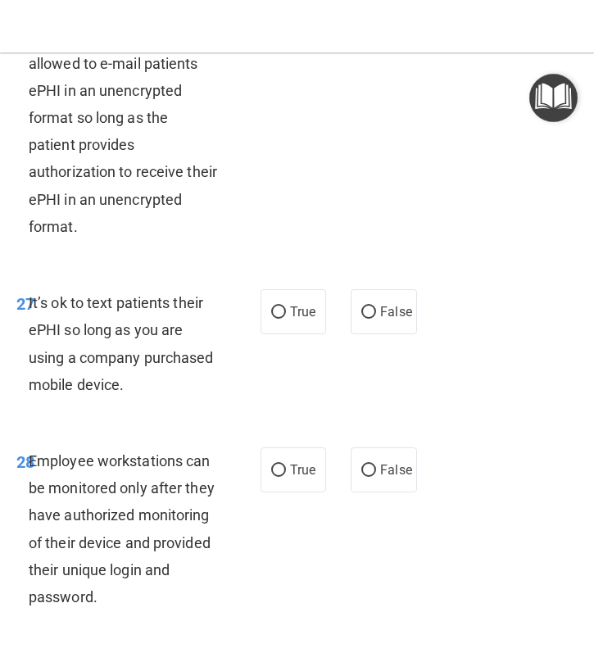
scroll to position [5771, 0]
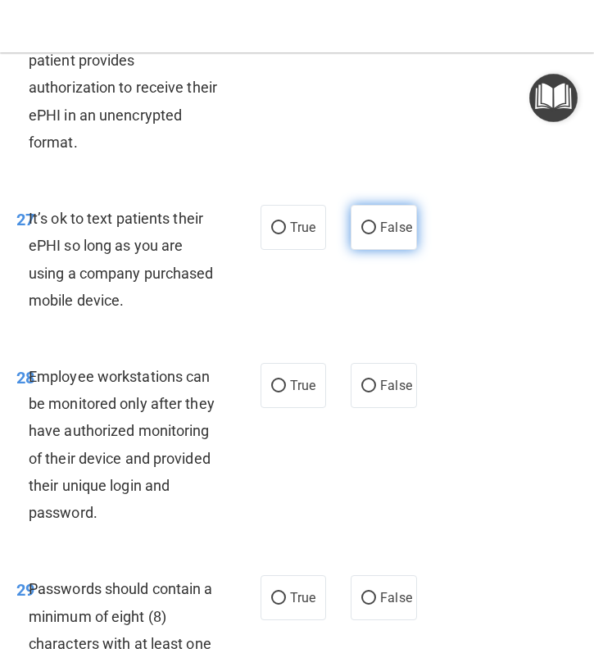
click at [371, 250] on label "False" at bounding box center [383, 227] width 66 height 45
click at [371, 234] on input "False" at bounding box center [368, 228] width 15 height 12
radio input "true"
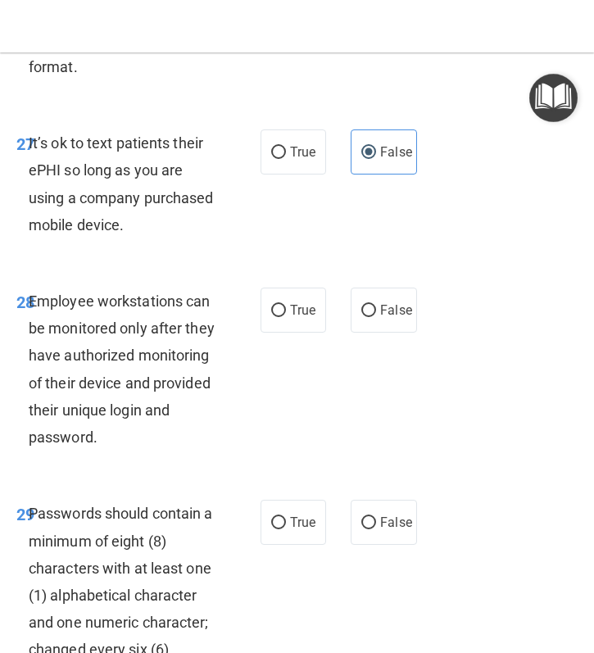
scroll to position [5856, 0]
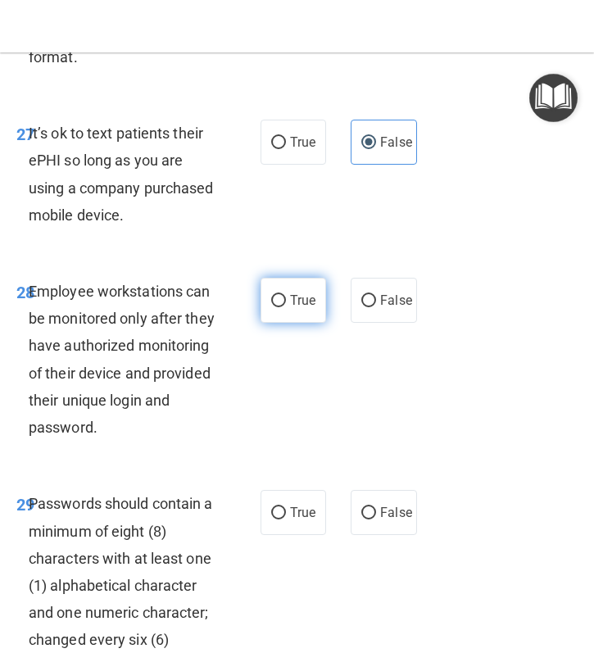
click at [306, 323] on label "True" at bounding box center [293, 300] width 66 height 45
click at [286, 307] on input "True" at bounding box center [278, 301] width 15 height 12
radio input "true"
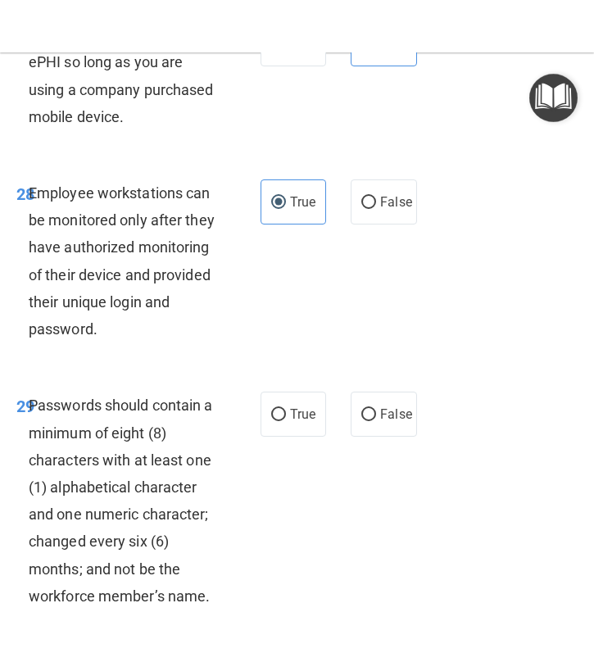
scroll to position [5965, 0]
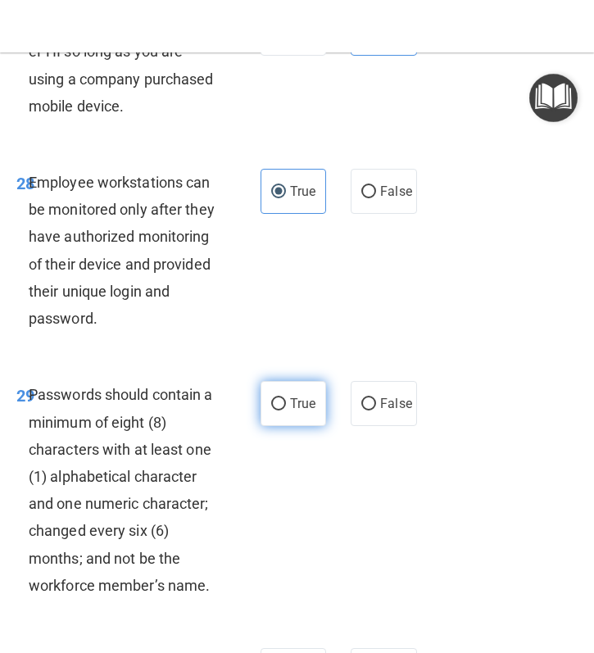
click at [287, 426] on label "True" at bounding box center [293, 403] width 66 height 45
click at [286, 410] on input "True" at bounding box center [278, 404] width 15 height 12
radio input "true"
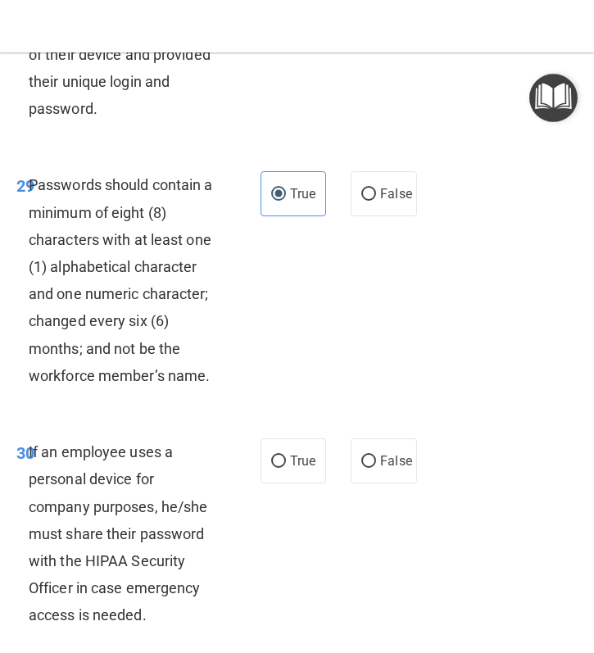
scroll to position [6193, 0]
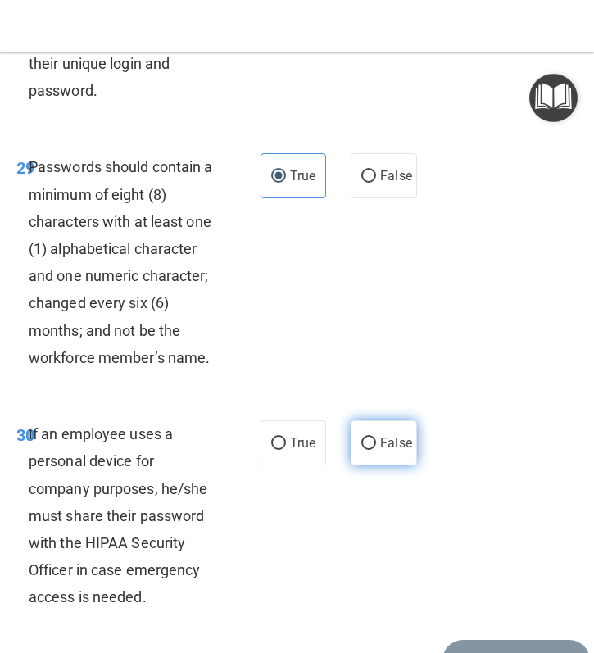
click at [364, 449] on input "False" at bounding box center [368, 443] width 15 height 12
radio input "true"
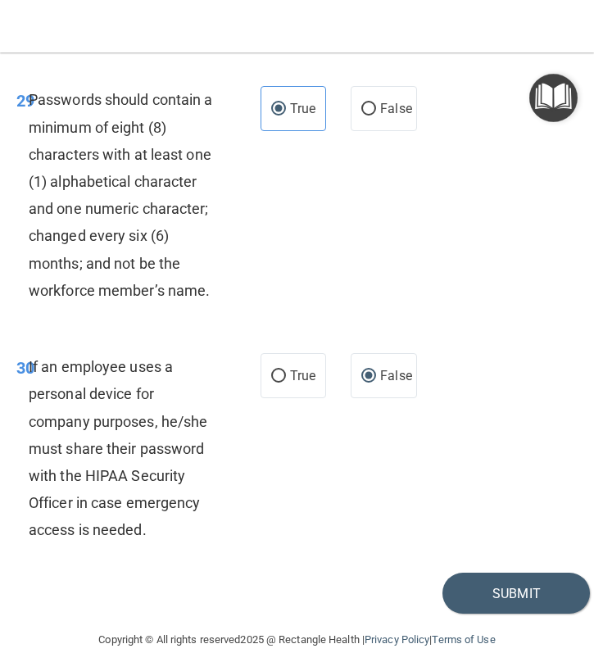
scroll to position [6342, 0]
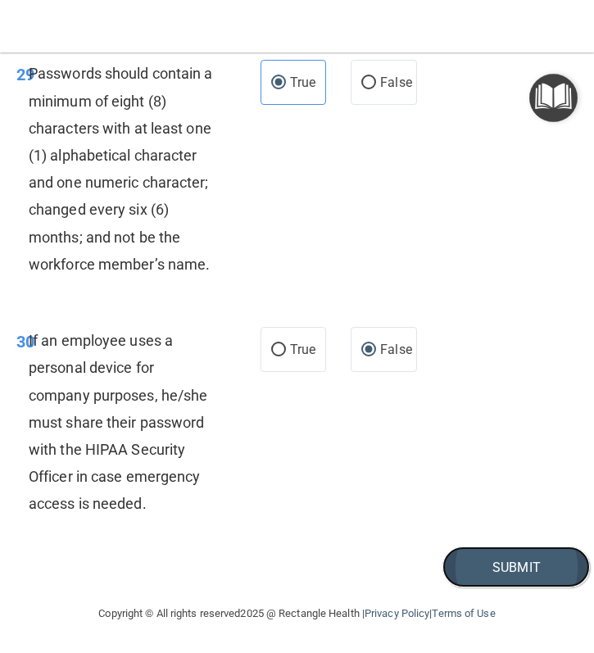
click at [501, 576] on button "Submit" at bounding box center [515, 567] width 147 height 42
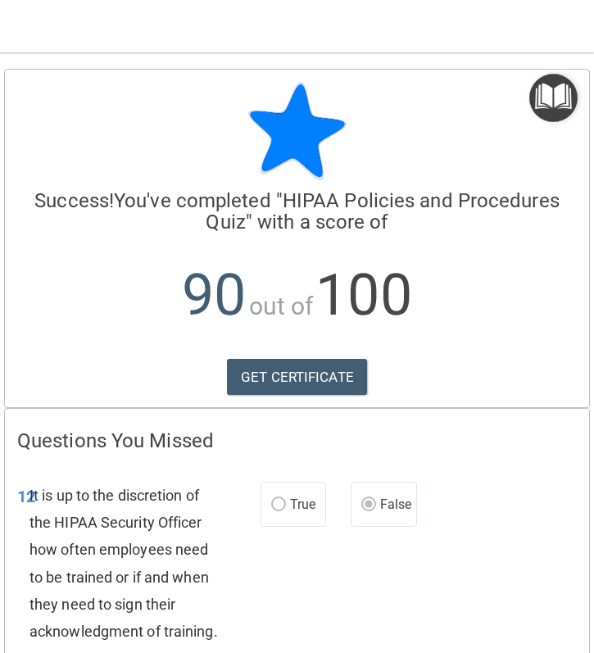
click at [544, 98] on img "Open Resource Center" at bounding box center [553, 98] width 48 height 48
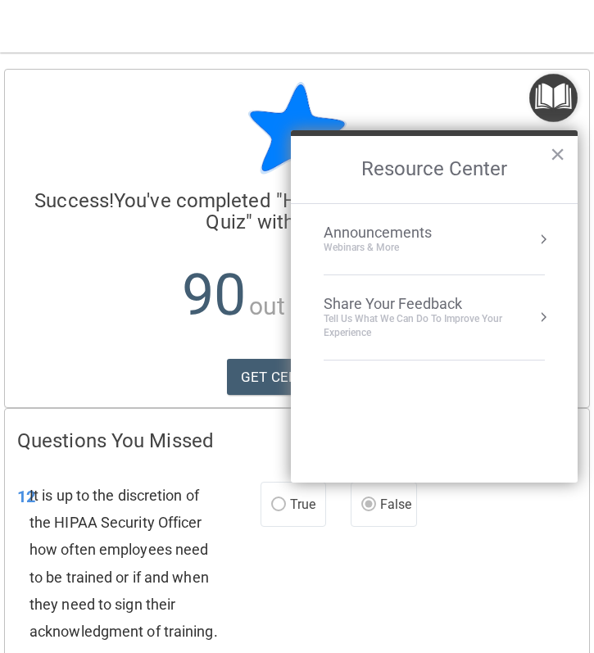
click at [540, 165] on h2 "Resource Center" at bounding box center [434, 169] width 287 height 67
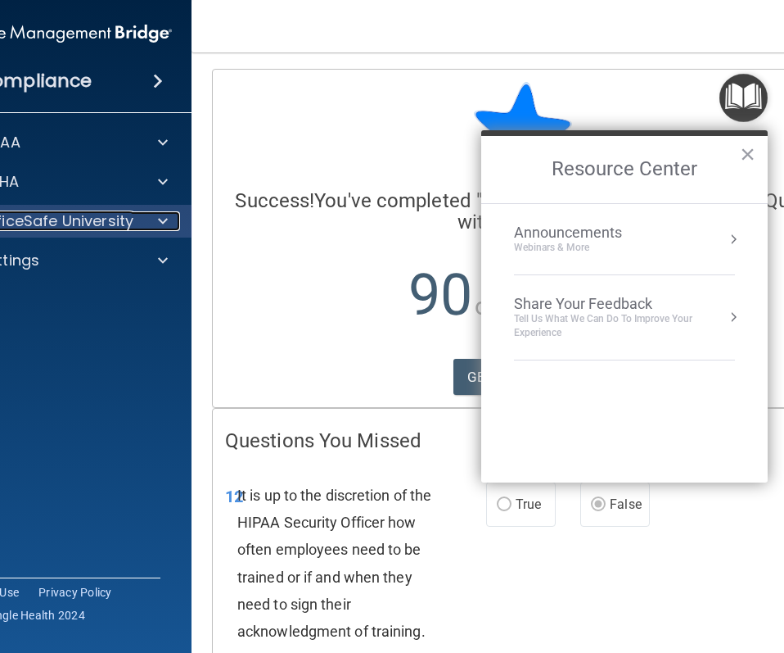
click at [158, 223] on span at bounding box center [163, 221] width 10 height 20
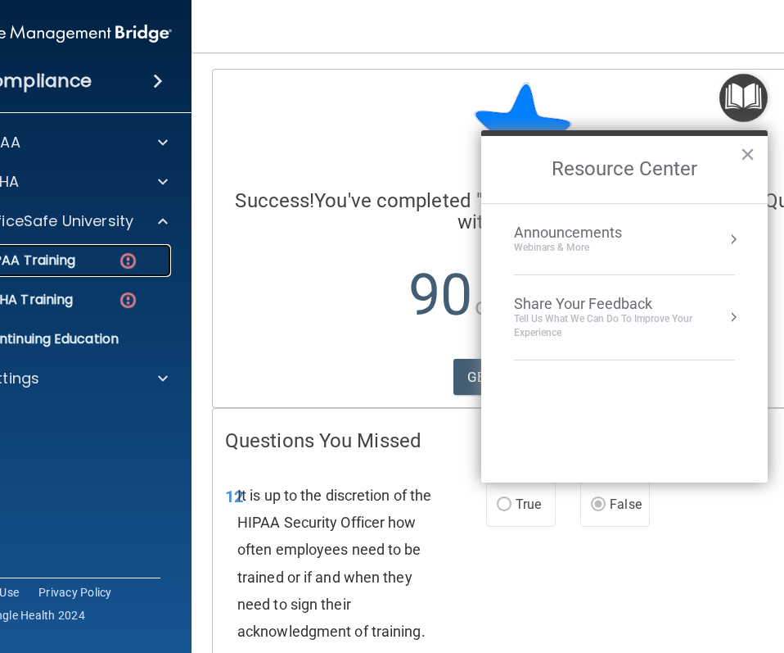
click at [96, 260] on div "HIPAA Training" at bounding box center [52, 260] width 224 height 16
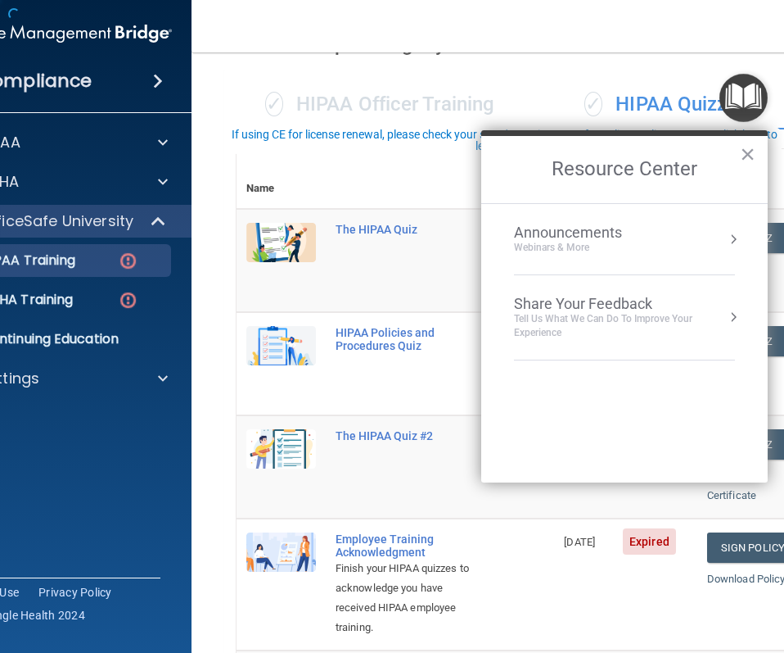
scroll to position [154, 0]
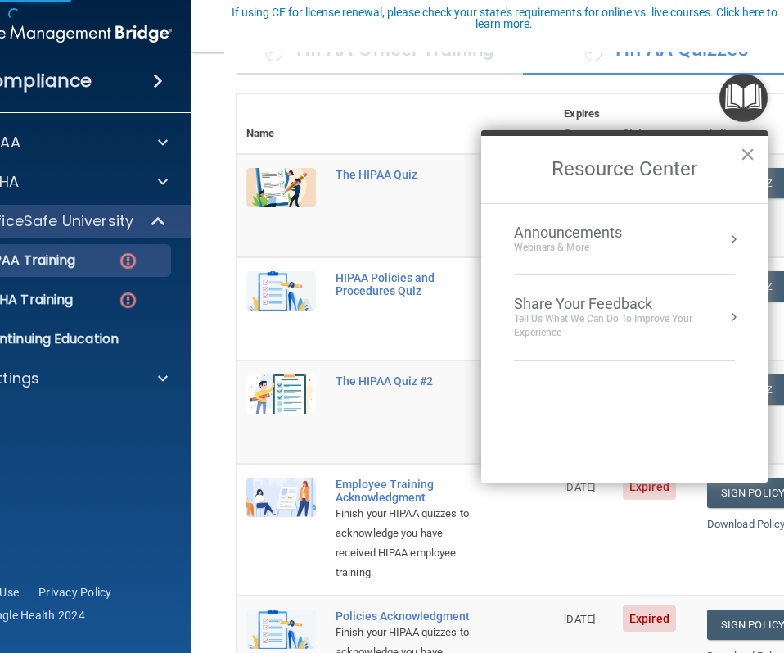
click at [433, 374] on div "The HIPAA Quiz #2" at bounding box center [404, 380] width 137 height 13
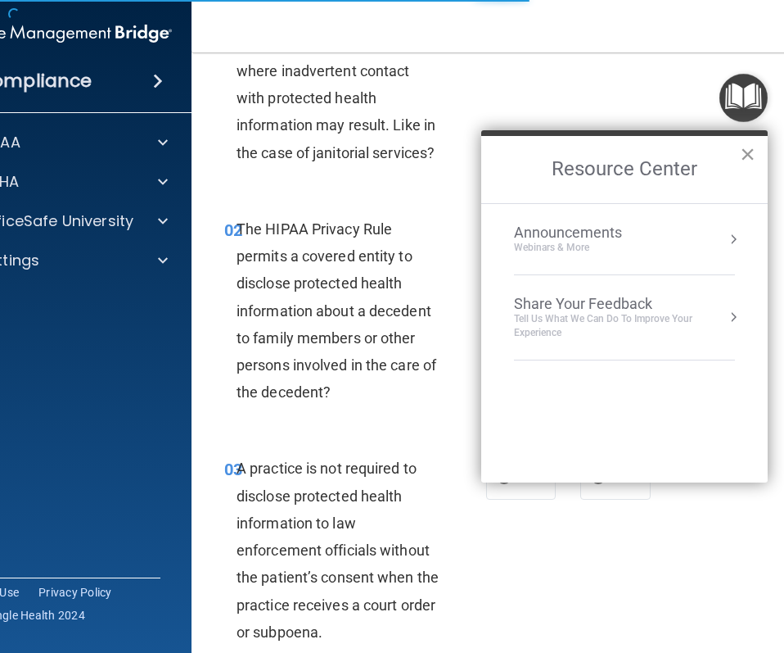
click at [742, 160] on button "×" at bounding box center [748, 154] width 16 height 26
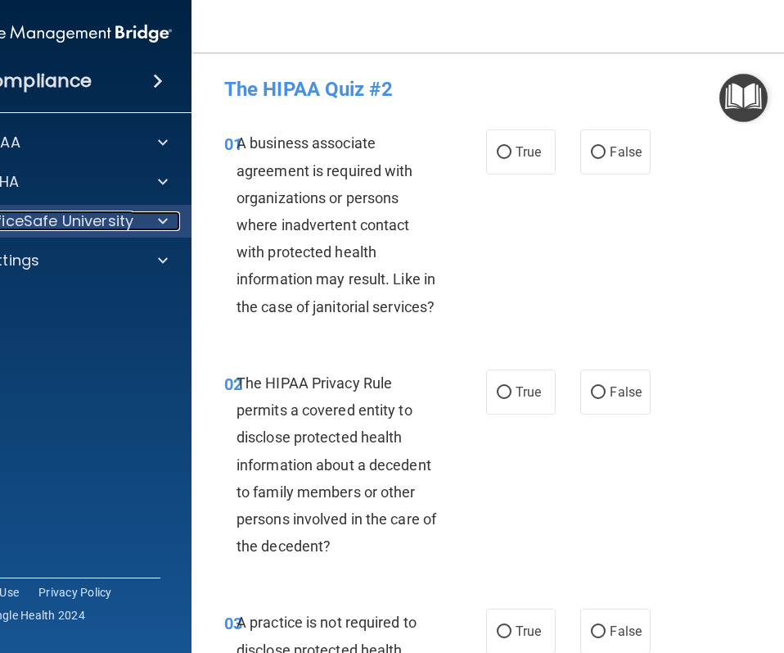
click at [112, 227] on p "OfficeSafe University" at bounding box center [56, 221] width 155 height 20
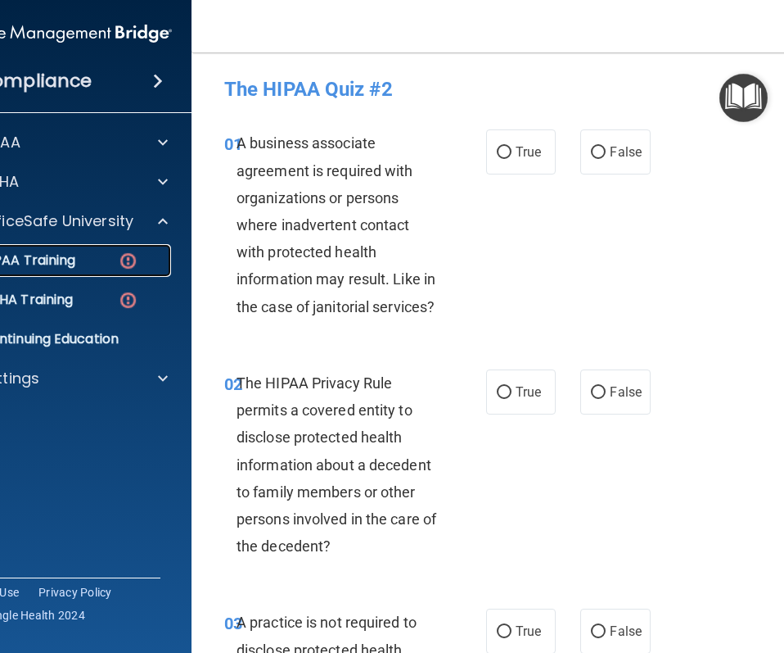
click at [84, 268] on div "HIPAA Training" at bounding box center [52, 260] width 224 height 16
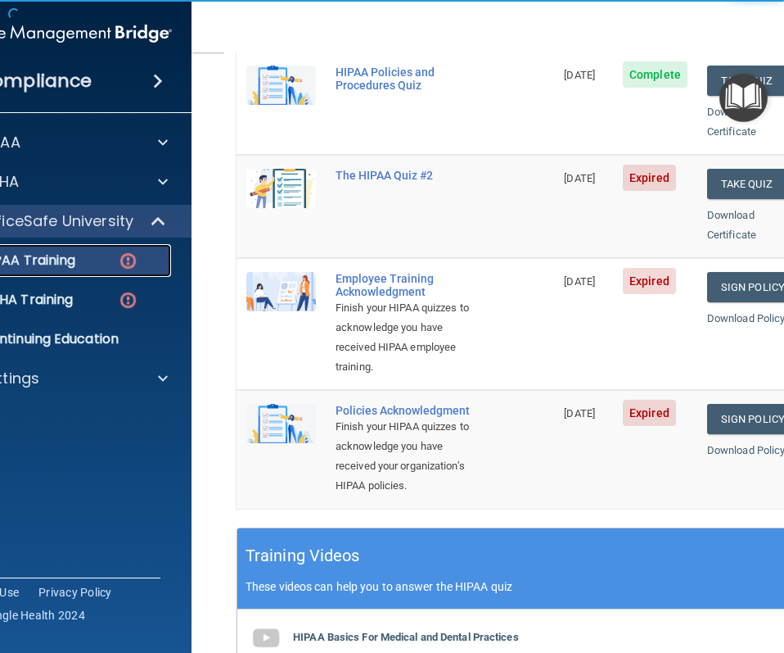
scroll to position [361, 0]
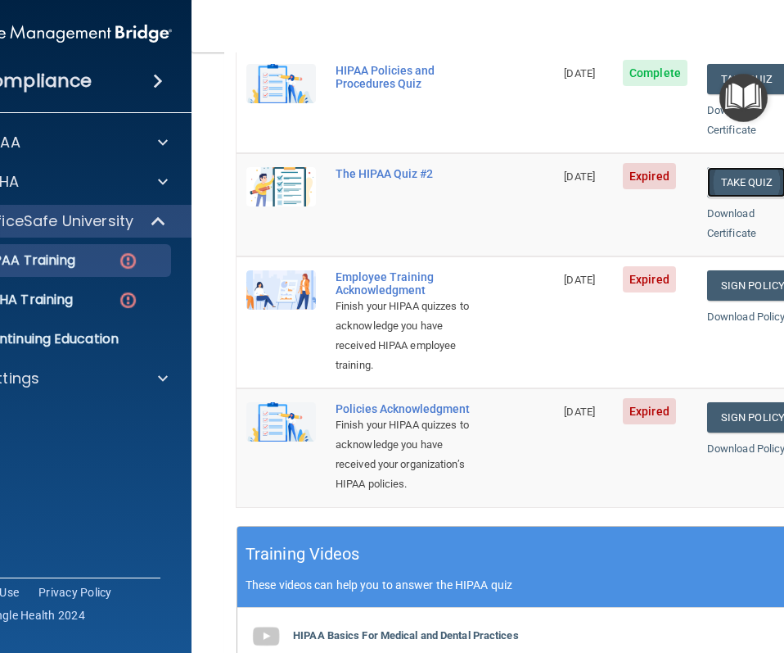
click at [756, 168] on button "Take Quiz" at bounding box center [746, 182] width 79 height 30
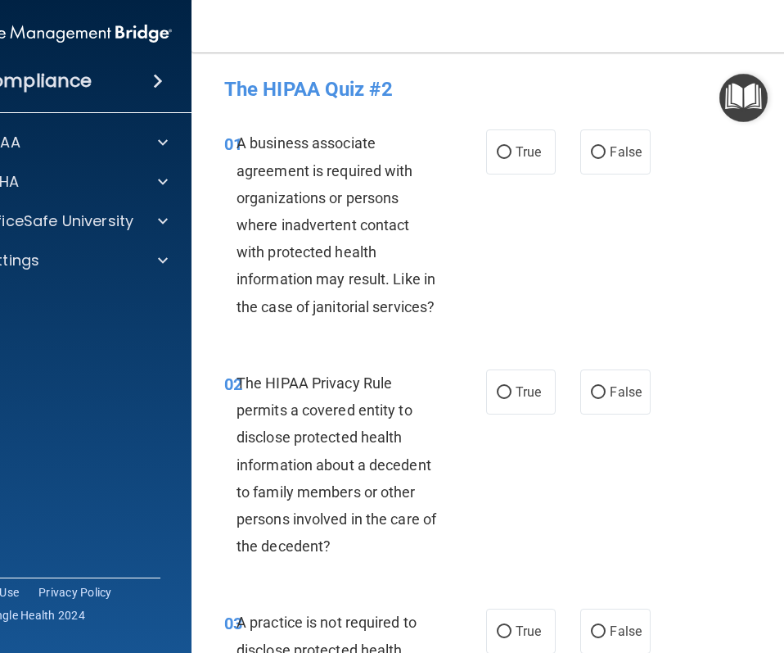
drag, startPoint x: 236, startPoint y: 141, endPoint x: 257, endPoint y: 127, distance: 25.4
click at [257, 127] on div "01 A business associate agreement is required with organizations or persons whe…" at bounding box center [523, 229] width 622 height 240
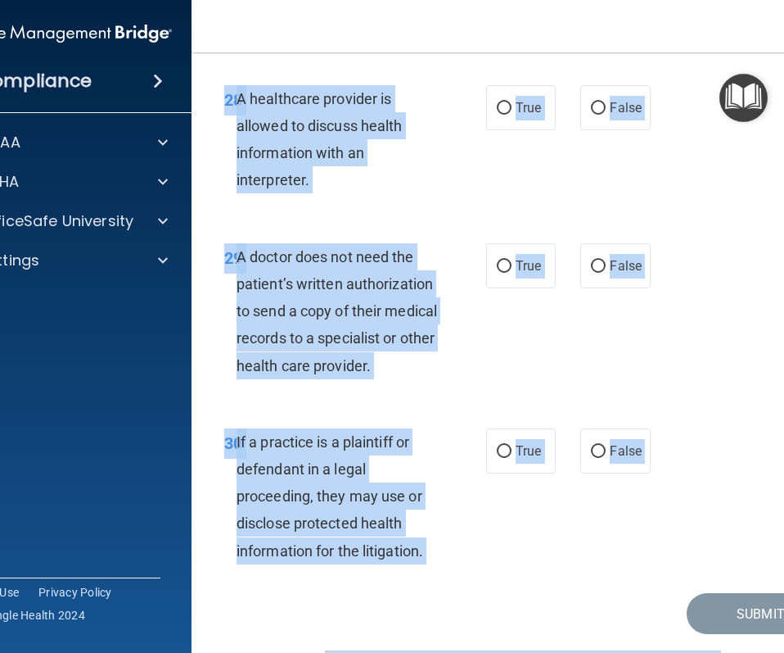
scroll to position [5417, 0]
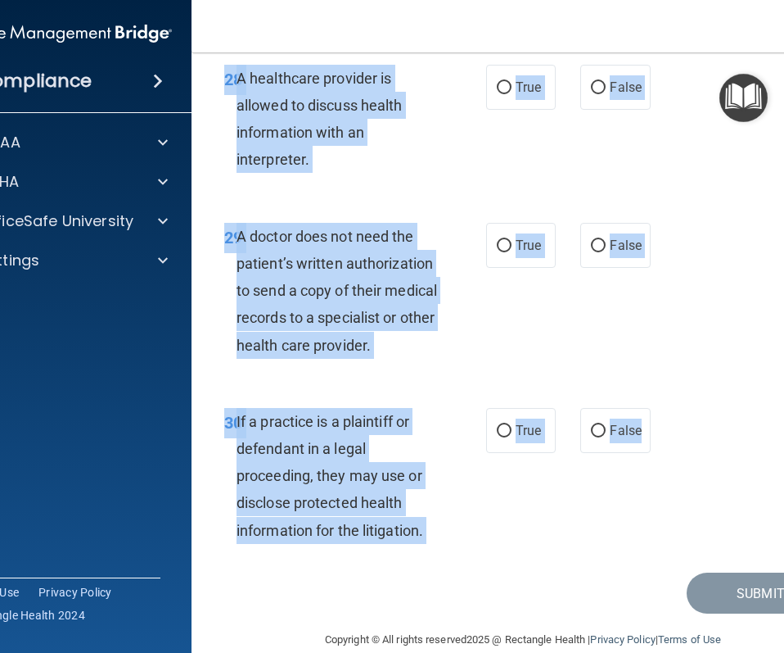
drag, startPoint x: 239, startPoint y: 142, endPoint x: 615, endPoint y: 427, distance: 472.1
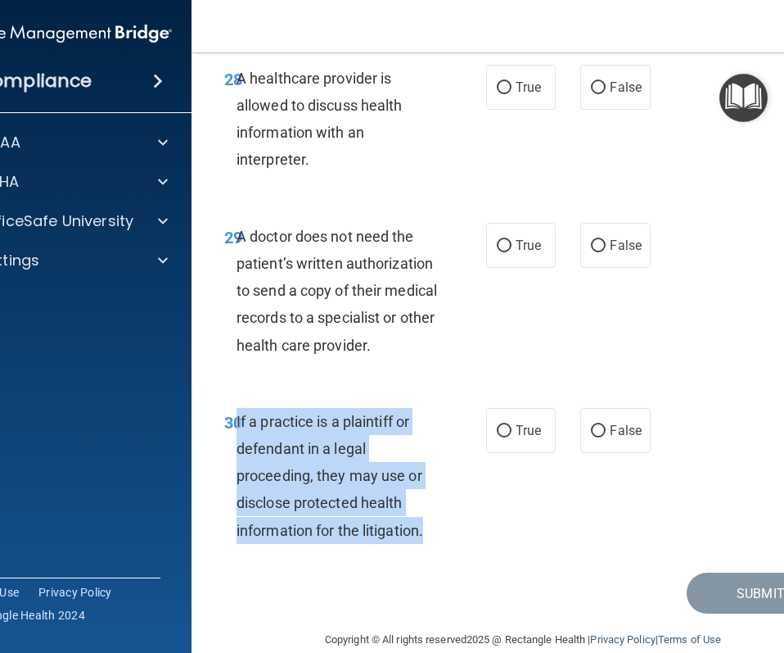
drag, startPoint x: 237, startPoint y: 393, endPoint x: 425, endPoint y: 499, distance: 215.6
click at [423, 499] on span "If a practice is a plaintiff or defendant in a legal proceeding, they may use o…" at bounding box center [330, 476] width 187 height 126
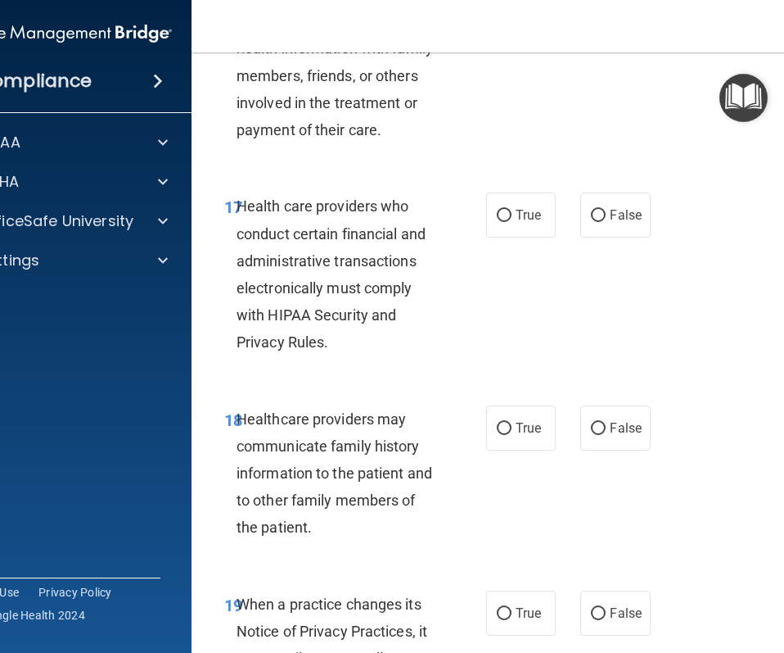
click at [260, 323] on span "Health care providers who conduct certain financial and administrative transact…" at bounding box center [331, 273] width 189 height 153
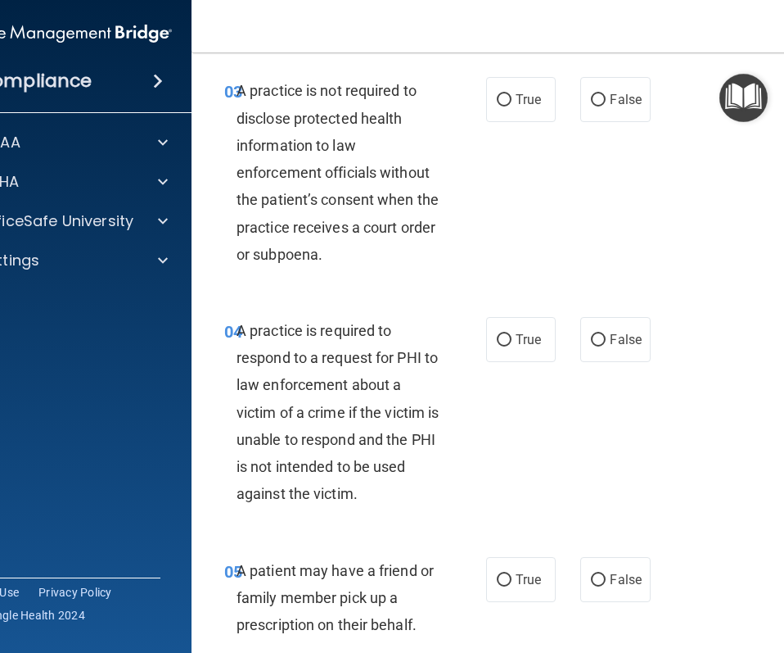
scroll to position [0, 0]
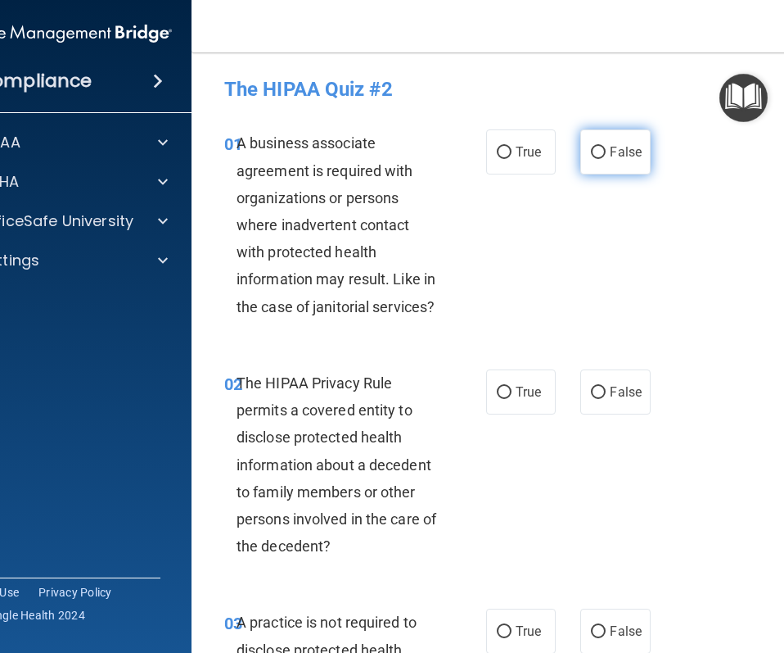
click at [595, 160] on label "False" at bounding box center [615, 151] width 70 height 45
click at [595, 159] on input "False" at bounding box center [598, 153] width 15 height 12
radio input "true"
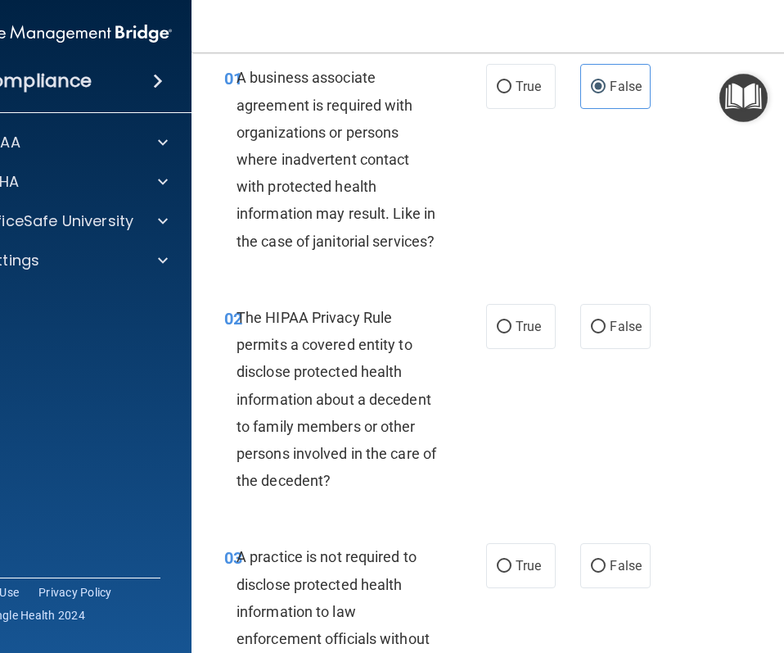
scroll to position [69, 0]
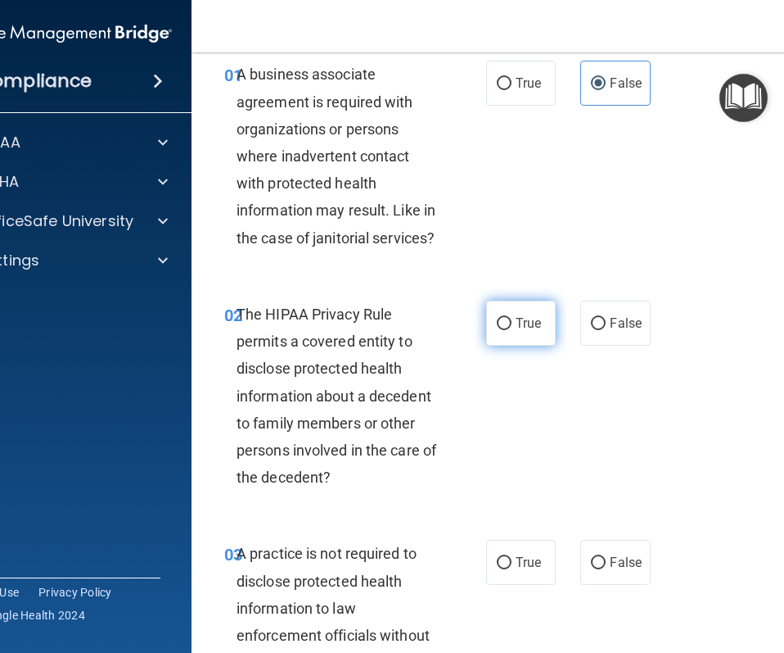
click at [505, 325] on input "True" at bounding box center [504, 324] width 15 height 12
radio input "true"
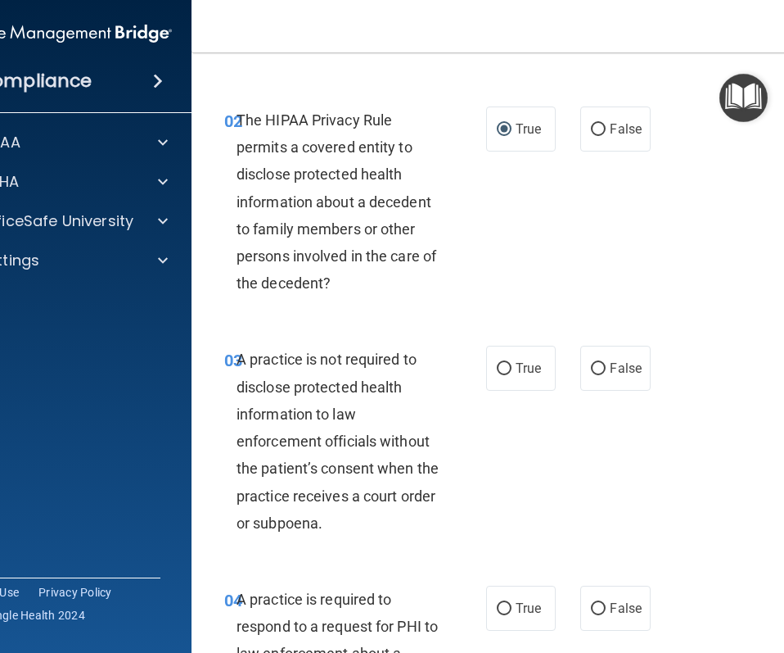
scroll to position [273, 0]
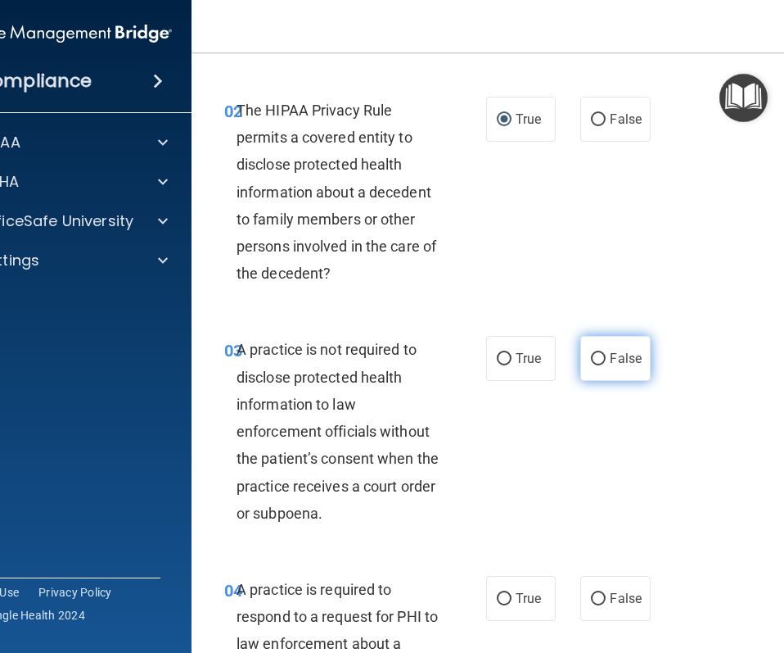
click at [599, 360] on input "False" at bounding box center [598, 359] width 15 height 12
radio input "true"
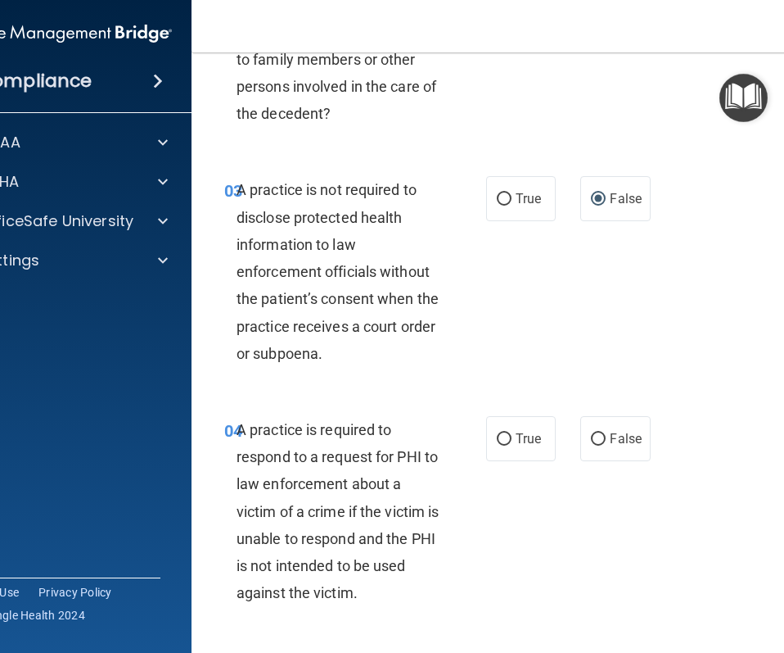
scroll to position [435, 0]
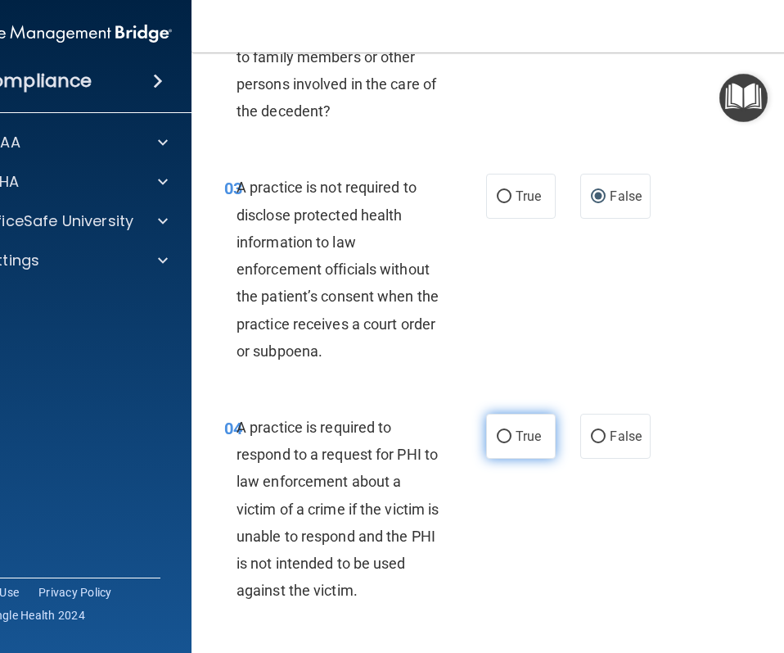
click at [516, 421] on label "True" at bounding box center [521, 435] width 70 height 45
click at [512, 431] on input "True" at bounding box center [504, 437] width 15 height 12
radio input "true"
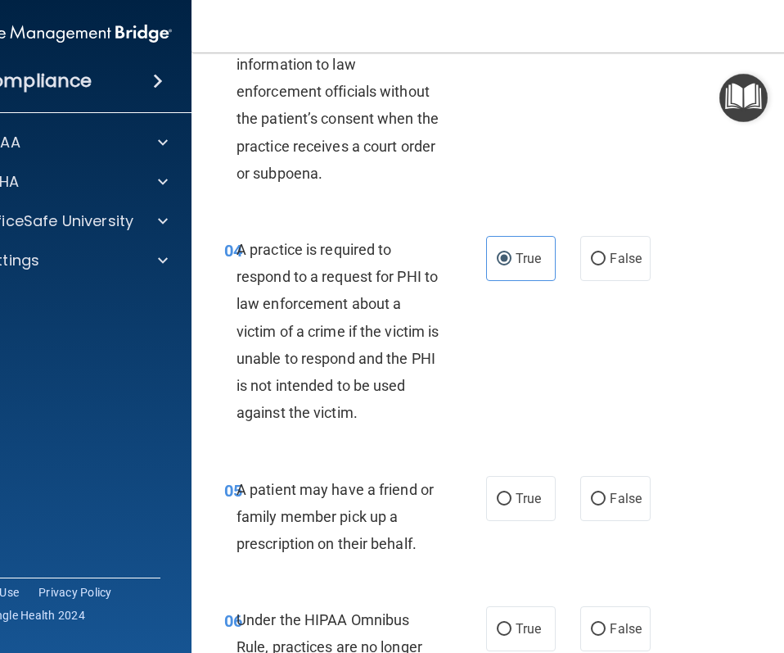
scroll to position [620, 0]
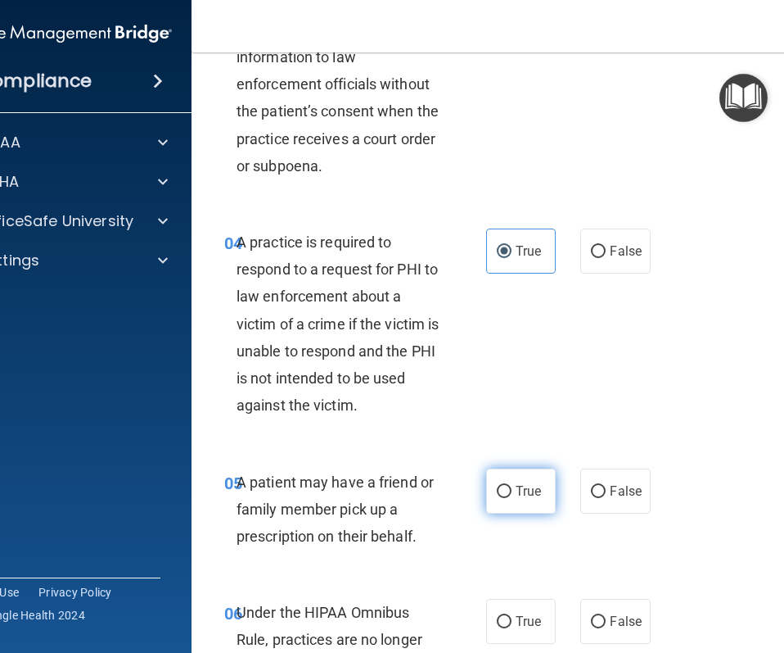
click at [527, 485] on span "True" at bounding box center [528, 491] width 25 height 16
click at [512, 485] on input "True" at bounding box center [504, 491] width 15 height 12
radio input "true"
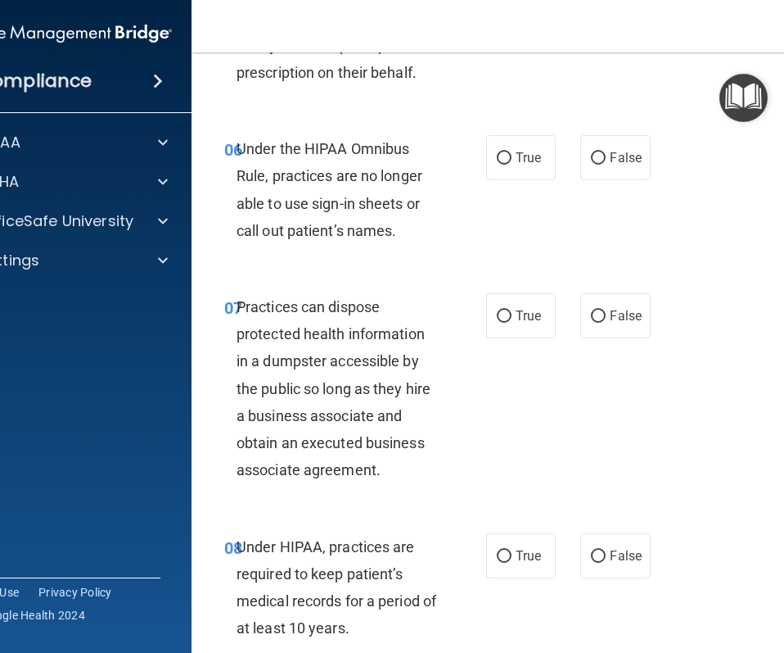
scroll to position [1084, 0]
click at [621, 180] on div "06 Under the HIPAA Omnibus Rule, practices are no longer able to use sign-in sh…" at bounding box center [523, 193] width 622 height 158
click at [621, 169] on label "False" at bounding box center [615, 156] width 70 height 45
click at [606, 164] on input "False" at bounding box center [598, 157] width 15 height 12
radio input "true"
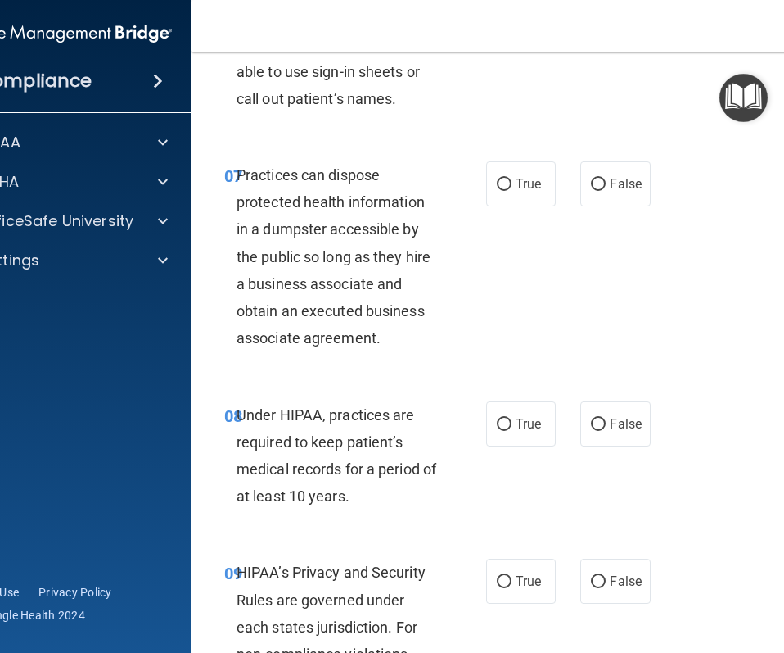
scroll to position [1218, 0]
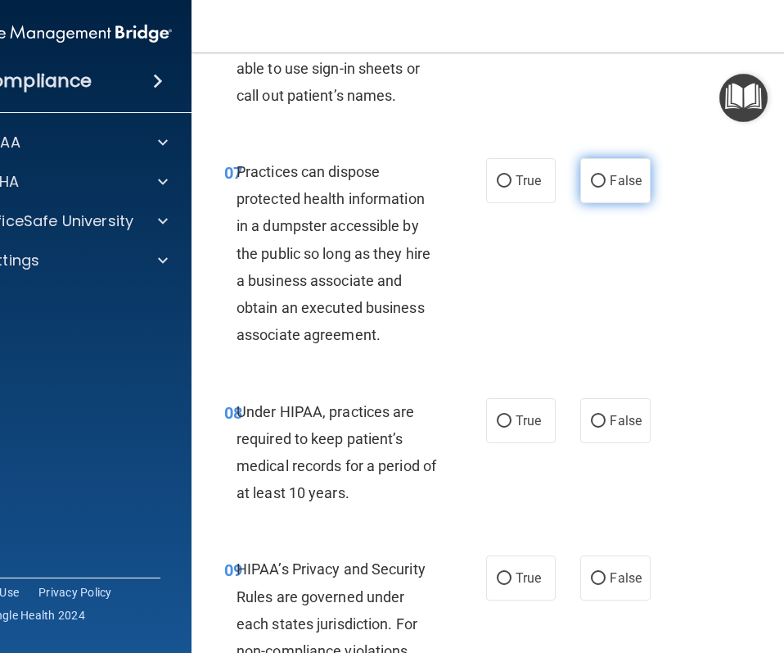
click at [610, 187] on span "False" at bounding box center [626, 181] width 32 height 16
click at [606, 187] on input "False" at bounding box center [598, 181] width 15 height 12
radio input "true"
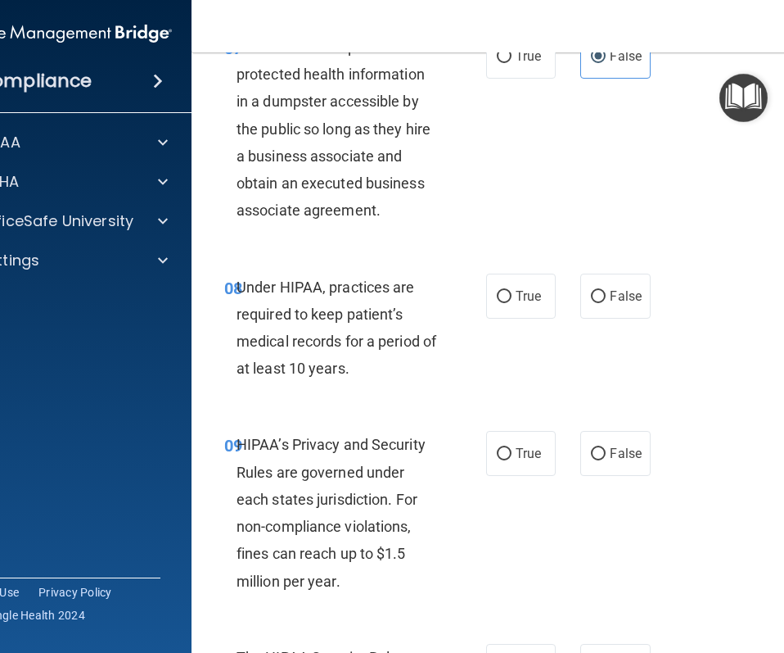
scroll to position [1347, 0]
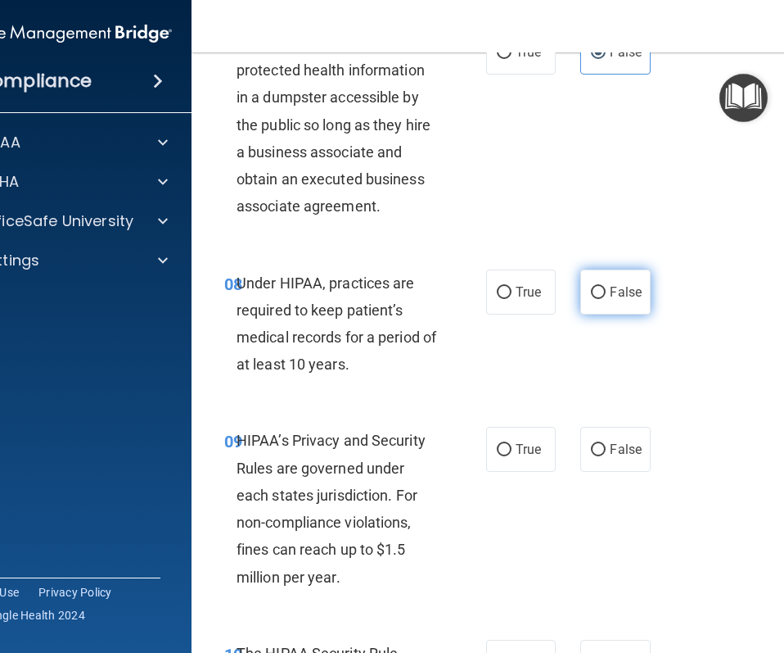
click at [609, 297] on label "False" at bounding box center [615, 291] width 70 height 45
click at [606, 297] on input "False" at bounding box center [598, 293] width 15 height 12
radio input "true"
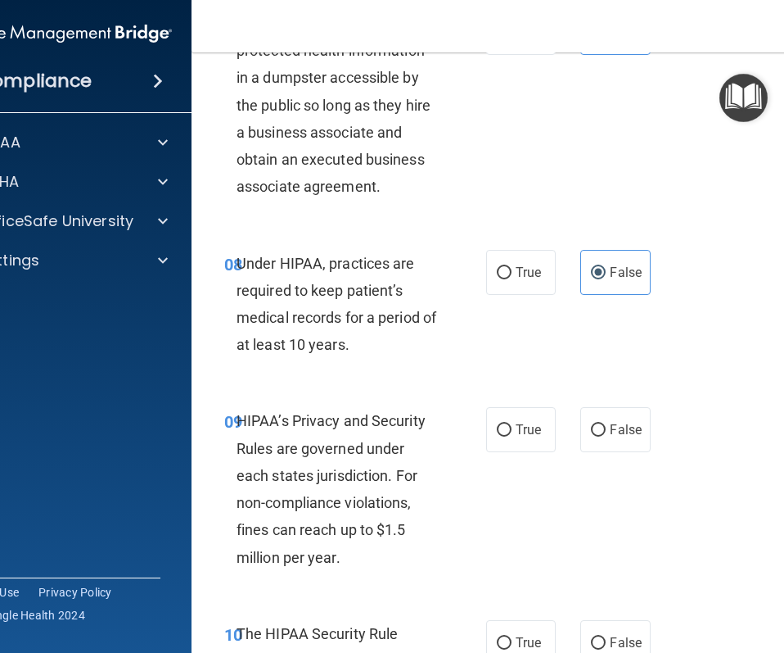
scroll to position [1367, 0]
click at [621, 433] on span "False" at bounding box center [626, 429] width 32 height 16
click at [606, 433] on input "False" at bounding box center [598, 429] width 15 height 12
radio input "true"
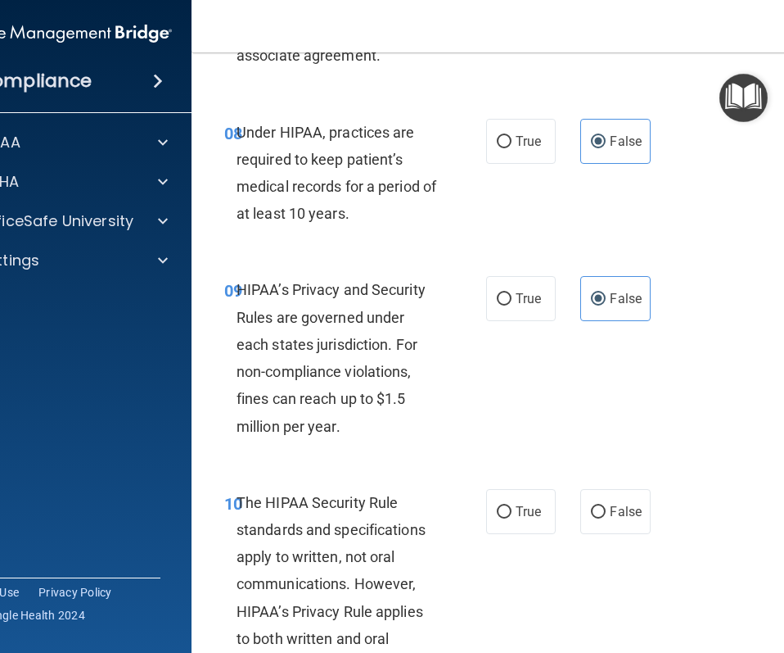
scroll to position [1505, 0]
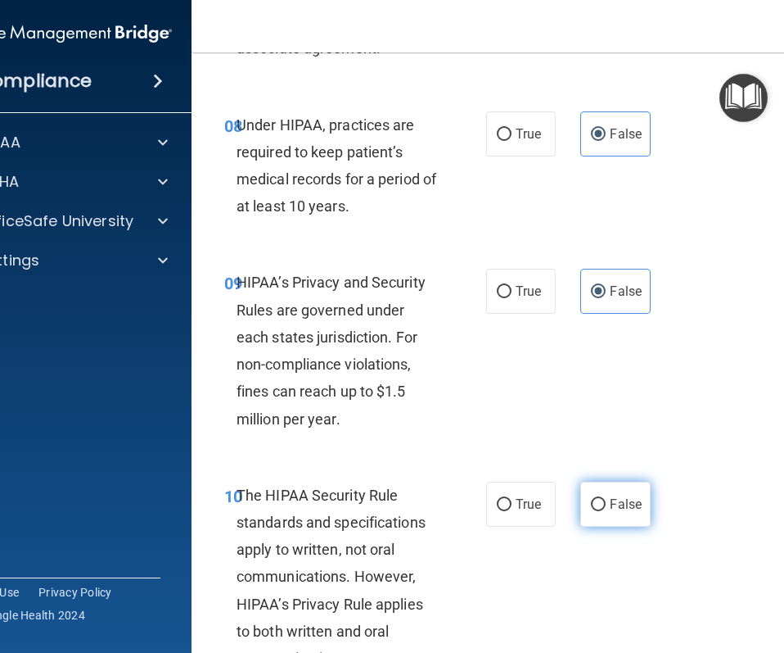
click at [619, 521] on label "False" at bounding box center [615, 503] width 70 height 45
click at [606, 511] on input "False" at bounding box center [598, 505] width 15 height 12
radio input "true"
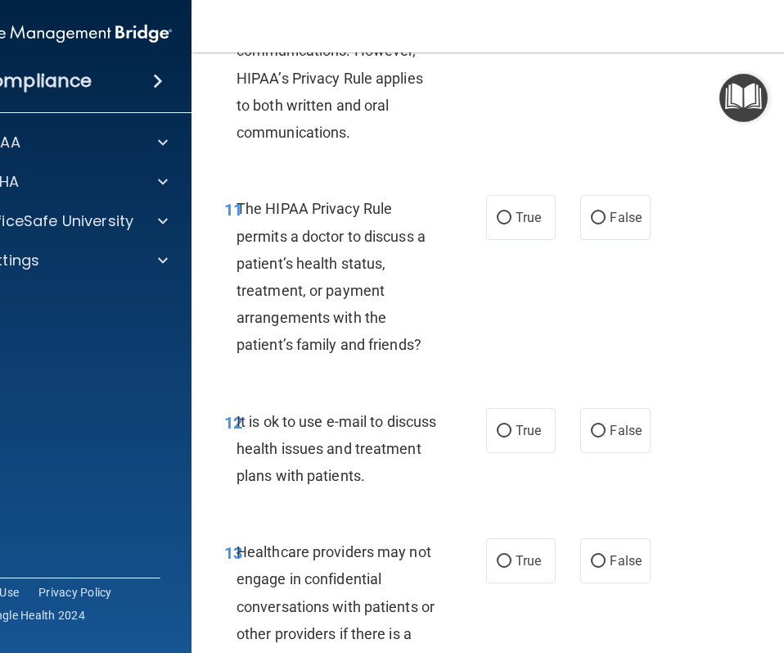
scroll to position [2036, 0]
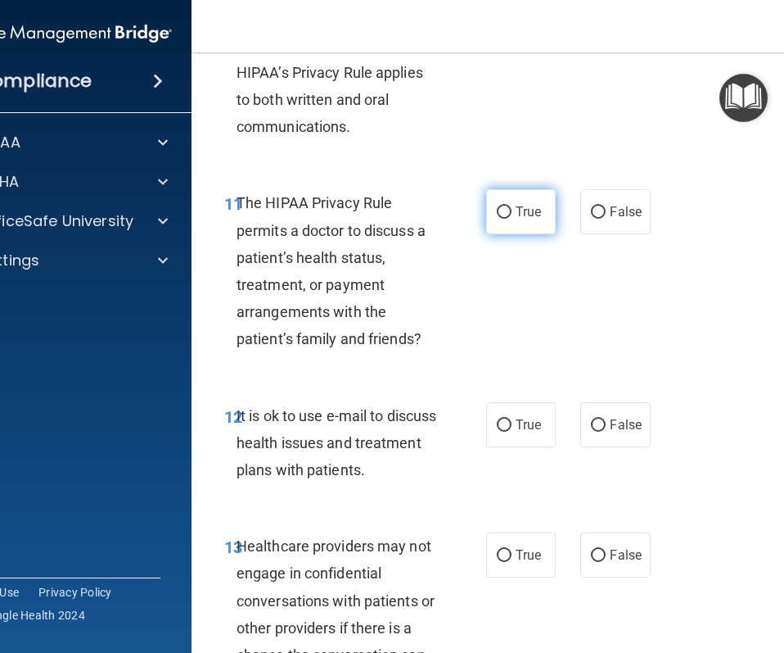
click at [521, 205] on span "True" at bounding box center [528, 212] width 25 height 16
click at [512, 206] on input "True" at bounding box center [504, 212] width 15 height 12
radio input "true"
click at [611, 438] on label "False" at bounding box center [615, 424] width 70 height 45
click at [606, 431] on input "False" at bounding box center [598, 425] width 15 height 12
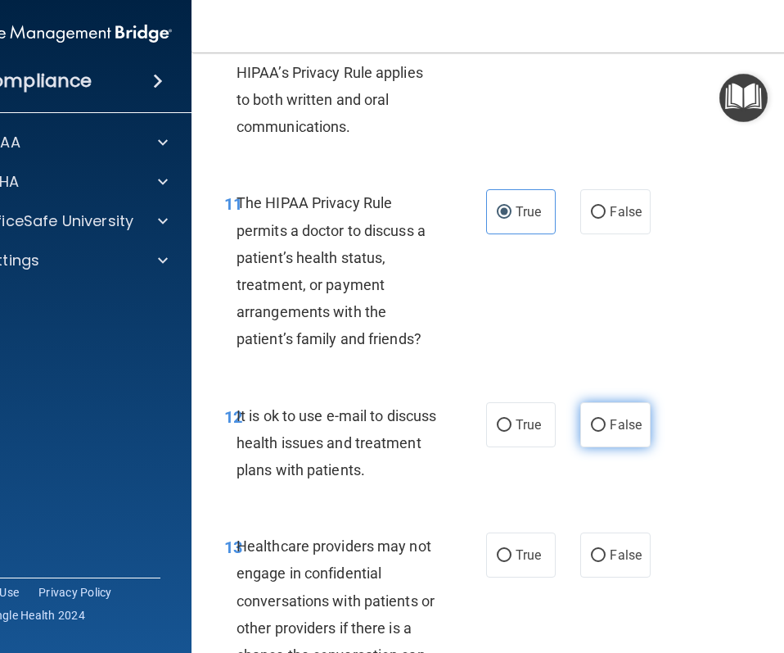
radio input "true"
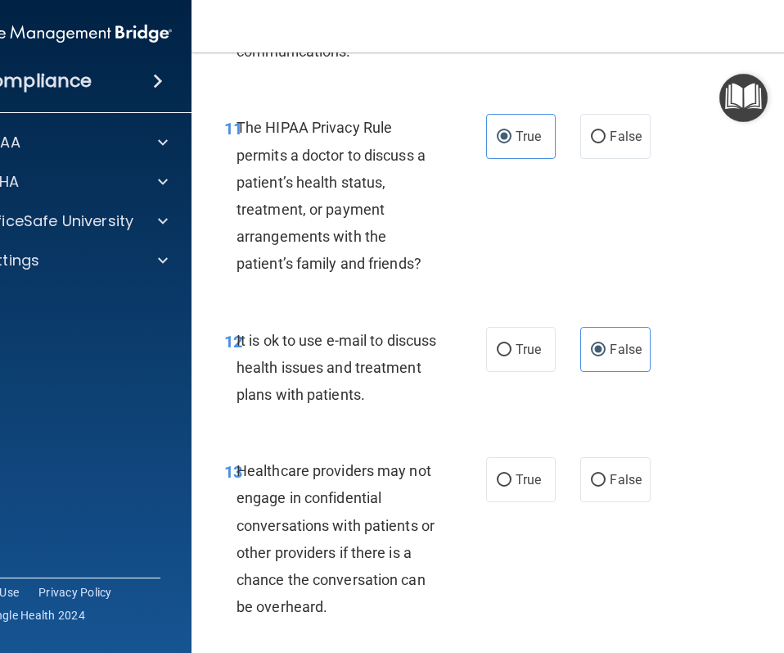
scroll to position [2120, 0]
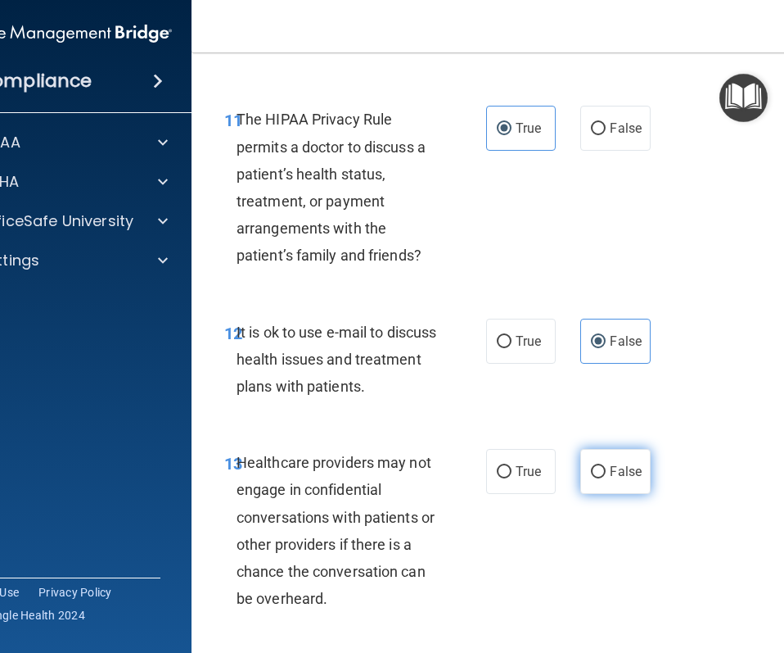
click at [620, 461] on label "False" at bounding box center [615, 471] width 70 height 45
click at [606, 466] on input "False" at bounding box center [598, 472] width 15 height 12
radio input "true"
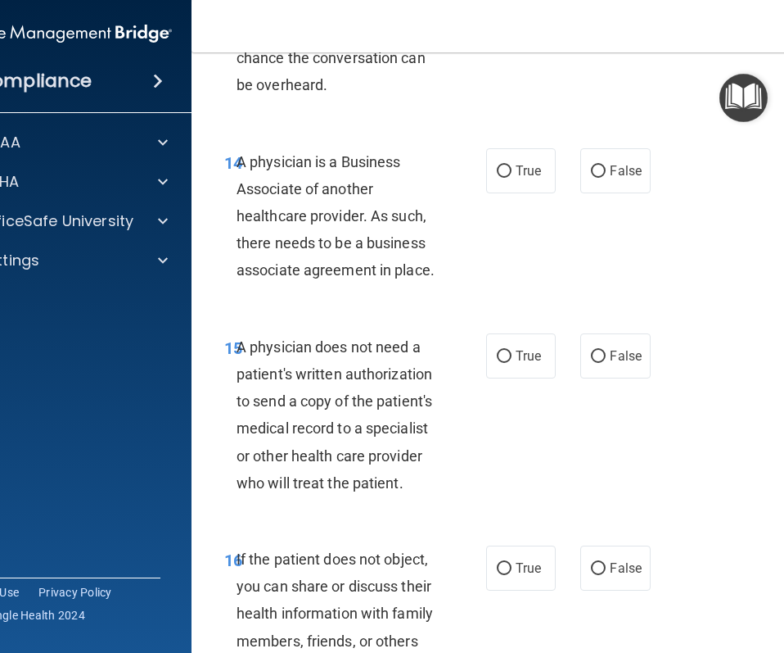
scroll to position [2638, 0]
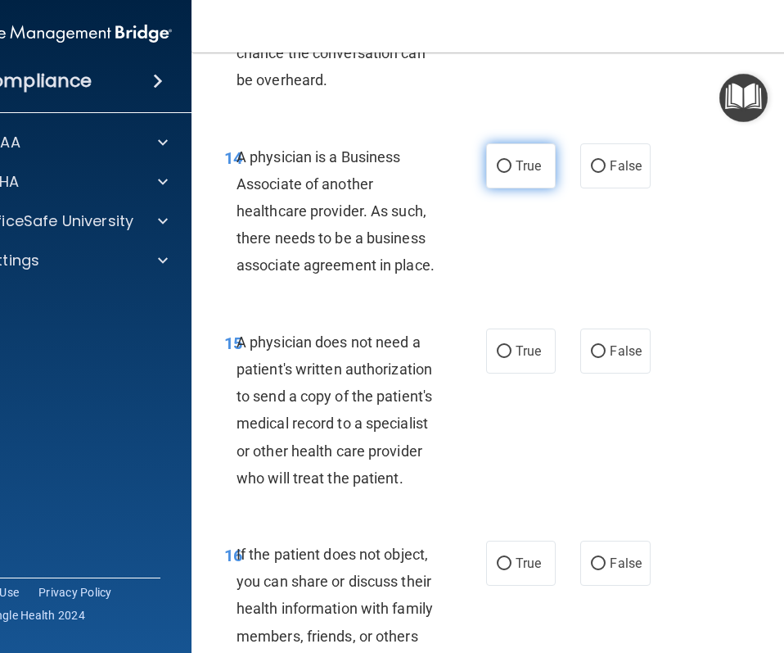
click at [540, 162] on span "True" at bounding box center [528, 166] width 25 height 16
click at [512, 162] on input "True" at bounding box center [504, 166] width 15 height 12
radio input "true"
click at [533, 364] on label "True" at bounding box center [521, 350] width 70 height 45
click at [512, 358] on input "True" at bounding box center [504, 351] width 15 height 12
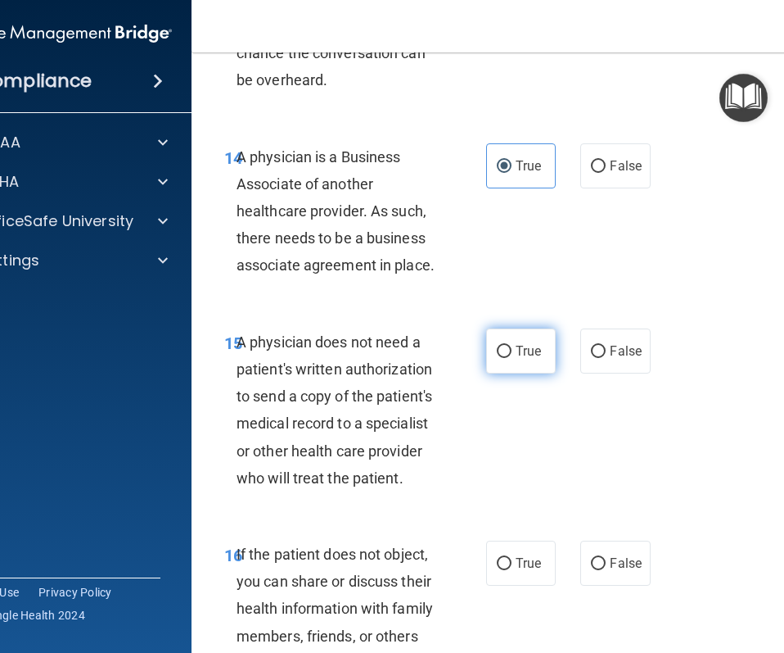
radio input "true"
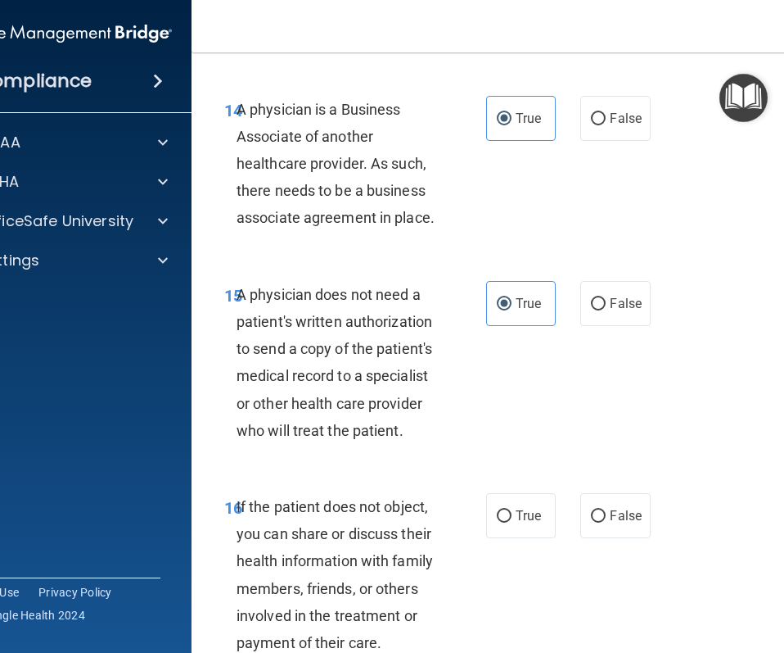
scroll to position [2690, 0]
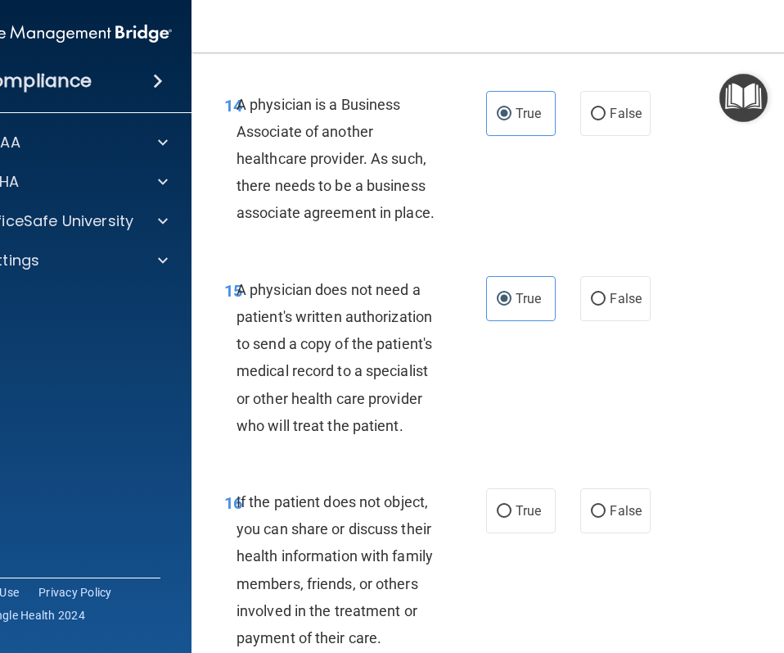
click at [519, 486] on div "16 If the patient does not object, you can share or discuss their health inform…" at bounding box center [523, 573] width 622 height 212
click at [515, 496] on label "True" at bounding box center [521, 510] width 70 height 45
click at [512, 505] on input "True" at bounding box center [504, 511] width 15 height 12
radio input "true"
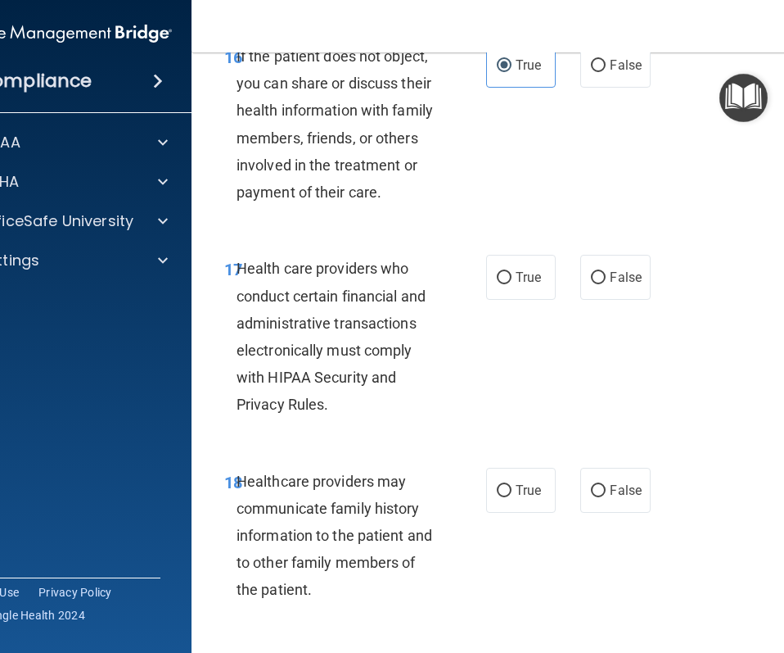
scroll to position [3143, 0]
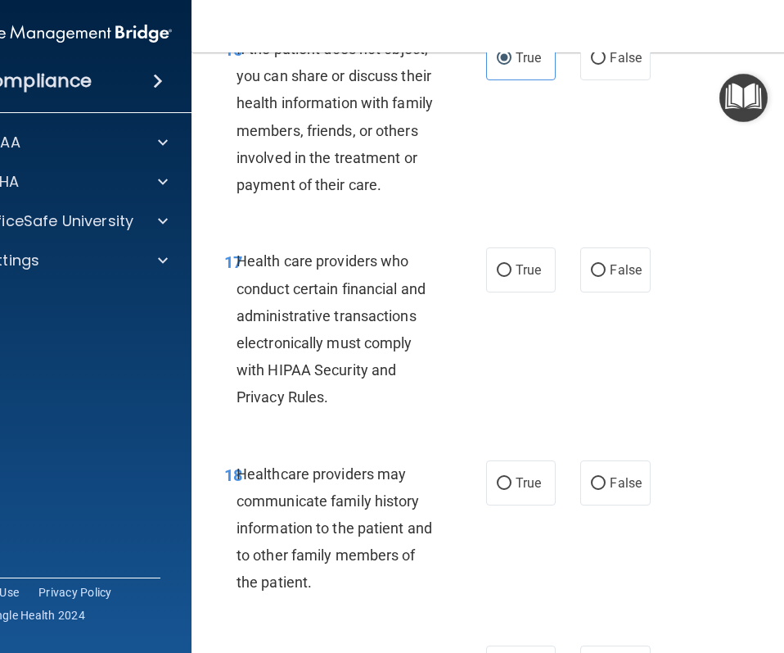
click at [517, 297] on div "17 Health care providers who conduct certain financial and administrative trans…" at bounding box center [523, 333] width 622 height 212
click at [517, 275] on span "True" at bounding box center [528, 270] width 25 height 16
click at [512, 275] on input "True" at bounding box center [504, 270] width 15 height 12
radio input "true"
click at [497, 481] on input "True" at bounding box center [504, 483] width 15 height 12
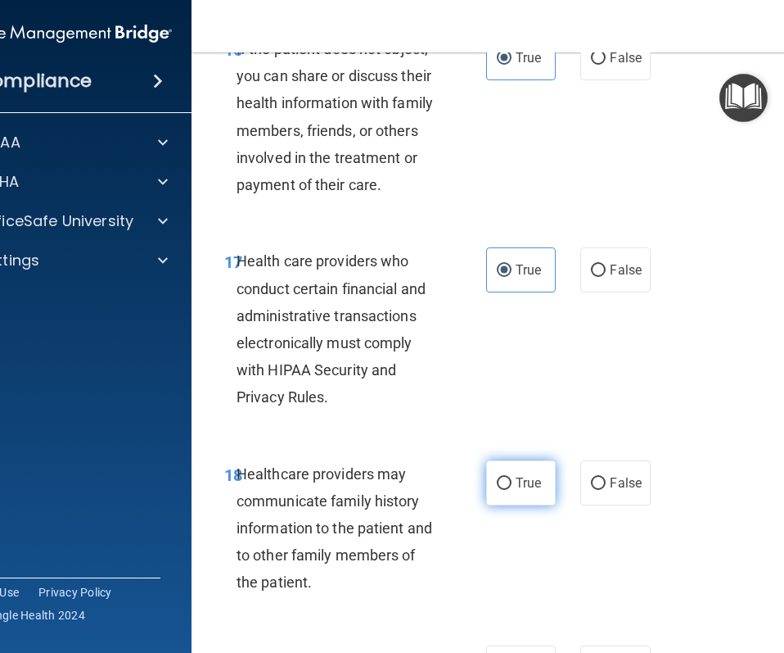
radio input "true"
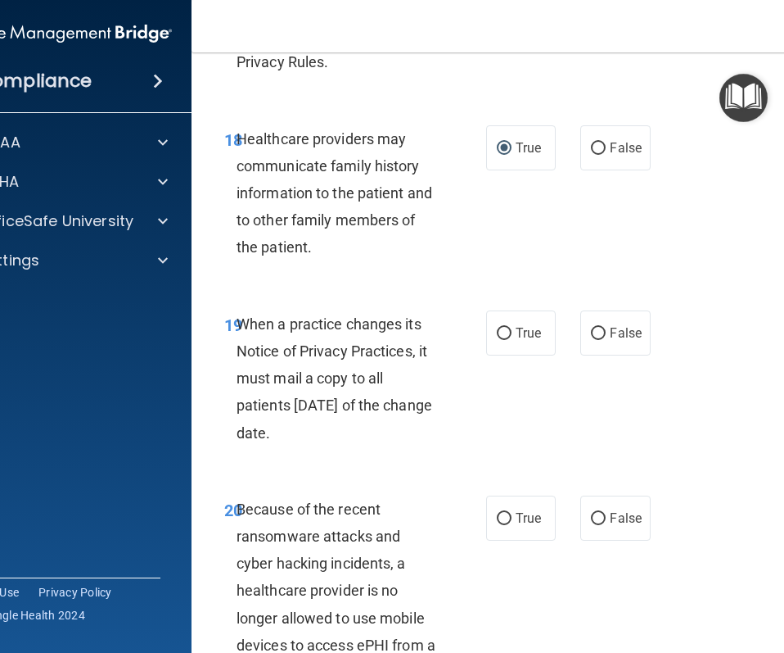
scroll to position [3484, 0]
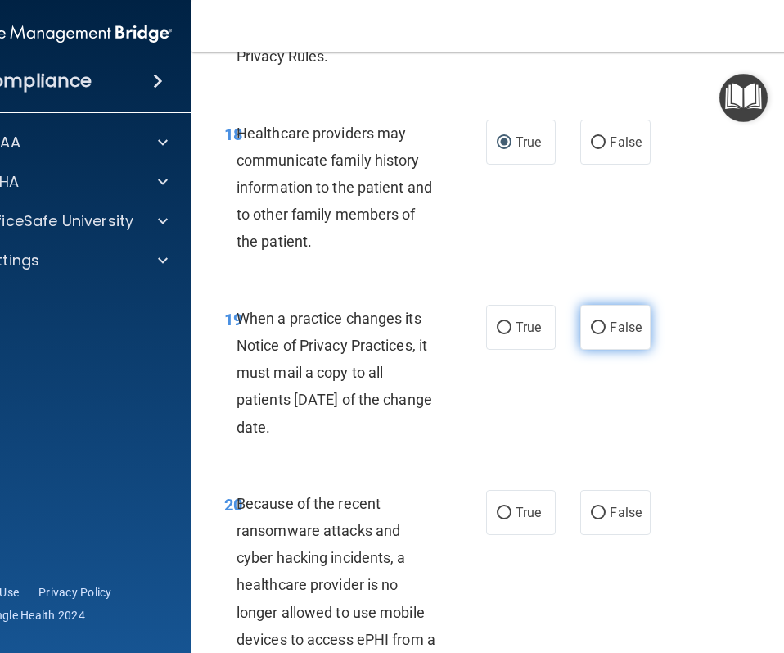
click at [613, 328] on span "False" at bounding box center [626, 327] width 32 height 16
click at [606, 328] on input "False" at bounding box center [598, 328] width 15 height 12
radio input "true"
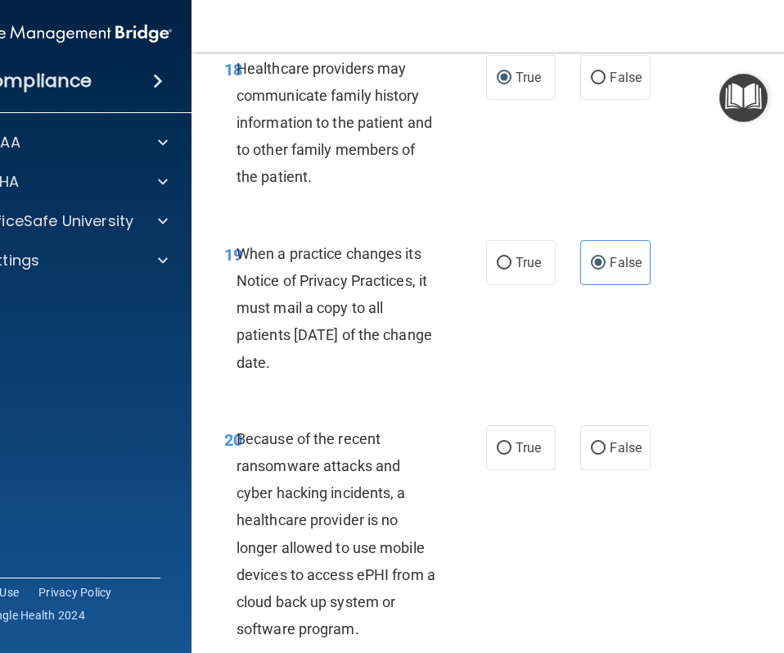
scroll to position [3555, 0]
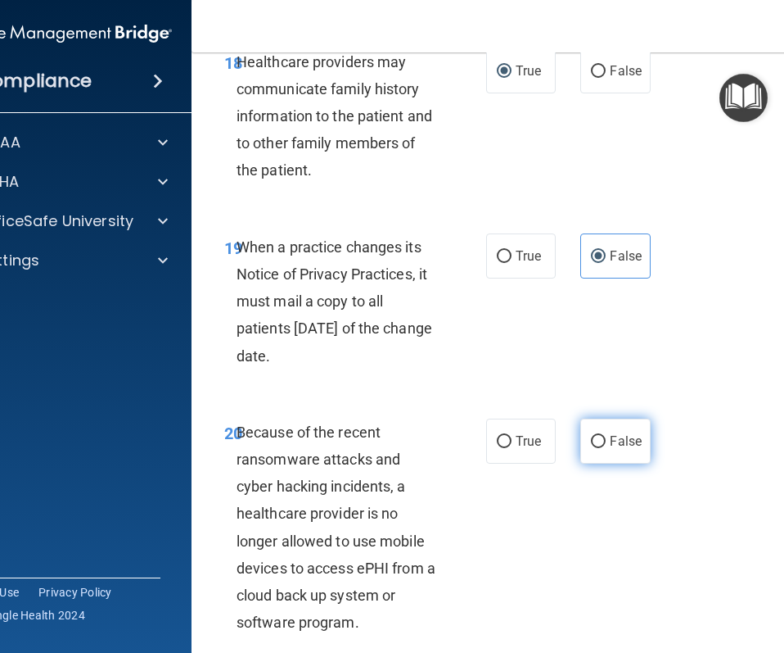
click at [648, 436] on label "False" at bounding box center [615, 440] width 70 height 45
click at [606, 436] on input "False" at bounding box center [598, 442] width 15 height 12
radio input "true"
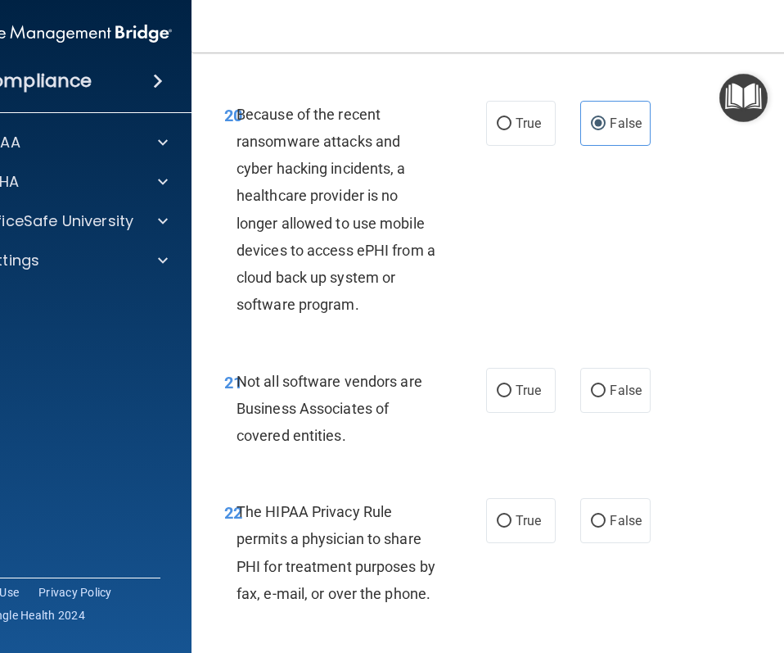
scroll to position [3876, 0]
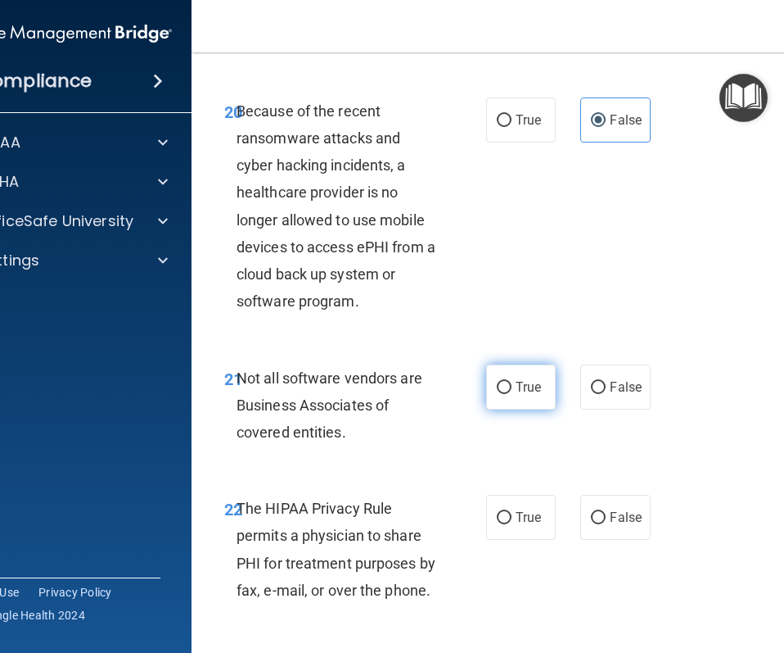
click at [499, 400] on label "True" at bounding box center [521, 386] width 70 height 45
click at [499, 394] on input "True" at bounding box center [504, 388] width 15 height 12
radio input "true"
click at [494, 530] on label "True" at bounding box center [521, 516] width 70 height 45
click at [497, 524] on input "True" at bounding box center [504, 518] width 15 height 12
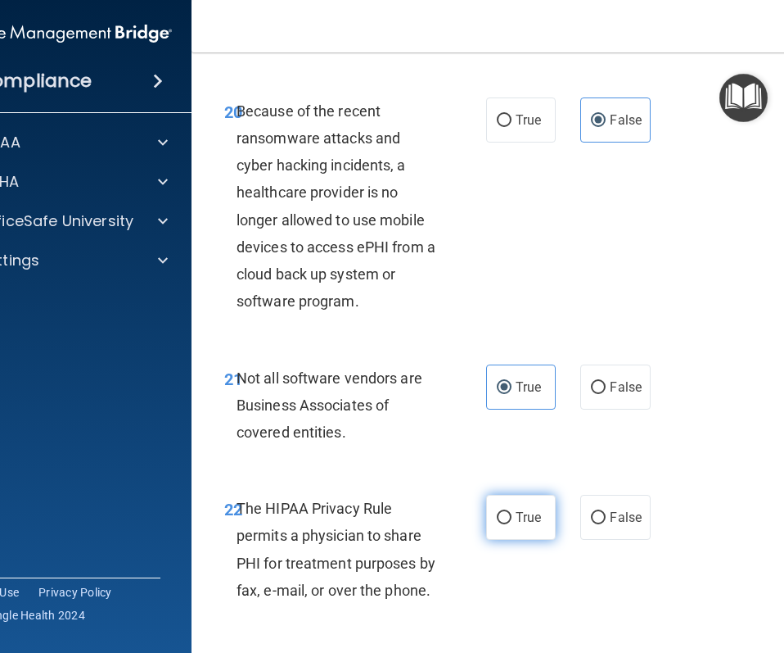
radio input "true"
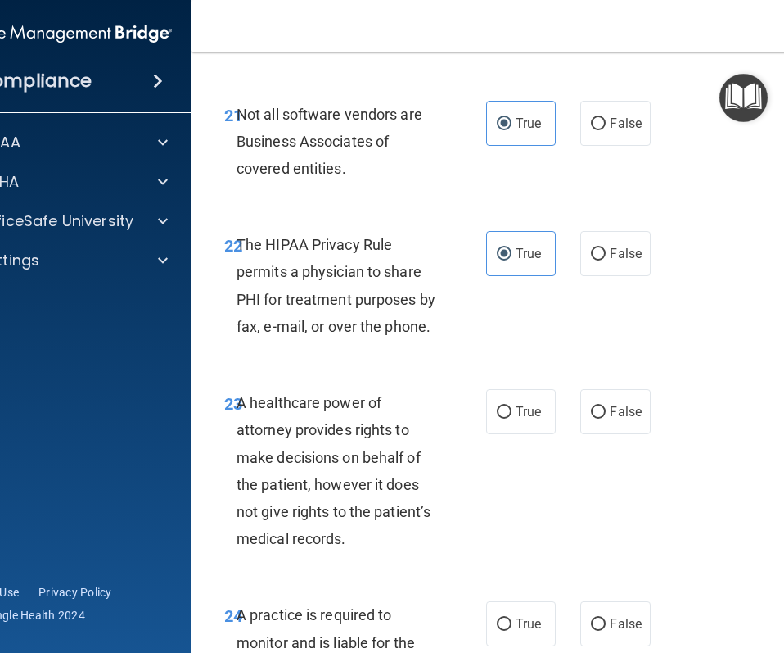
scroll to position [4143, 0]
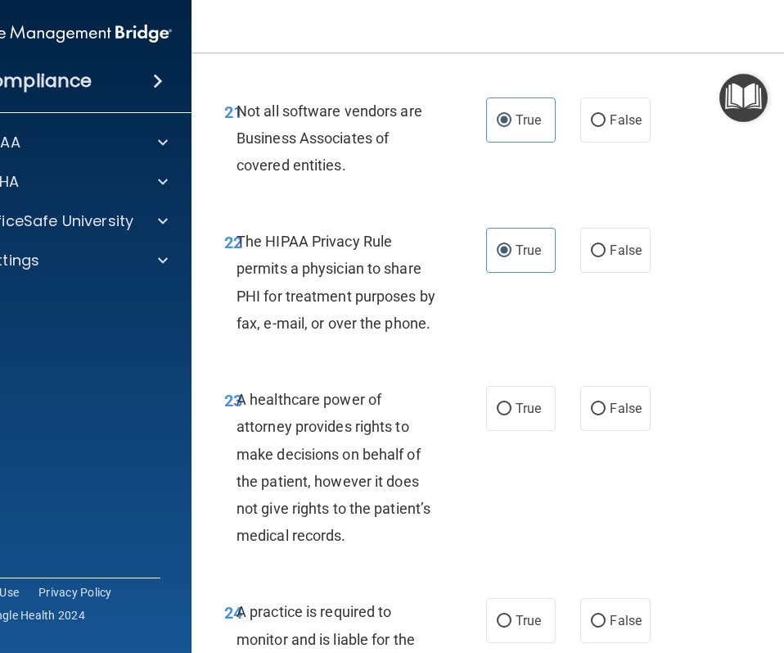
drag, startPoint x: 536, startPoint y: 454, endPoint x: 562, endPoint y: 438, distance: 29.8
click at [562, 438] on div "23 A healthcare power of attorney provides rights to make decisions on behalf o…" at bounding box center [523, 471] width 622 height 212
click at [610, 400] on label "False" at bounding box center [615, 408] width 70 height 45
click at [606, 403] on input "False" at bounding box center [598, 409] width 15 height 12
radio input "true"
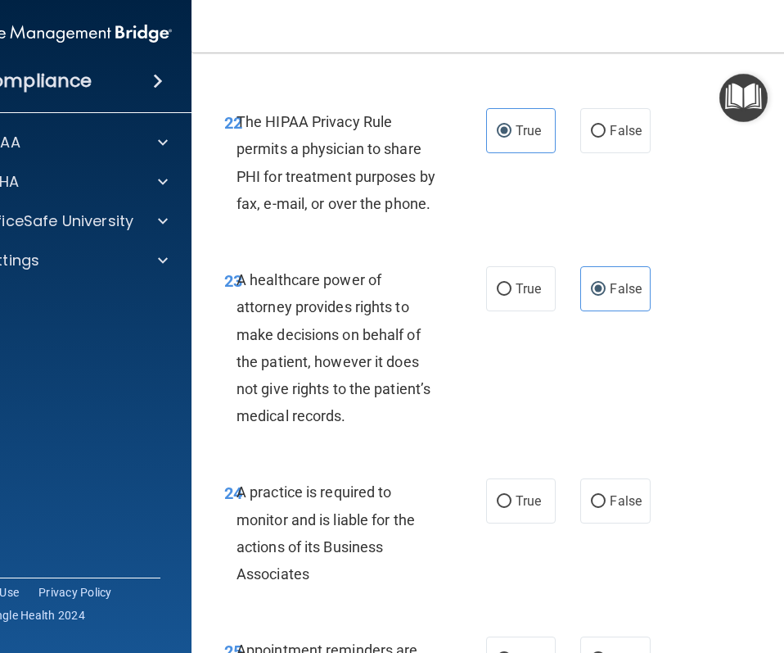
scroll to position [4264, 0]
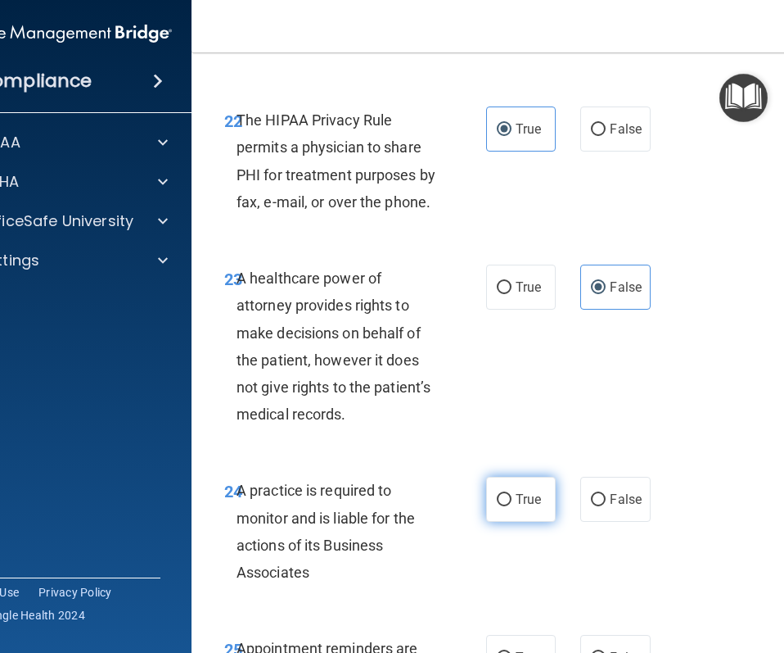
click at [537, 493] on span "True" at bounding box center [528, 499] width 25 height 16
click at [512, 494] on input "True" at bounding box center [504, 500] width 15 height 12
radio input "true"
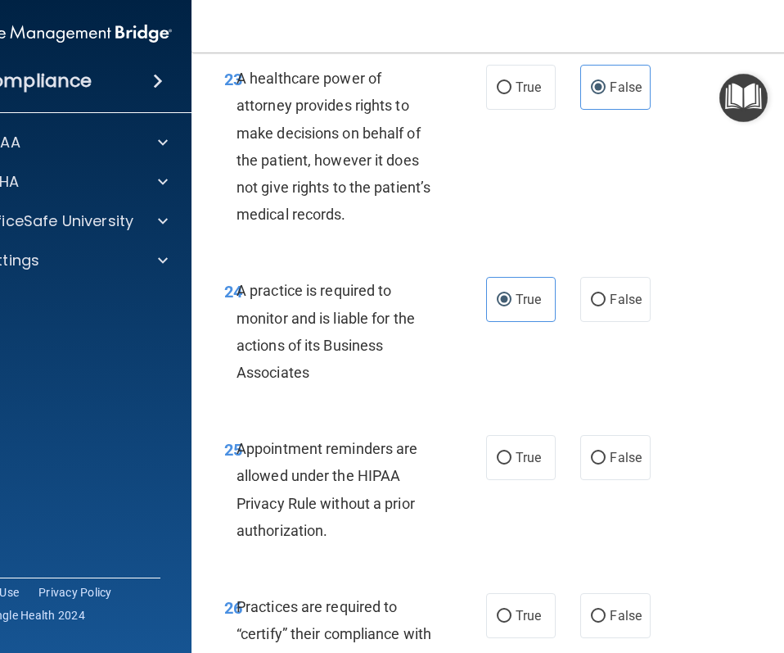
scroll to position [4469, 0]
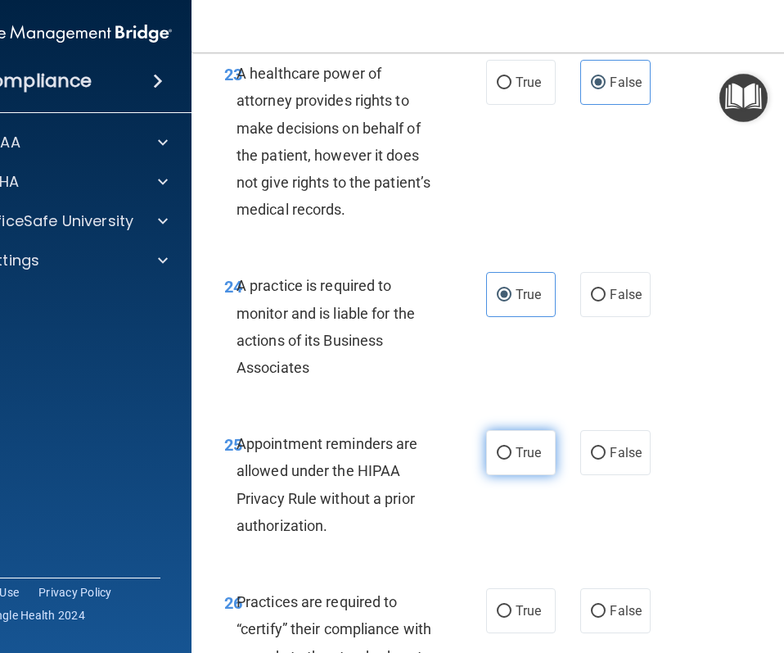
click at [545, 466] on label "True" at bounding box center [521, 452] width 70 height 45
click at [512, 459] on input "True" at bounding box center [504, 453] width 15 height 12
radio input "true"
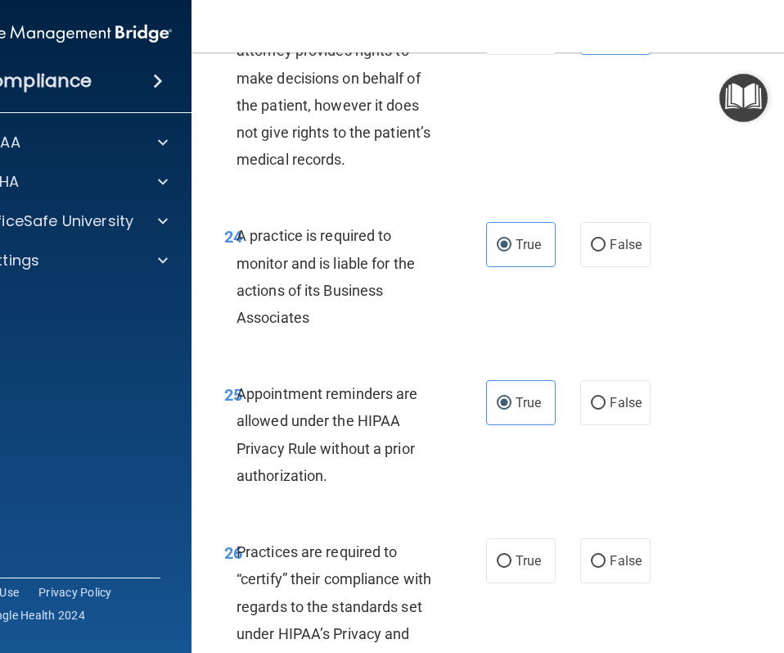
scroll to position [4529, 0]
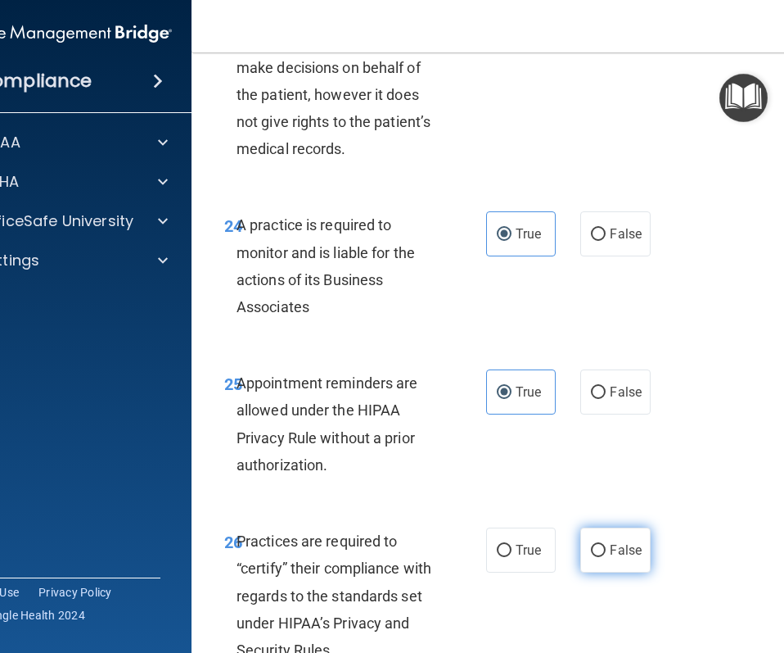
click at [614, 549] on span "False" at bounding box center [626, 550] width 32 height 16
click at [606, 549] on input "False" at bounding box center [598, 550] width 15 height 12
radio input "true"
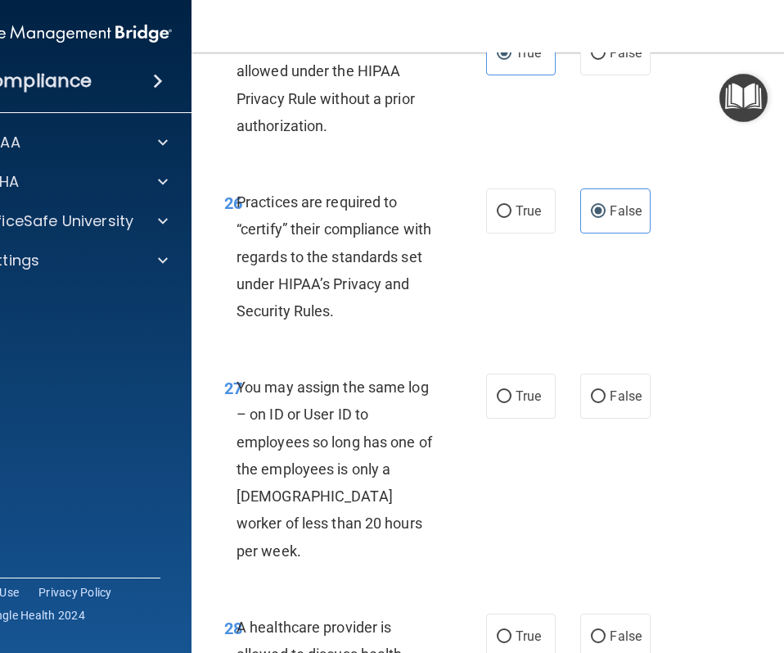
scroll to position [4880, 0]
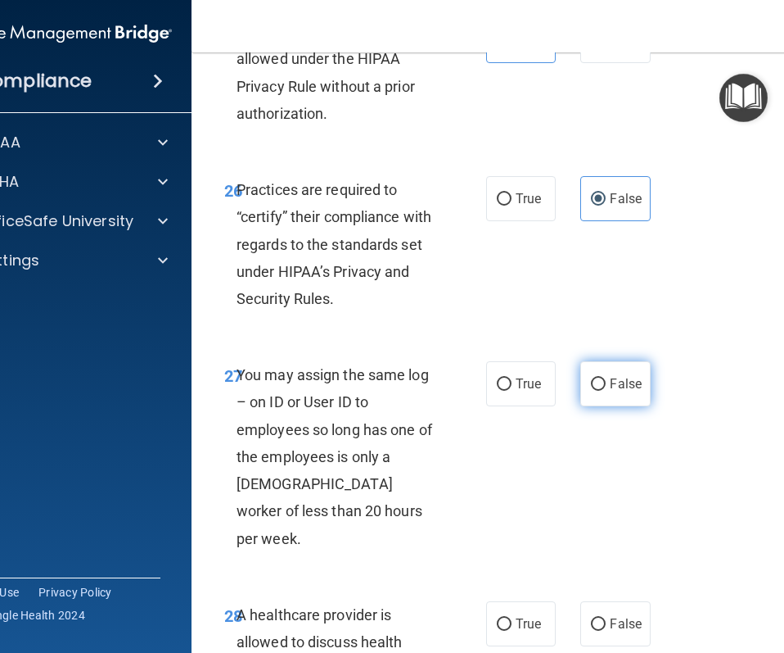
click at [601, 384] on input "False" at bounding box center [598, 384] width 15 height 12
radio input "true"
click at [533, 616] on span "True" at bounding box center [528, 624] width 25 height 16
click at [512, 618] on input "True" at bounding box center [504, 624] width 15 height 12
radio input "true"
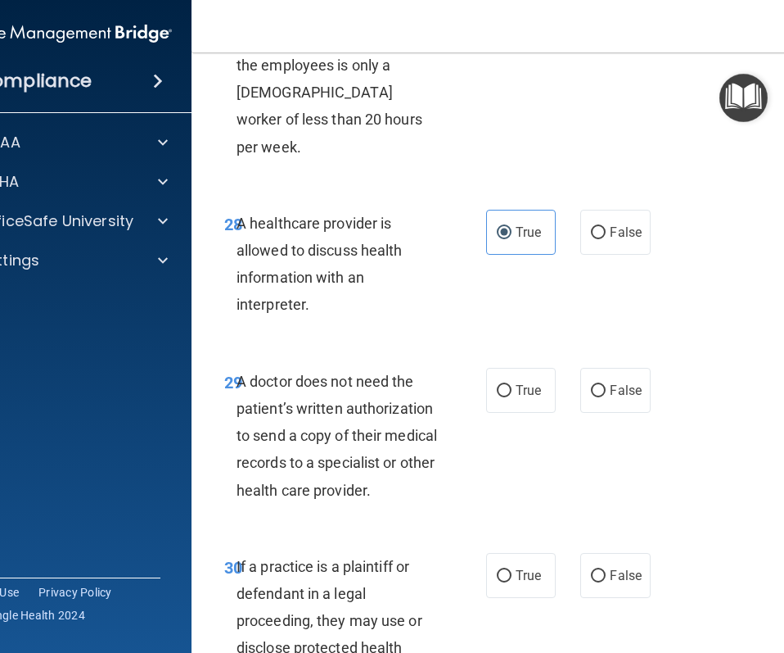
scroll to position [5274, 0]
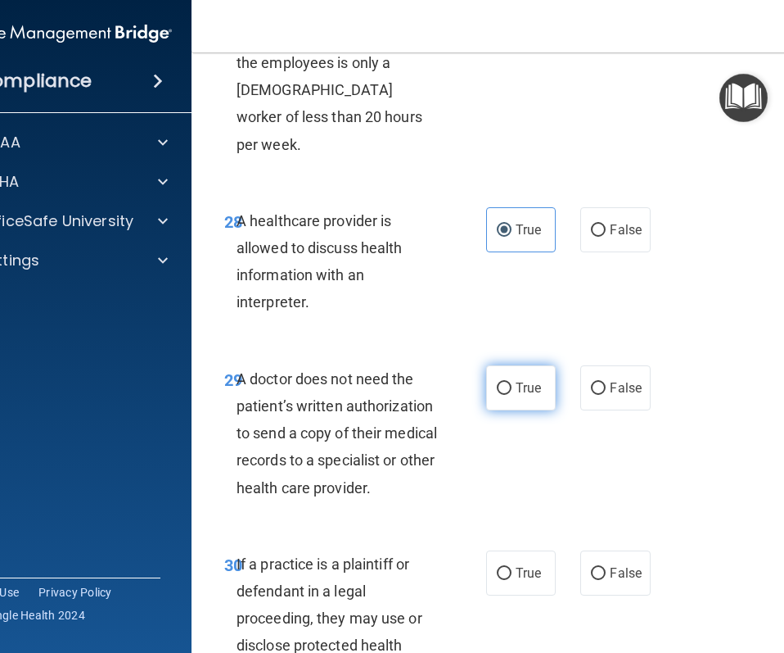
click at [535, 373] on label "True" at bounding box center [521, 387] width 70 height 45
click at [512, 382] on input "True" at bounding box center [504, 388] width 15 height 12
radio input "true"
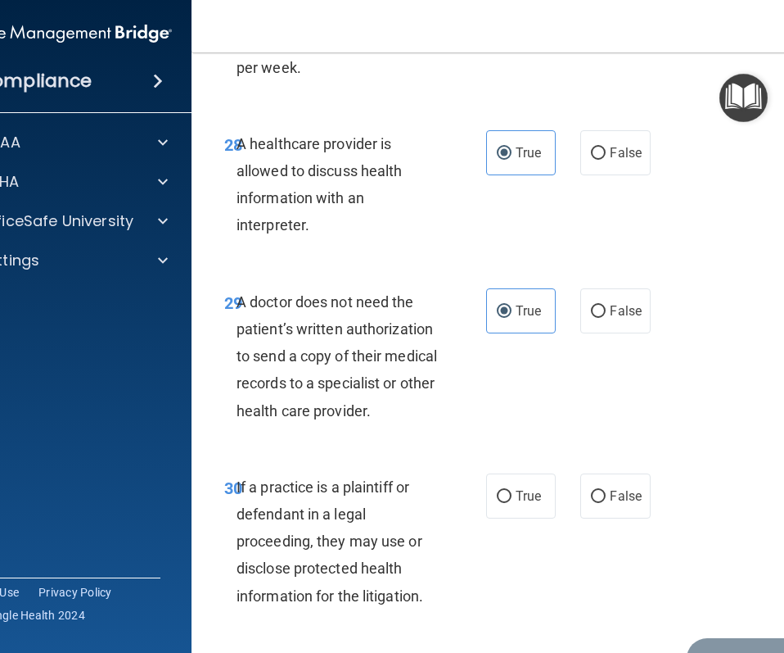
scroll to position [5355, 0]
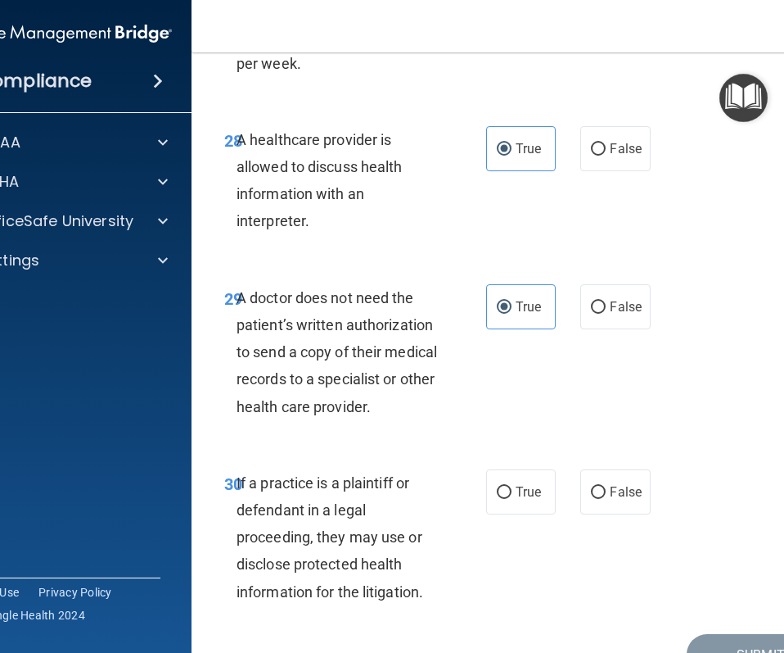
click at [522, 487] on div "True False" at bounding box center [570, 491] width 168 height 45
click at [516, 481] on label "True" at bounding box center [521, 491] width 70 height 45
click at [512, 486] on input "True" at bounding box center [504, 492] width 15 height 12
radio input "true"
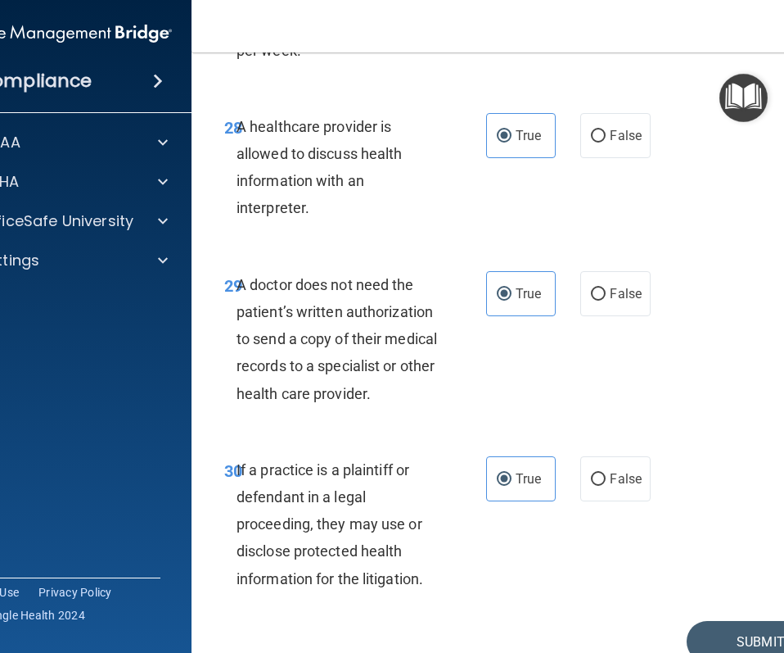
scroll to position [5417, 0]
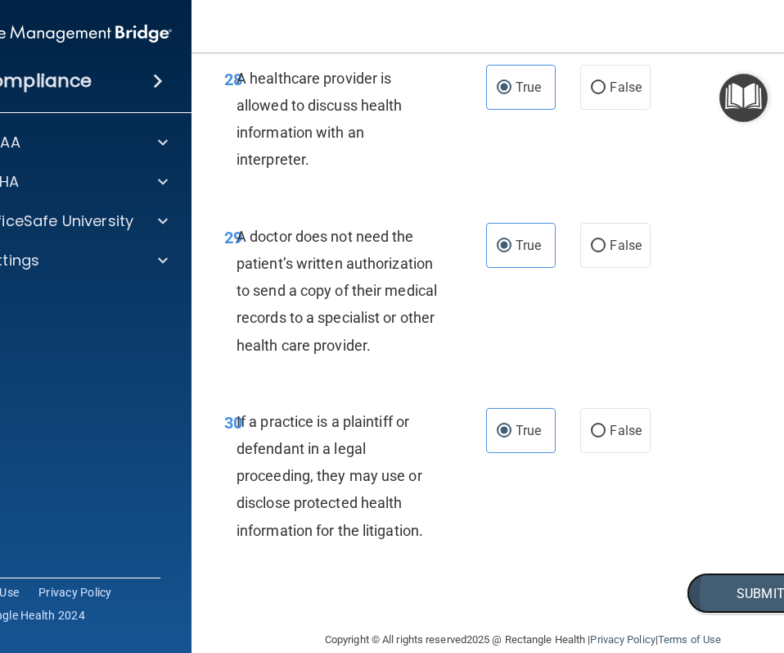
click at [760, 573] on button "Submit" at bounding box center [760, 593] width 147 height 42
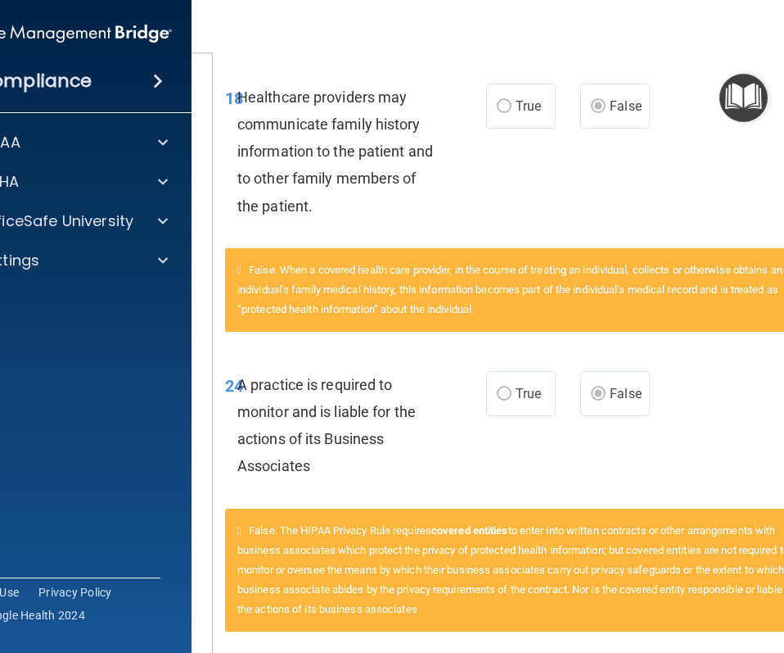
scroll to position [1374, 0]
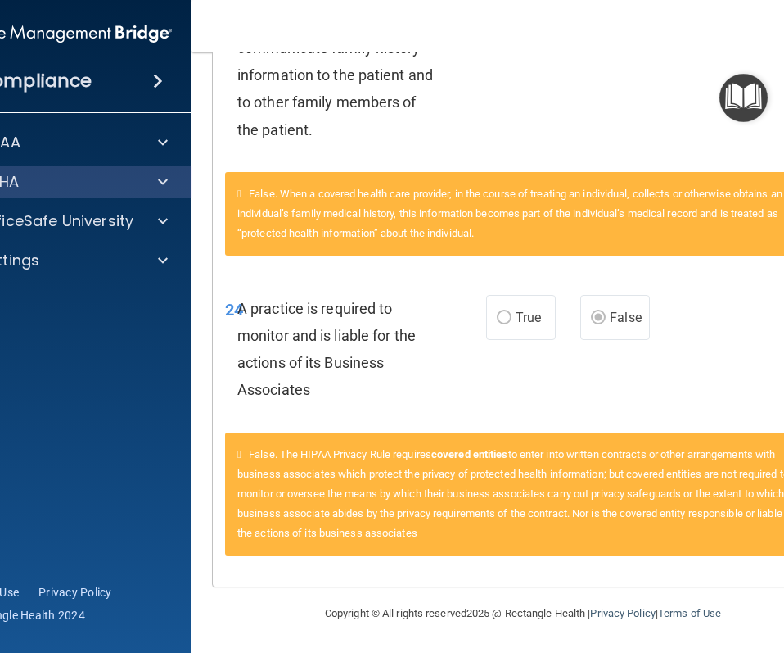
click at [129, 169] on div "OSHA" at bounding box center [61, 181] width 263 height 33
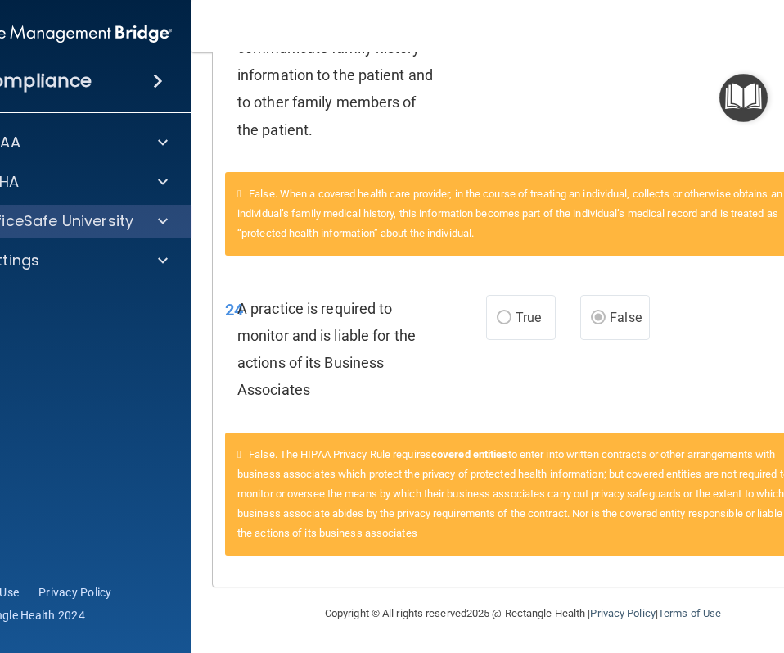
click at [165, 231] on div "OfficeSafe University" at bounding box center [61, 221] width 263 height 33
click at [149, 216] on div at bounding box center [160, 221] width 41 height 20
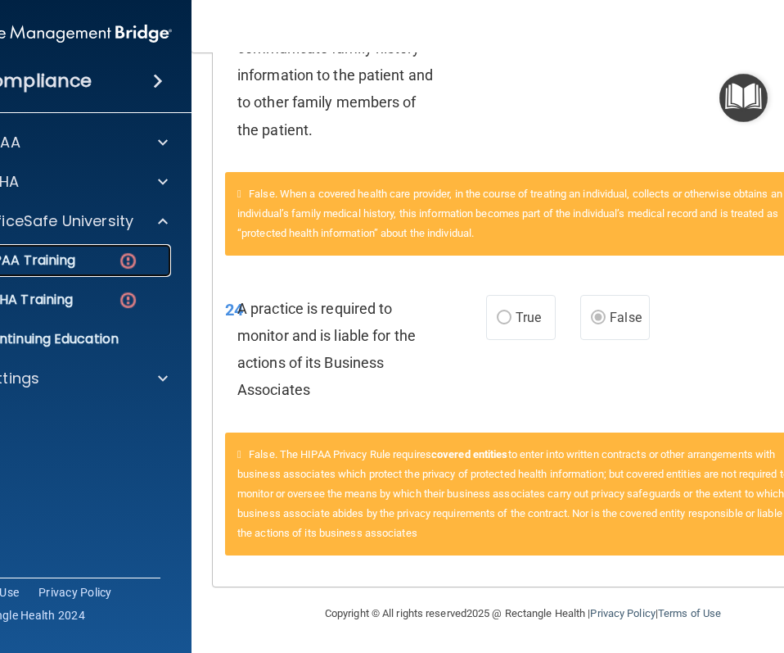
click at [97, 258] on div "HIPAA Training" at bounding box center [52, 260] width 224 height 16
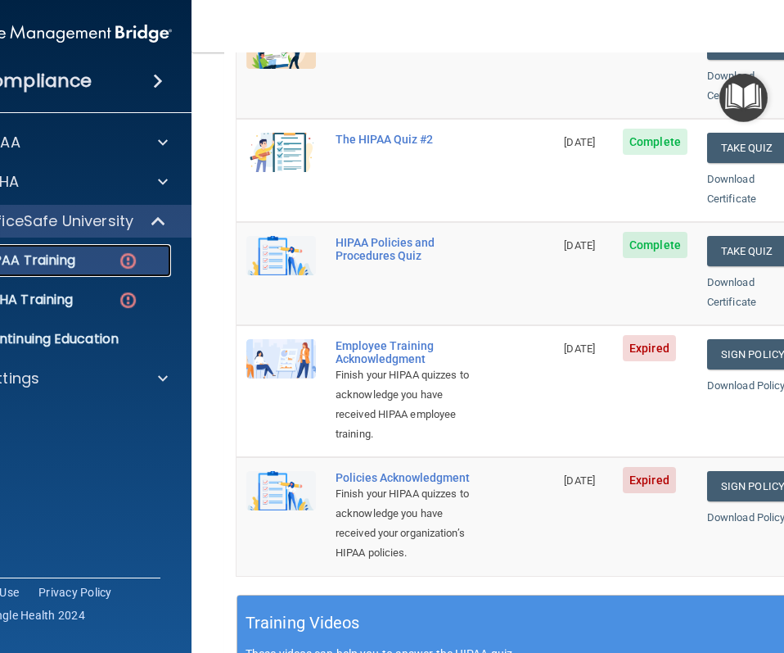
scroll to position [293, 0]
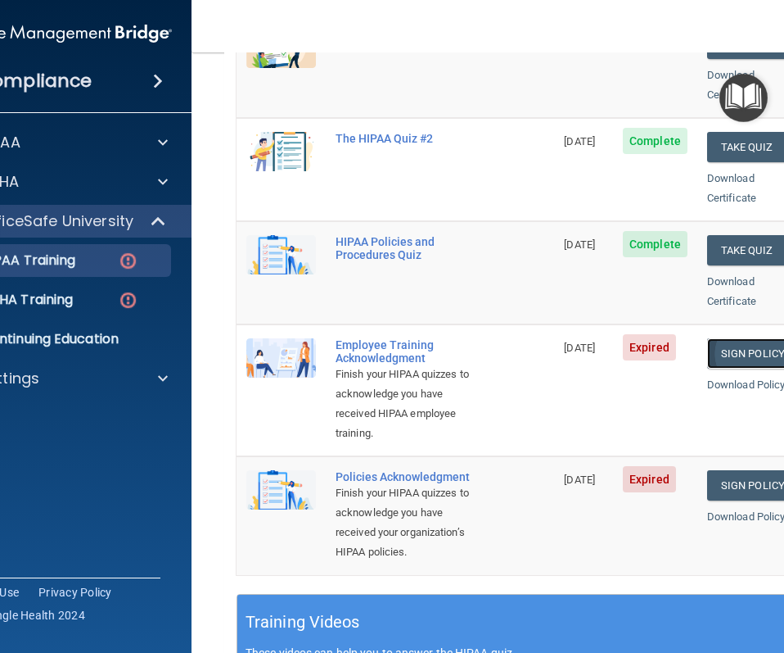
click at [751, 338] on link "Sign Policy" at bounding box center [752, 353] width 91 height 30
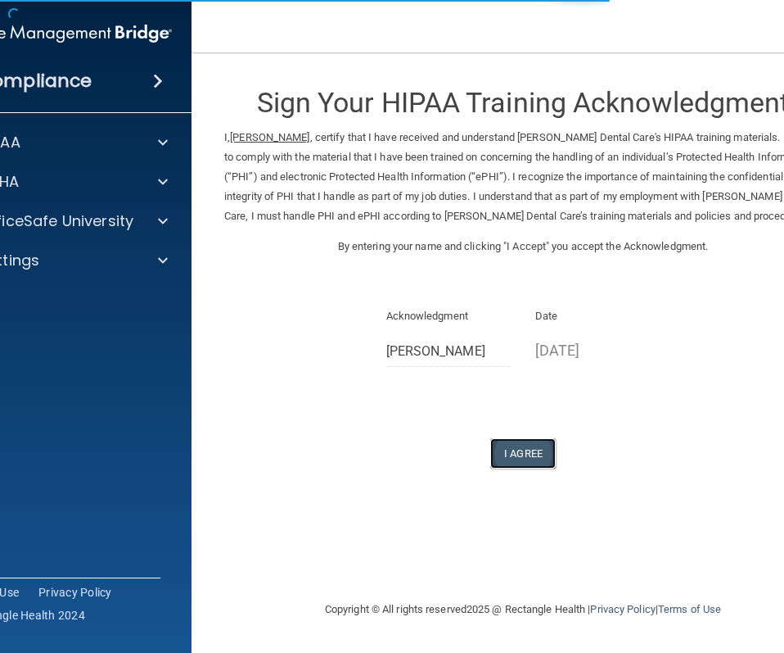
click at [526, 447] on button "I Agree" at bounding box center [522, 453] width 65 height 30
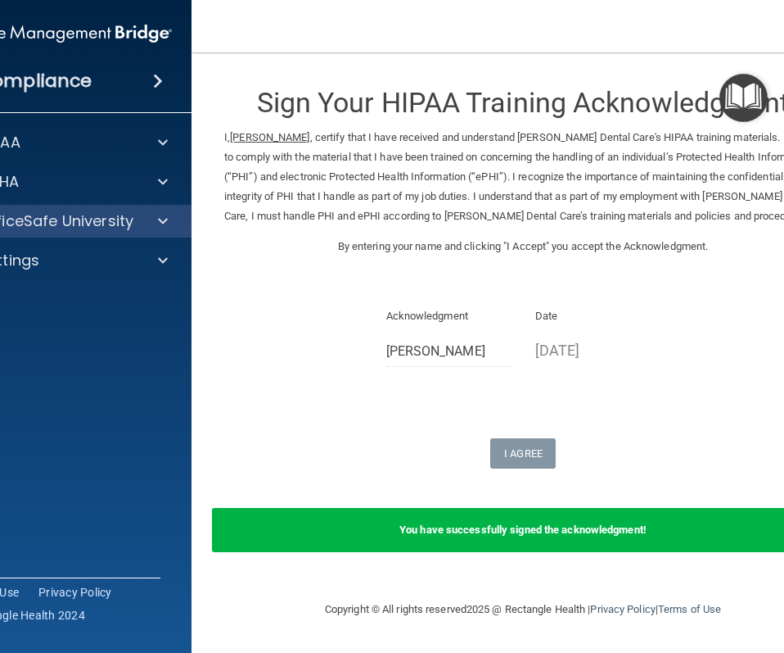
click at [137, 206] on div "OfficeSafe University" at bounding box center [61, 221] width 263 height 33
click at [142, 215] on div at bounding box center [160, 221] width 41 height 20
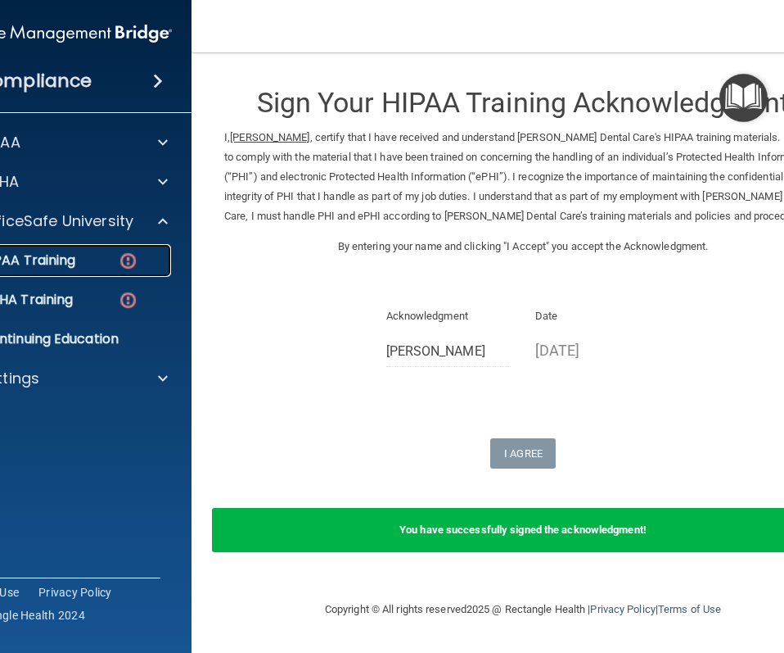
click at [121, 276] on link "HIPAA Training" at bounding box center [42, 260] width 258 height 33
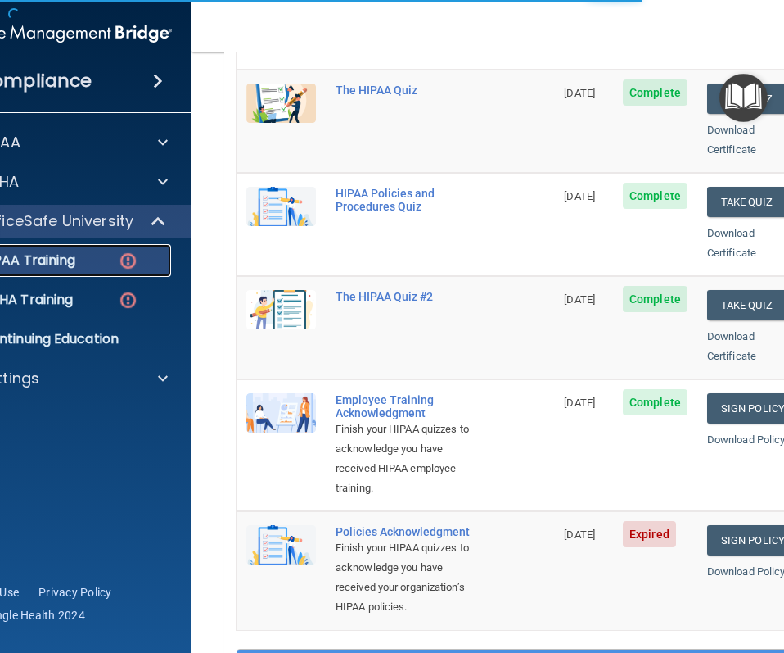
scroll to position [282, 0]
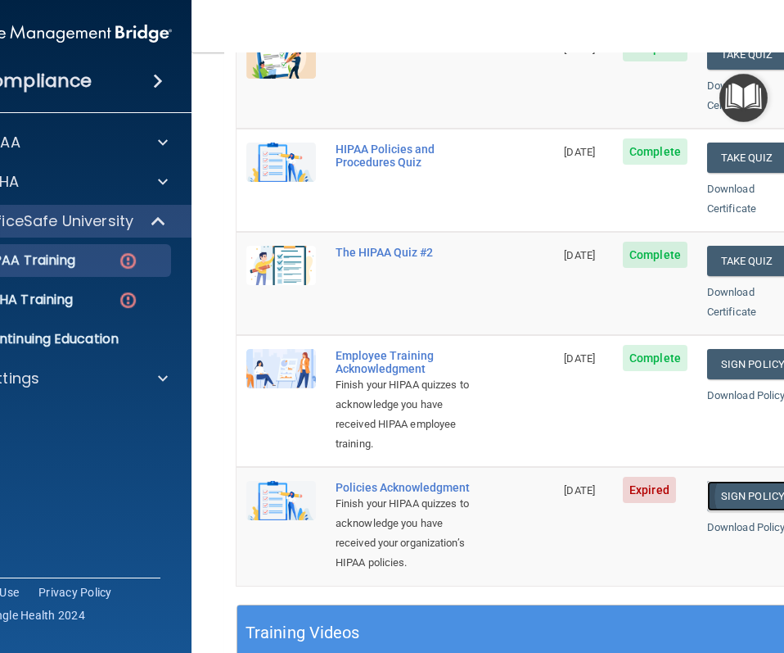
click at [752, 481] on link "Sign Policy" at bounding box center [752, 496] width 91 height 30
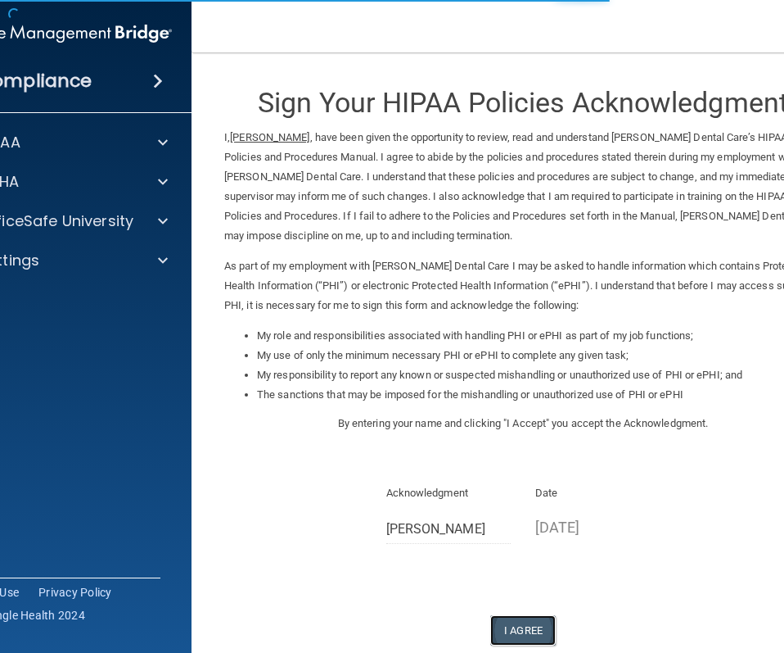
click at [514, 637] on button "I Agree" at bounding box center [522, 630] width 65 height 30
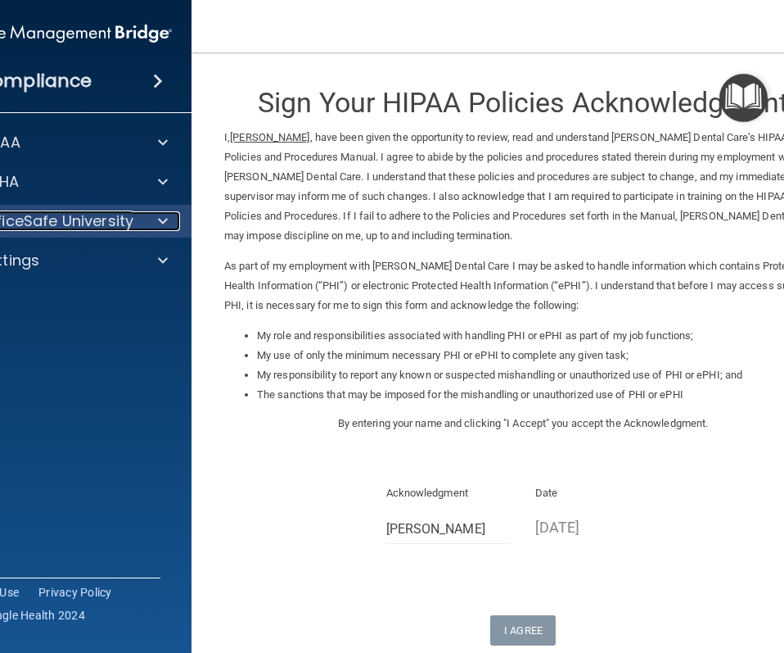
click at [148, 219] on div at bounding box center [160, 221] width 41 height 20
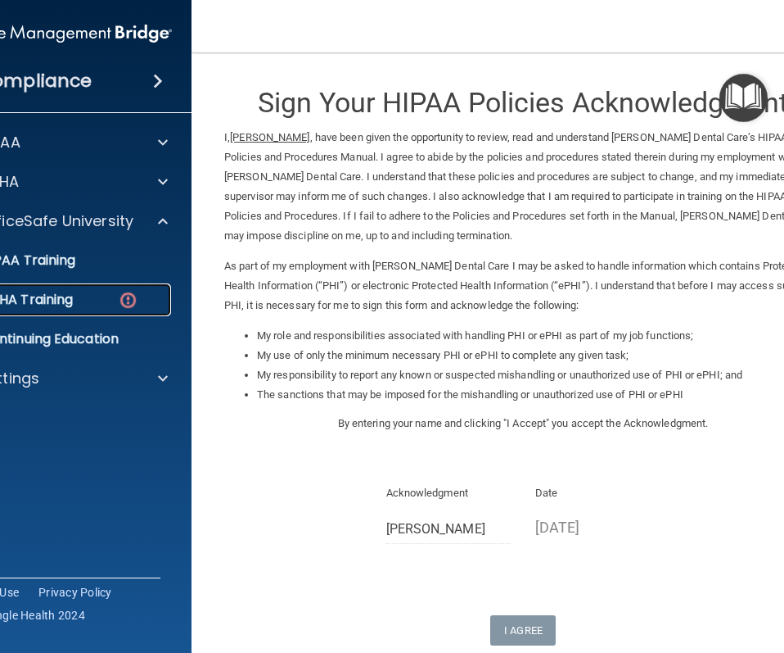
click at [80, 309] on link "OSHA Training" at bounding box center [42, 299] width 258 height 33
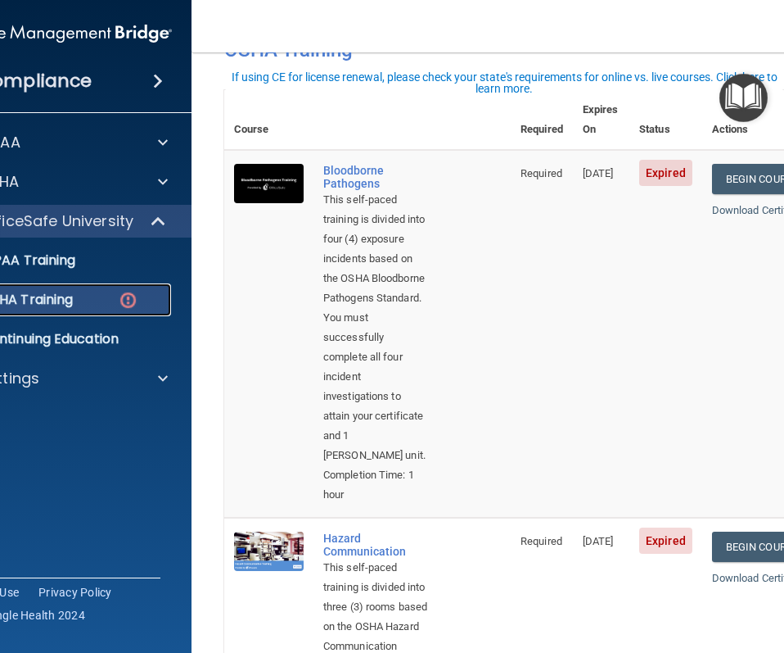
scroll to position [102, 0]
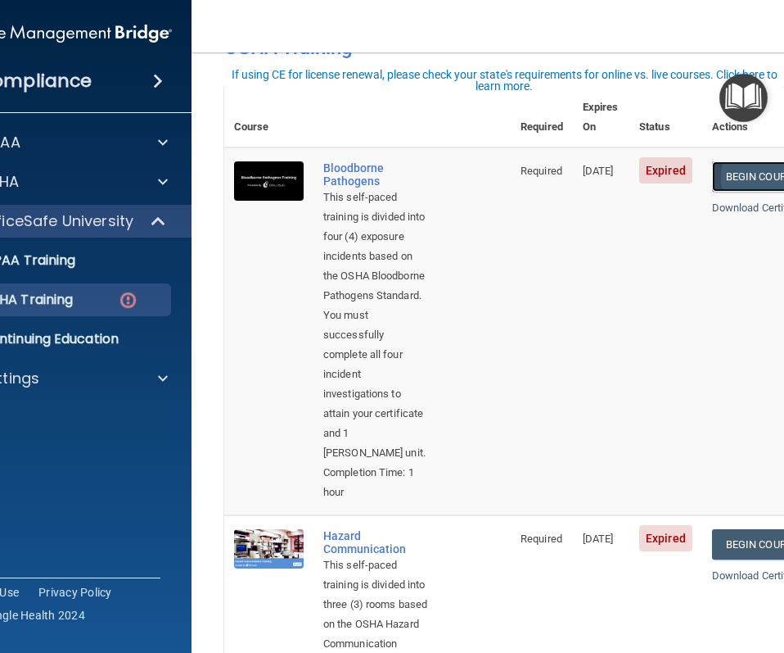
click at [732, 161] on link "Begin Course" at bounding box center [762, 176] width 100 height 30
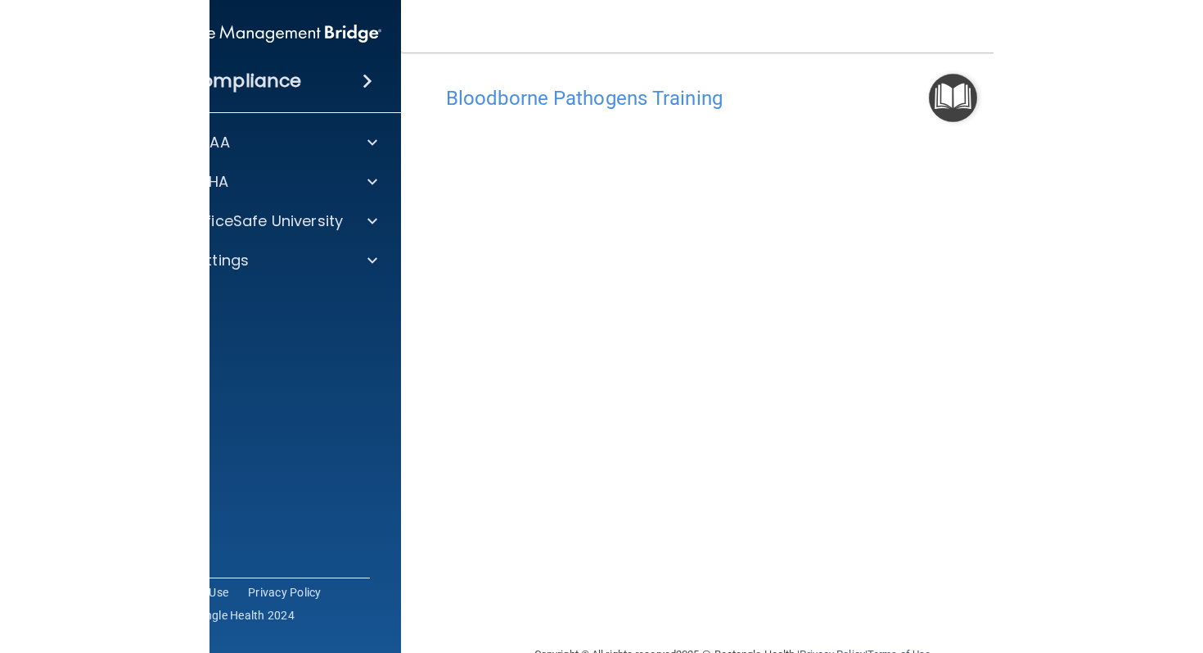
scroll to position [48, 0]
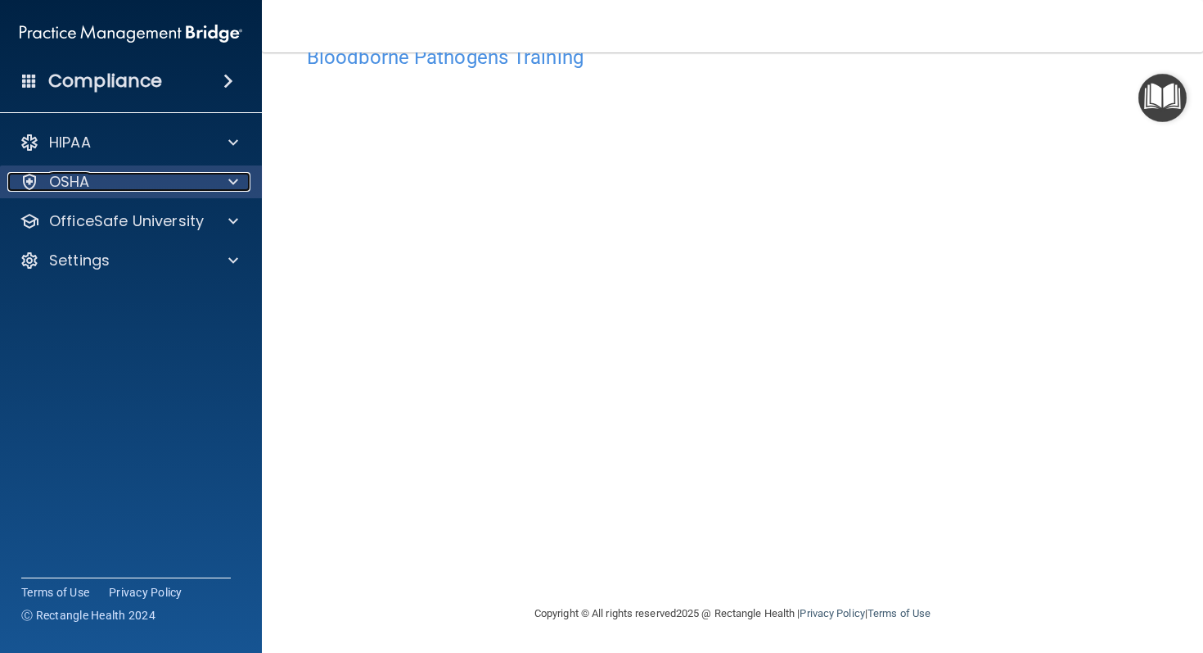
click at [203, 182] on div "OSHA" at bounding box center [108, 182] width 203 height 20
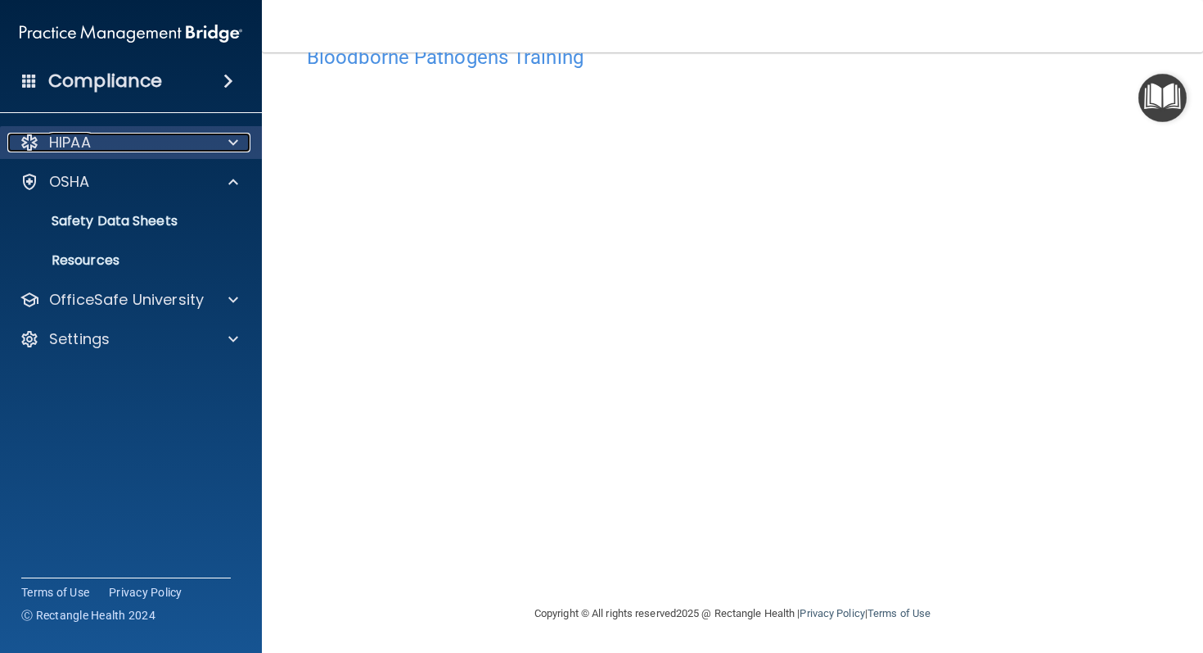
click at [216, 147] on div at bounding box center [230, 143] width 41 height 20
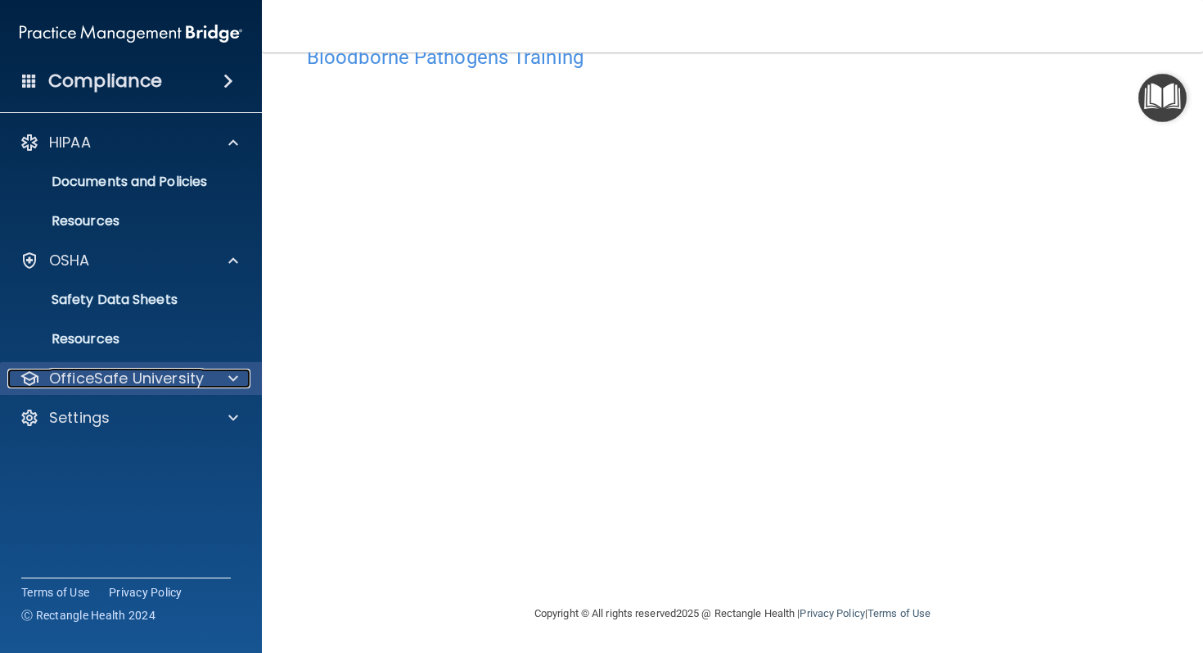
click at [230, 373] on span at bounding box center [233, 378] width 10 height 20
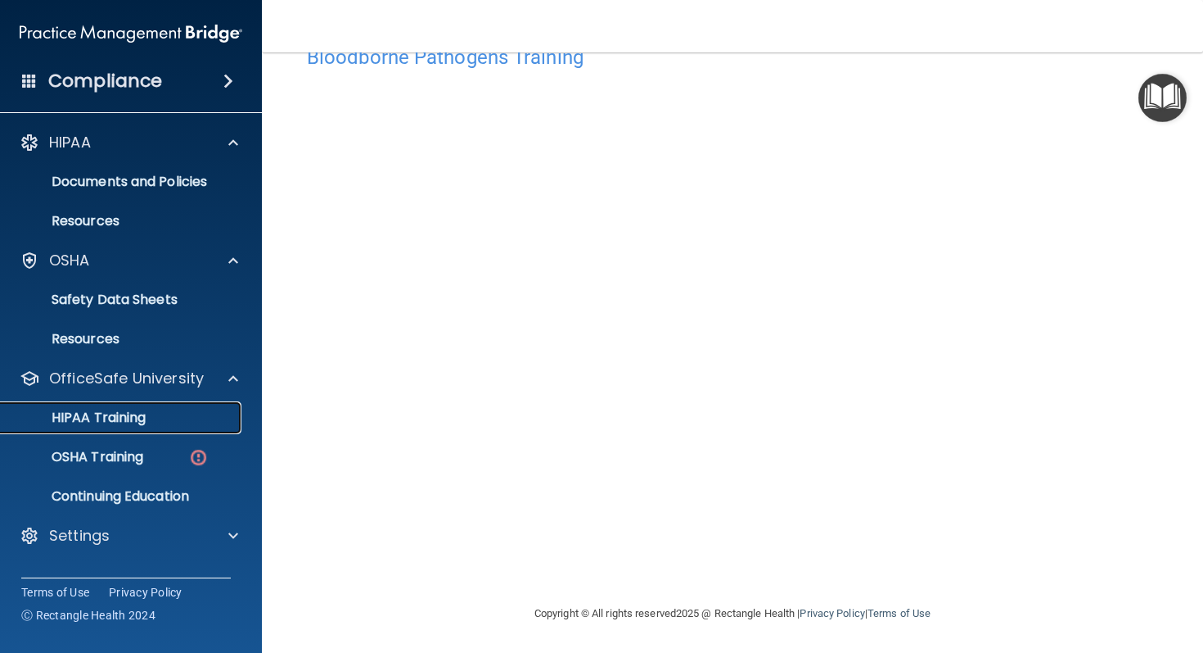
click at [139, 412] on p "HIPAA Training" at bounding box center [78, 417] width 135 height 16
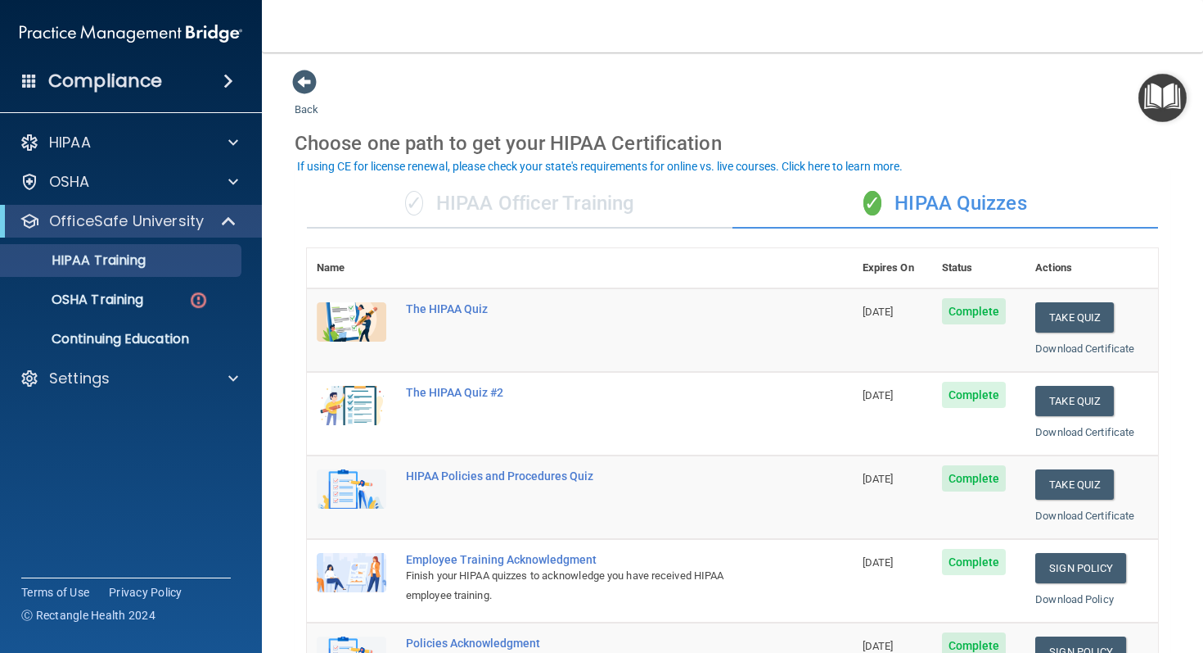
click at [585, 192] on div "✓ HIPAA Officer Training" at bounding box center [520, 203] width 426 height 49
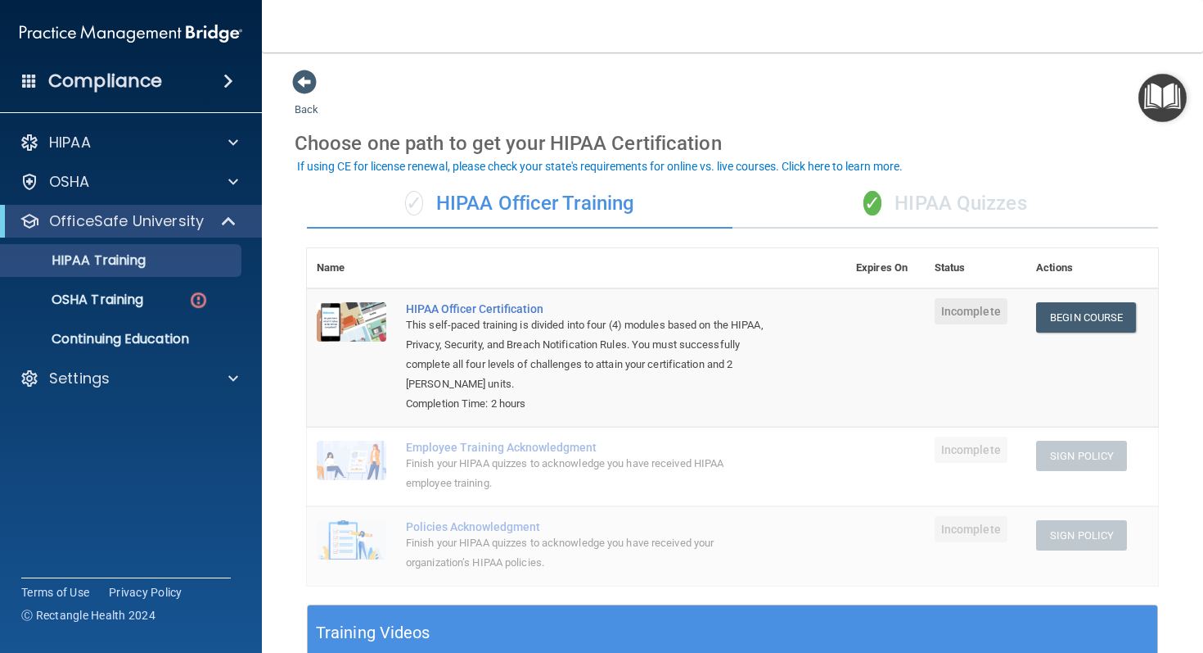
scroll to position [11, 0]
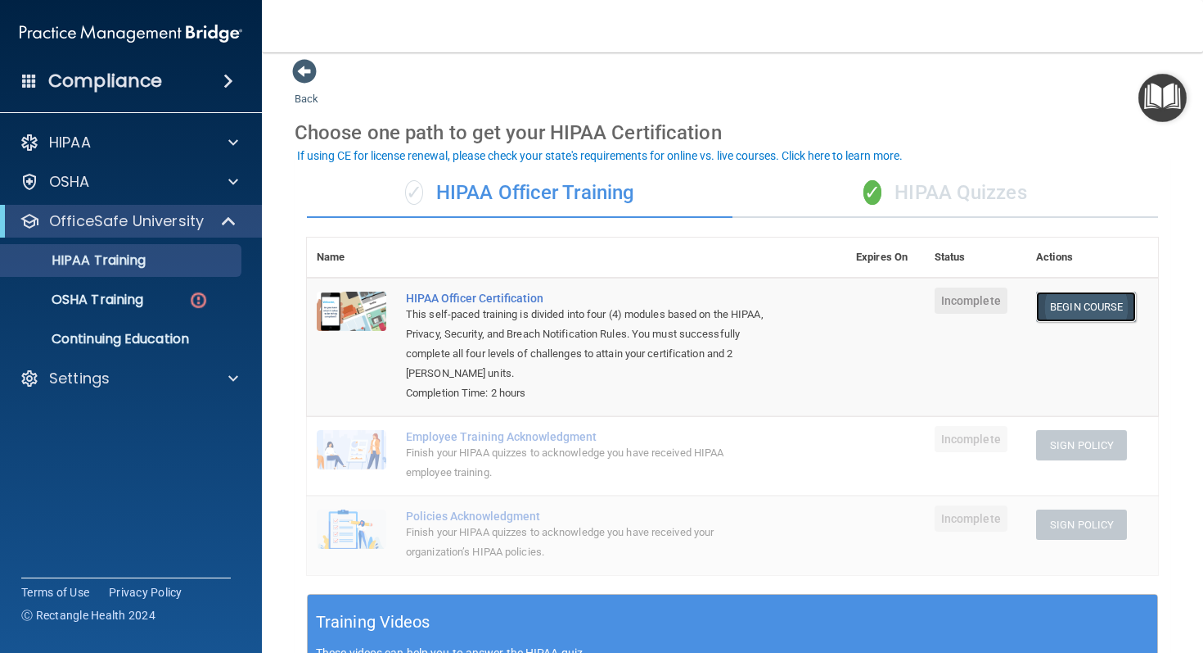
click at [784, 312] on link "Begin Course" at bounding box center [1086, 306] width 100 height 30
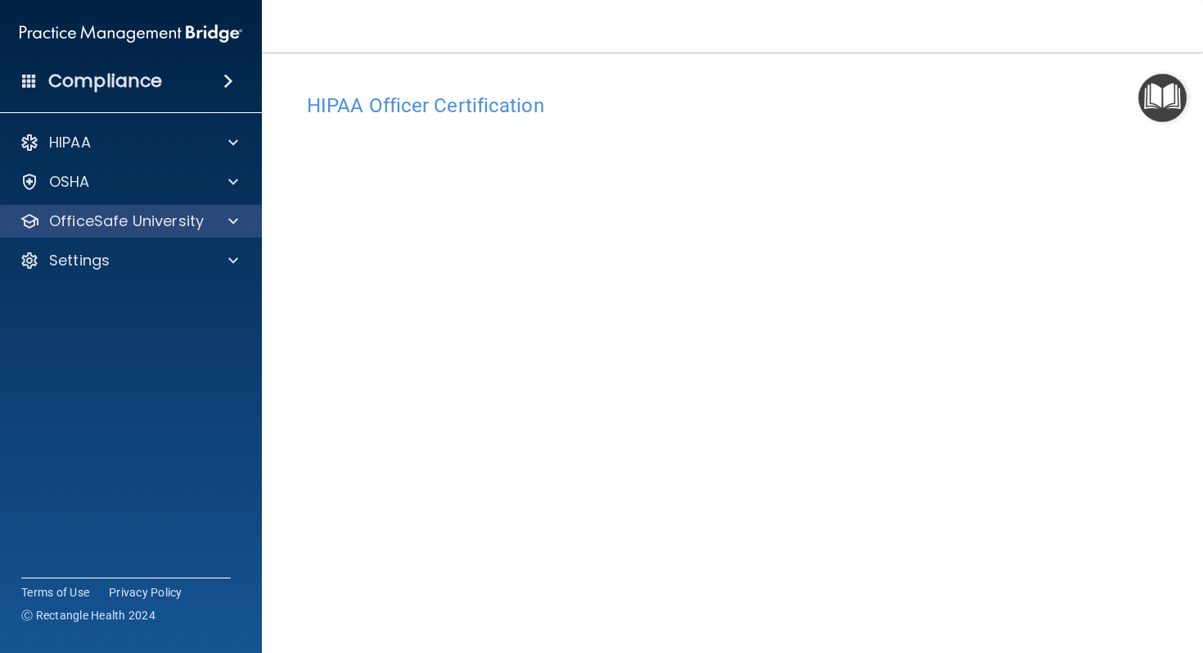
click at [237, 231] on div "OfficeSafe University" at bounding box center [131, 221] width 263 height 33
click at [221, 232] on div "OfficeSafe University" at bounding box center [131, 221] width 263 height 33
click at [222, 228] on div at bounding box center [230, 221] width 41 height 20
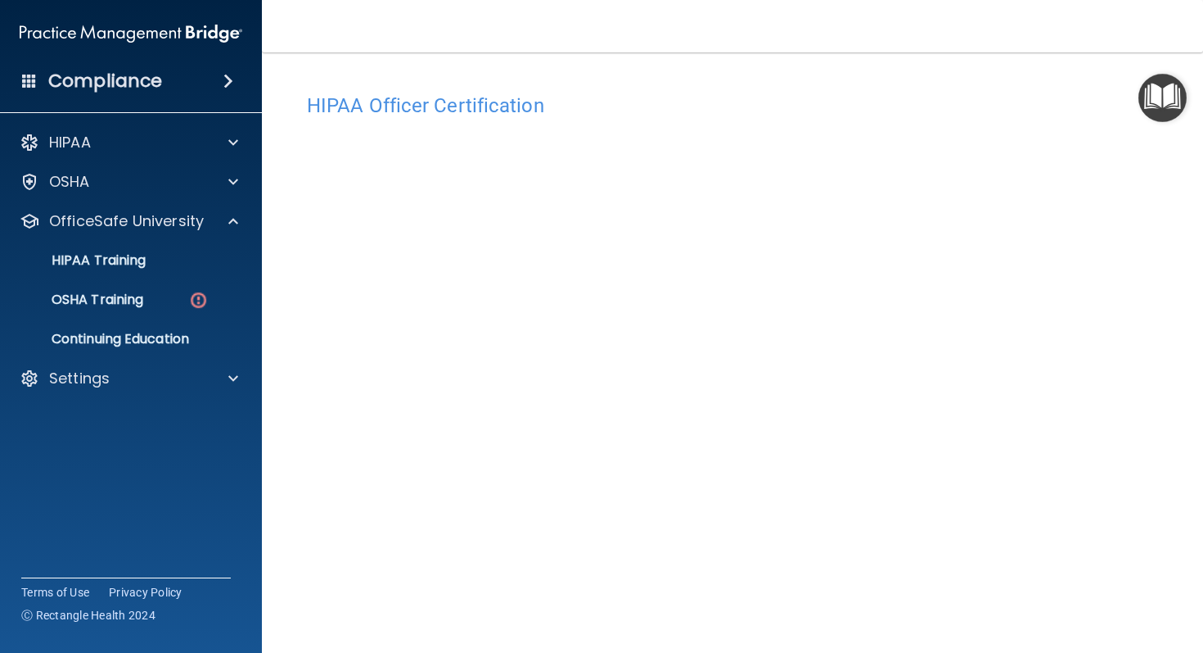
click at [202, 281] on ul "HIPAA Training OSHA Training Continuing Education" at bounding box center [132, 296] width 296 height 118
click at [169, 246] on link "HIPAA Training" at bounding box center [113, 260] width 258 height 33
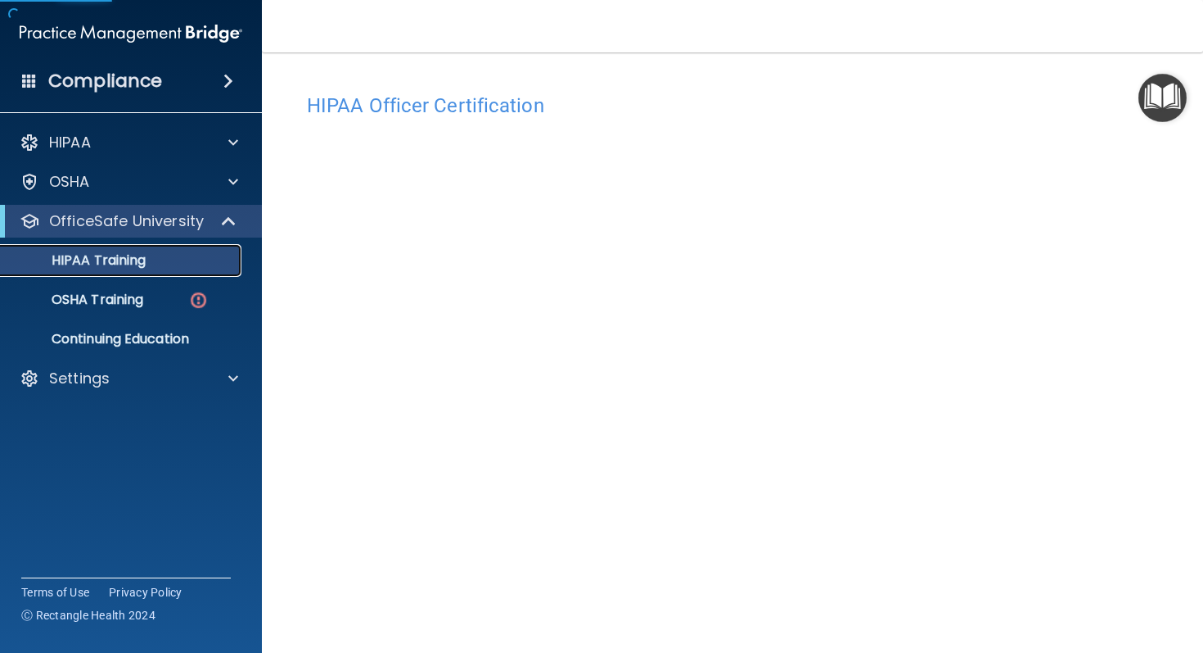
click at [171, 264] on div "HIPAA Training" at bounding box center [123, 260] width 224 height 16
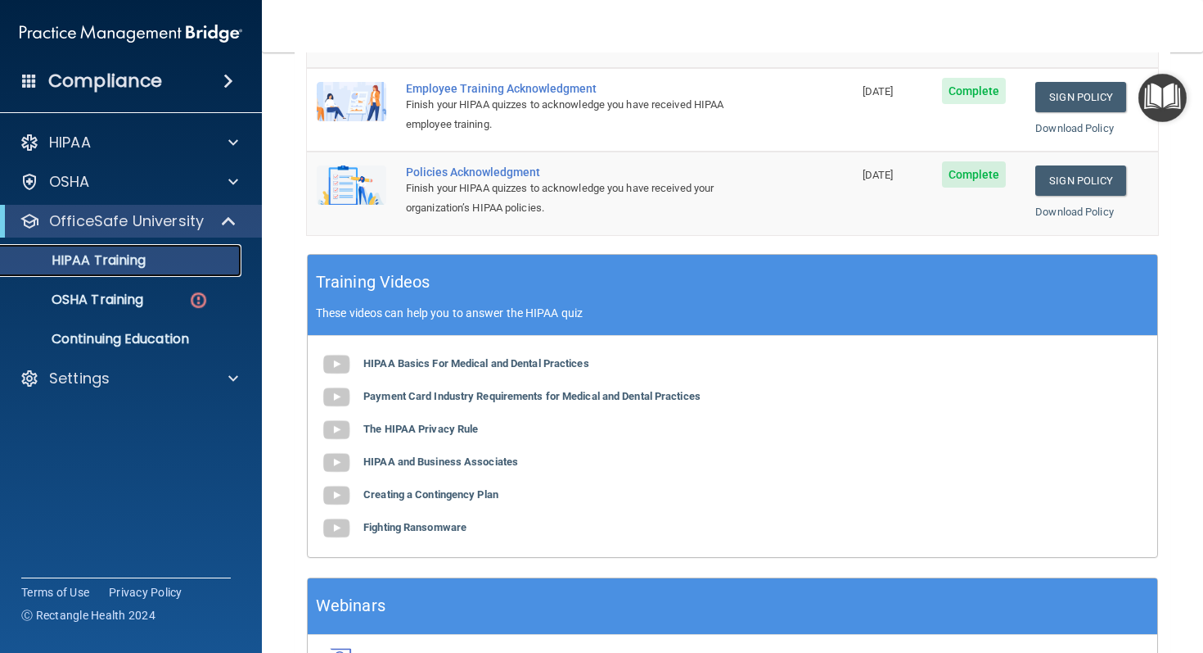
scroll to position [580, 0]
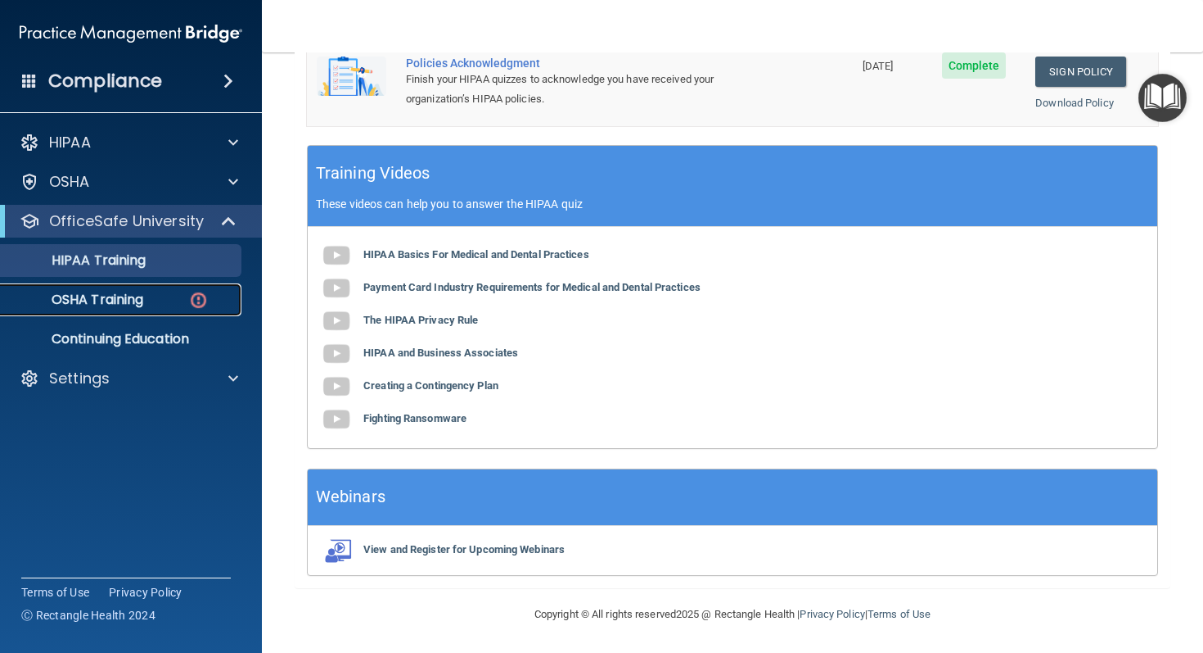
click at [151, 304] on div "OSHA Training" at bounding box center [123, 299] width 224 height 16
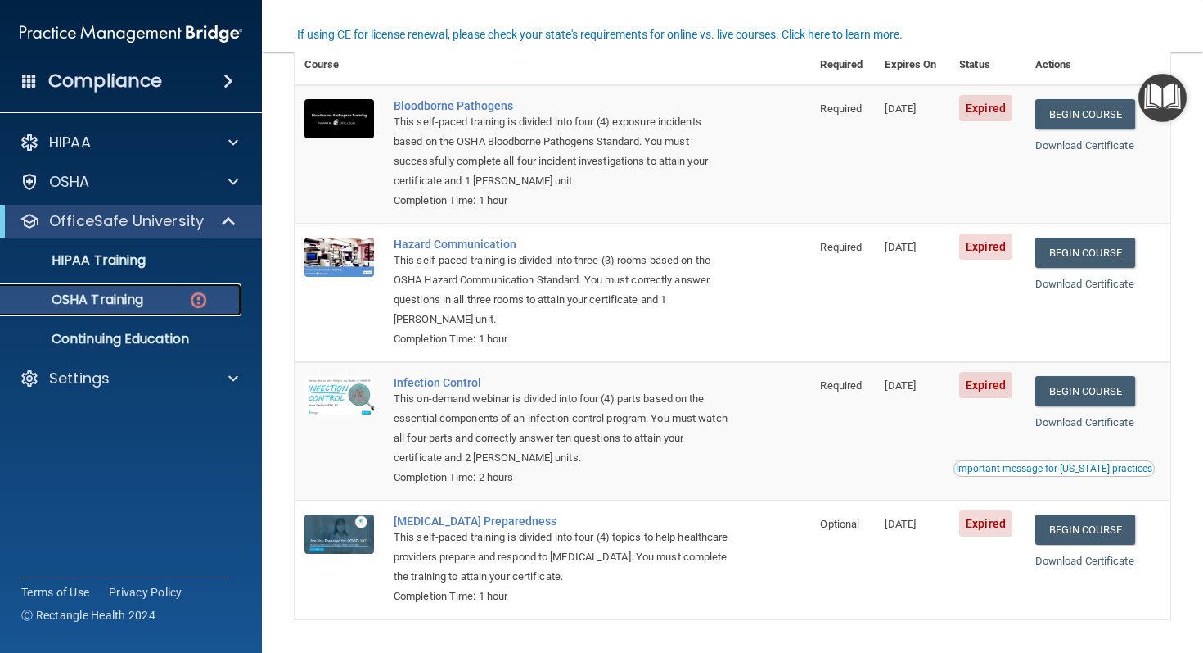
scroll to position [147, 0]
